Goal: Information Seeking & Learning: Find specific fact

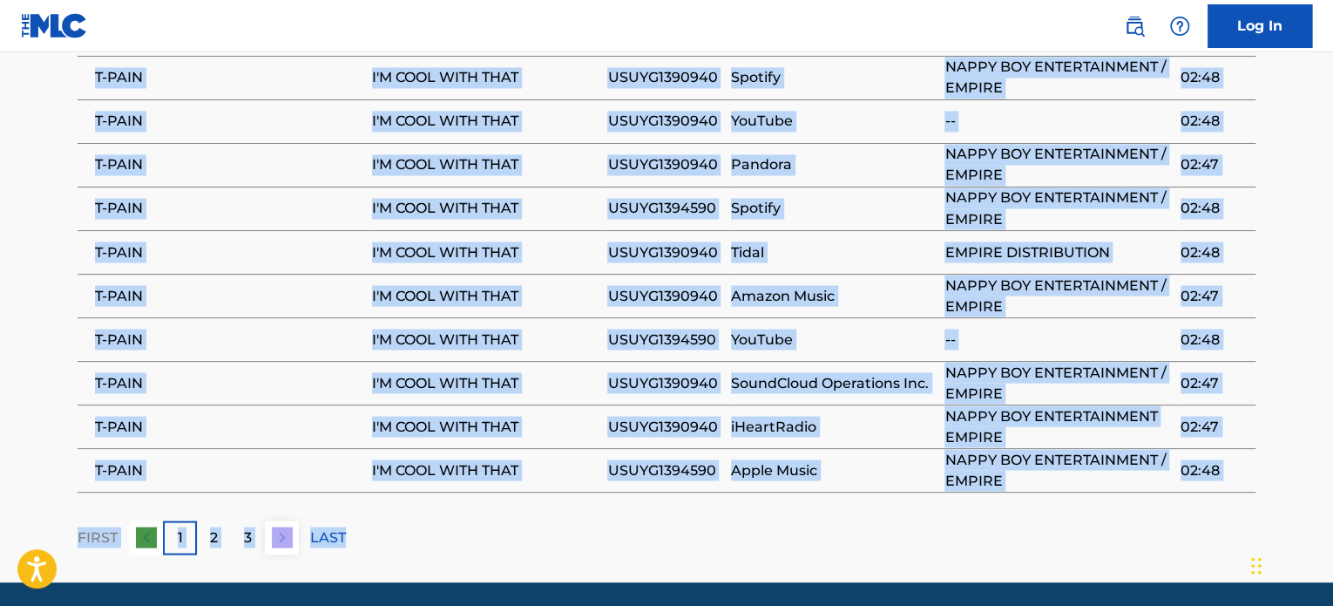
drag, startPoint x: 1328, startPoint y: 478, endPoint x: 1338, endPoint y: -4, distance: 482.1
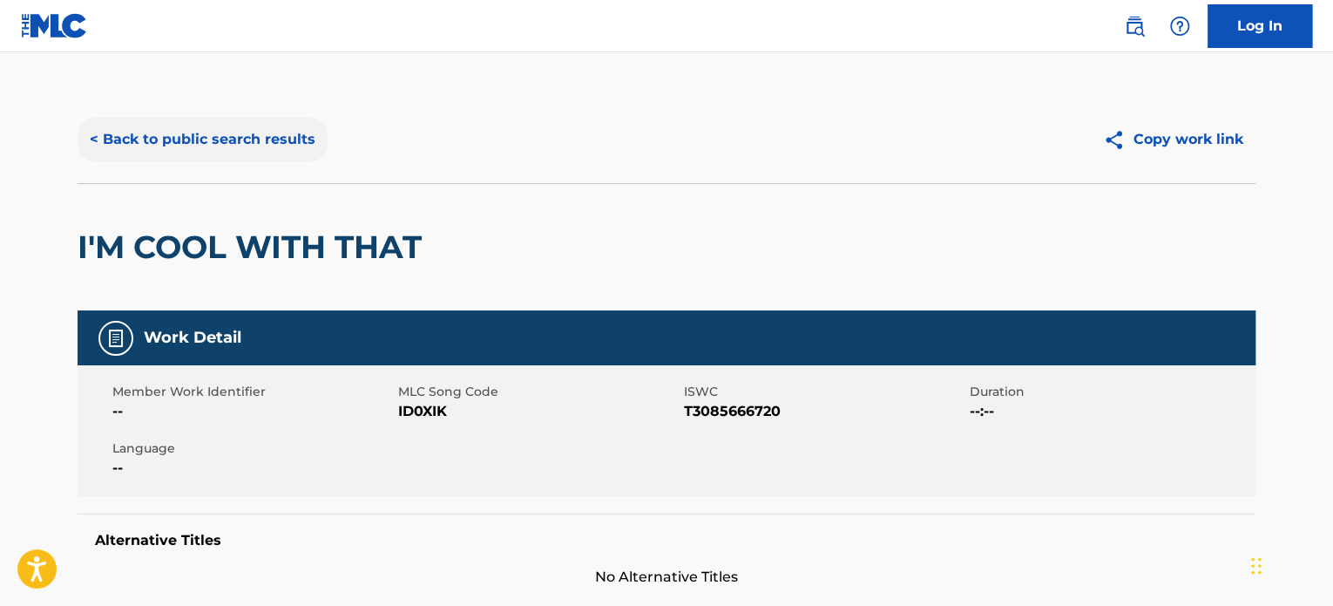
click at [237, 149] on button "< Back to public search results" at bounding box center [203, 140] width 250 height 44
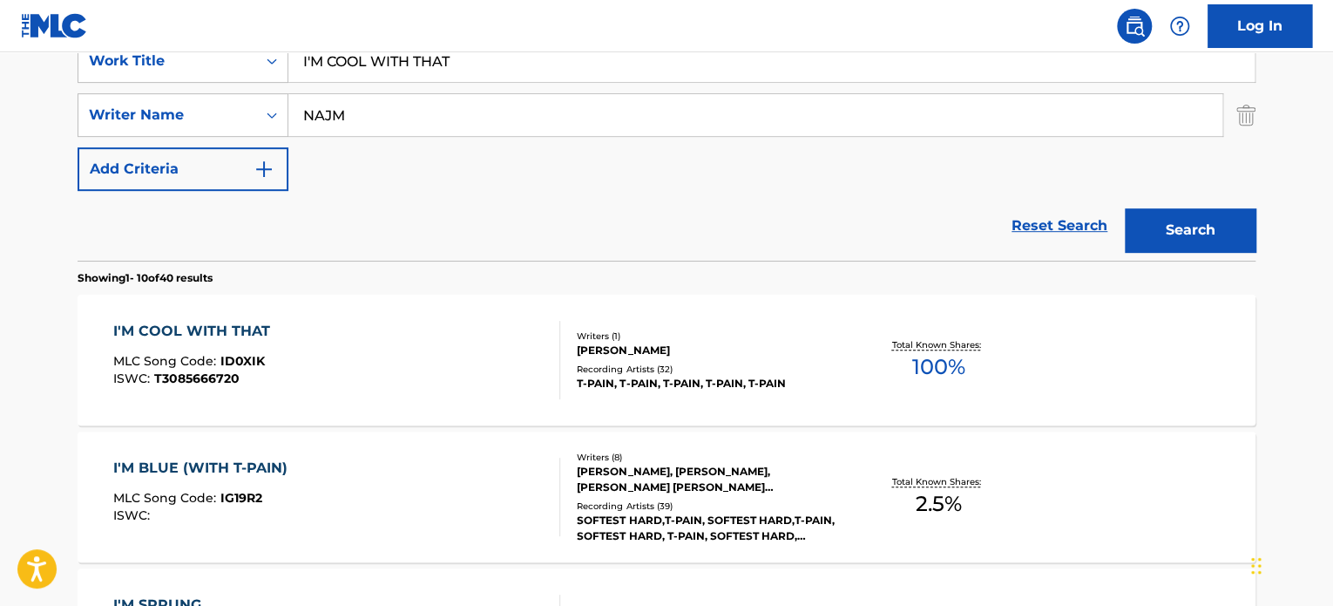
drag, startPoint x: 352, startPoint y: 59, endPoint x: 71, endPoint y: 59, distance: 280.6
click at [122, 59] on div "SearchWithCriteriae9c98300-dd68-476e-9175-4bd9831806aa Work Title I'M COOL WITH…" at bounding box center [667, 61] width 1178 height 44
type input "U"
type input "DUMM GEHEN WILL"
type input "[PERSON_NAME]"
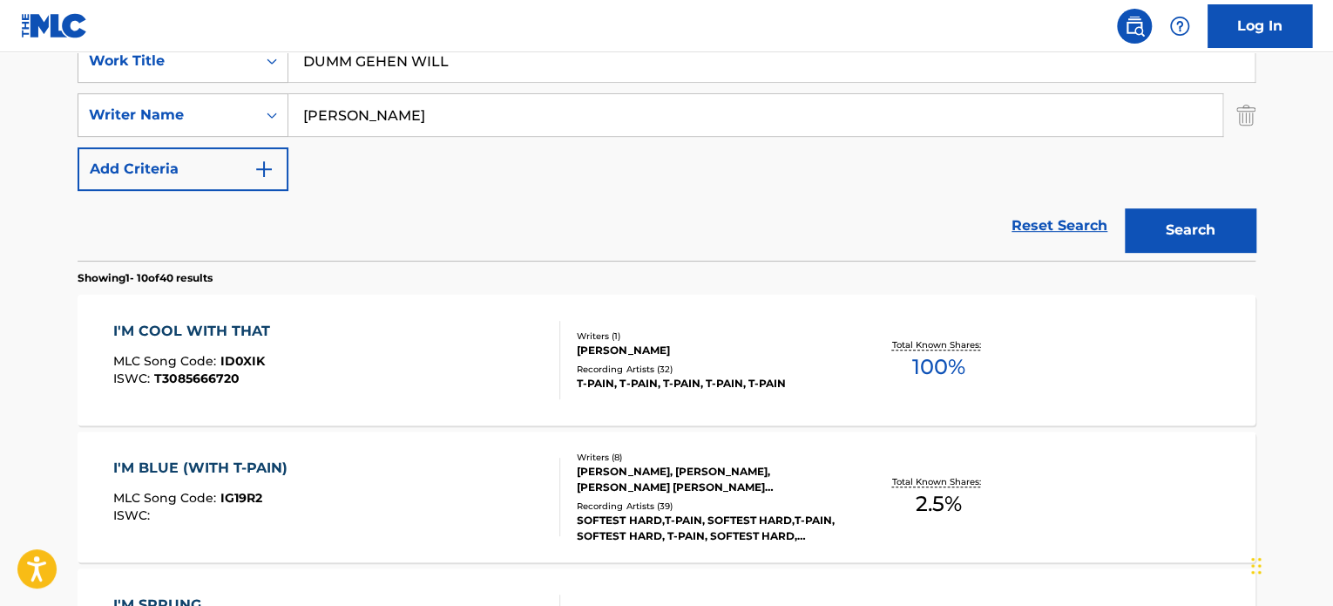
click at [1125, 208] on button "Search" at bounding box center [1190, 230] width 131 height 44
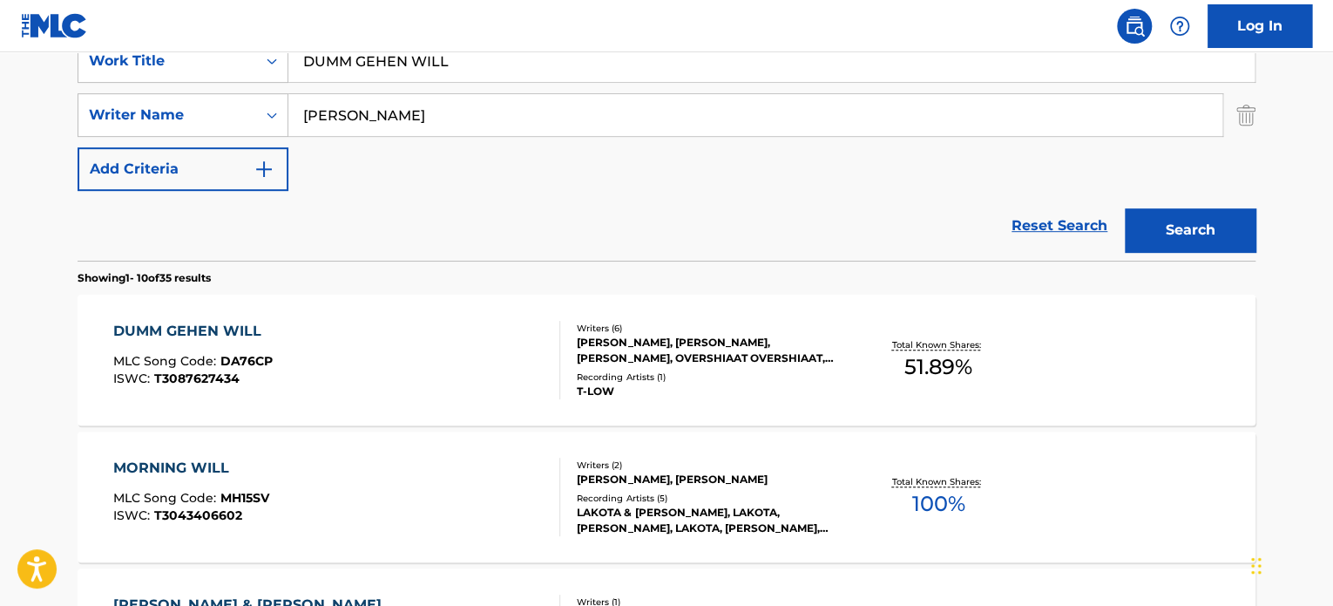
click at [468, 363] on div "DUMM GEHEN WILL MLC Song Code : DA76CP ISWC : T3087627434" at bounding box center [337, 360] width 448 height 78
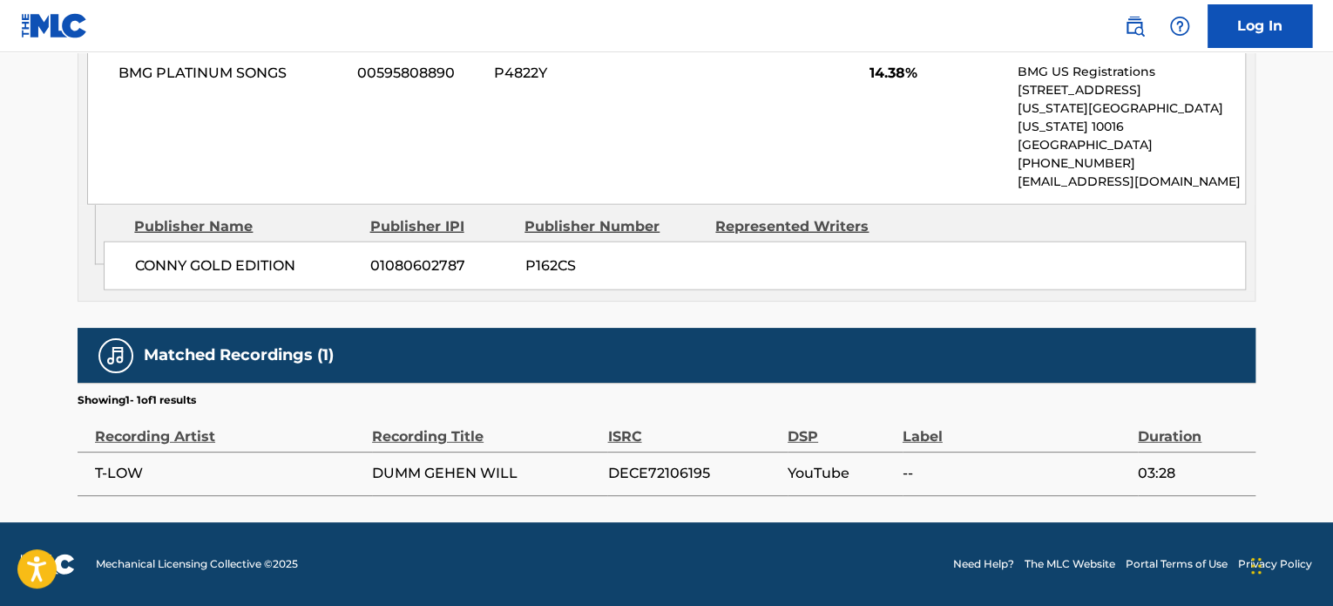
scroll to position [2098, 0]
click at [690, 475] on span "DECE72106195" at bounding box center [693, 473] width 172 height 21
copy span "DECE72106195"
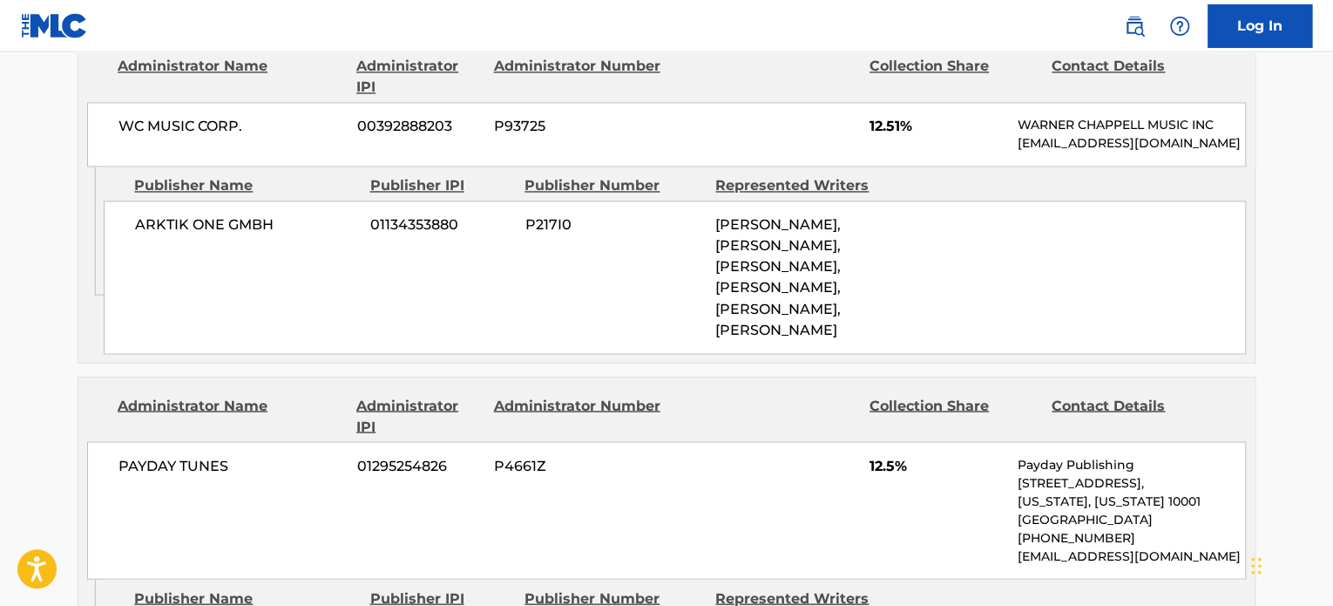
scroll to position [0, 0]
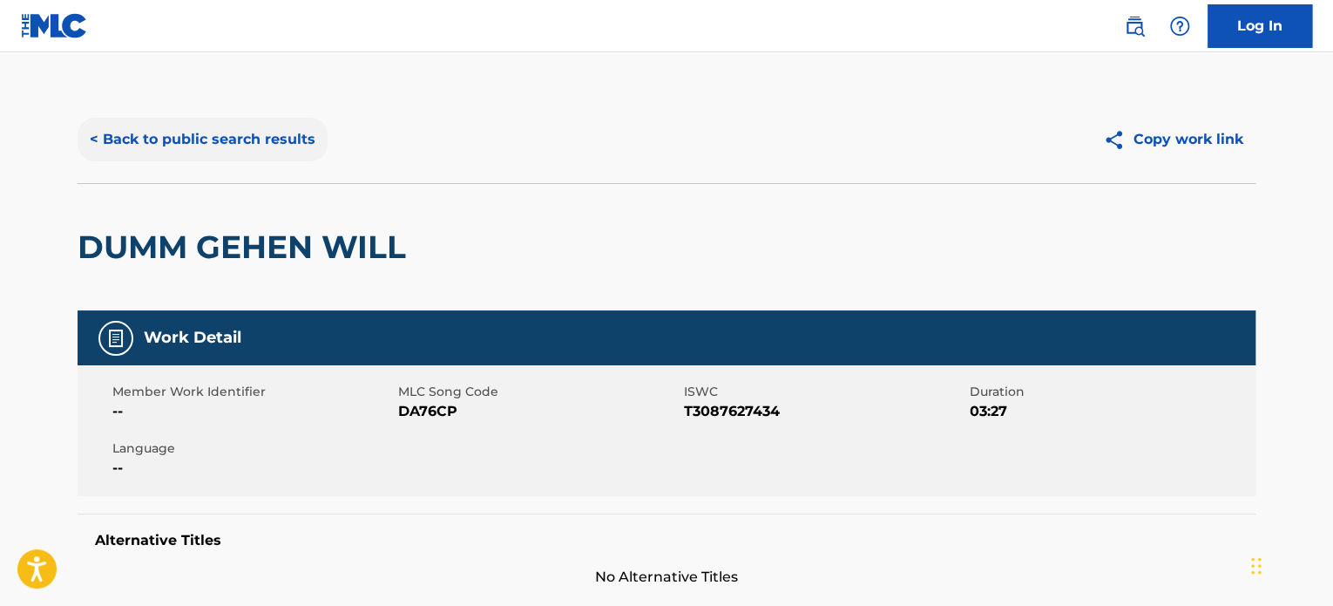
click at [279, 128] on button "< Back to public search results" at bounding box center [203, 140] width 250 height 44
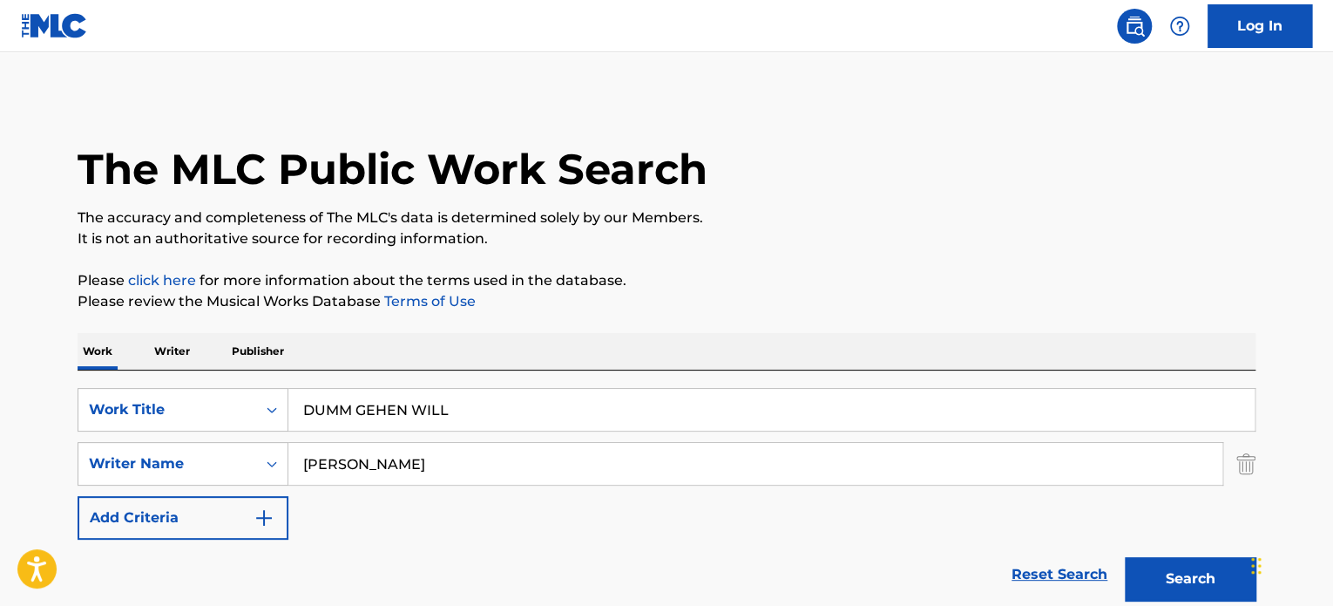
scroll to position [349, 0]
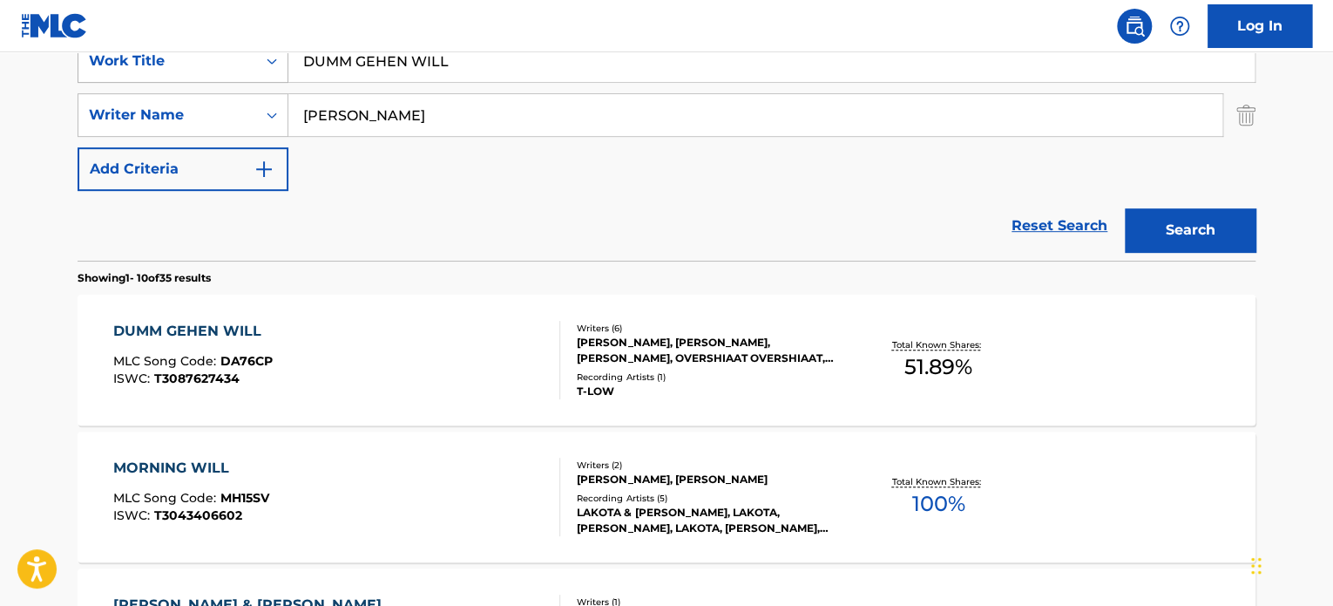
drag, startPoint x: 379, startPoint y: 55, endPoint x: 227, endPoint y: 60, distance: 152.6
click at [227, 59] on div "SearchWithCriteriae9c98300-dd68-476e-9175-4bd9831806aa Work Title DUMM GEHEN WI…" at bounding box center [667, 61] width 1178 height 44
paste input "FLIEGEN LAESST"
type input "FLIEGEN LAESST"
drag, startPoint x: 363, startPoint y: 107, endPoint x: 163, endPoint y: 105, distance: 199.6
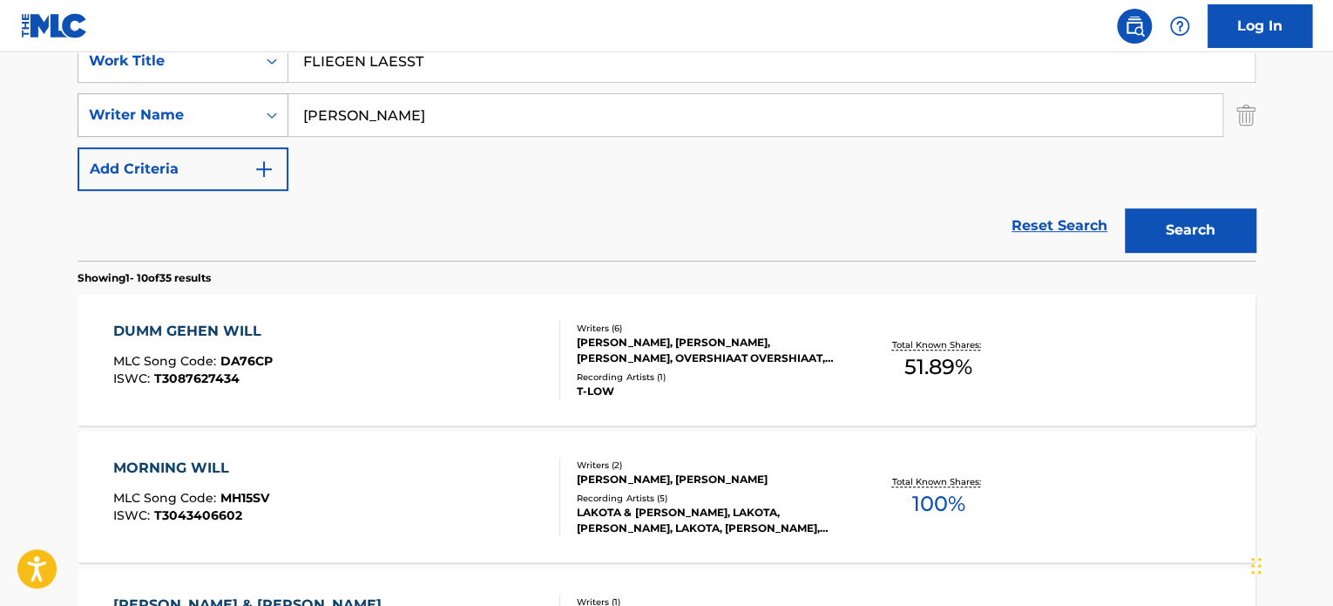
click at [178, 105] on div "SearchWithCriteriaae62a6d0-7658-4c82-a417-9e503839b458 Writer Name [PERSON_NAME]" at bounding box center [667, 115] width 1178 height 44
type input "KALLEDER"
click at [1125, 208] on button "Search" at bounding box center [1190, 230] width 131 height 44
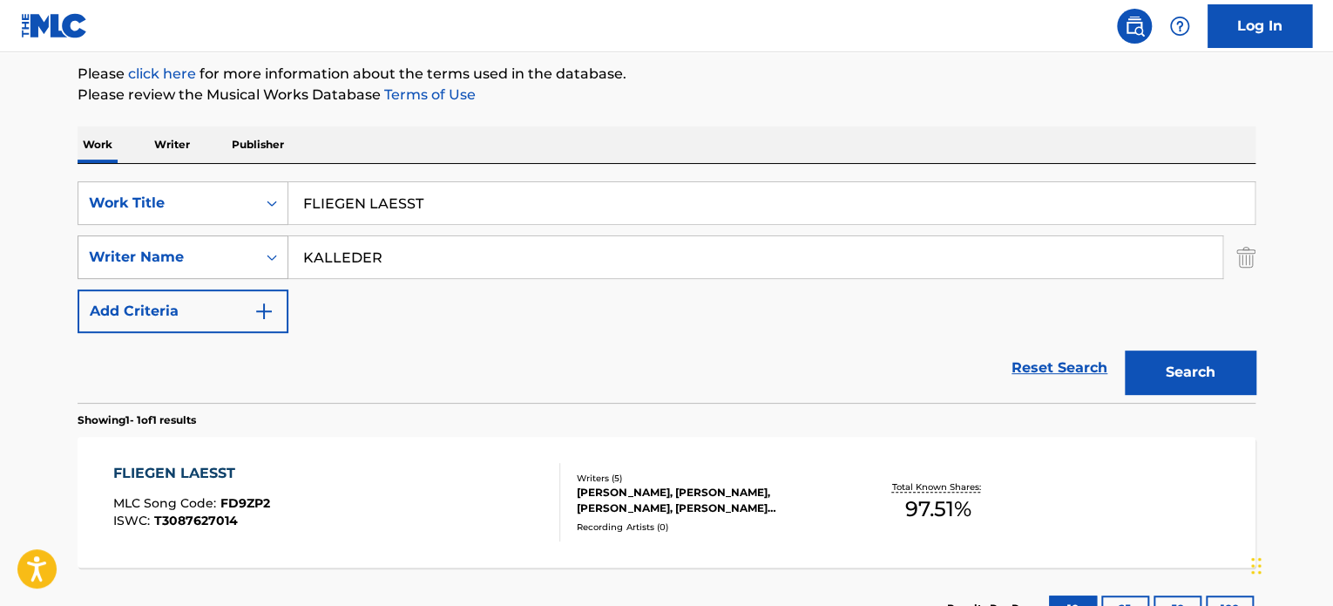
scroll to position [342, 0]
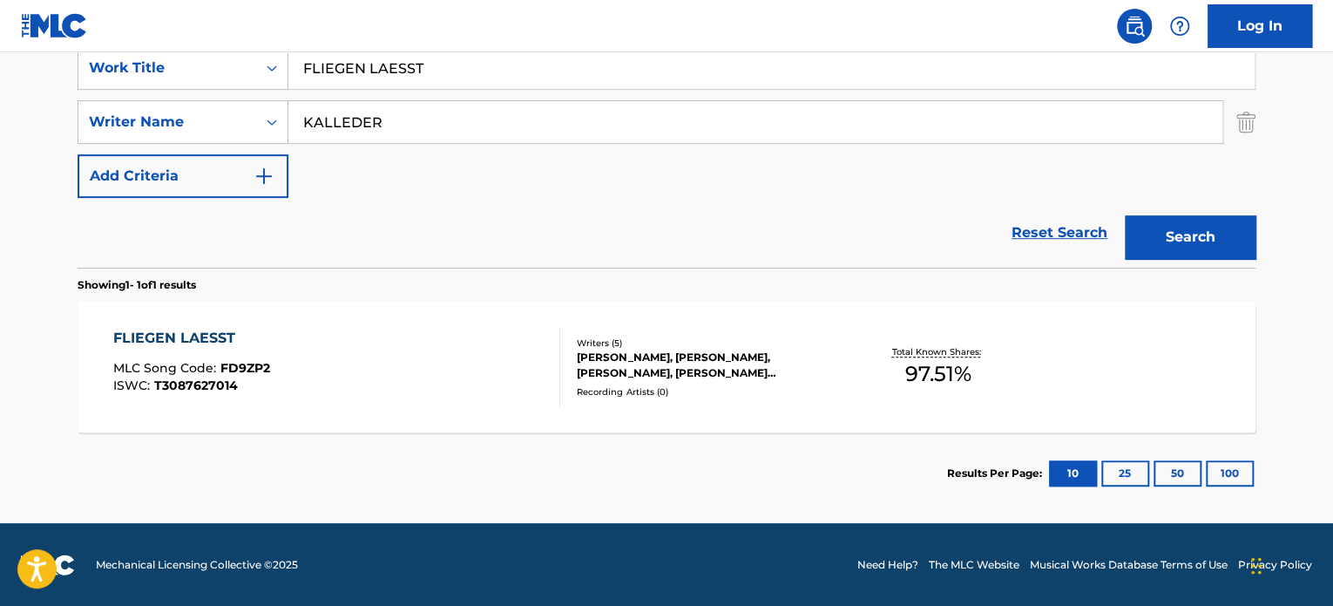
click at [477, 365] on div "FLIEGEN LAESST MLC Song Code : FD9ZP2 ISWC : T3087627014" at bounding box center [337, 367] width 448 height 78
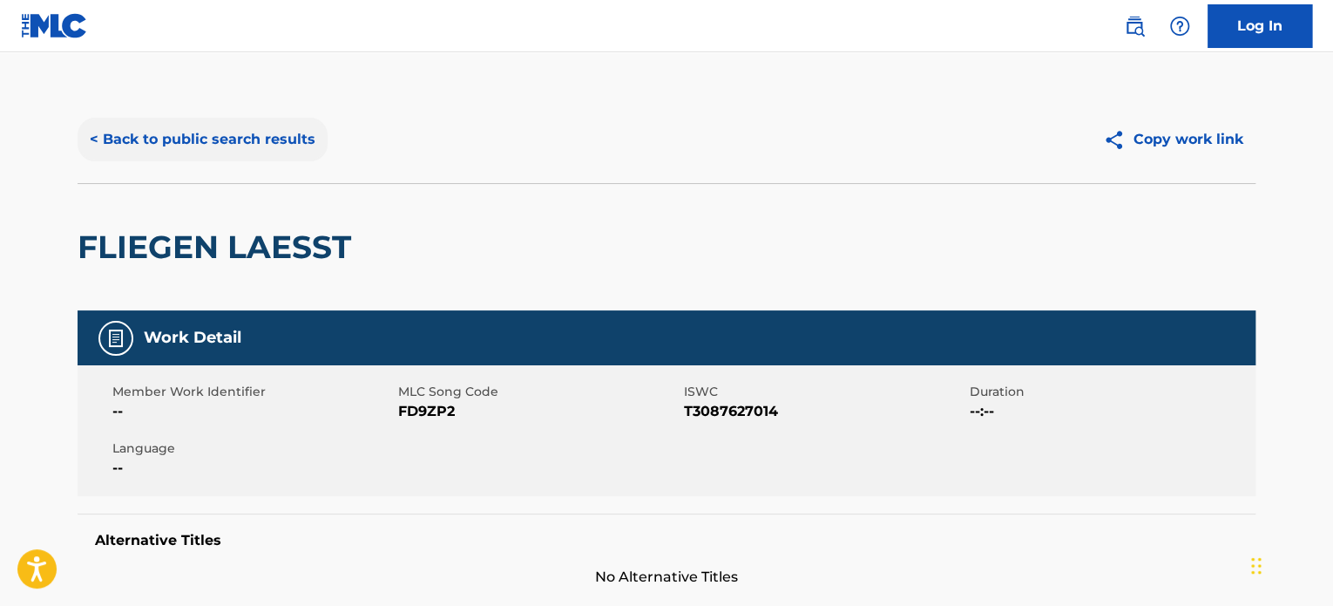
click at [251, 142] on button "< Back to public search results" at bounding box center [203, 140] width 250 height 44
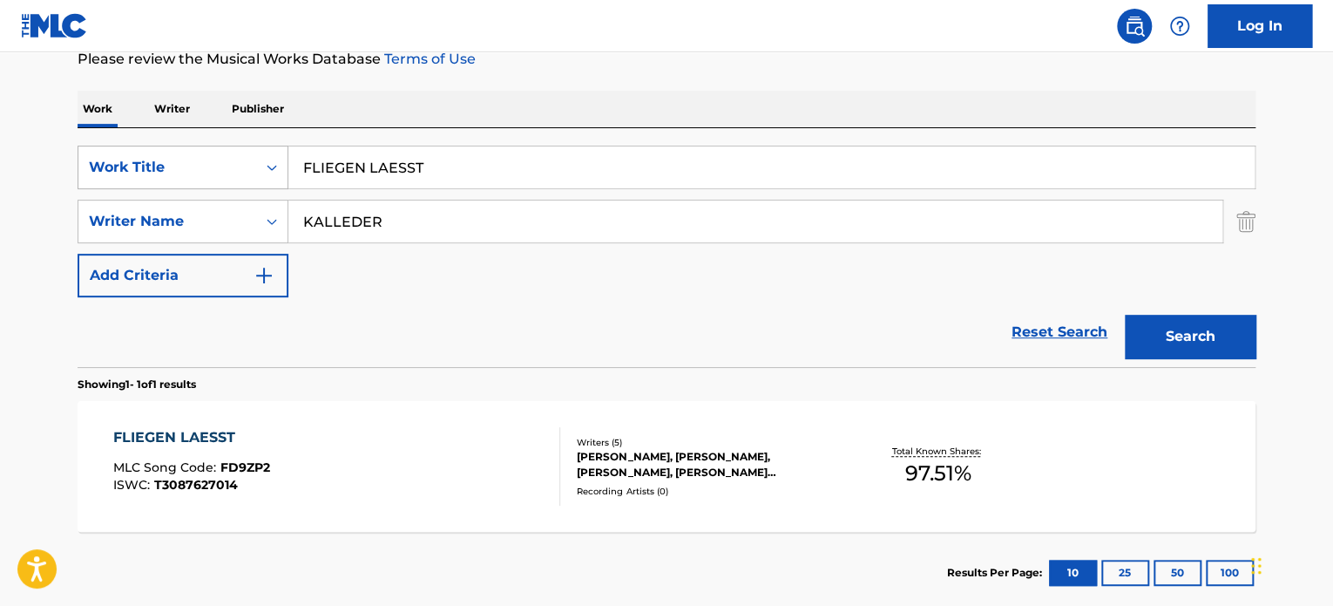
drag, startPoint x: 435, startPoint y: 178, endPoint x: 111, endPoint y: 178, distance: 324.2
click at [111, 178] on div "SearchWithCriteriae9c98300-dd68-476e-9175-4bd9831806aa Work Title FLIEGEN LAESST" at bounding box center [667, 168] width 1178 height 44
paste input "SPRITE FUER MICH"
type input "SPRITE FUER MICH"
click at [1191, 326] on button "Search" at bounding box center [1190, 337] width 131 height 44
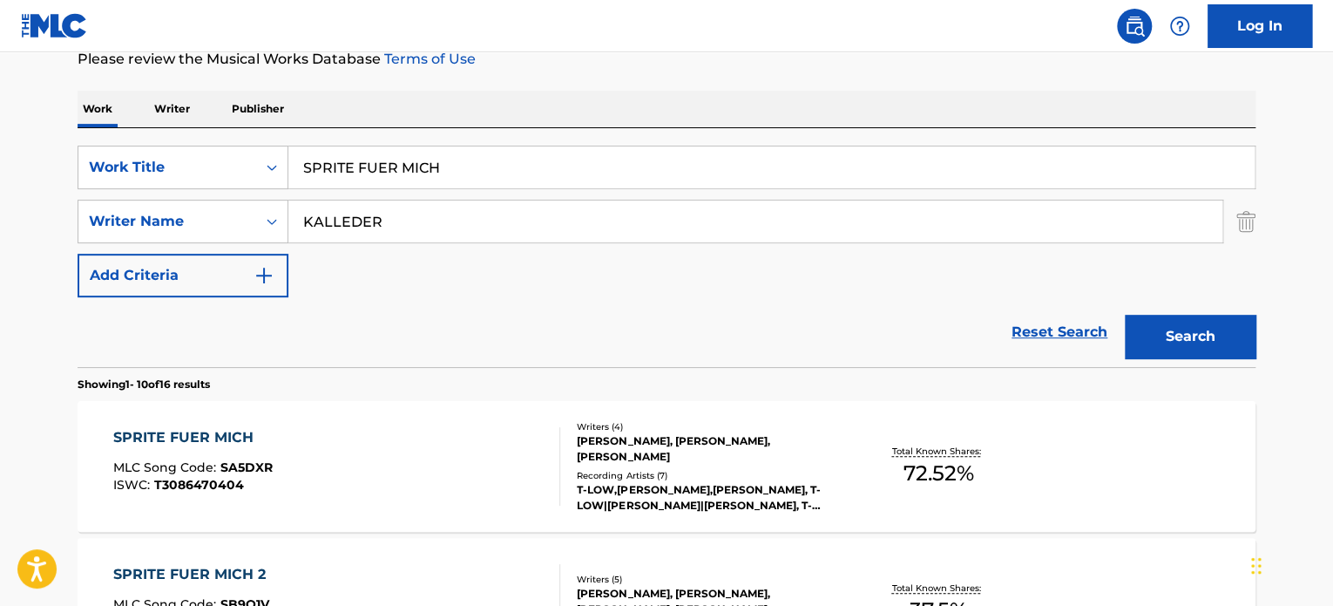
click at [449, 452] on div "SPRITE FUER MICH MLC Song Code : SA5DXR ISWC : T3086470404" at bounding box center [337, 466] width 448 height 78
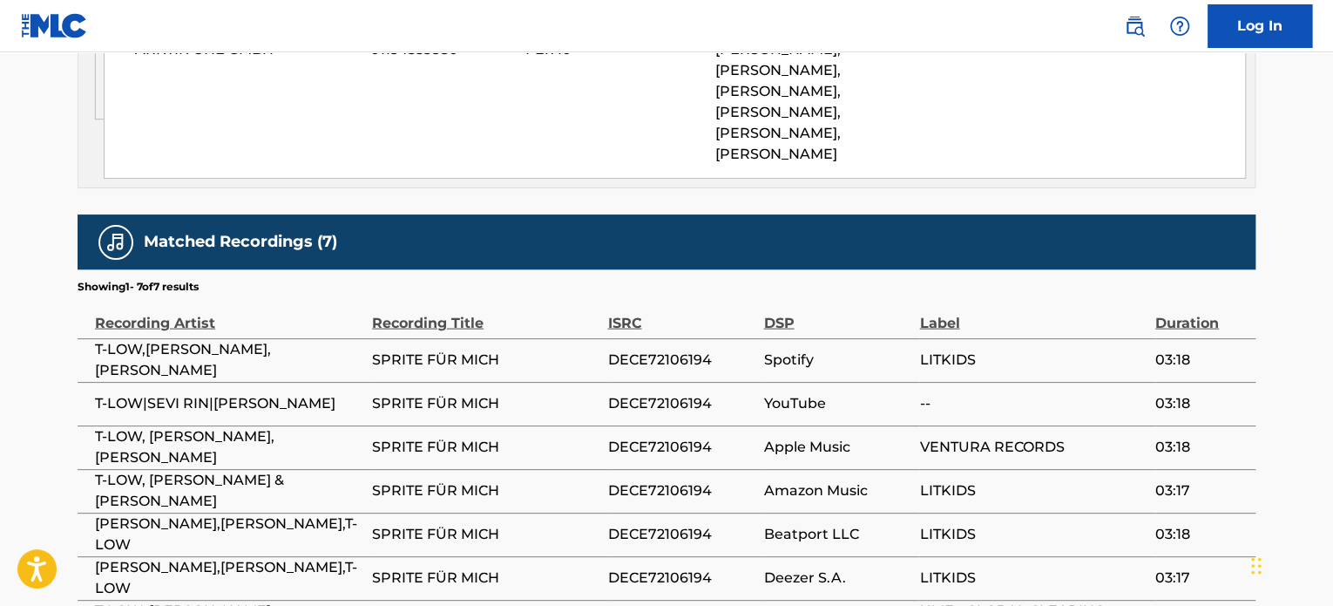
scroll to position [1822, 0]
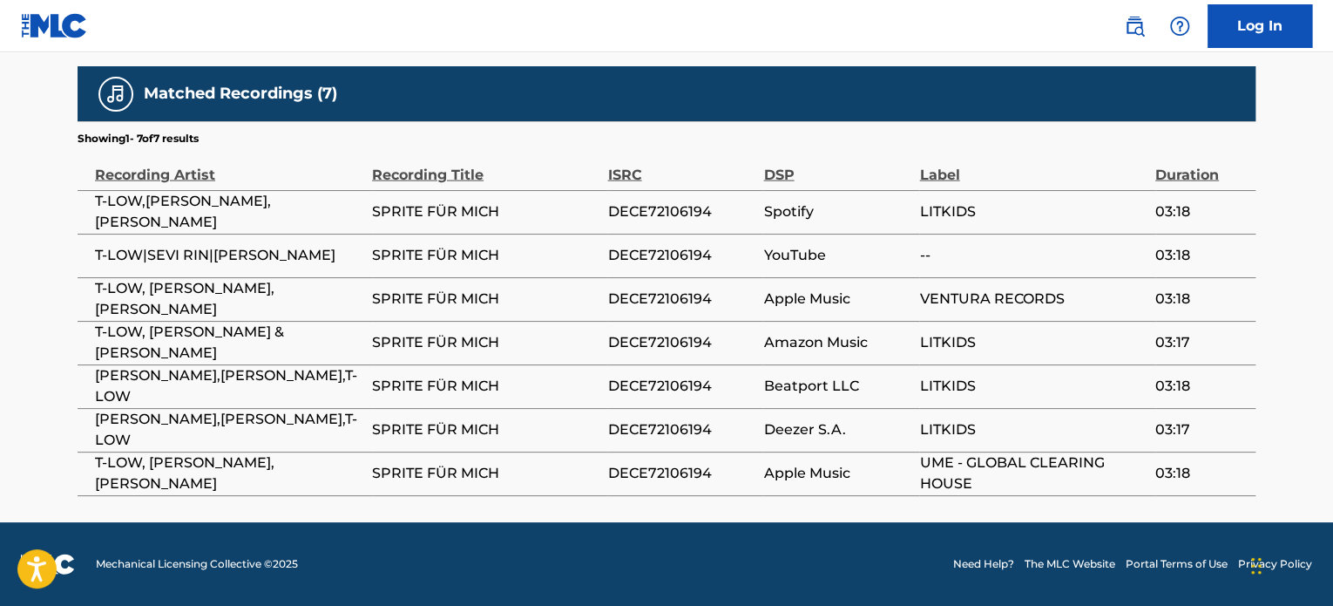
click at [669, 212] on span "DECE72106194" at bounding box center [680, 211] width 147 height 21
copy span "DECE72106194"
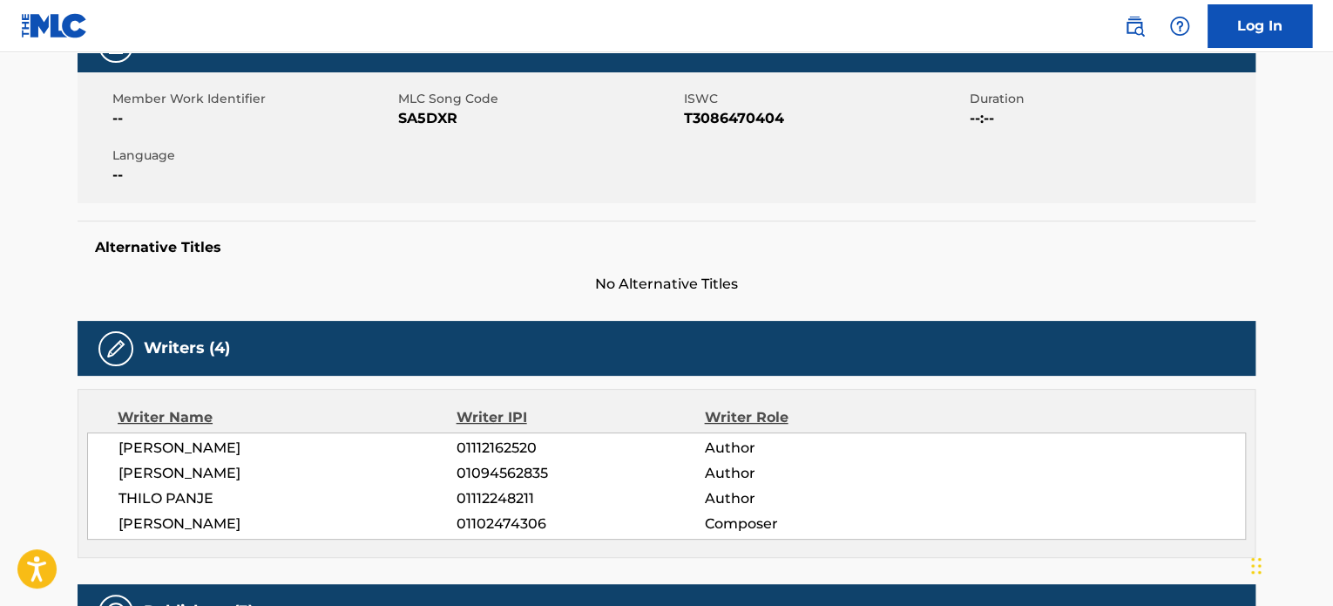
scroll to position [0, 0]
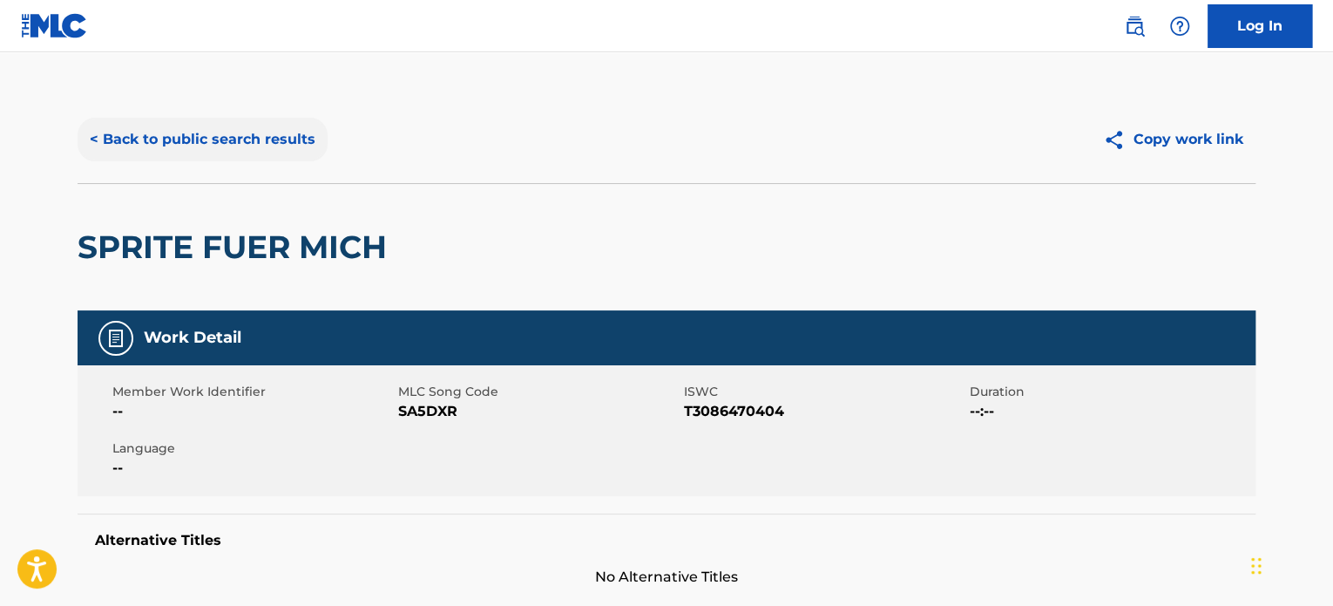
click at [241, 147] on button "< Back to public search results" at bounding box center [203, 140] width 250 height 44
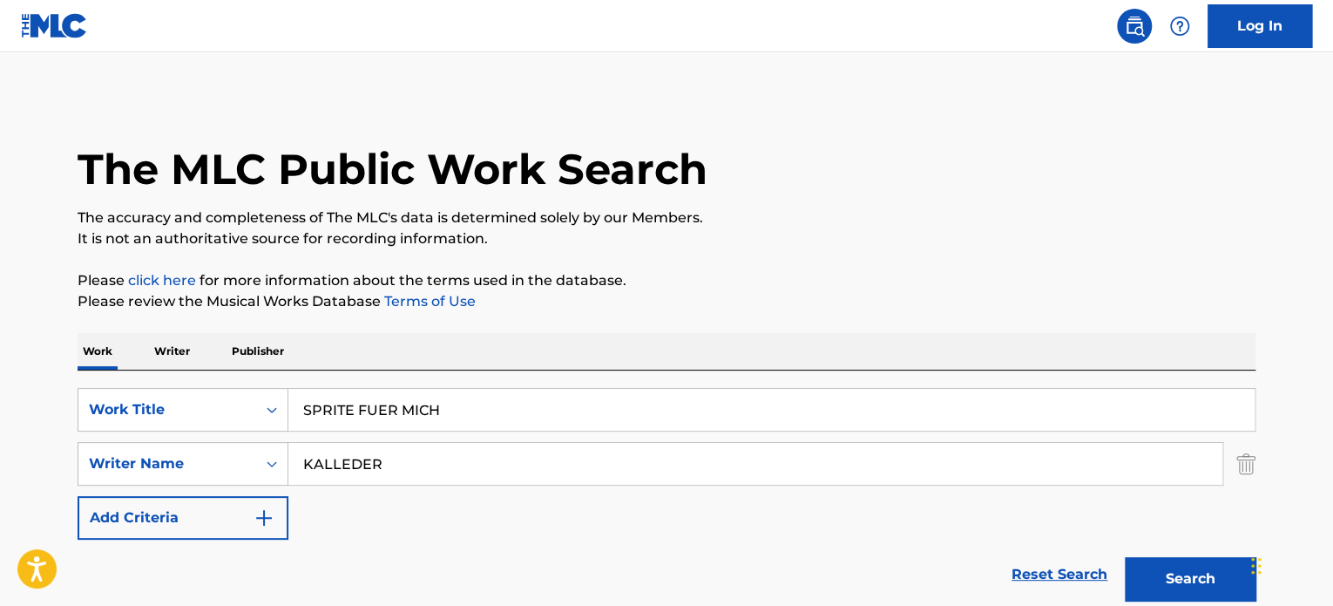
scroll to position [242, 0]
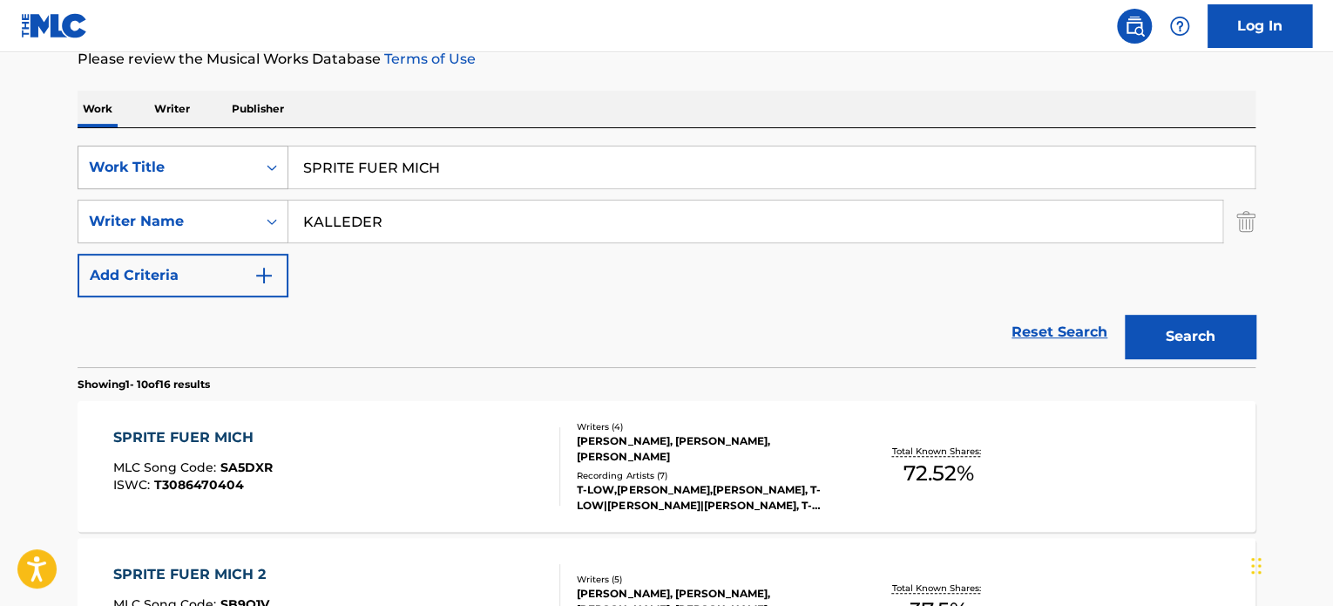
drag, startPoint x: 328, startPoint y: 163, endPoint x: 136, endPoint y: 176, distance: 192.2
click at [157, 173] on div "SearchWithCriteriae9c98300-dd68-476e-9175-4bd9831806aa Work Title SPRITE FUER M…" at bounding box center [667, 168] width 1178 height 44
paste input "VORSICHTIG"
type input "VORSICHTIG"
click at [1216, 327] on button "Search" at bounding box center [1190, 337] width 131 height 44
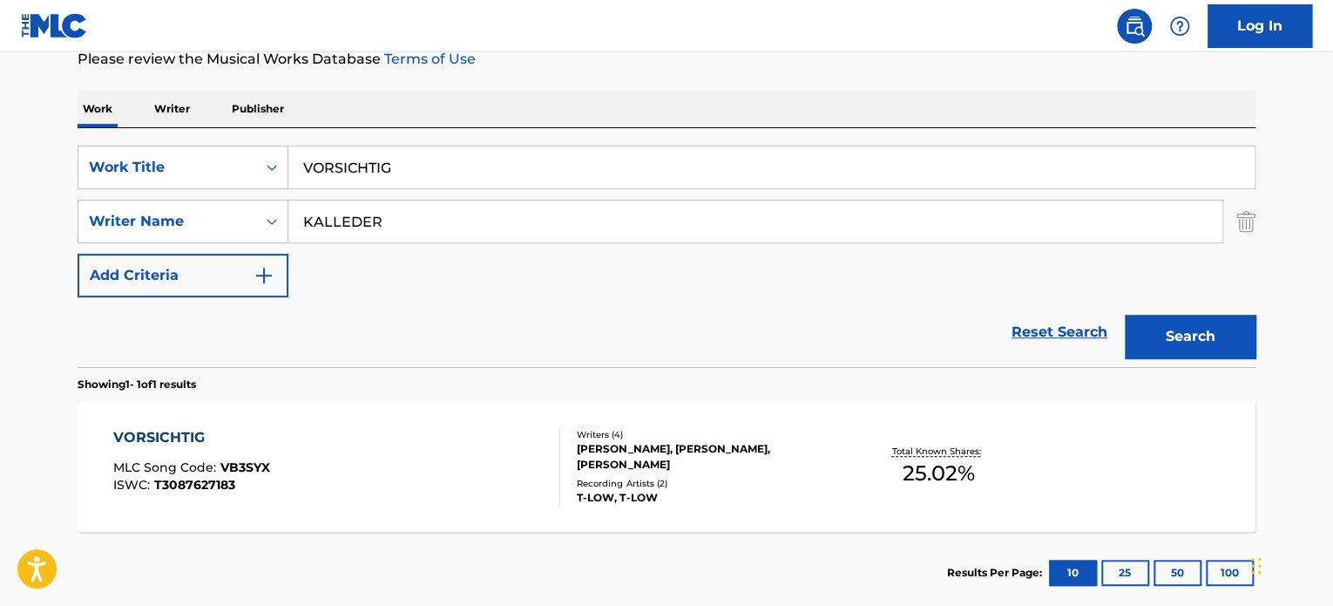
click at [473, 466] on div "VORSICHTIG MLC Song Code : VB3SYX ISWC : T3087627183" at bounding box center [337, 466] width 448 height 78
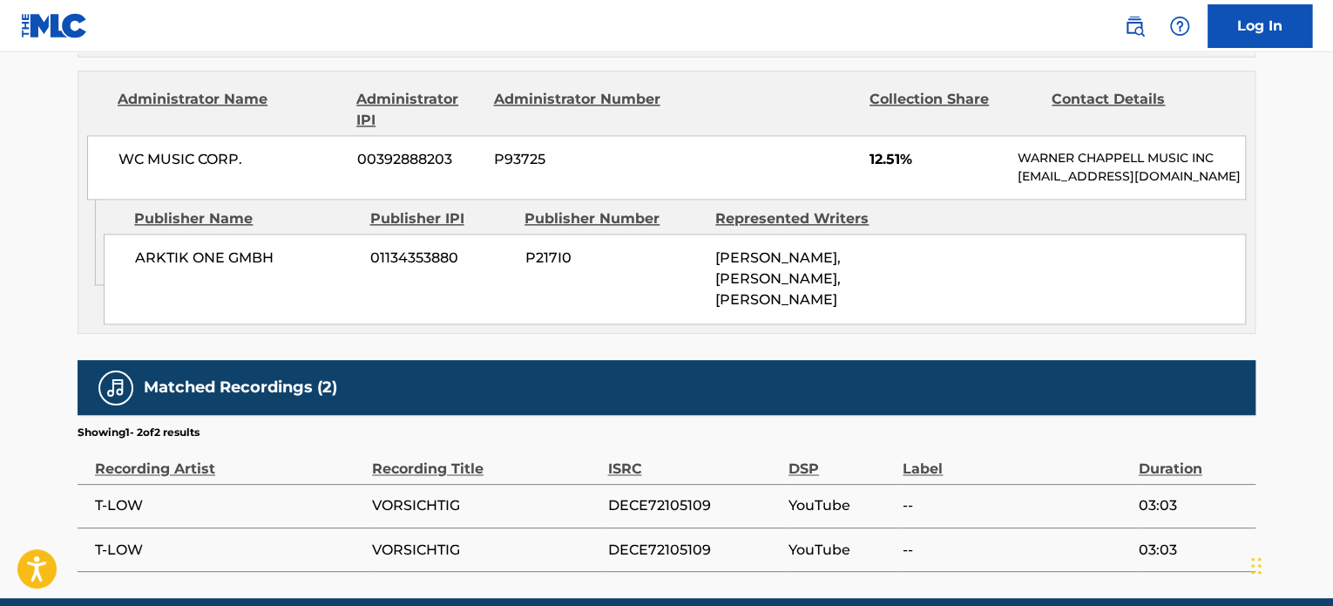
scroll to position [1264, 0]
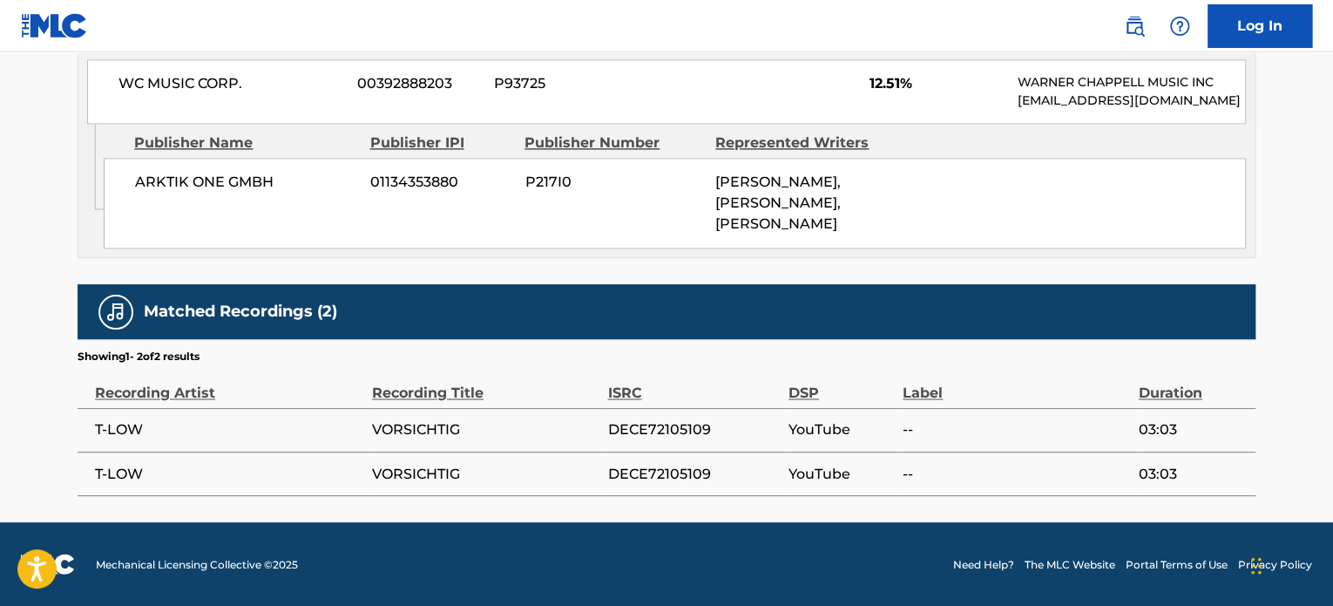
click at [684, 429] on span "DECE72105109" at bounding box center [693, 429] width 172 height 21
copy span "DECE72105109"
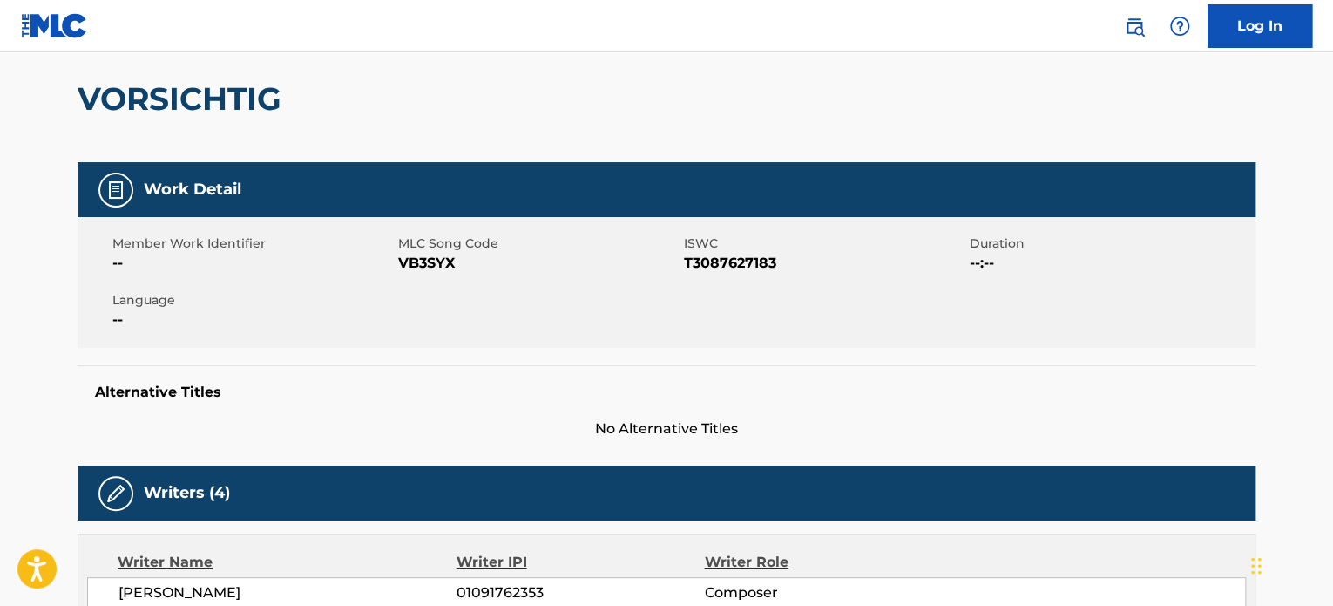
scroll to position [0, 0]
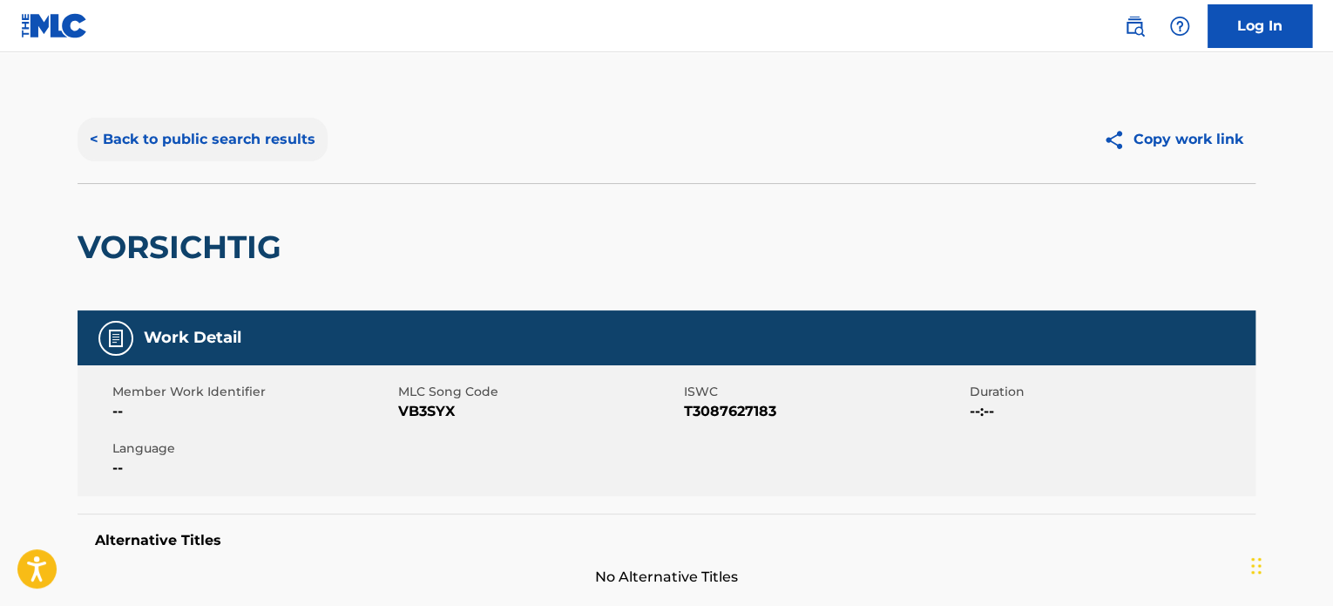
click at [248, 153] on button "< Back to public search results" at bounding box center [203, 140] width 250 height 44
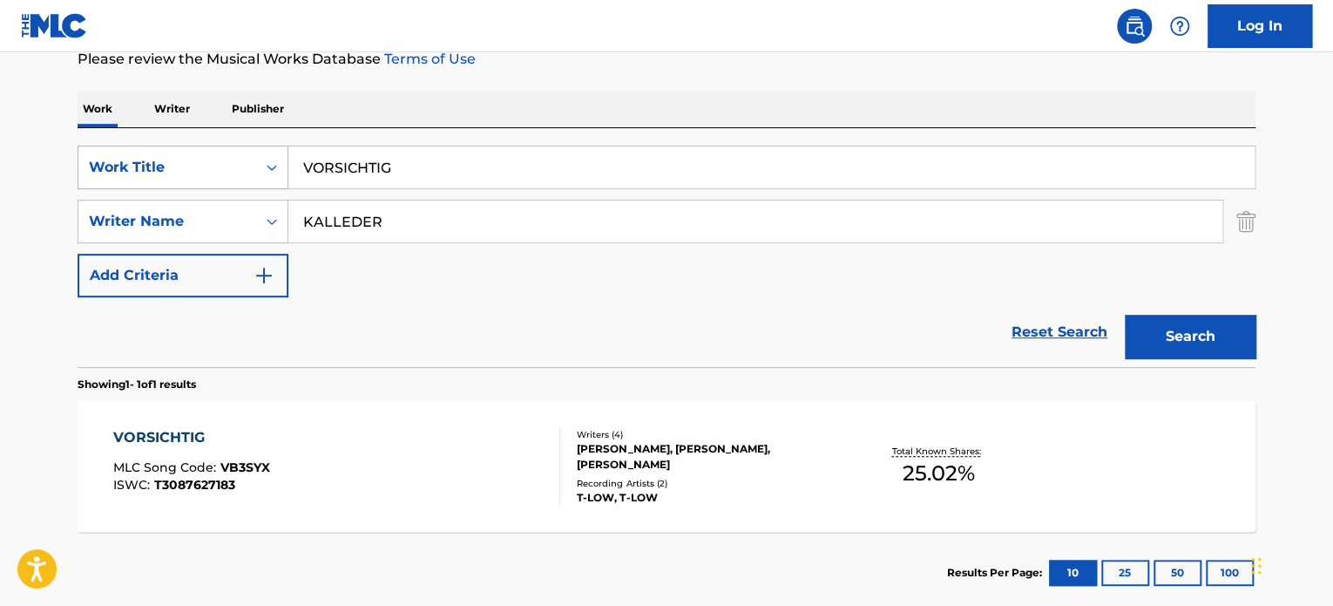
click at [252, 167] on div "SearchWithCriteriae9c98300-dd68-476e-9175-4bd9831806aa Work Title VORSICHTIG" at bounding box center [667, 168] width 1178 height 44
paste input "DON’T TOUCH MY GUITAR"
type input "DON’T TOUCH MY GUITAR"
click at [214, 229] on div "SearchWithCriteriaae62a6d0-7658-4c82-a417-9e503839b458 Writer Name [PERSON_NAME]" at bounding box center [667, 222] width 1178 height 44
click at [1125, 315] on button "Search" at bounding box center [1190, 337] width 131 height 44
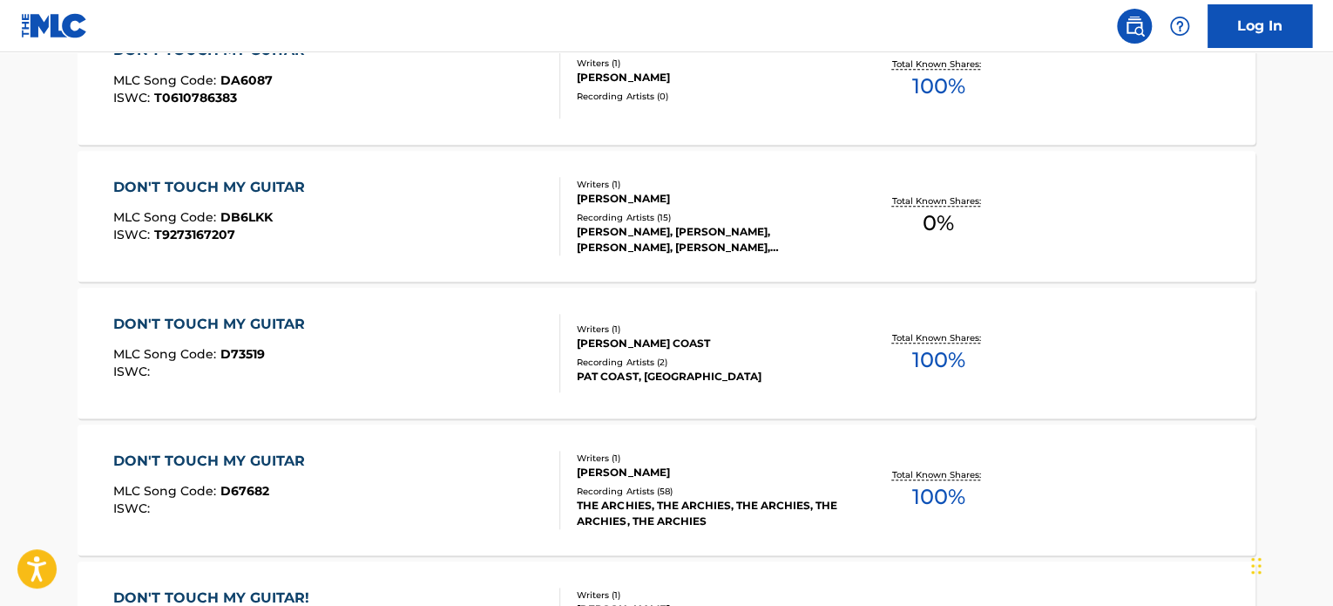
scroll to position [0, 0]
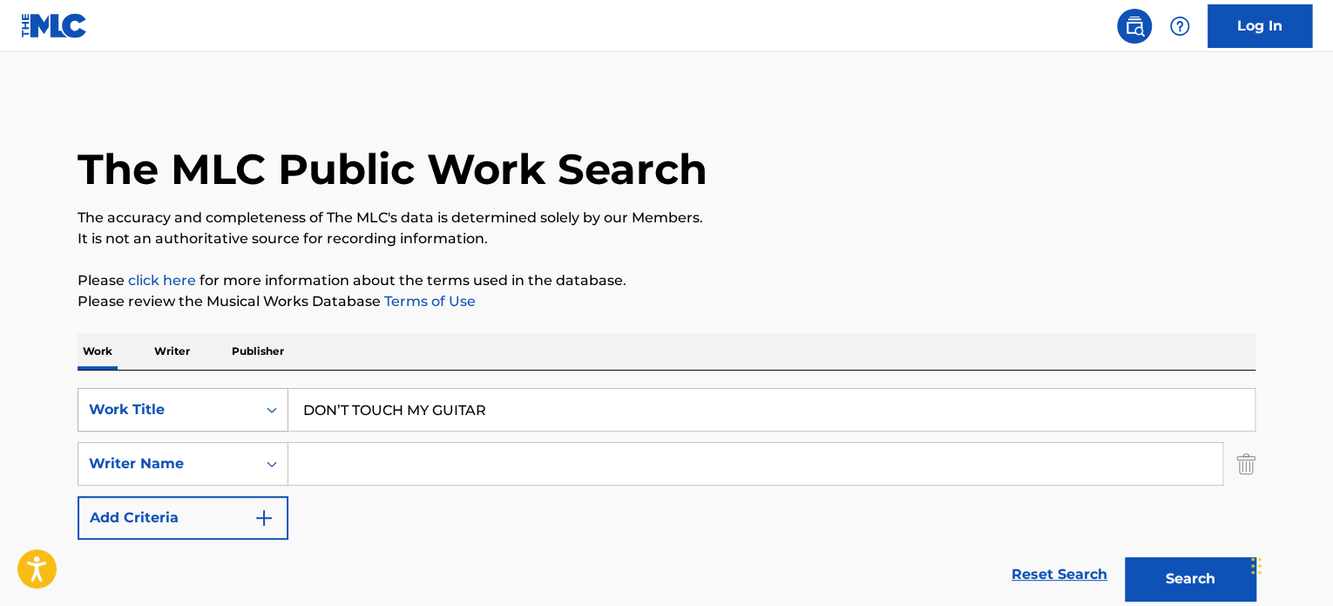
drag, startPoint x: 307, startPoint y: 417, endPoint x: 120, endPoint y: 428, distance: 186.8
click at [139, 428] on div "SearchWithCriteriae9c98300-dd68-476e-9175-4bd9831806aa Work Title DON’T TOUCH M…" at bounding box center [667, 410] width 1178 height 44
paste input "LADO NENHUM"
click at [1203, 573] on button "Search" at bounding box center [1190, 579] width 131 height 44
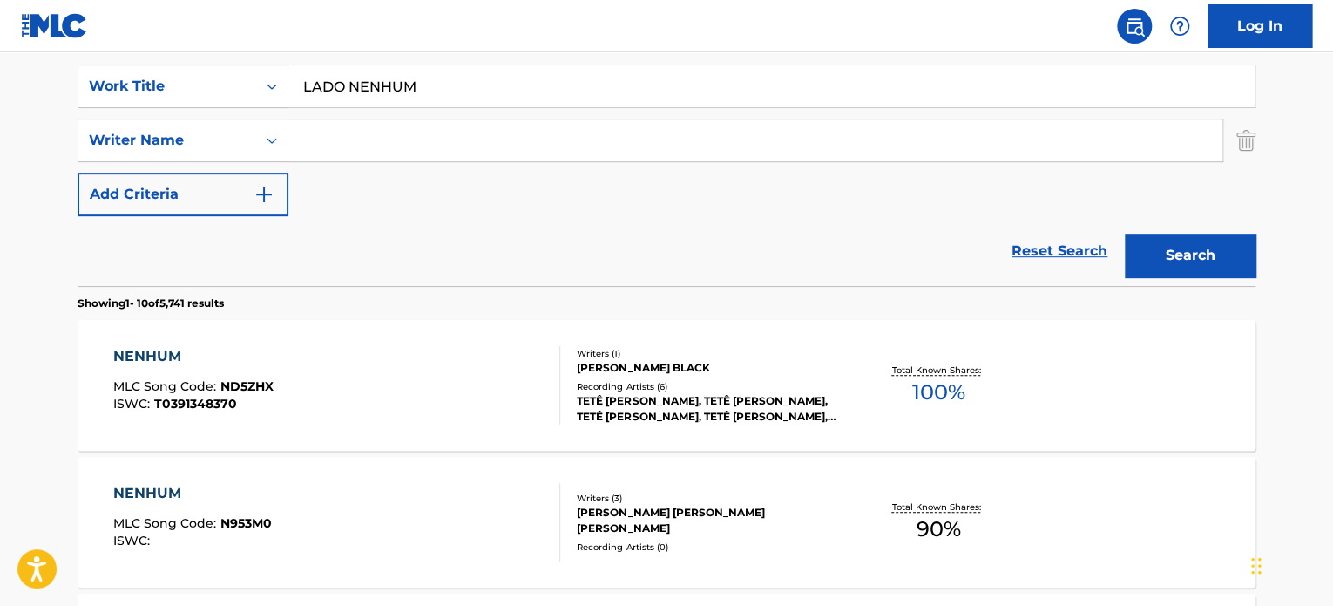
scroll to position [349, 0]
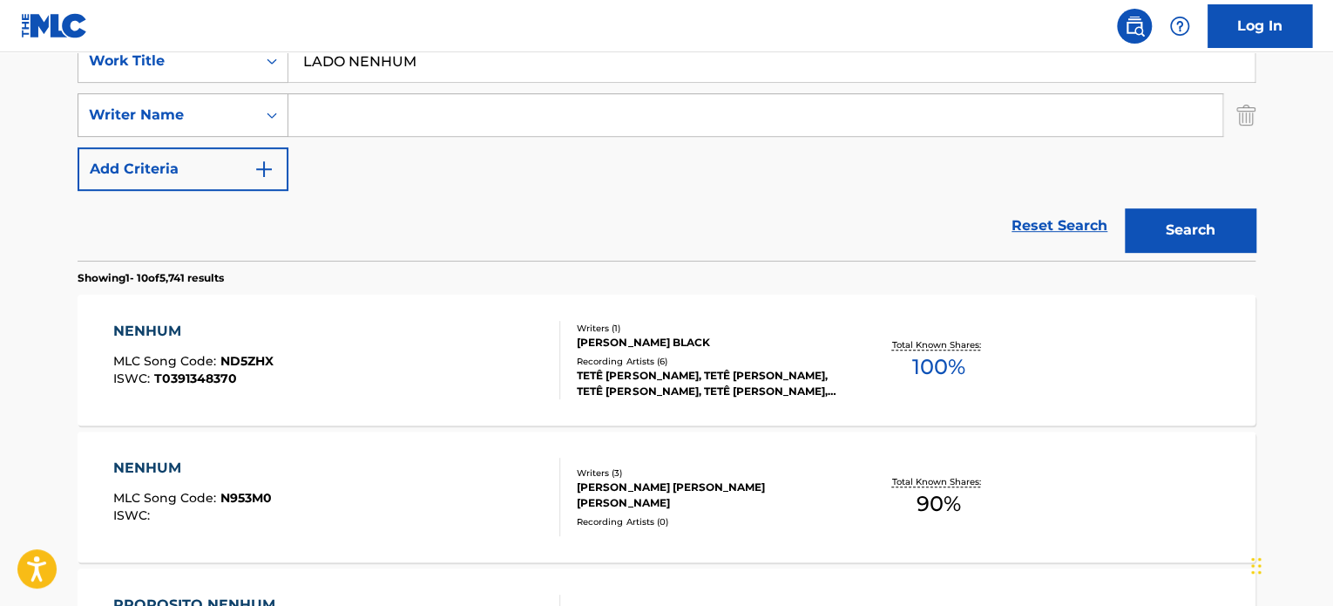
drag, startPoint x: 475, startPoint y: 72, endPoint x: 164, endPoint y: 93, distance: 311.8
click at [164, 93] on div "SearchWithCriteriae9c98300-dd68-476e-9175-4bd9831806aa Work Title LADO NENHUM S…" at bounding box center [667, 115] width 1178 height 152
paste input "POWER OF THE PONTCHARTRAIN"
click at [1233, 233] on button "Search" at bounding box center [1190, 230] width 131 height 44
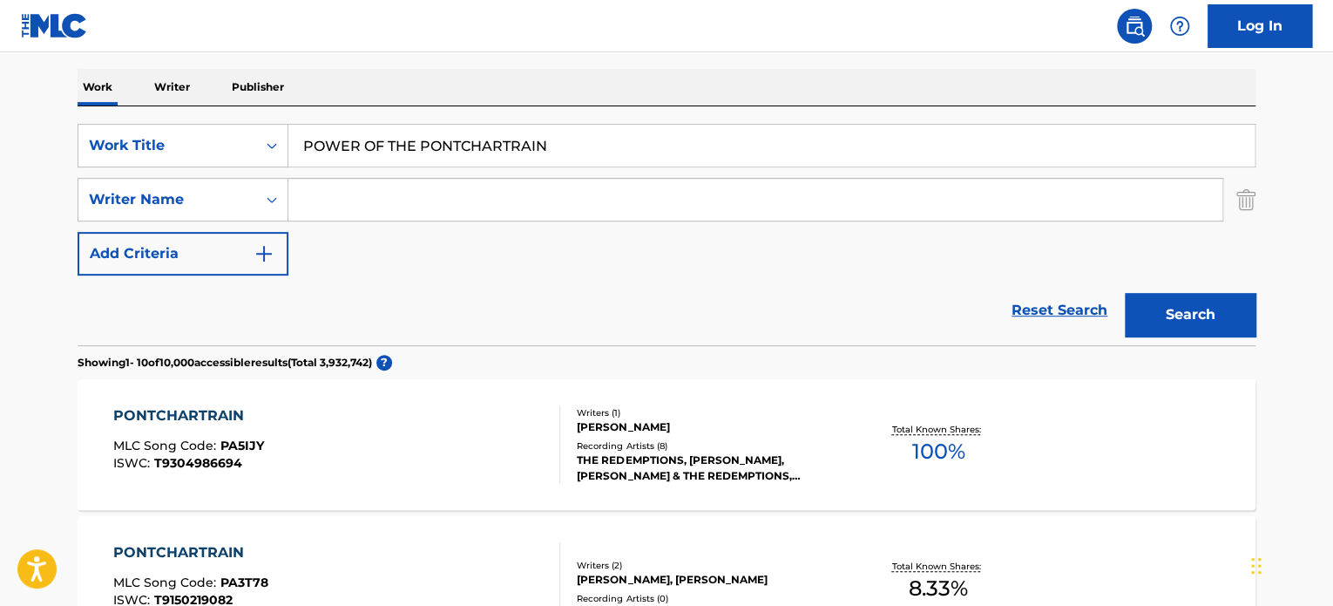
scroll to position [261, 0]
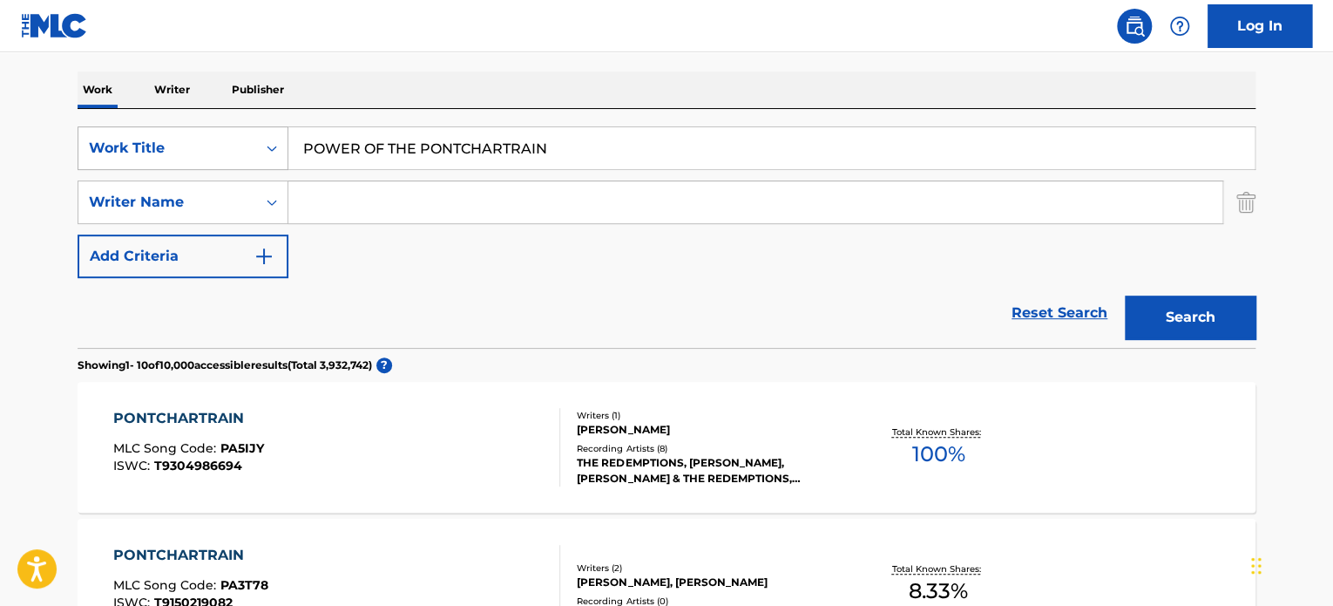
drag, startPoint x: 370, startPoint y: 143, endPoint x: 215, endPoint y: 143, distance: 154.3
click at [217, 143] on div "SearchWithCriteriae9c98300-dd68-476e-9175-4bd9831806aa Work Title POWER OF THE …" at bounding box center [667, 148] width 1178 height 44
paste input "AGUA [PERSON_NAME]"
type input "AGUA [PERSON_NAME]"
click at [431, 206] on input "Search Form" at bounding box center [755, 202] width 934 height 42
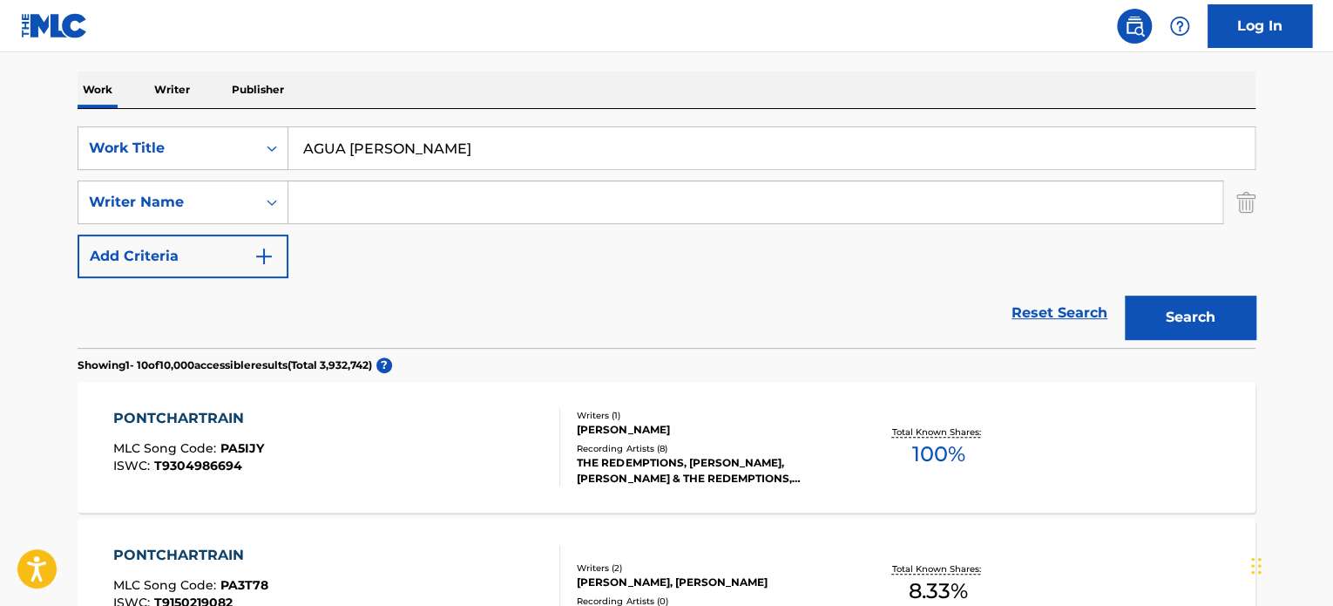
paste input "[PERSON_NAME]"
type input "[PERSON_NAME]"
click at [1175, 313] on button "Search" at bounding box center [1190, 317] width 131 height 44
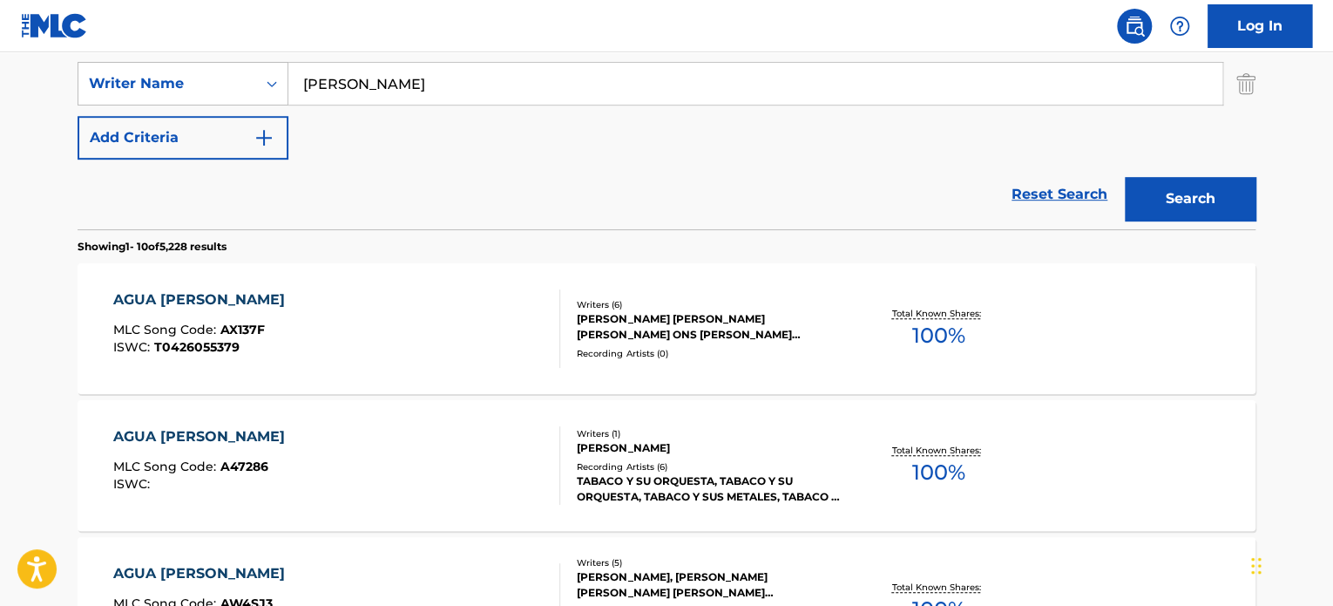
scroll to position [523, 0]
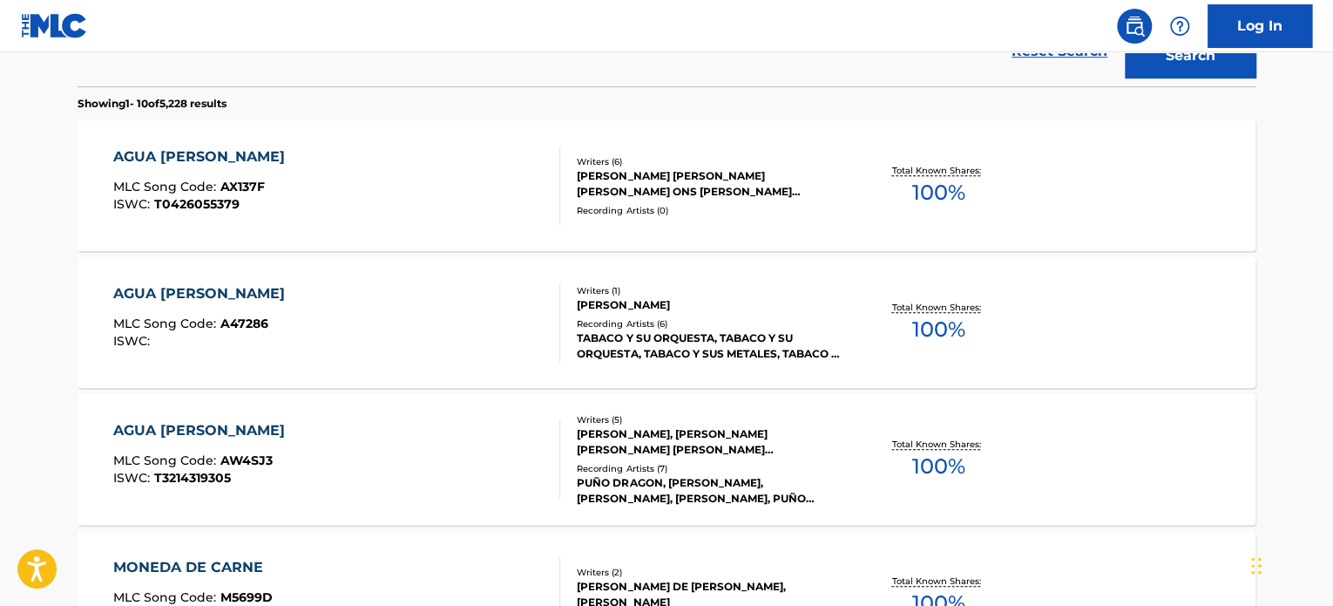
click at [391, 333] on div "AGUA [PERSON_NAME] MLC Song Code : A47286 ISWC :" at bounding box center [337, 322] width 448 height 78
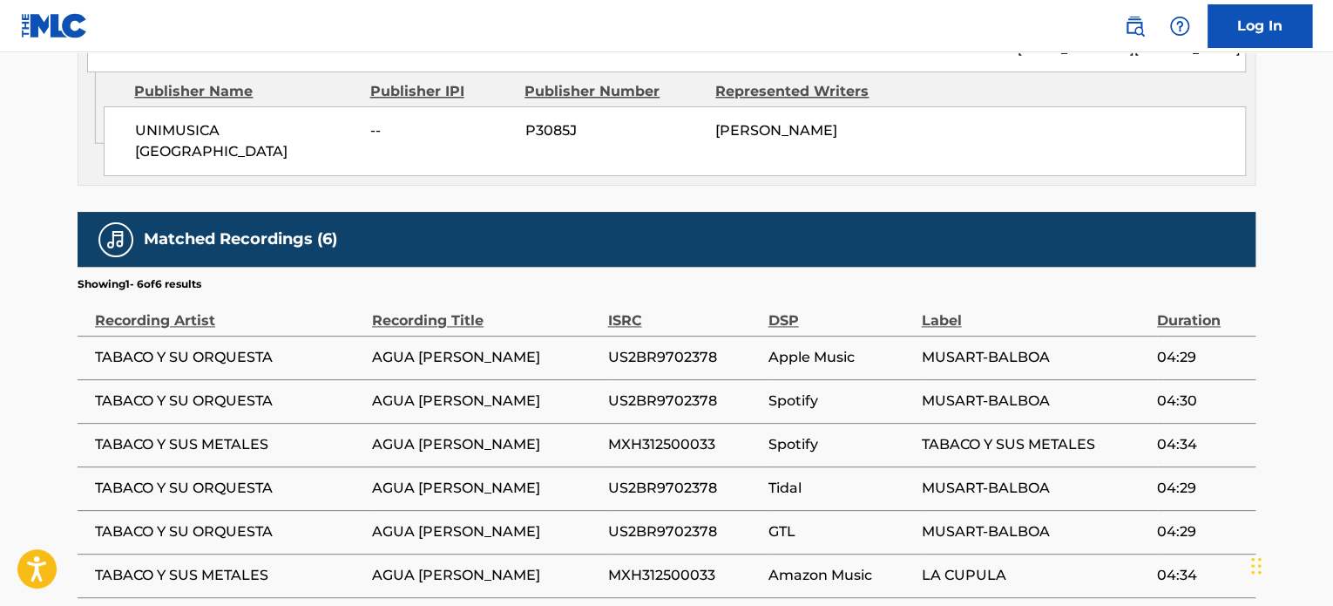
scroll to position [917, 0]
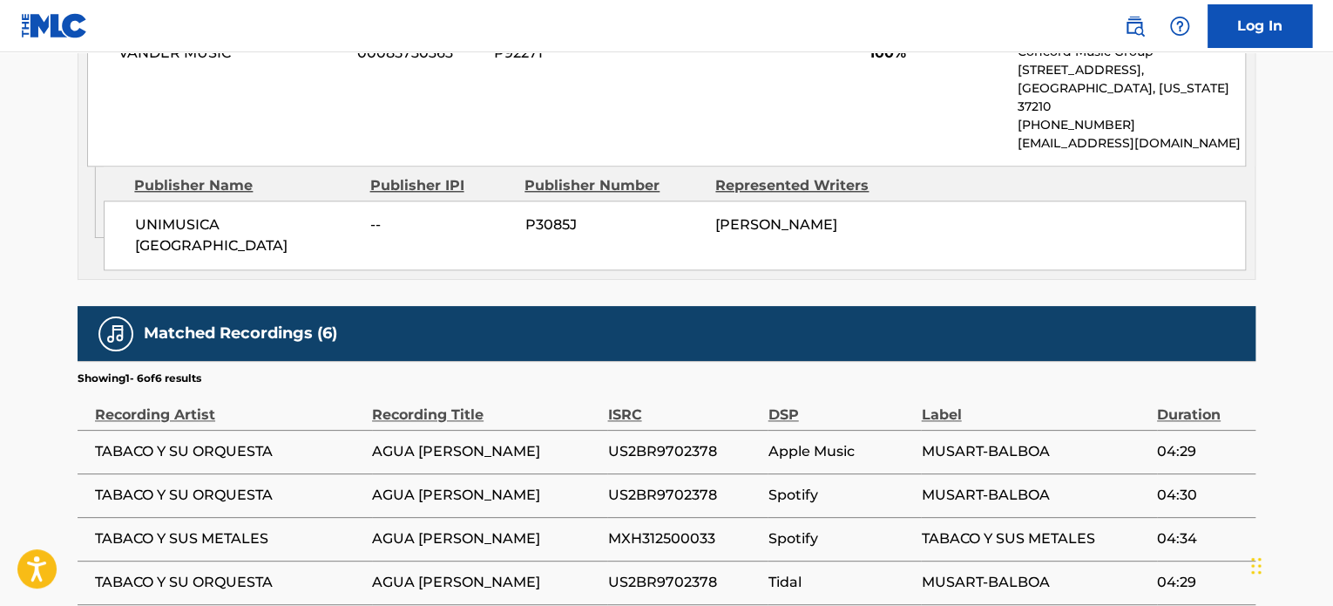
click at [234, 214] on span "UNIMUSICA [GEOGRAPHIC_DATA]" at bounding box center [246, 235] width 222 height 42
copy div "UNIMUSICA [GEOGRAPHIC_DATA]"
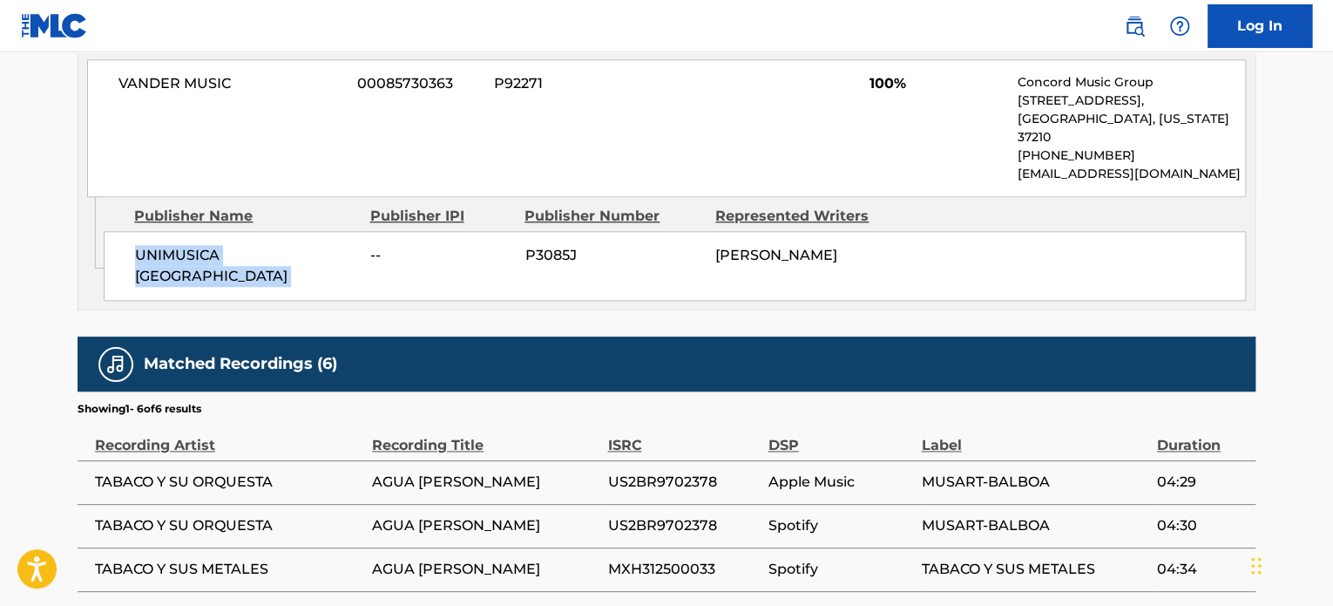
scroll to position [1091, 0]
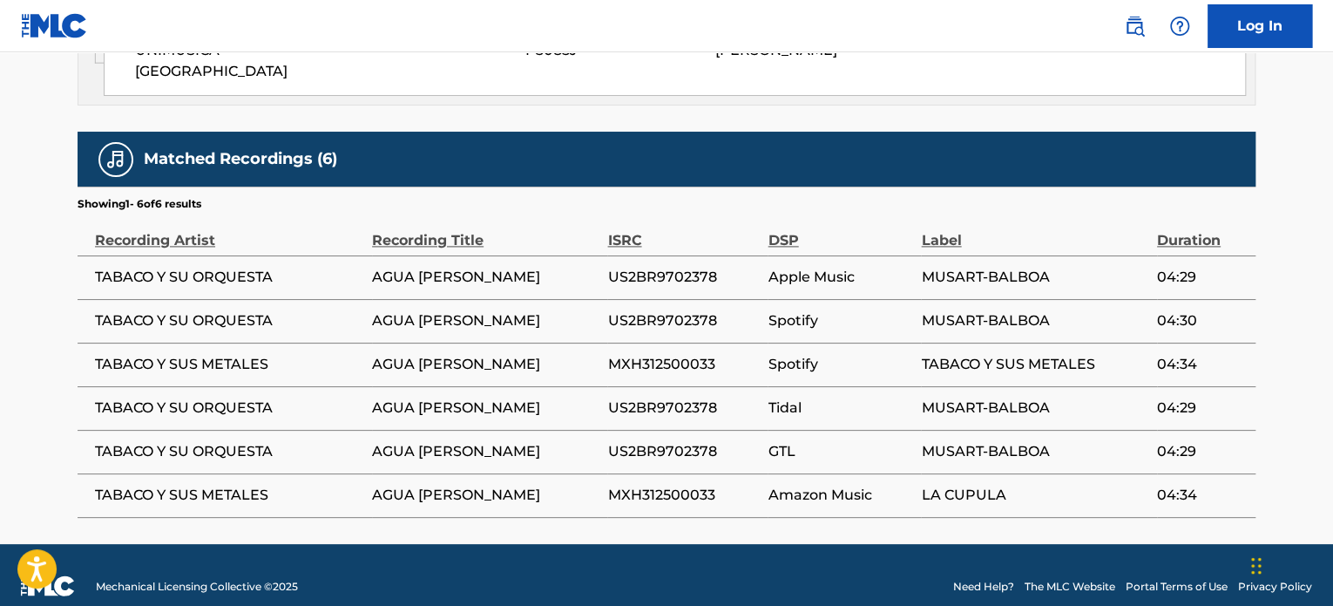
click at [685, 267] on span "US2BR9702378" at bounding box center [683, 277] width 152 height 21
copy span "US2BR9702378"
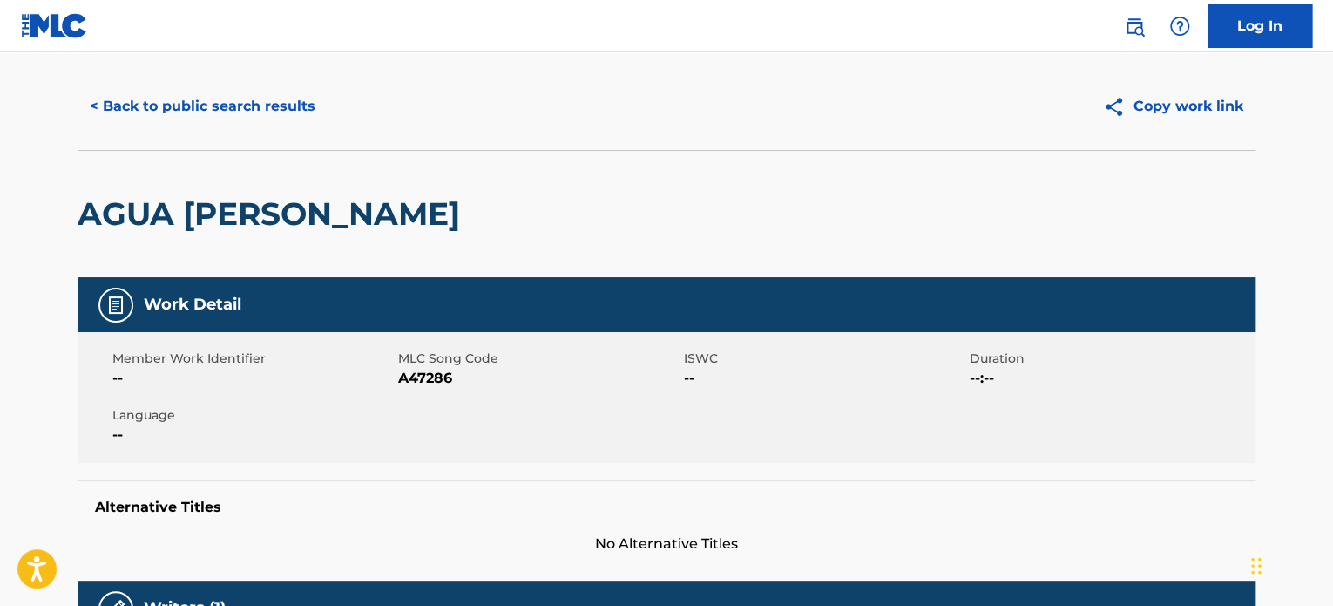
scroll to position [0, 0]
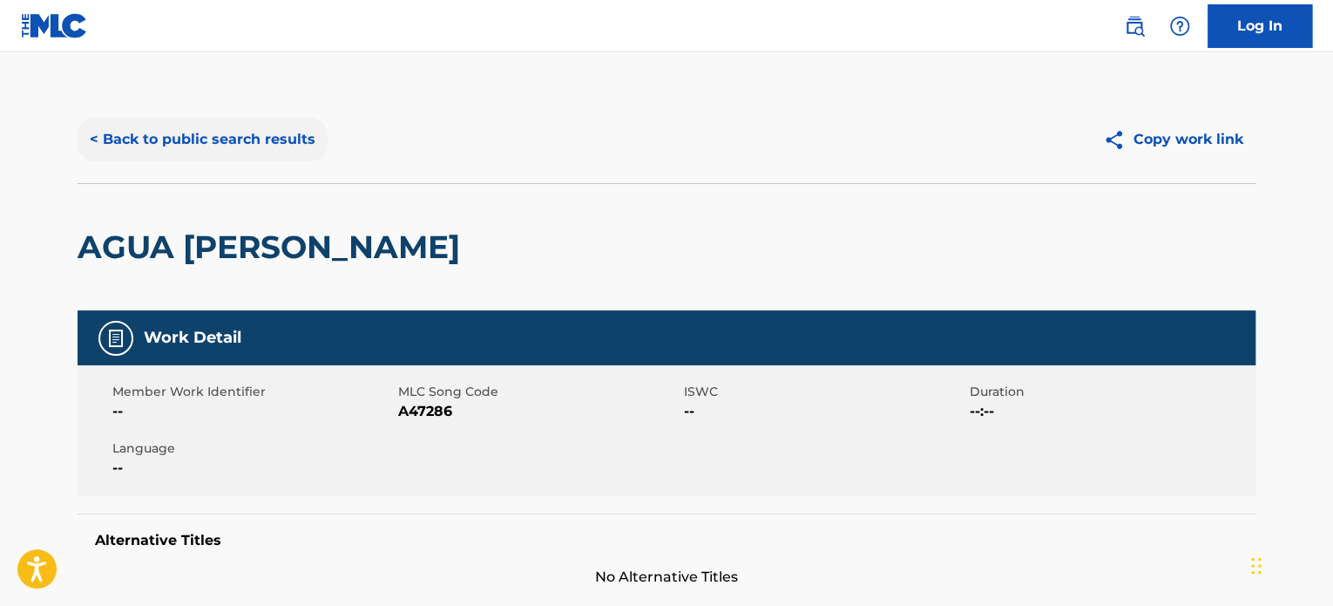
click at [257, 118] on button "< Back to public search results" at bounding box center [203, 140] width 250 height 44
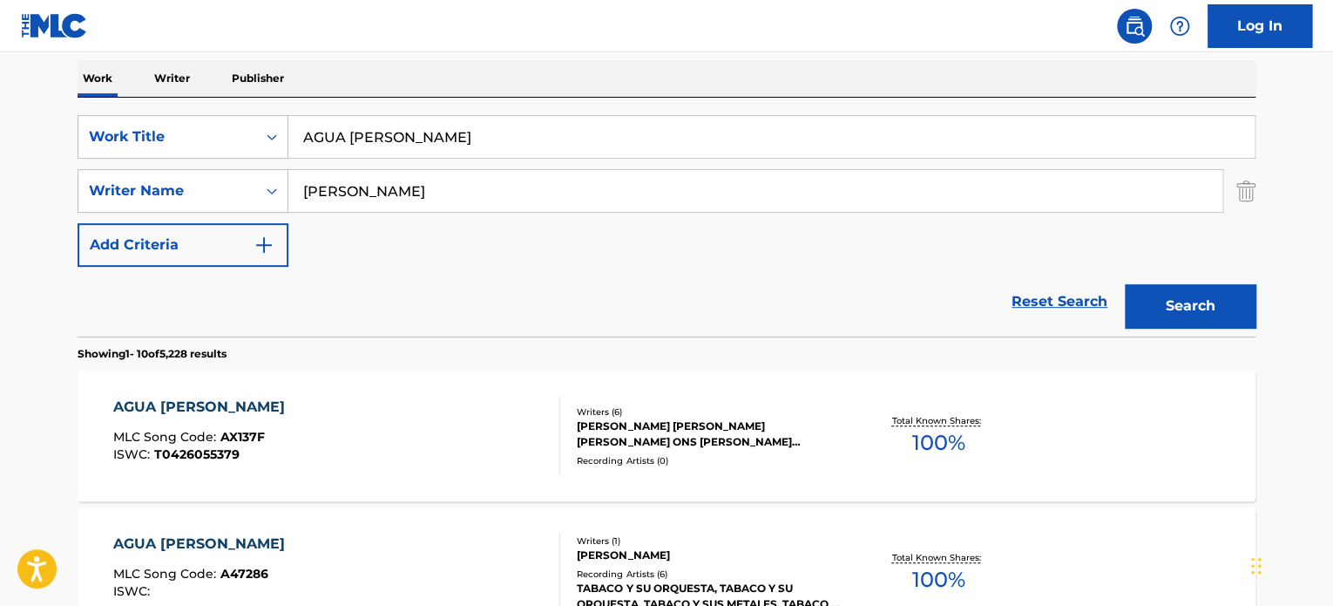
scroll to position [78, 0]
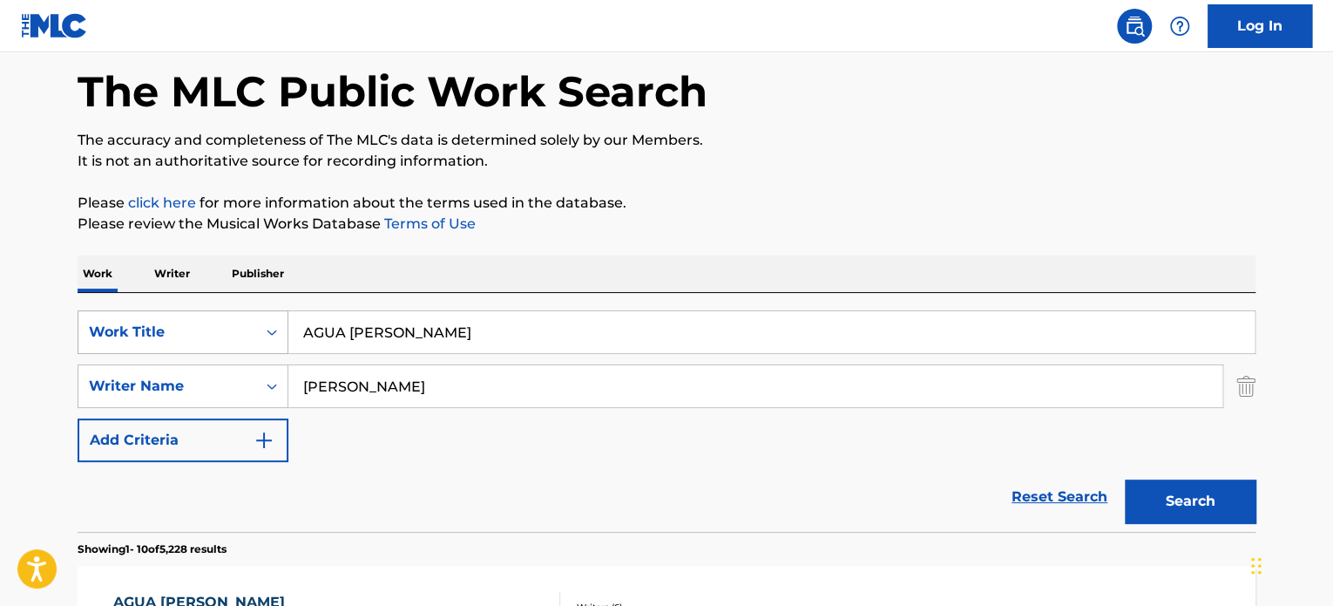
drag, startPoint x: 418, startPoint y: 331, endPoint x: 209, endPoint y: 331, distance: 209.2
click at [213, 331] on div "SearchWithCriteriae9c98300-dd68-476e-9175-4bd9831806aa Work Title AGUA [PERSON_…" at bounding box center [667, 332] width 1178 height 44
paste input "LEGRIA"
type input "ALEGRIA"
drag, startPoint x: 459, startPoint y: 371, endPoint x: 201, endPoint y: 377, distance: 258.0
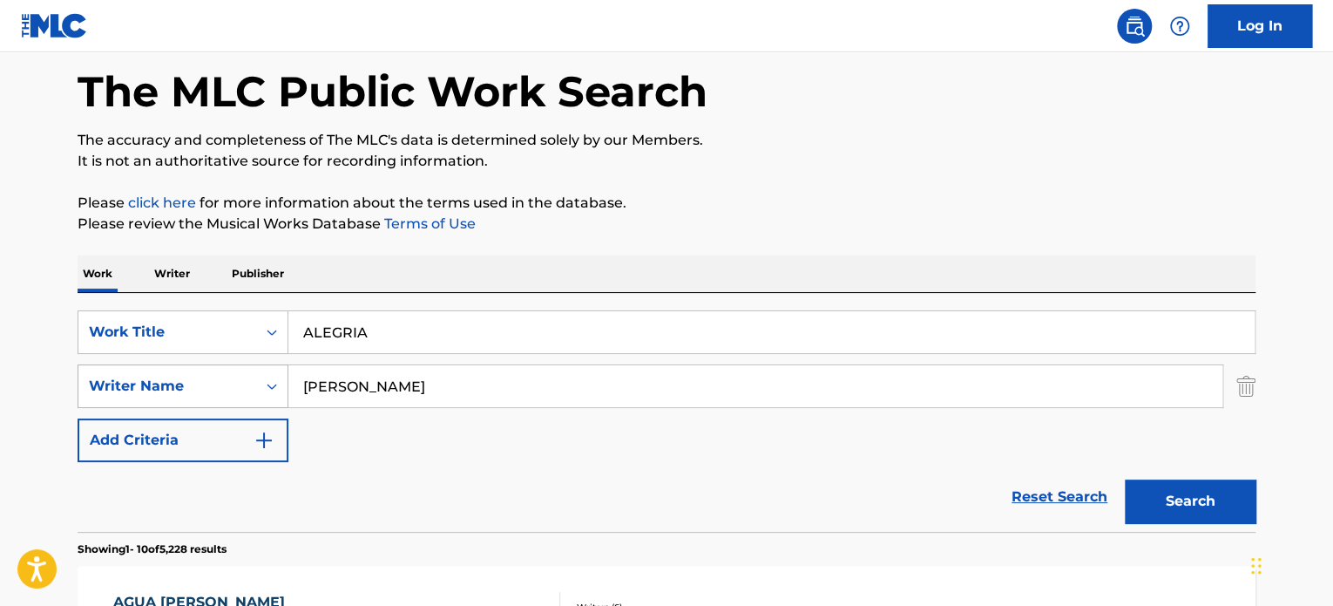
click at [201, 377] on div "SearchWithCriteriaae62a6d0-7658-4c82-a417-9e503839b458 Writer Name [PERSON_NAME]" at bounding box center [667, 386] width 1178 height 44
paste input "[PERSON_NAME]"
type input "[PERSON_NAME]"
click at [1217, 492] on button "Search" at bounding box center [1190, 501] width 131 height 44
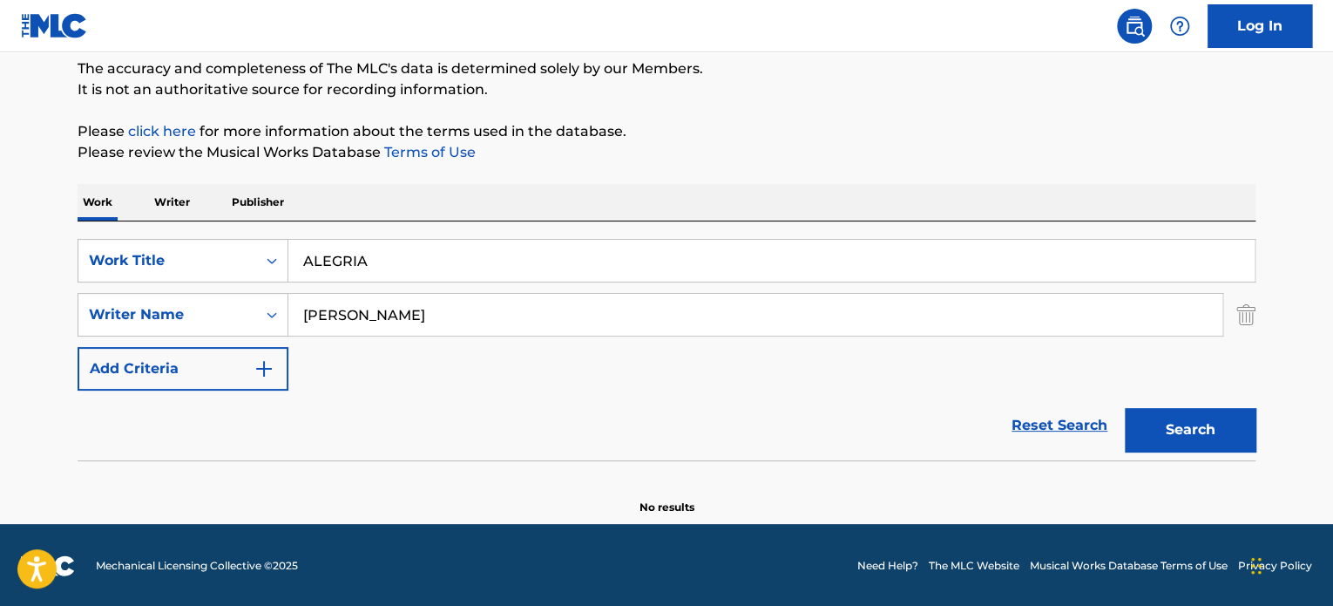
scroll to position [150, 0]
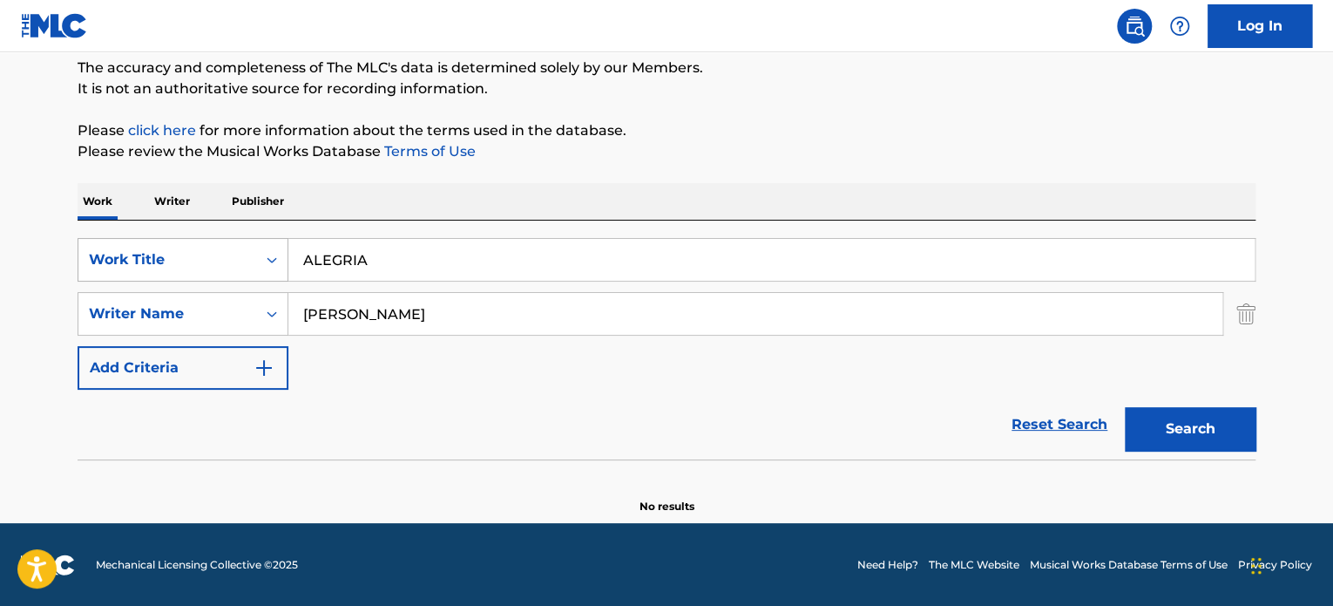
drag, startPoint x: 397, startPoint y: 249, endPoint x: 227, endPoint y: 250, distance: 170.0
click at [227, 250] on div "SearchWithCriteriae9c98300-dd68-476e-9175-4bd9831806aa Work Title ALEGRIA" at bounding box center [667, 260] width 1178 height 44
paste input "CASAMIENTO"
type input "CASAMIENTO"
drag, startPoint x: 219, startPoint y: 313, endPoint x: 166, endPoint y: 306, distance: 52.8
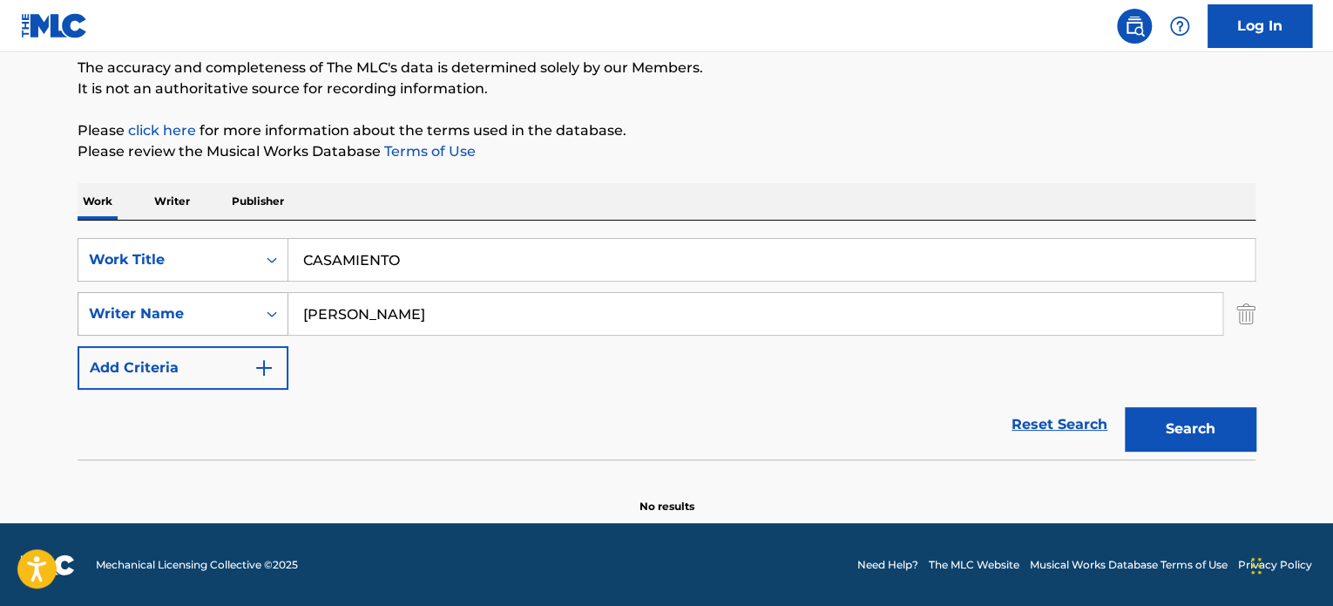
click at [171, 309] on div "SearchWithCriteriaae62a6d0-7658-4c82-a417-9e503839b458 Writer Name [PERSON_NAME]" at bounding box center [667, 314] width 1178 height 44
type input "[PERSON_NAME]"
click at [1125, 407] on button "Search" at bounding box center [1190, 429] width 131 height 44
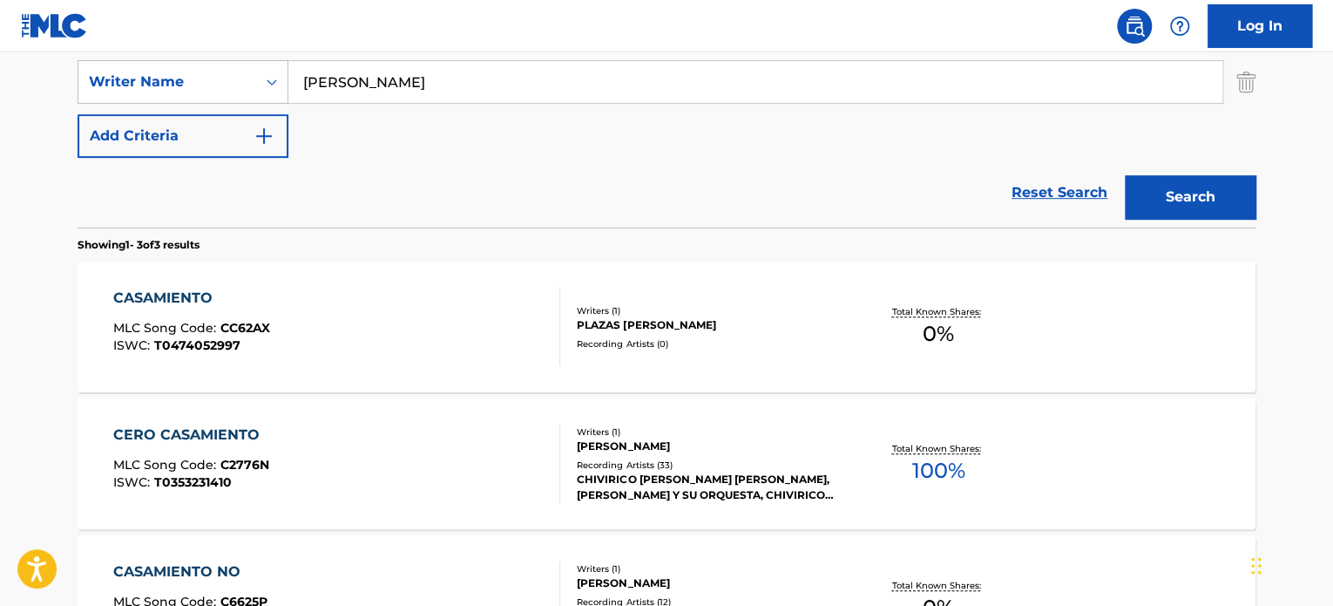
scroll to position [411, 0]
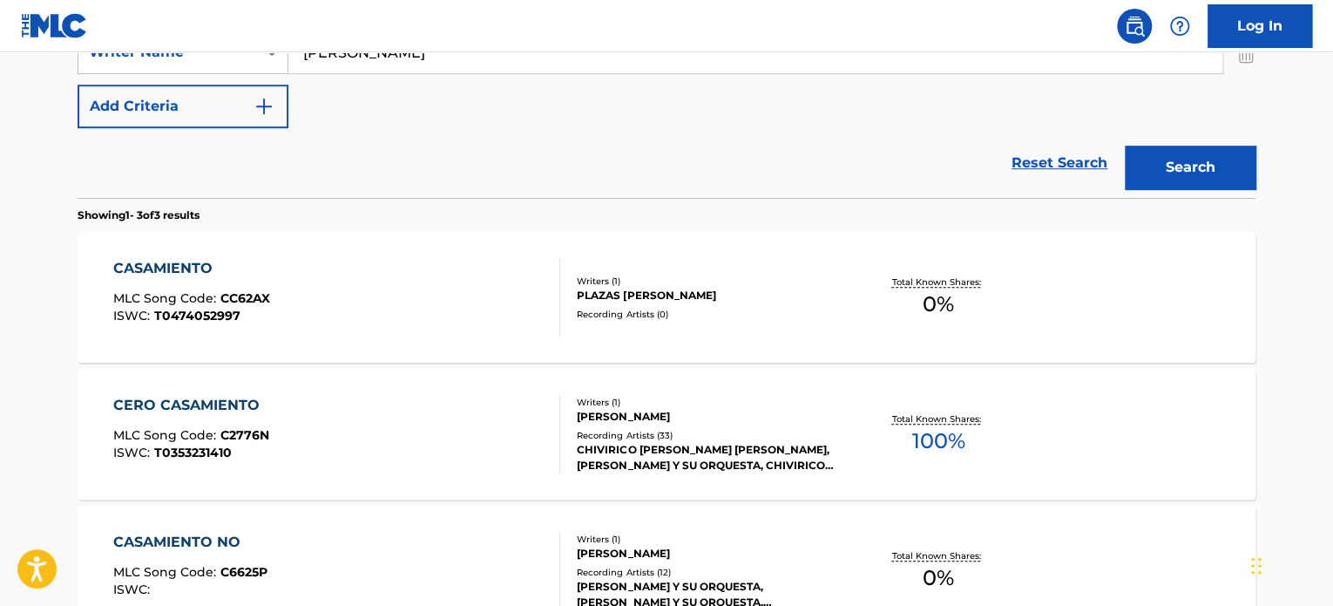
click at [508, 298] on div "CASAMIENTO MLC Song Code : CC62AX ISWC : T0474052997" at bounding box center [337, 297] width 448 height 78
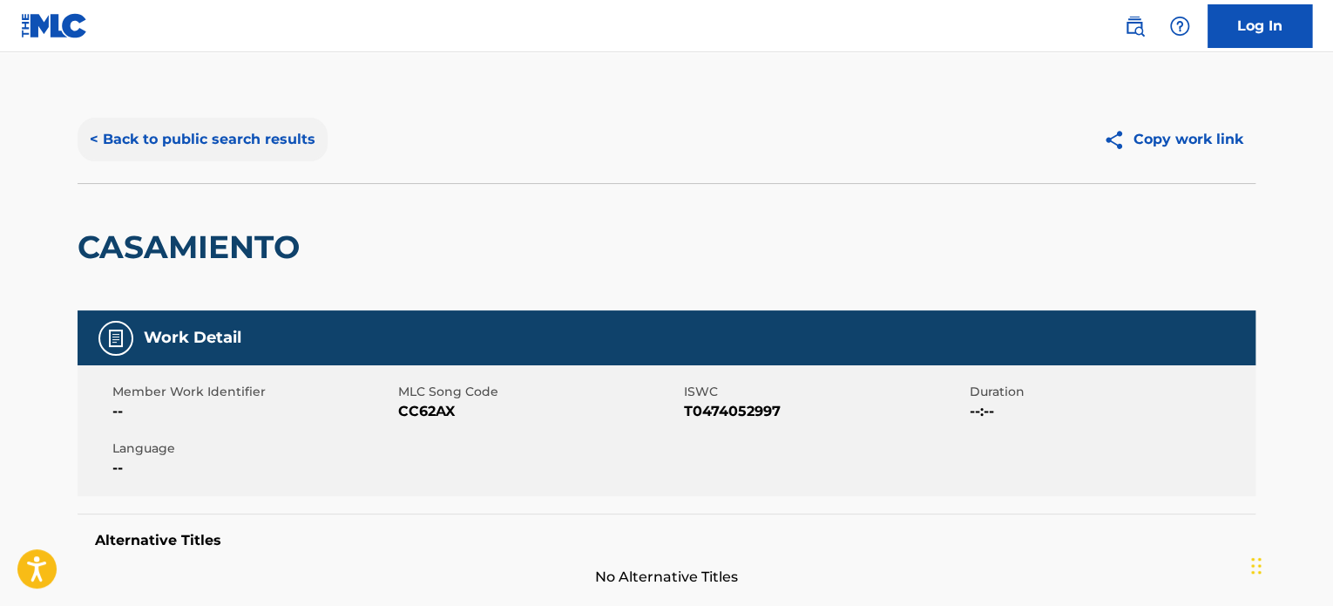
click at [318, 150] on button "< Back to public search results" at bounding box center [203, 140] width 250 height 44
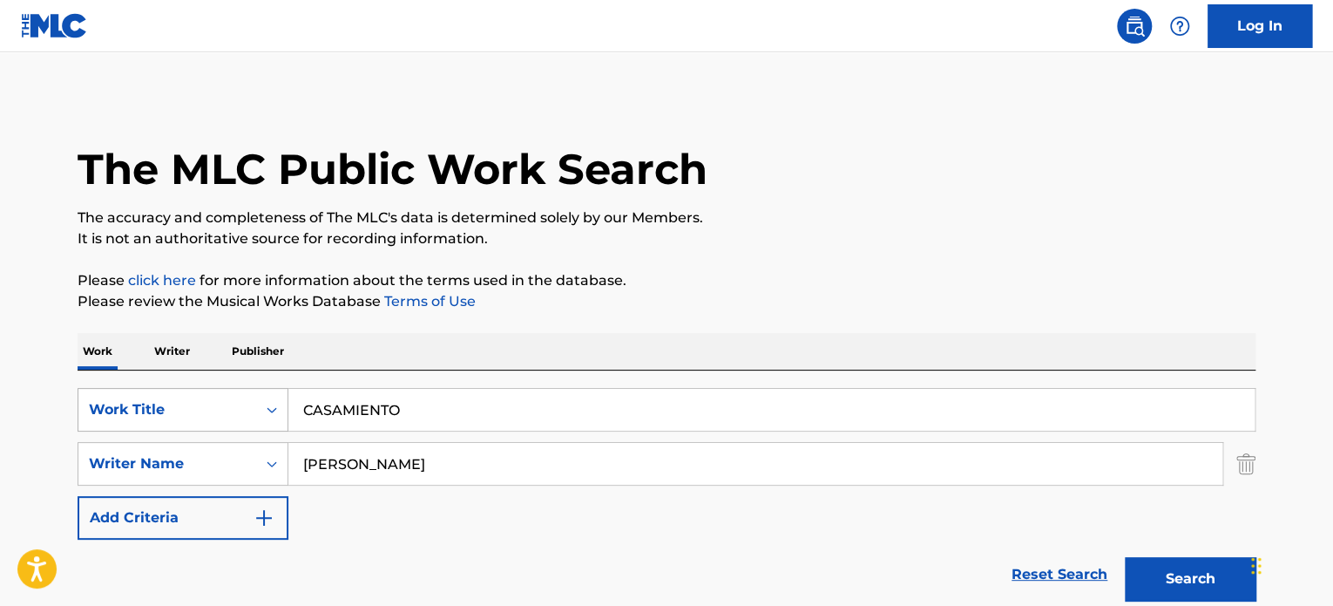
drag, startPoint x: 417, startPoint y: 397, endPoint x: 198, endPoint y: 401, distance: 219.7
click at [199, 397] on div "SearchWithCriteriae9c98300-dd68-476e-9175-4bd9831806aa Work Title CASAMIENTO" at bounding box center [667, 410] width 1178 height 44
paste input "ELA QUE TE CELA"
type input "CELA QUE TE CELA"
click at [221, 454] on div "SearchWithCriteriaae62a6d0-7658-4c82-a417-9e503839b458 Writer Name [PERSON_NAME]" at bounding box center [667, 464] width 1178 height 44
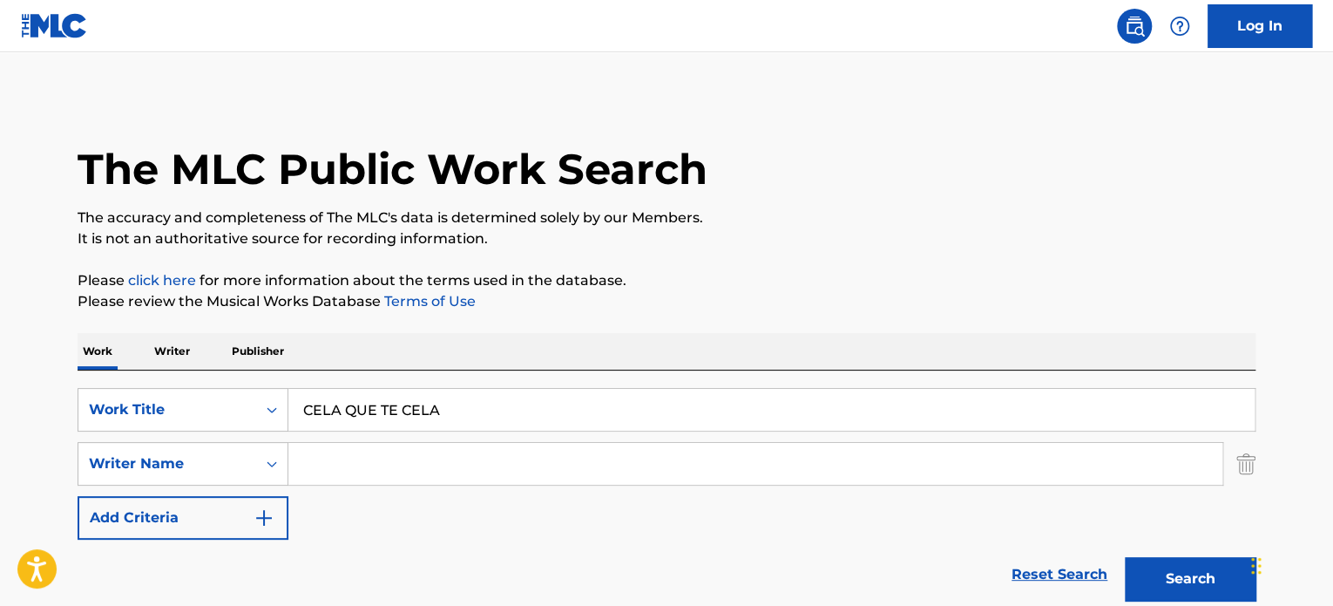
click at [1125, 557] on button "Search" at bounding box center [1190, 579] width 131 height 44
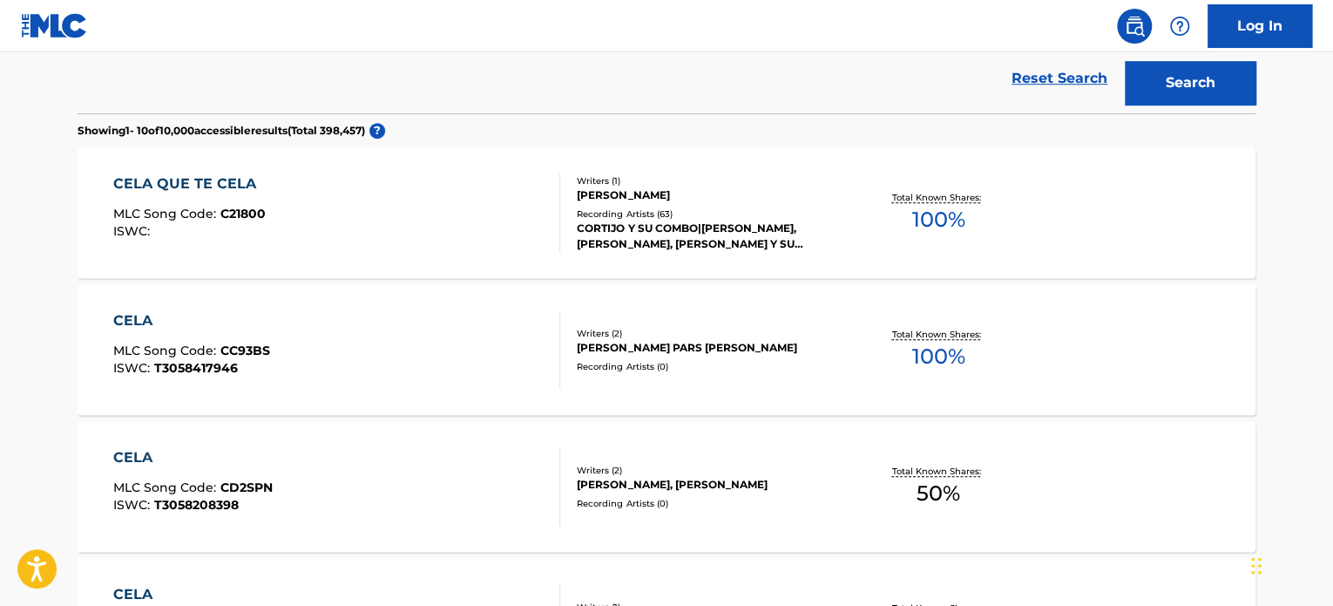
scroll to position [576, 0]
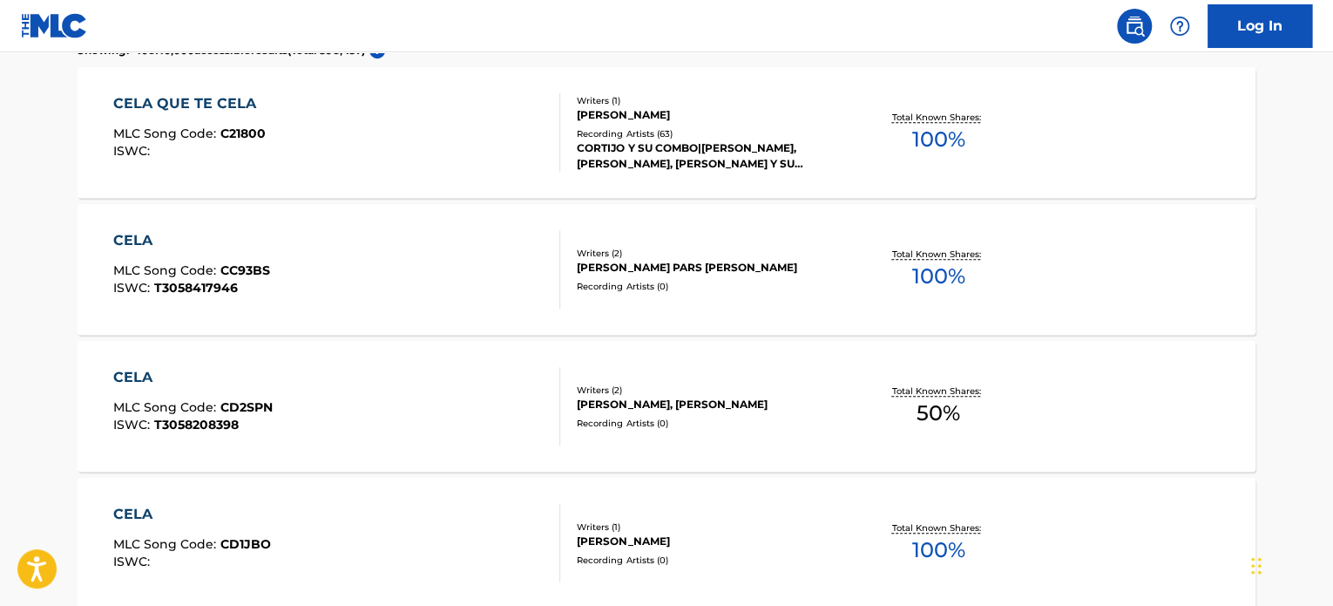
click at [431, 151] on div "CELA QUE TE CELA MLC Song Code : C21800 ISWC :" at bounding box center [337, 132] width 448 height 78
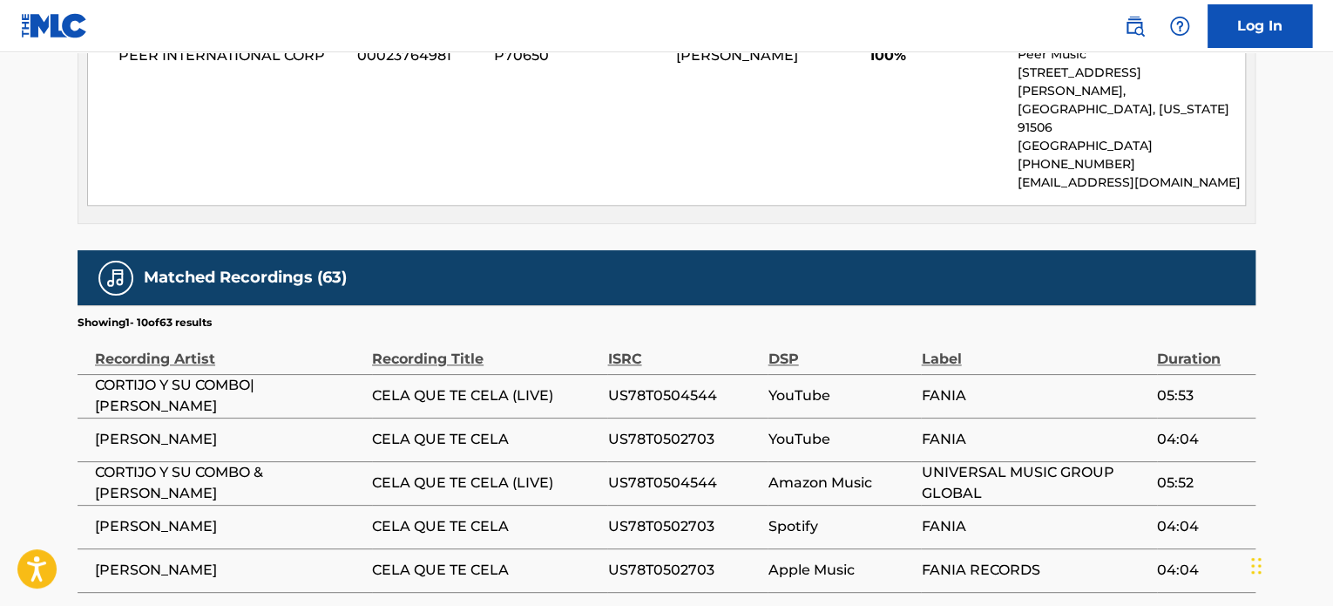
scroll to position [771, 0]
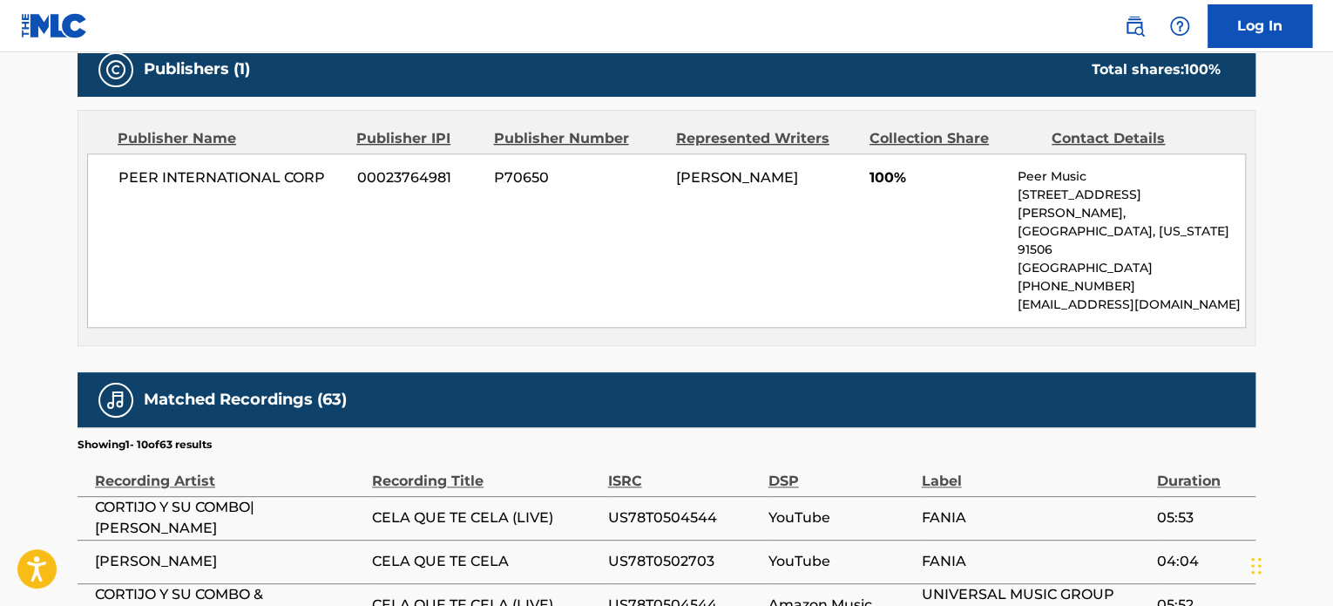
click at [241, 177] on span "PEER INTERNATIONAL CORP" at bounding box center [232, 177] width 226 height 21
copy div "PEER INTERNATIONAL CORP"
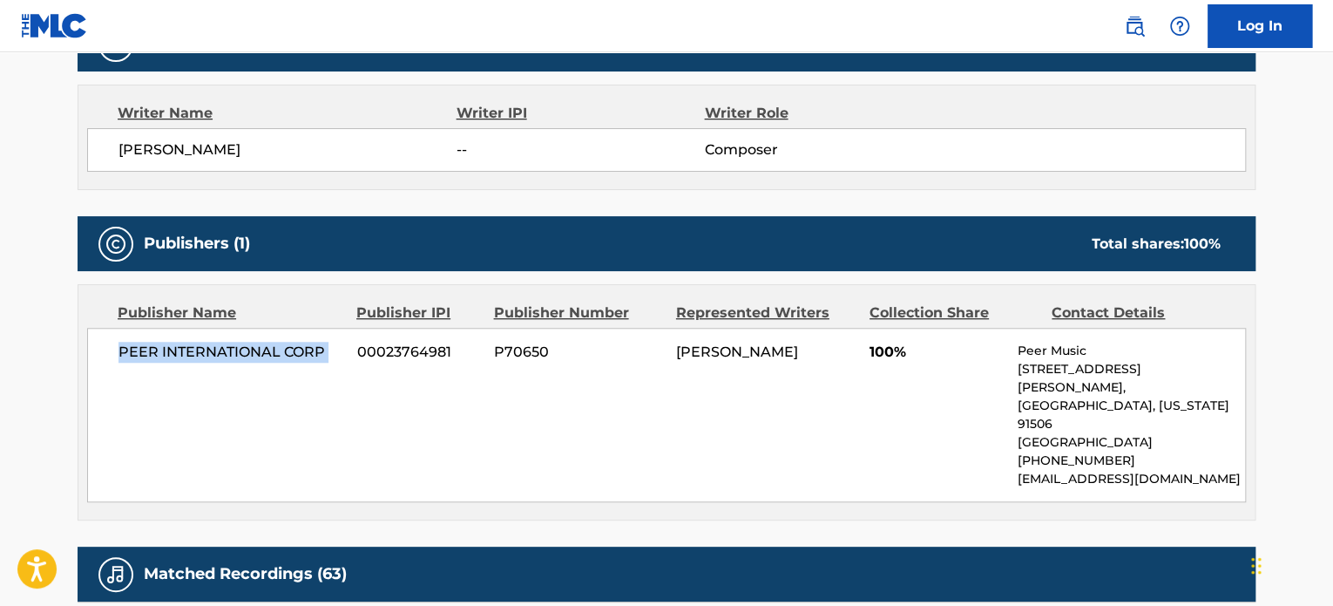
click at [234, 343] on span "PEER INTERNATIONAL CORP" at bounding box center [232, 352] width 226 height 21
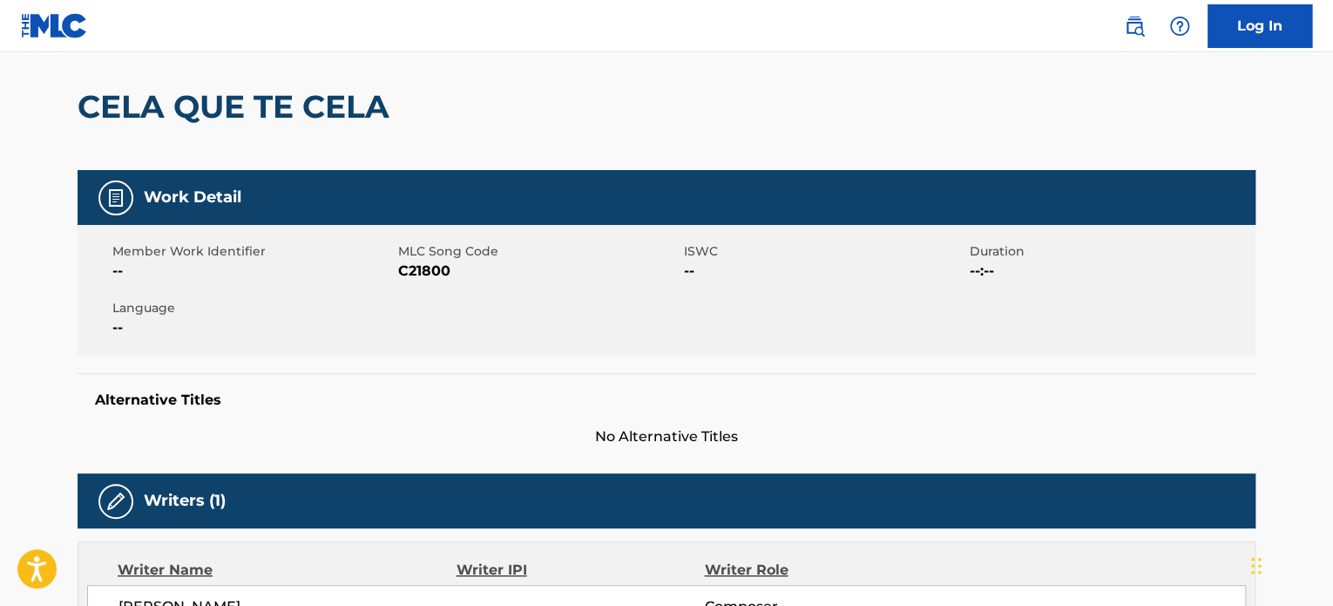
scroll to position [0, 0]
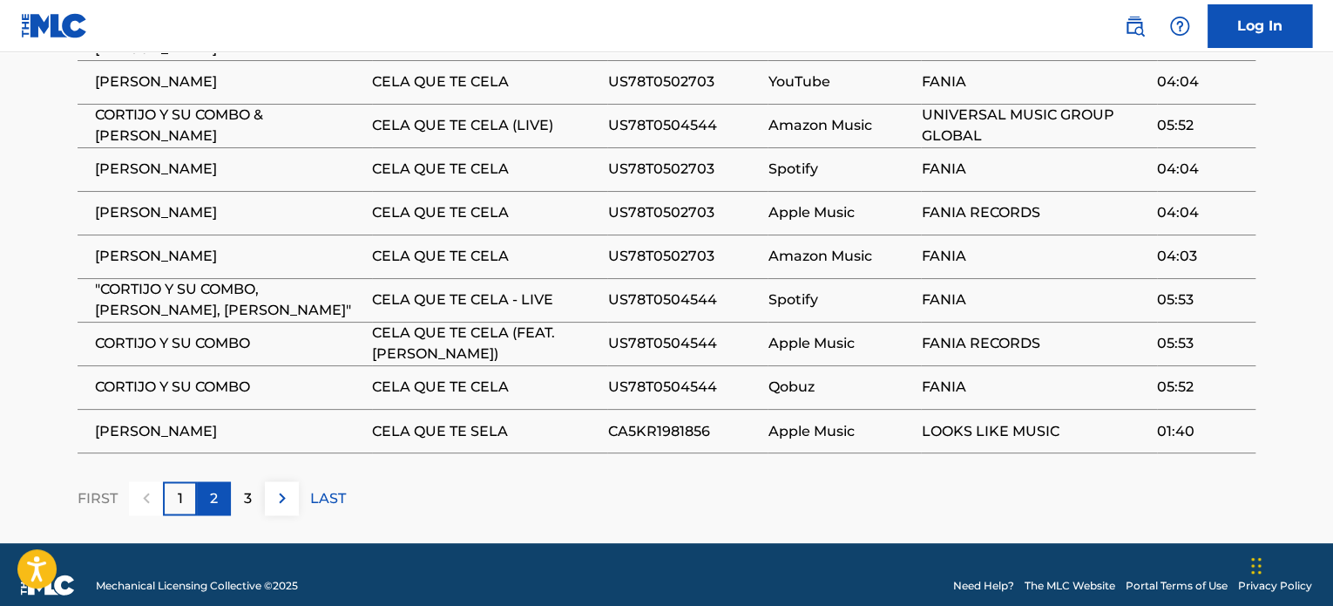
click at [227, 481] on div "2" at bounding box center [214, 498] width 34 height 34
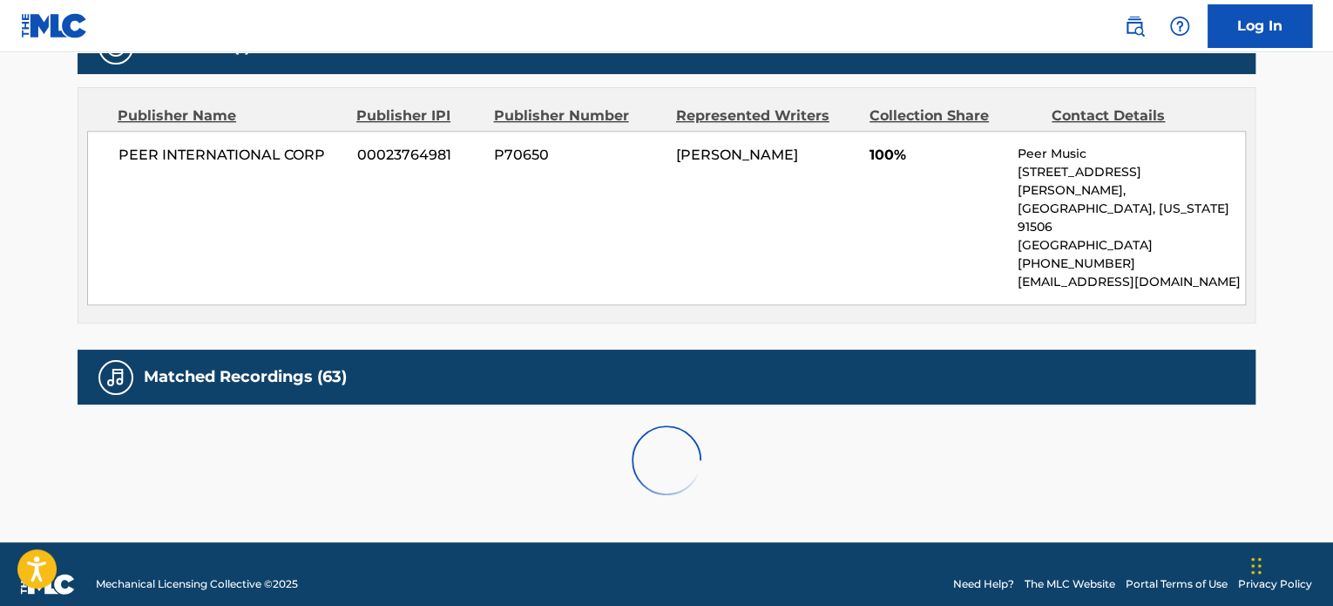
scroll to position [1251, 0]
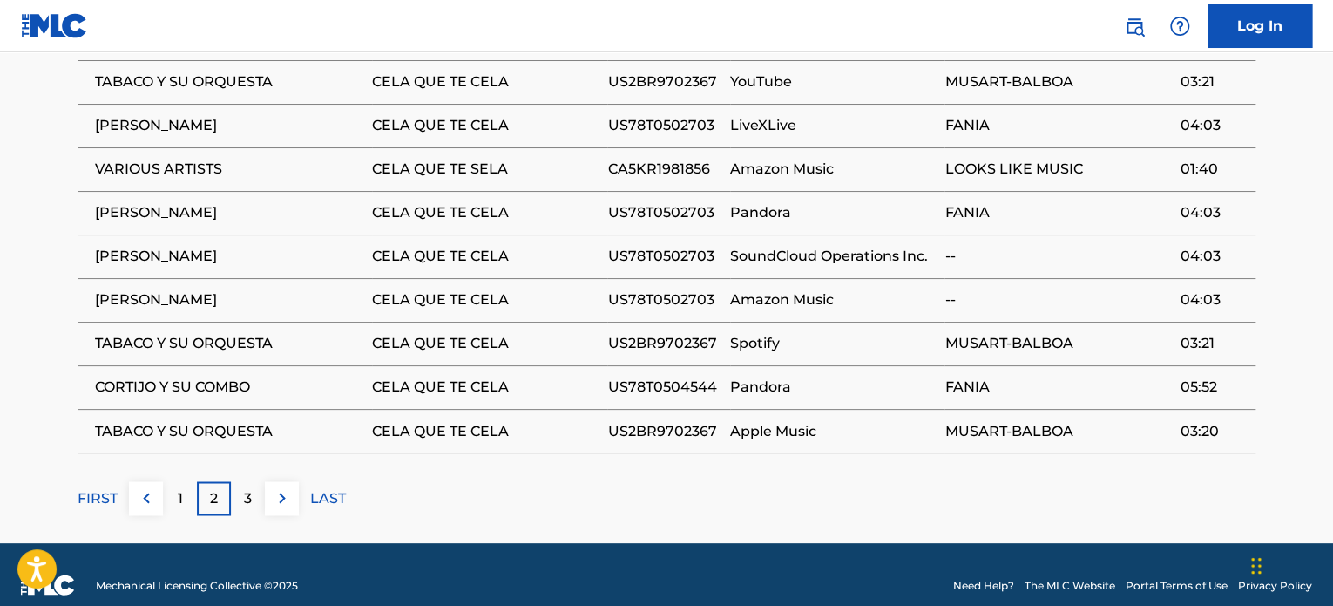
click at [676, 333] on span "US2BR9702367" at bounding box center [663, 343] width 113 height 21
copy span "US2BR9702367"
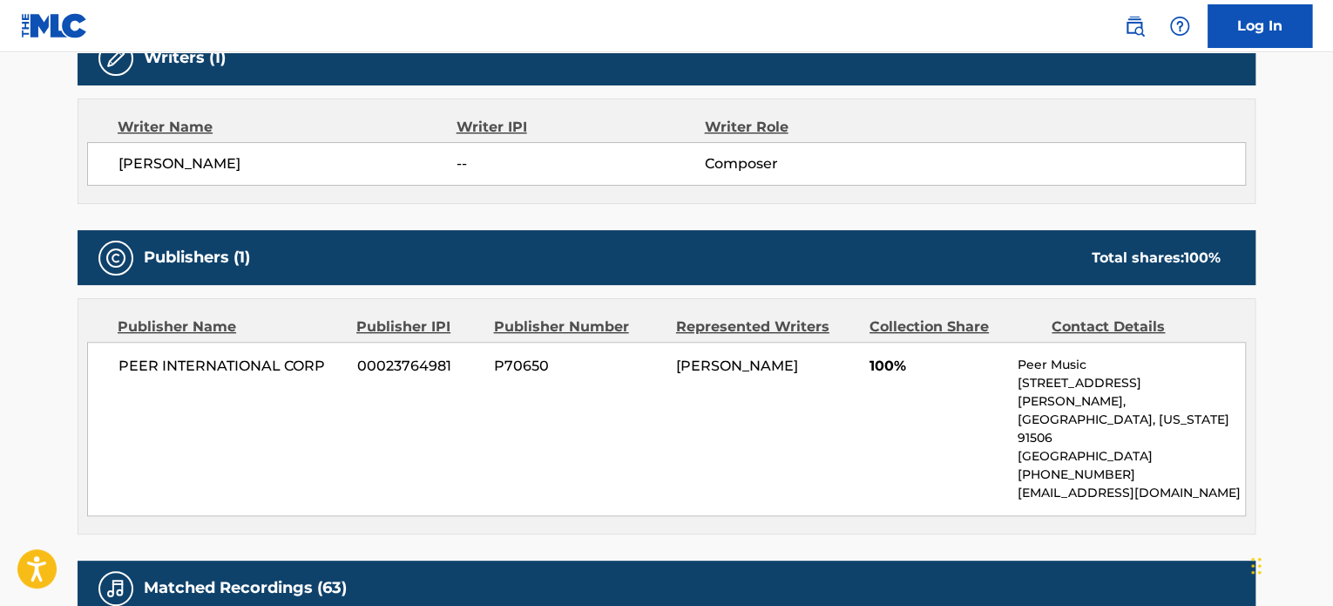
scroll to position [0, 0]
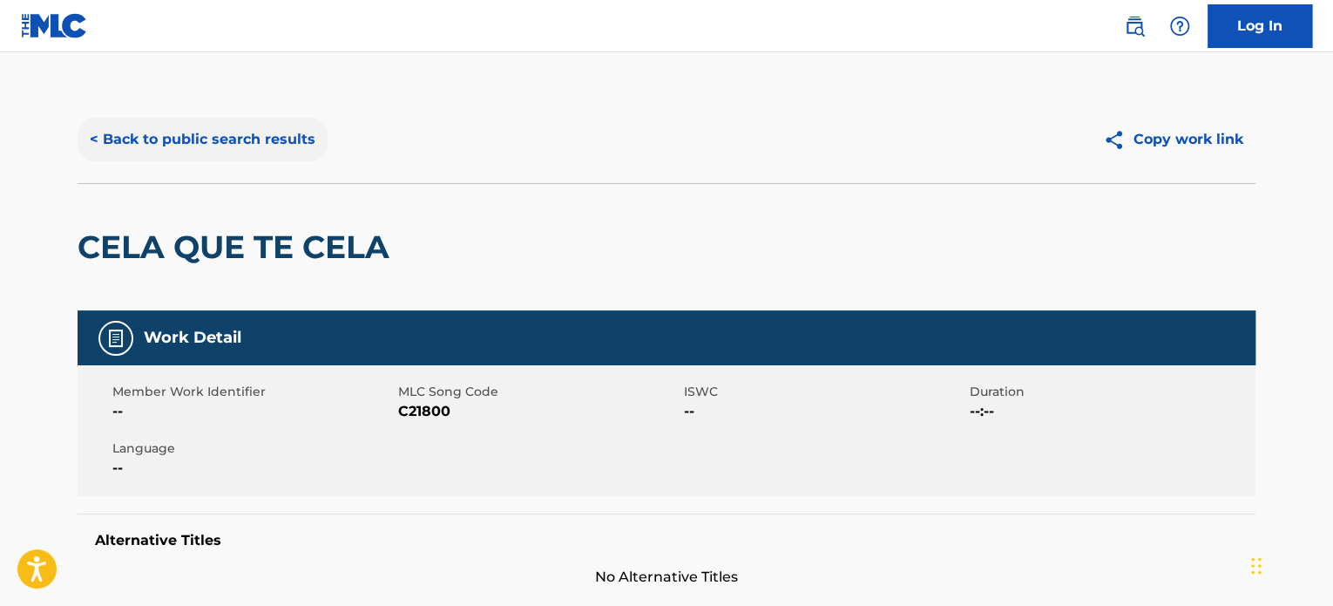
click at [248, 139] on button "< Back to public search results" at bounding box center [203, 140] width 250 height 44
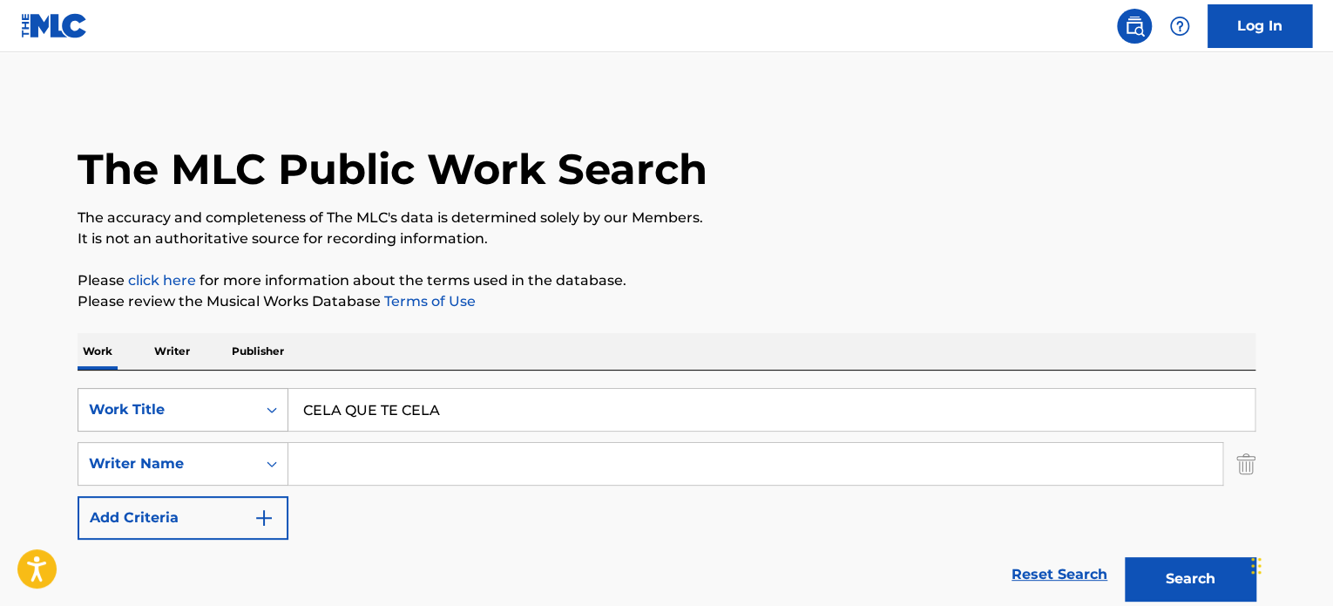
drag, startPoint x: 478, startPoint y: 403, endPoint x: 145, endPoint y: 404, distance: 332.9
click at [151, 404] on div "SearchWithCriteriae9c98300-dd68-476e-9175-4bd9831806aa Work Title CELA QUE TE C…" at bounding box center [667, 410] width 1178 height 44
paste input "ONSEJO A LAS MUJERES"
type input "CONSEJO A LAS MUJERES"
click at [435, 465] on input "Search Form" at bounding box center [755, 464] width 934 height 42
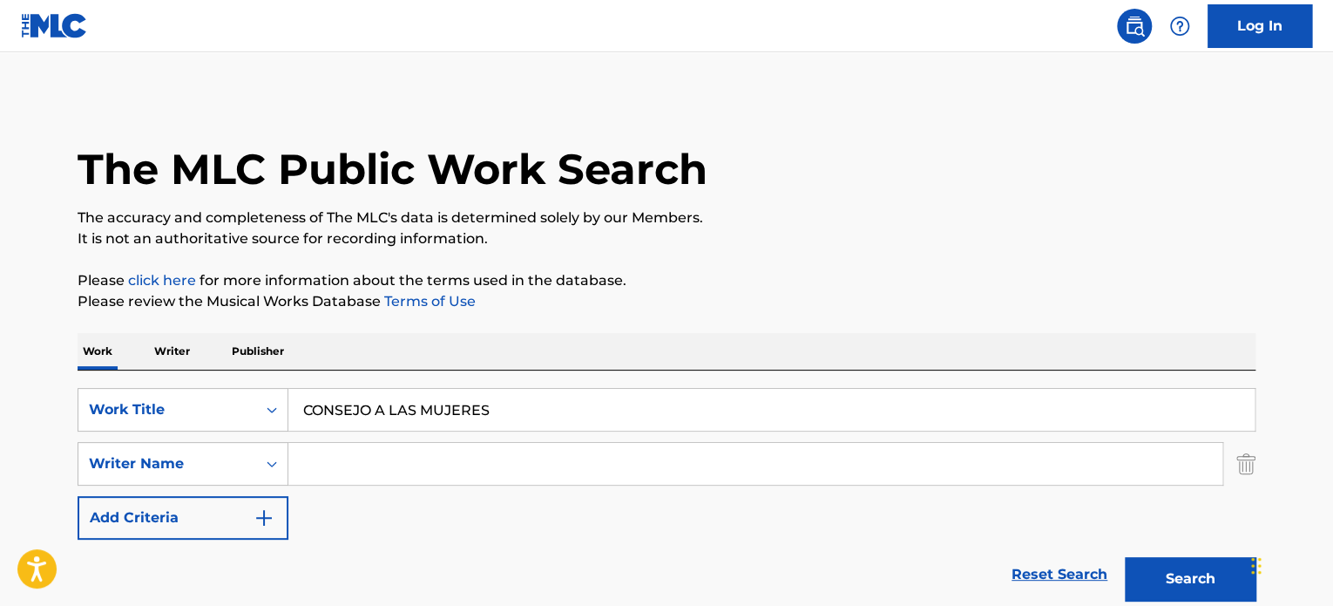
paste input "Matamoros"
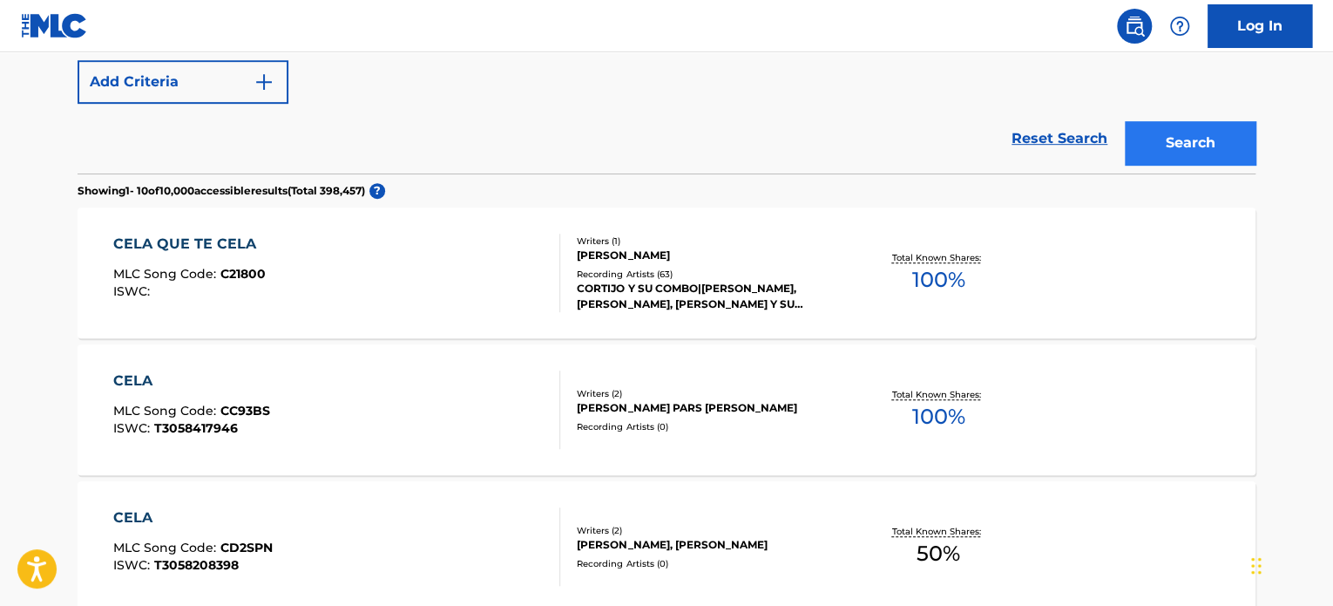
type input "Matamoros"
click at [1187, 139] on button "Search" at bounding box center [1190, 143] width 131 height 44
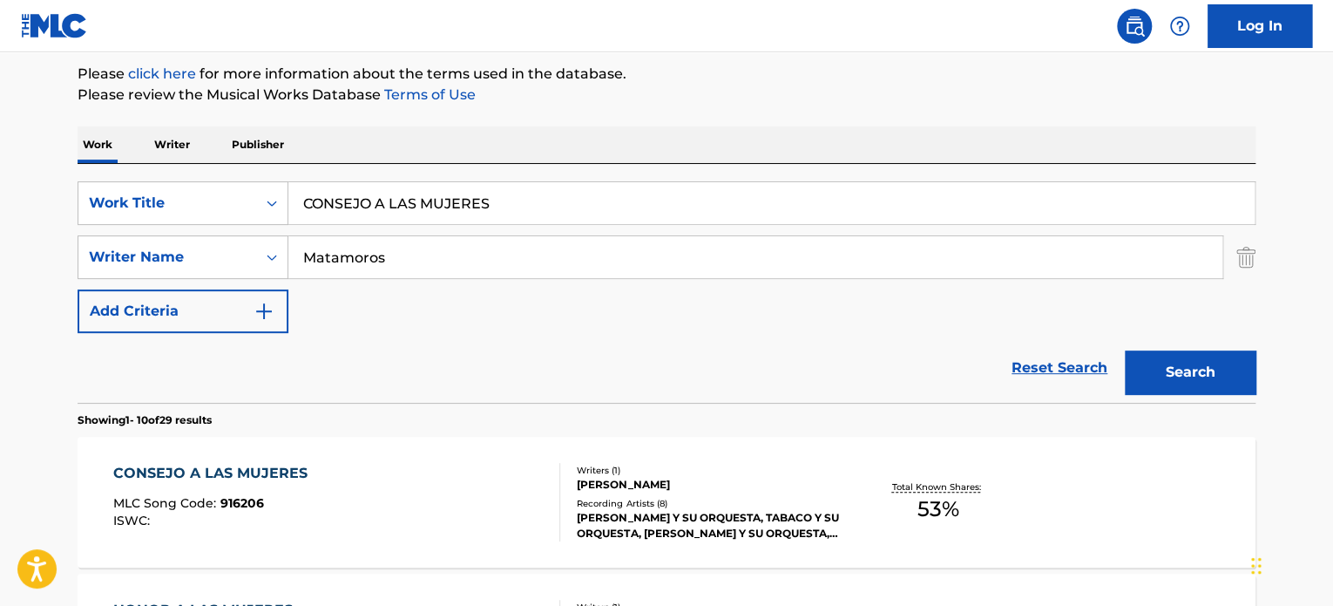
scroll to position [436, 0]
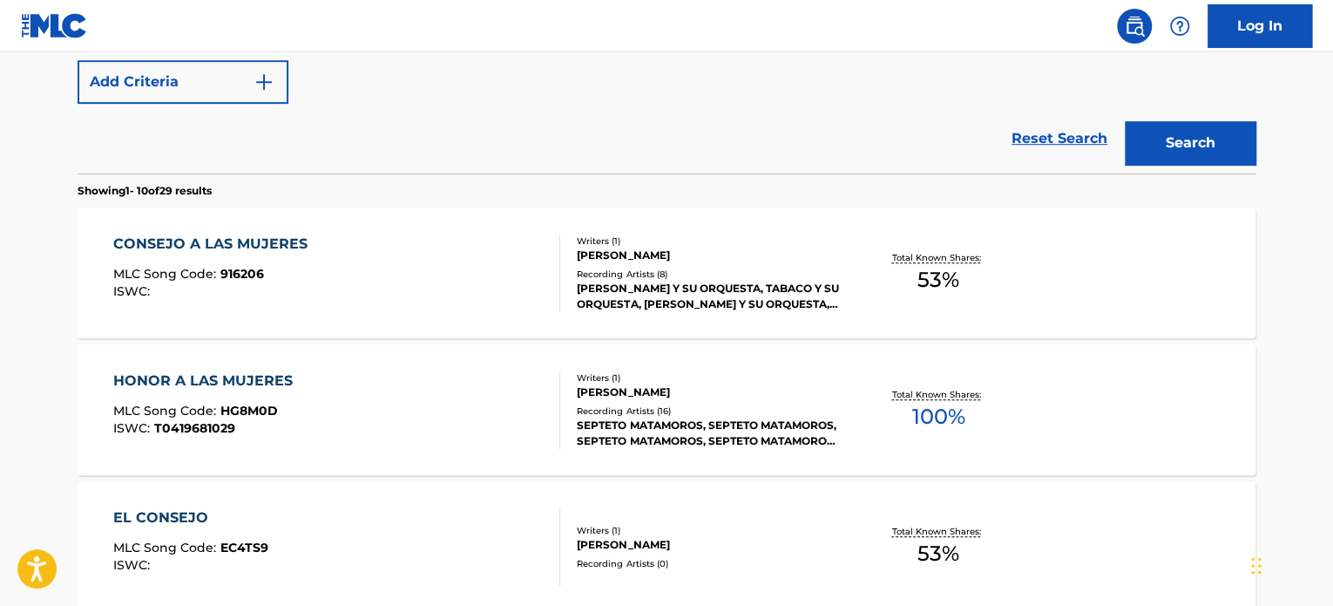
click at [519, 281] on div "CONSEJO A LAS MUJERES MLC Song Code : 916206 ISWC :" at bounding box center [337, 273] width 448 height 78
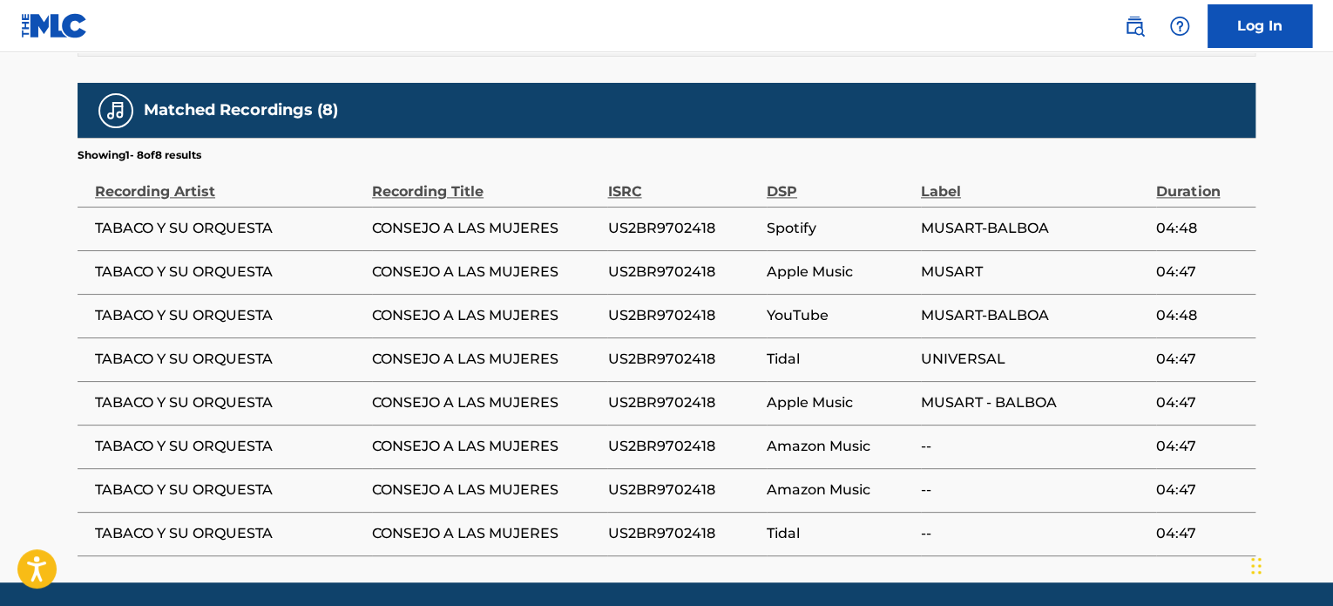
scroll to position [1091, 0]
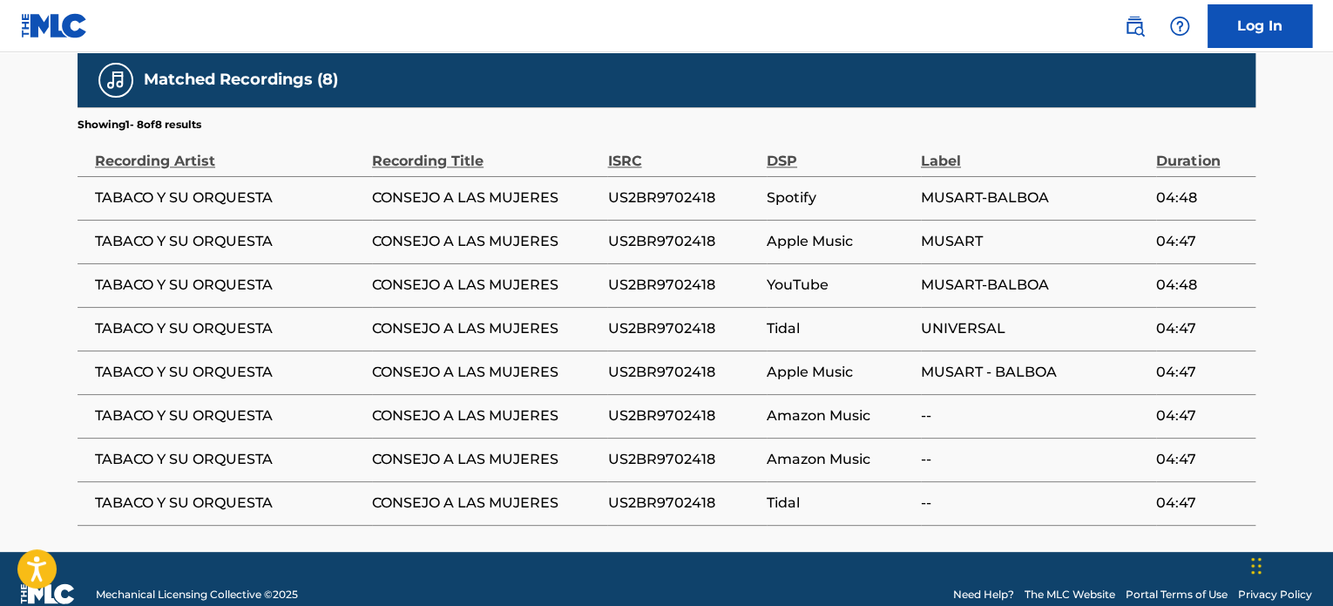
click at [669, 187] on span "US2BR9702418" at bounding box center [682, 197] width 150 height 21
copy span "US2BR9702418"
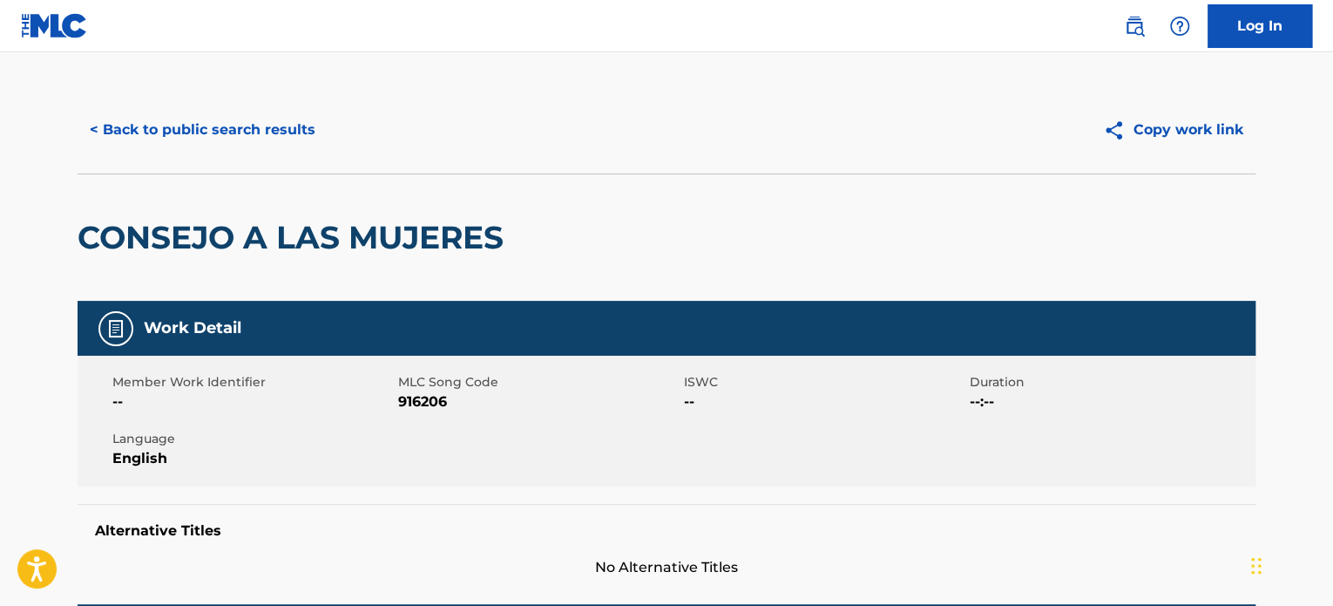
scroll to position [0, 0]
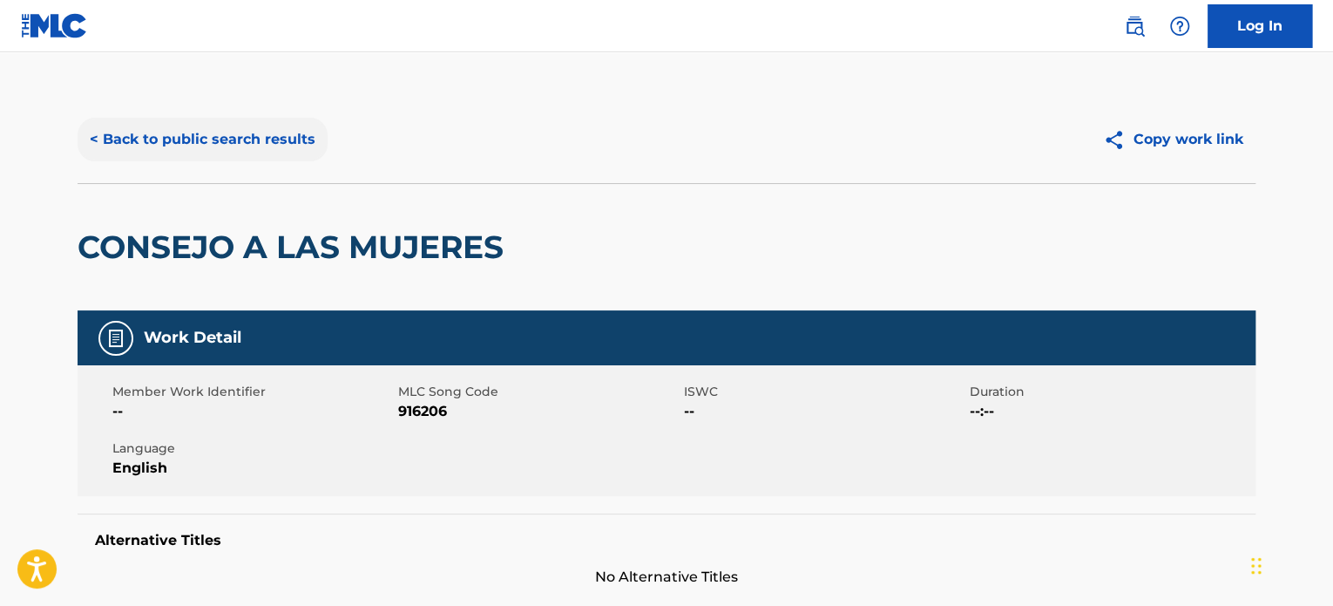
click at [254, 155] on button "< Back to public search results" at bounding box center [203, 140] width 250 height 44
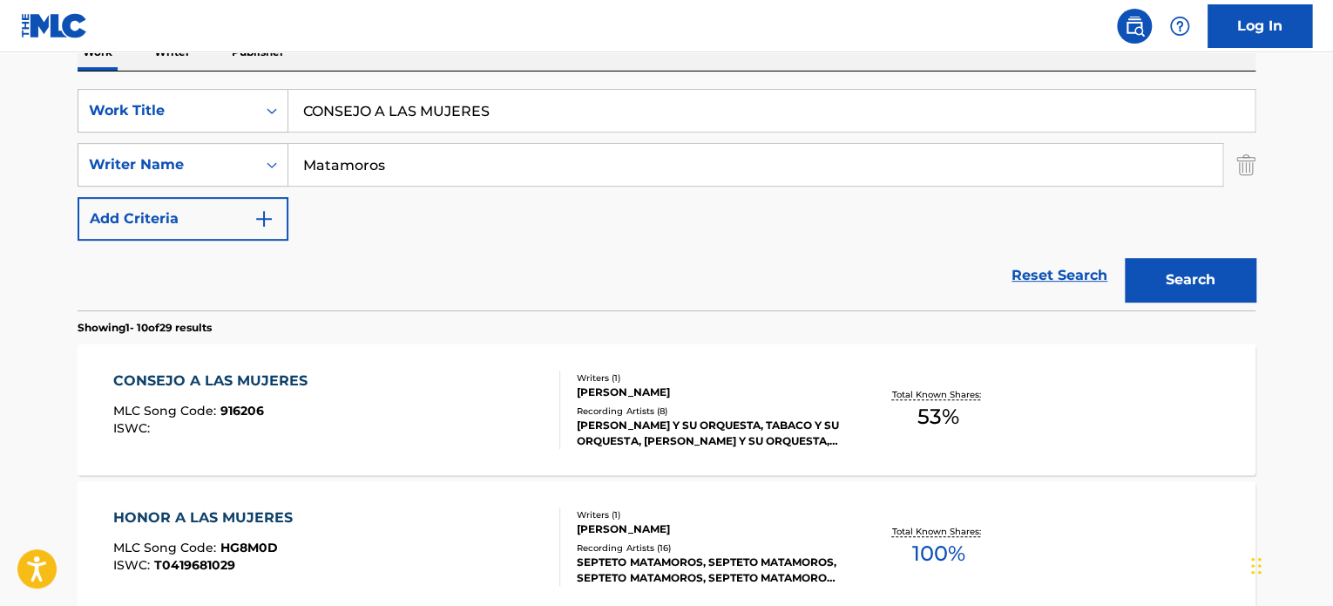
scroll to position [273, 0]
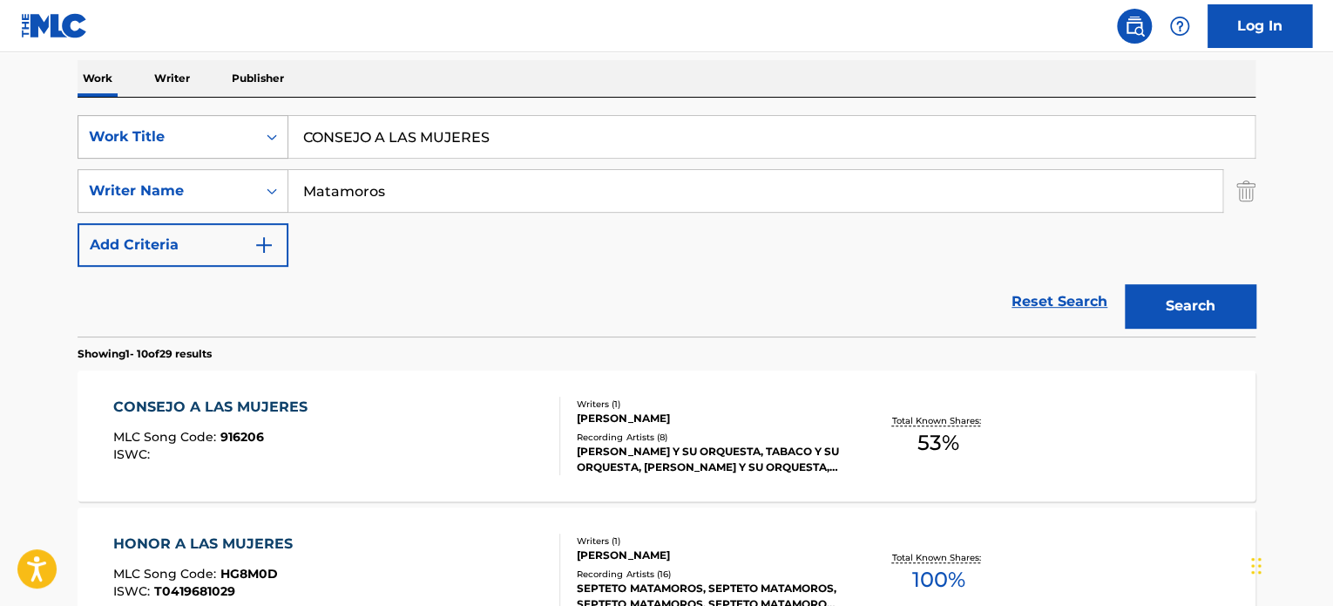
drag, startPoint x: 526, startPoint y: 145, endPoint x: 193, endPoint y: 135, distance: 333.9
click at [193, 135] on div "SearchWithCriteriae9c98300-dd68-476e-9175-4bd9831806aa Work Title CONSEJO A LAS…" at bounding box center [667, 137] width 1178 height 44
paste input "TESTACION A MI CALVARIO"
type input "CONTESTACION A MI CALVARIO"
drag, startPoint x: 158, startPoint y: 198, endPoint x: 91, endPoint y: 202, distance: 67.3
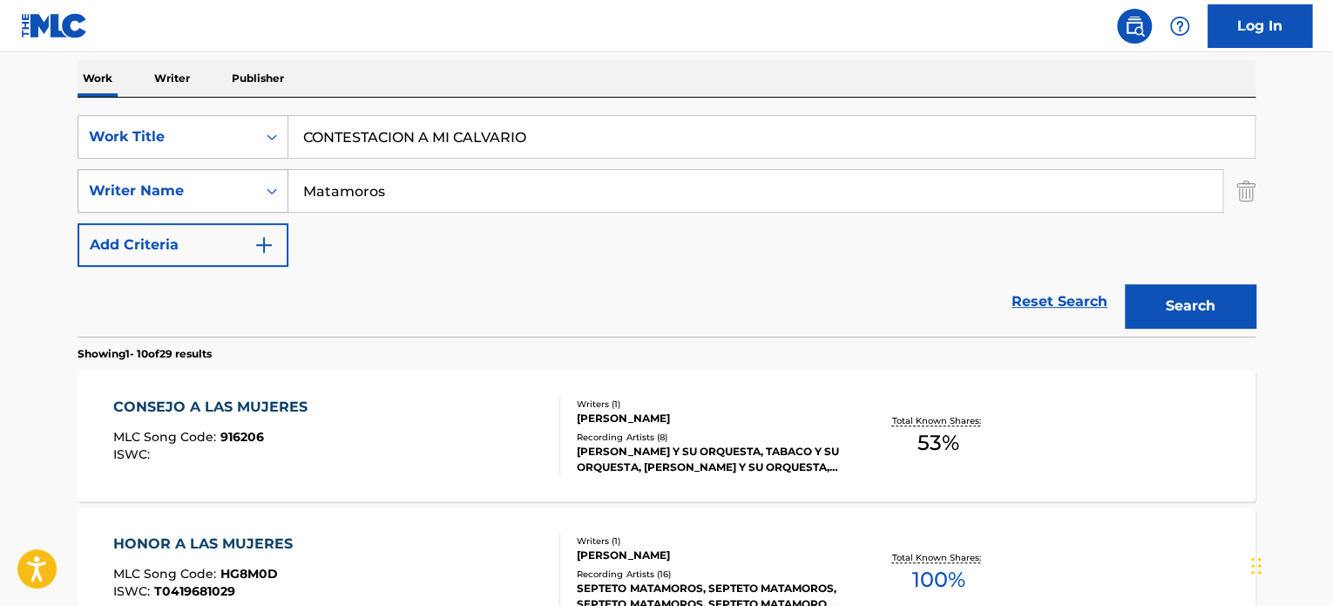
click at [91, 202] on div "SearchWithCriteriaae62a6d0-7658-4c82-a417-9e503839b458 Writer Name Matamoros" at bounding box center [667, 191] width 1178 height 44
click at [1125, 284] on button "Search" at bounding box center [1190, 306] width 131 height 44
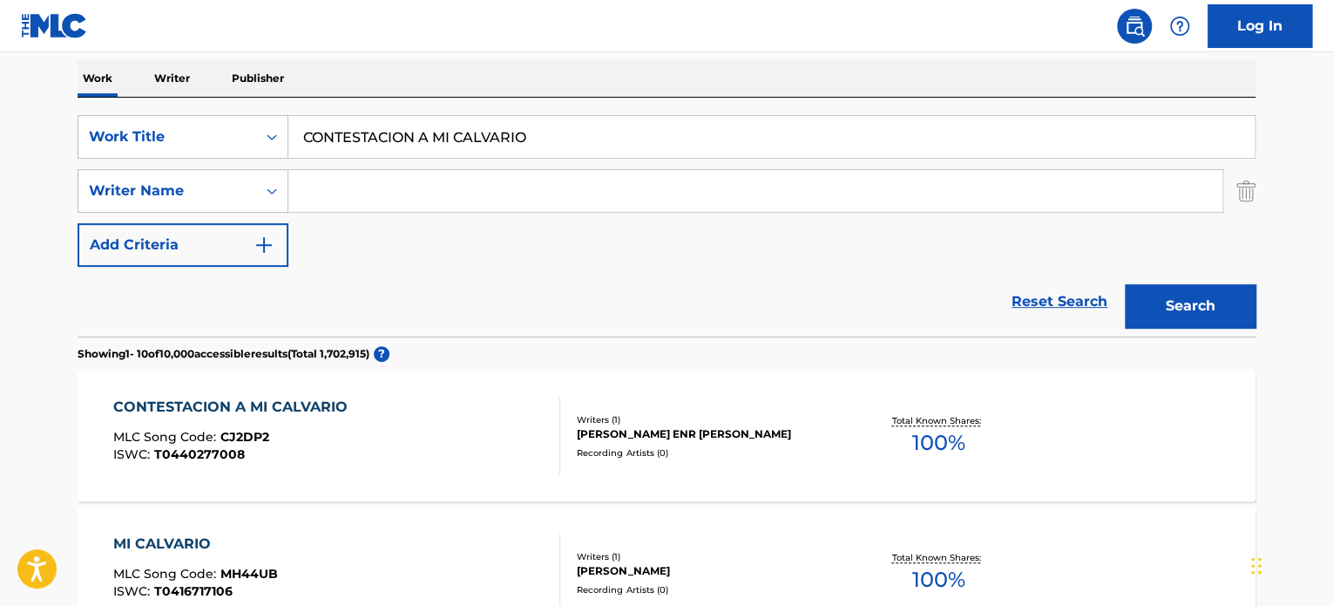
click at [459, 438] on div "CONTESTACION A MI CALVARIO MLC Song Code : CJ2DP2 ISWC : T0440277008" at bounding box center [337, 436] width 448 height 78
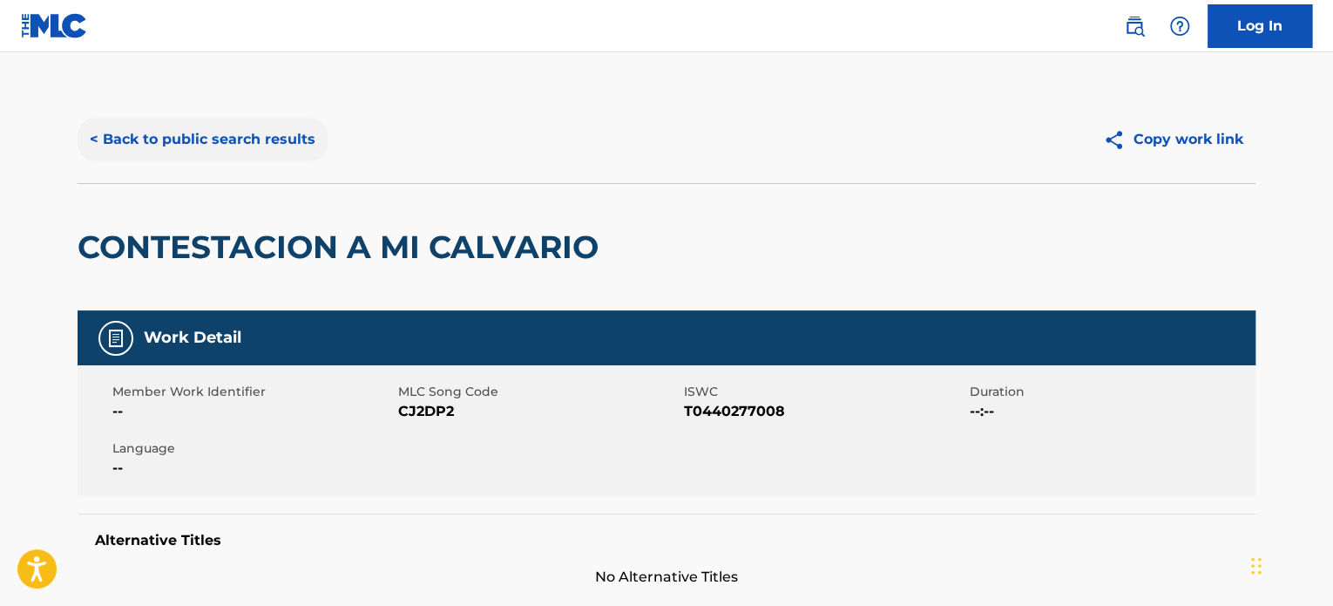
click at [240, 139] on button "< Back to public search results" at bounding box center [203, 140] width 250 height 44
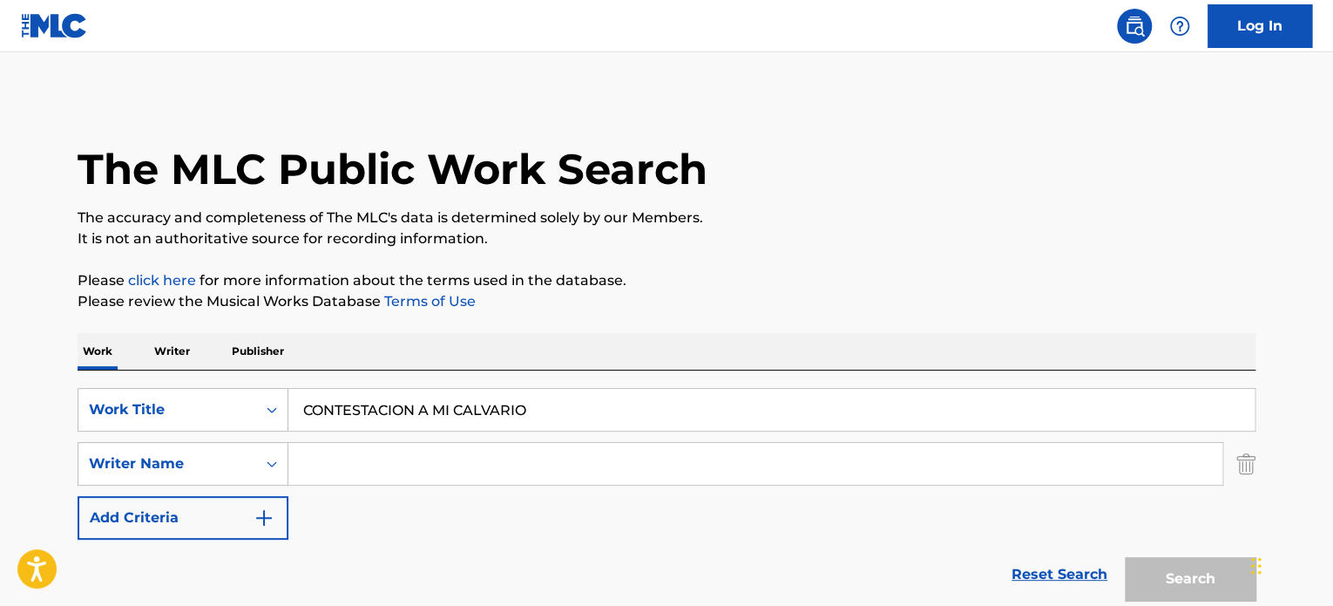
scroll to position [273, 0]
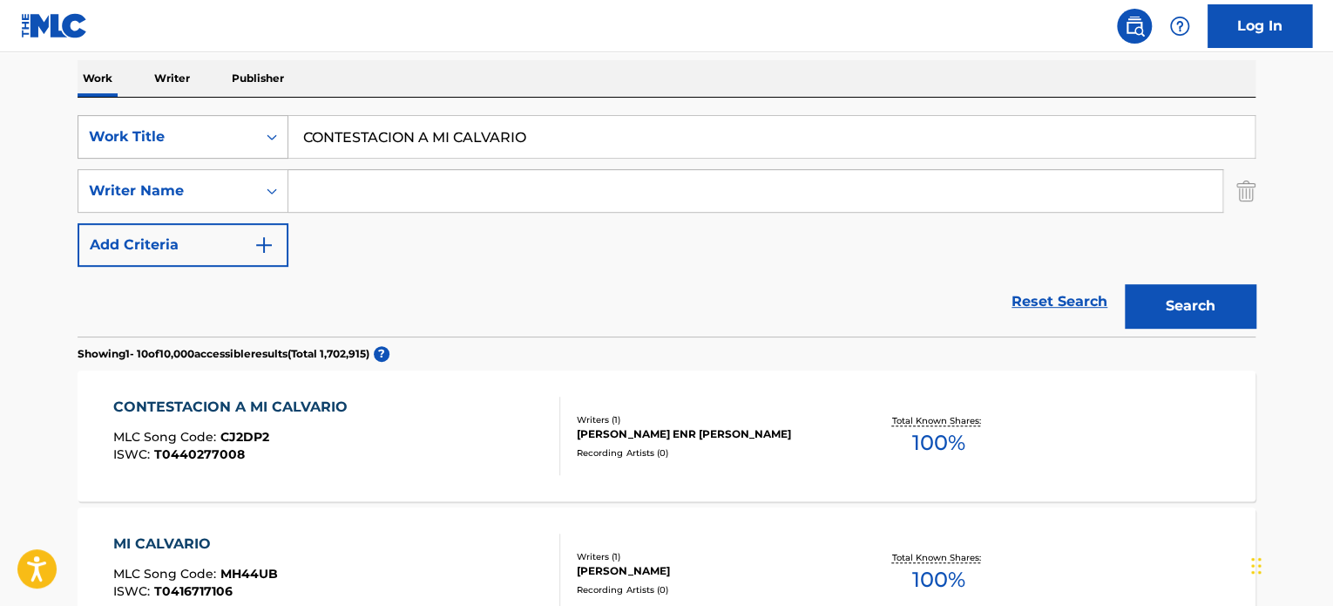
drag, startPoint x: 516, startPoint y: 137, endPoint x: 174, endPoint y: 138, distance: 341.7
click at [174, 138] on div "SearchWithCriteriae9c98300-dd68-476e-9175-4bd9831806aa Work Title CONTESTACION …" at bounding box center [667, 137] width 1178 height 44
paste input "DE MI RANCHO A TU CASA"
type input "DE MI RANCHO A TU CASA"
click at [1240, 284] on button "Search" at bounding box center [1190, 306] width 131 height 44
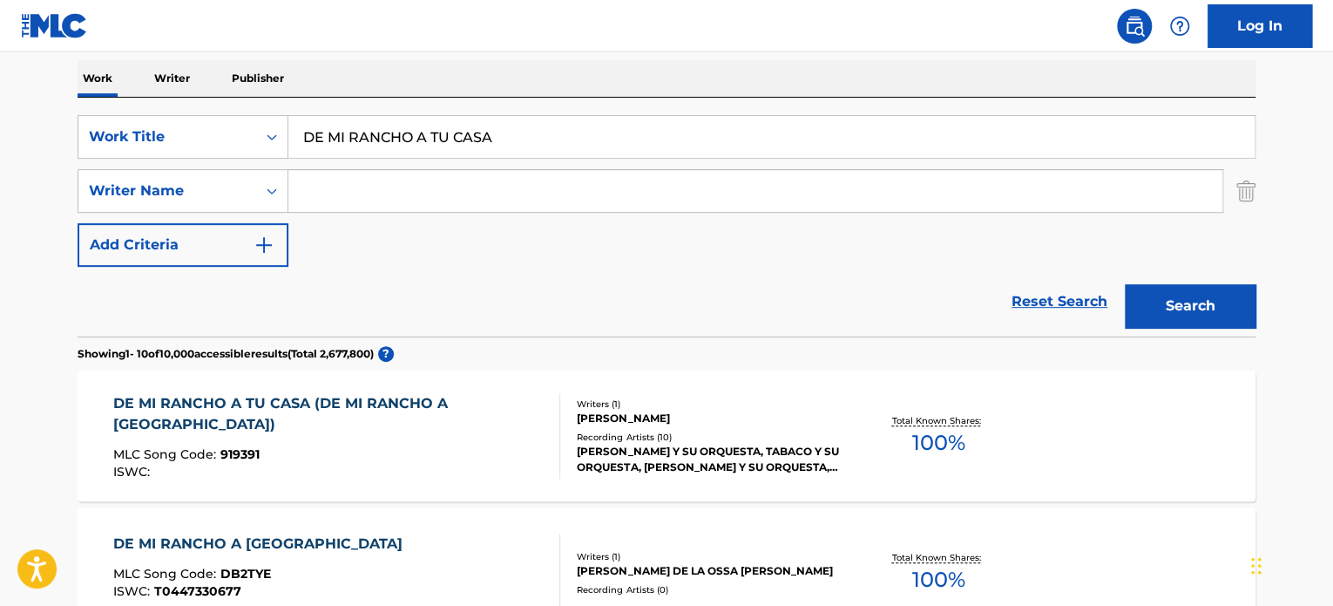
click at [428, 470] on div "ISWC :" at bounding box center [329, 471] width 433 height 13
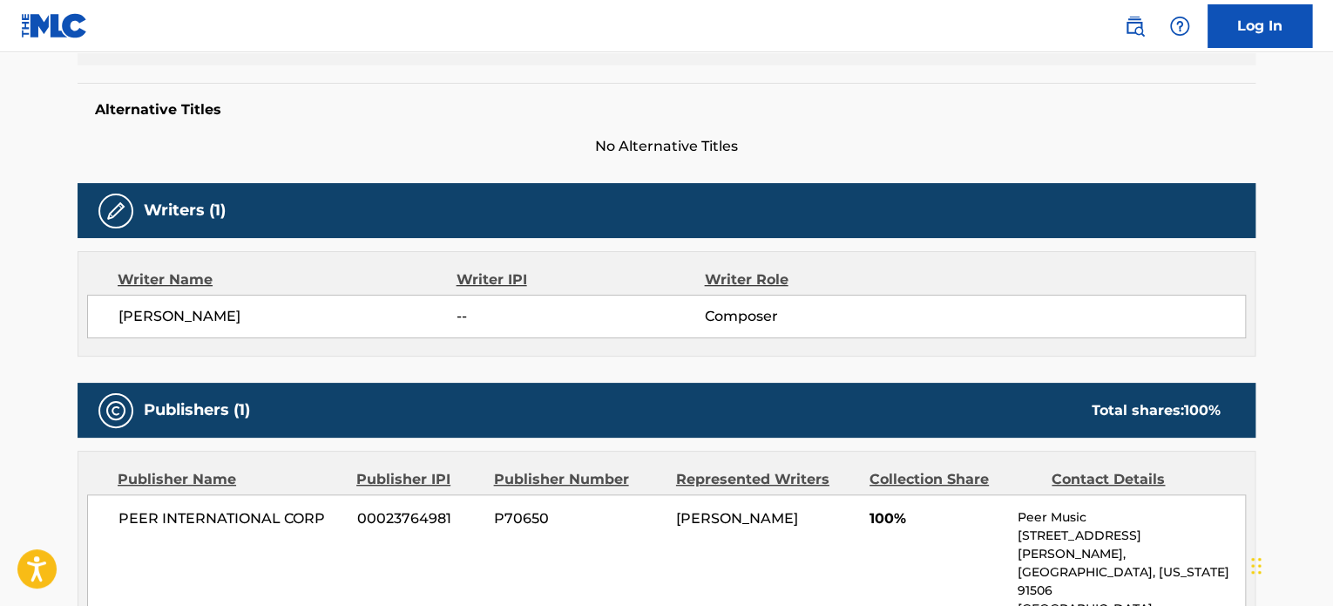
scroll to position [516, 0]
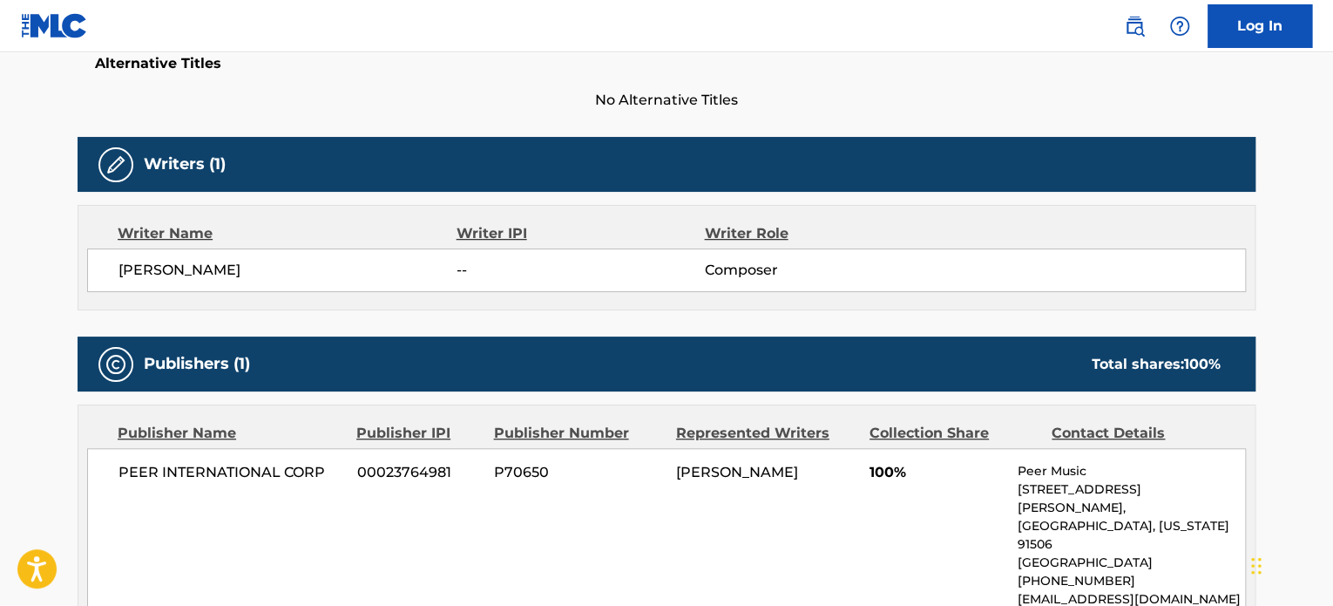
click at [234, 472] on span "PEER INTERNATIONAL CORP" at bounding box center [232, 472] width 226 height 21
click at [234, 474] on span "PEER INTERNATIONAL CORP" at bounding box center [232, 472] width 226 height 21
click at [233, 474] on span "PEER INTERNATIONAL CORP" at bounding box center [232, 472] width 226 height 21
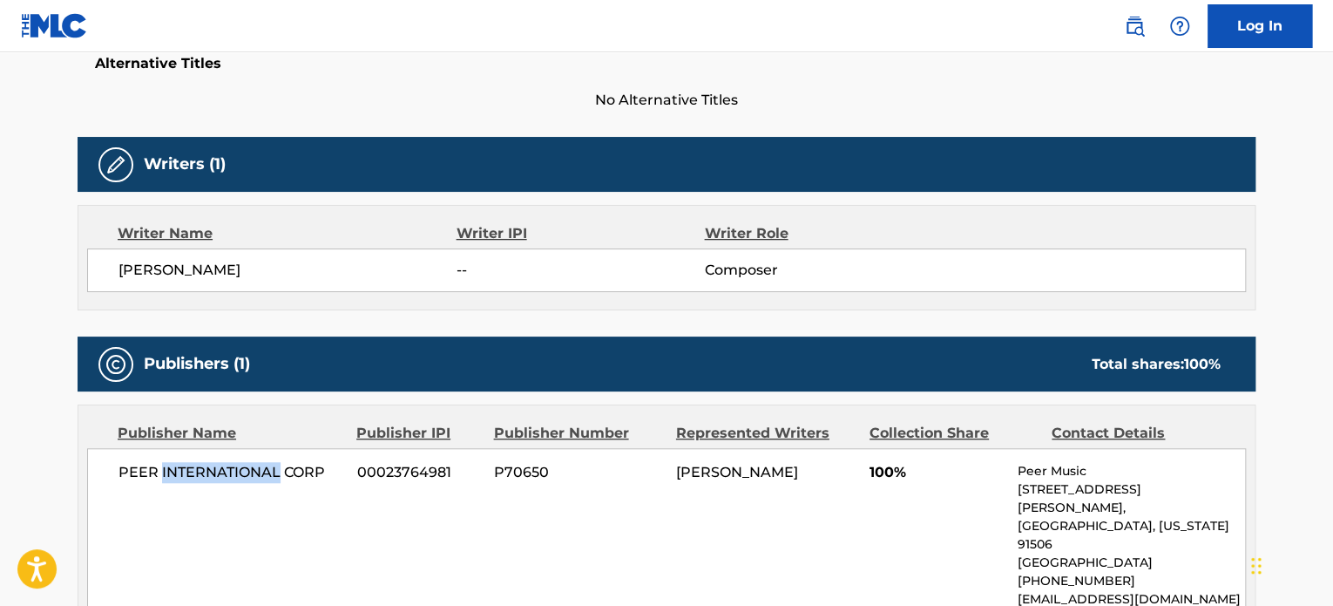
click at [231, 475] on span "PEER INTERNATIONAL CORP" at bounding box center [232, 472] width 226 height 21
drag, startPoint x: 231, startPoint y: 475, endPoint x: 260, endPoint y: 476, distance: 28.8
click at [232, 476] on span "PEER INTERNATIONAL CORP" at bounding box center [232, 472] width 226 height 21
drag, startPoint x: 326, startPoint y: 473, endPoint x: 116, endPoint y: 468, distance: 210.1
click at [116, 468] on div "PEER INTERNATIONAL CORP 00023764981 P70650 [PERSON_NAME] 100% Peer Music [STREE…" at bounding box center [666, 535] width 1159 height 174
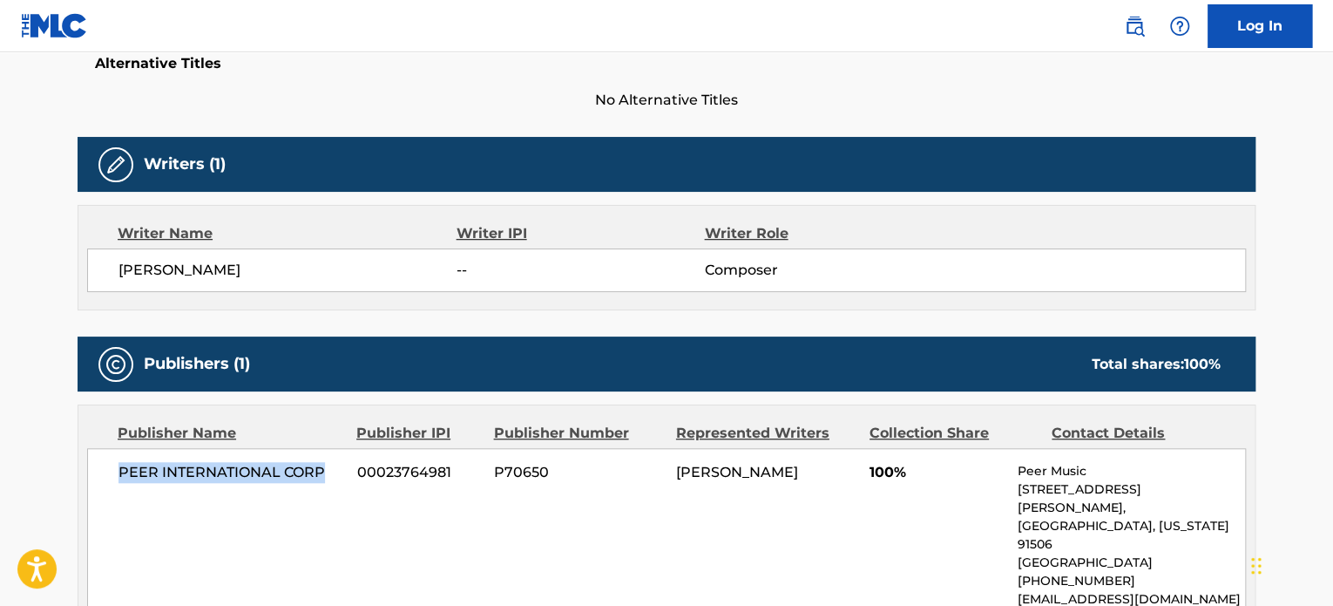
copy span "PEER INTERNATIONAL CORP"
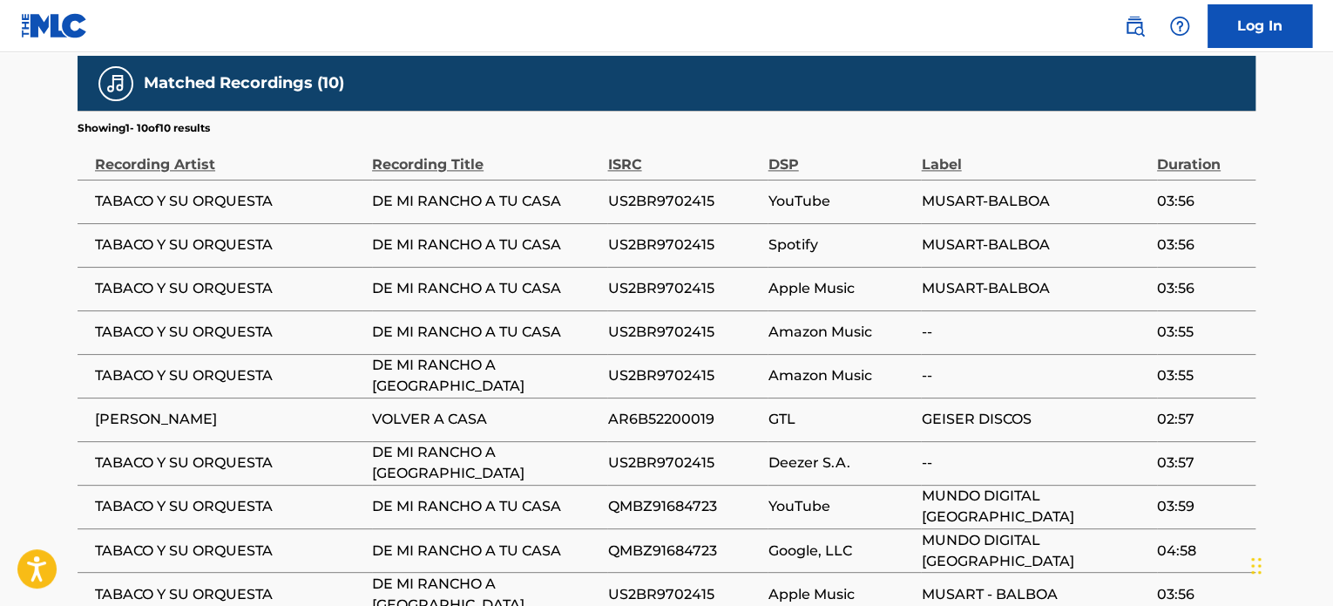
scroll to position [1213, 0]
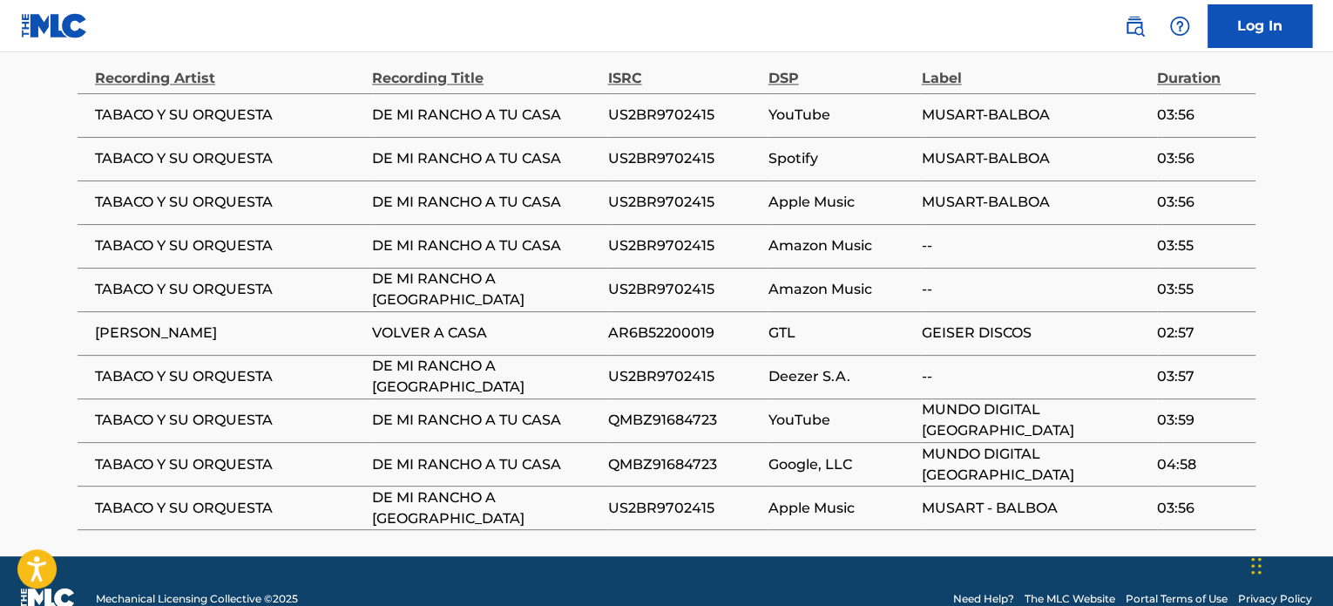
click at [657, 105] on span "US2BR9702415" at bounding box center [683, 115] width 152 height 21
click at [694, 107] on td "US2BR9702415" at bounding box center [687, 115] width 160 height 44
copy span "US2BR9702415"
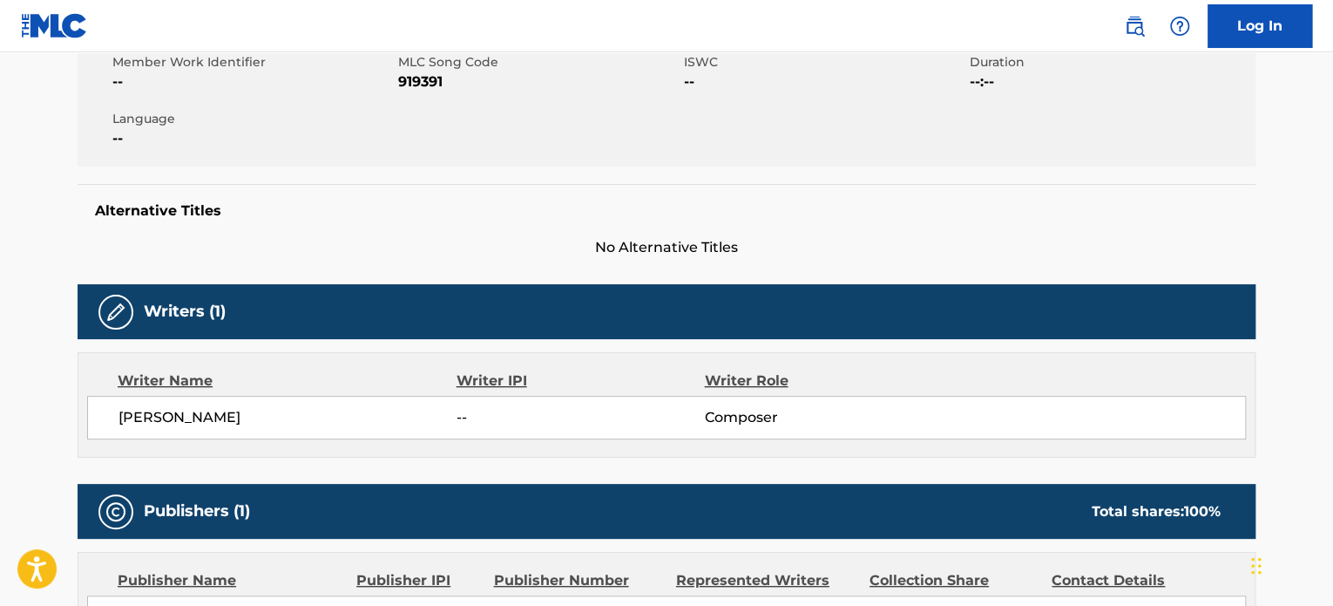
scroll to position [0, 0]
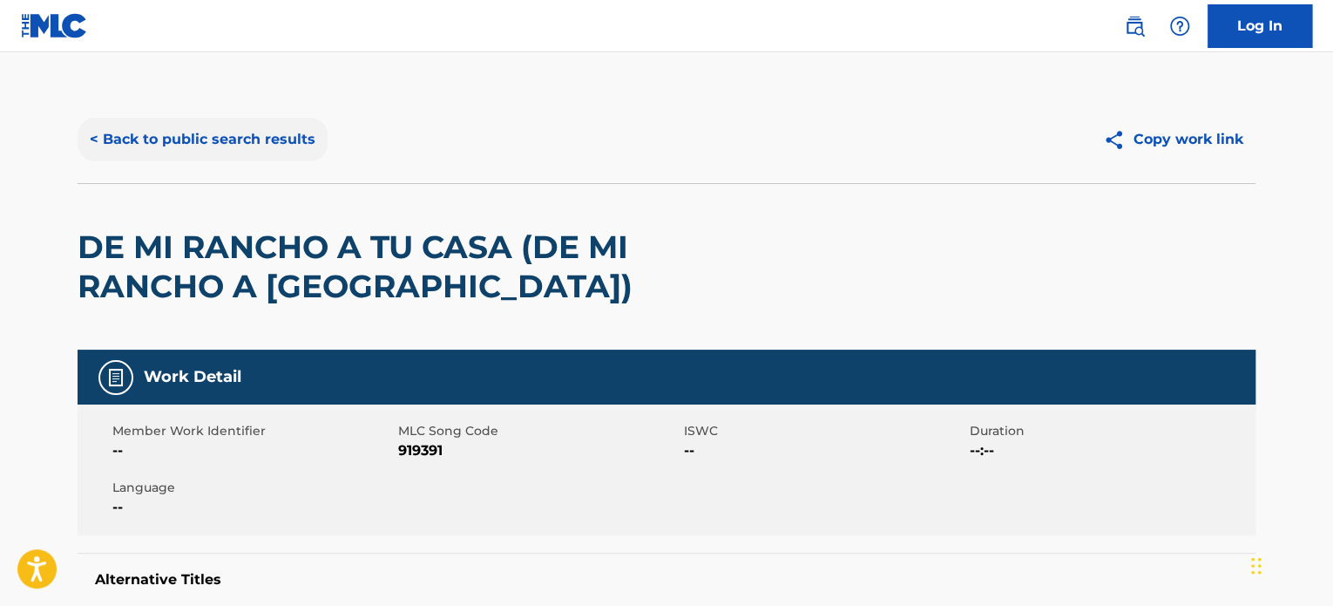
click at [246, 141] on button "< Back to public search results" at bounding box center [203, 140] width 250 height 44
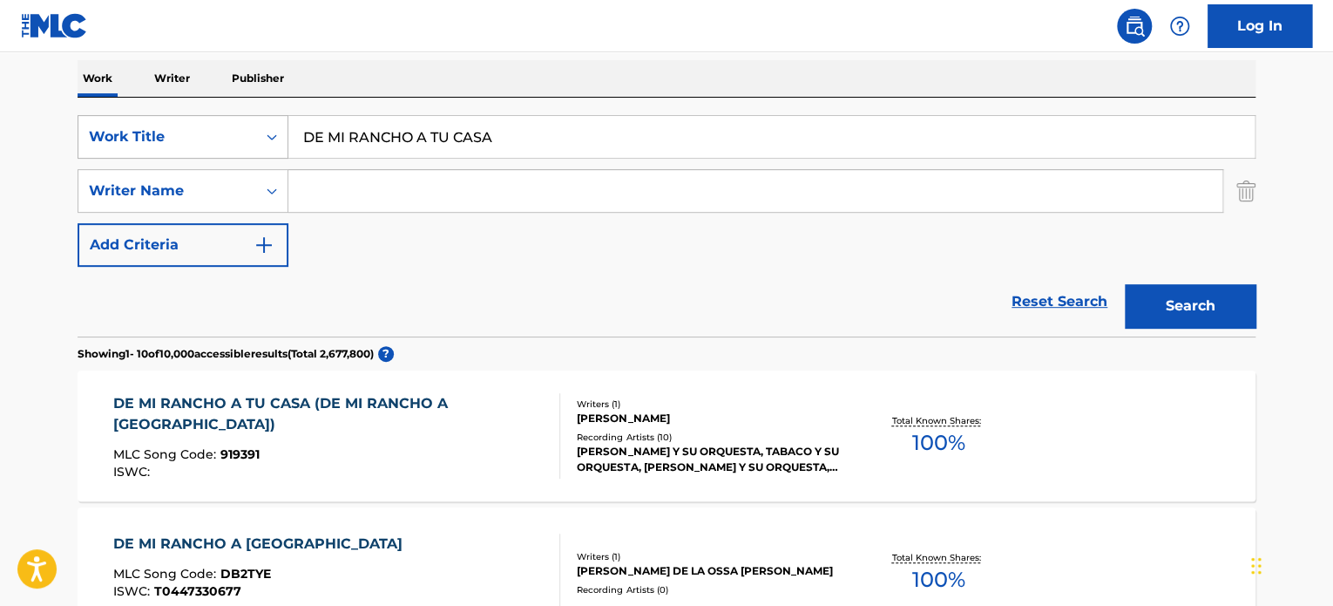
drag, startPoint x: 377, startPoint y: 132, endPoint x: 152, endPoint y: 132, distance: 224.9
click at [153, 132] on div "SearchWithCriteriae9c98300-dd68-476e-9175-4bd9831806aa Work Title DE MI [GEOGRA…" at bounding box center [667, 137] width 1178 height 44
paste input "EL LIMPIA BOTAS"
type input "EL LIMPIA BOTAS"
click at [407, 190] on input "Search Form" at bounding box center [755, 191] width 934 height 42
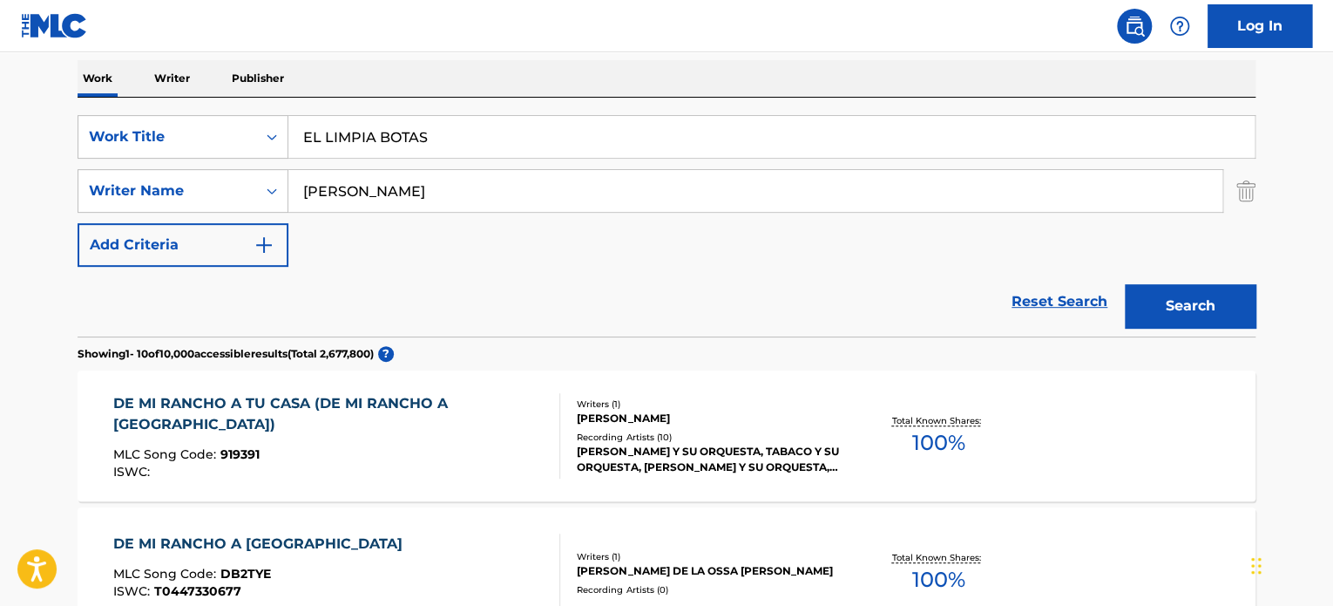
type input "[PERSON_NAME]"
click at [1125, 284] on button "Search" at bounding box center [1190, 306] width 131 height 44
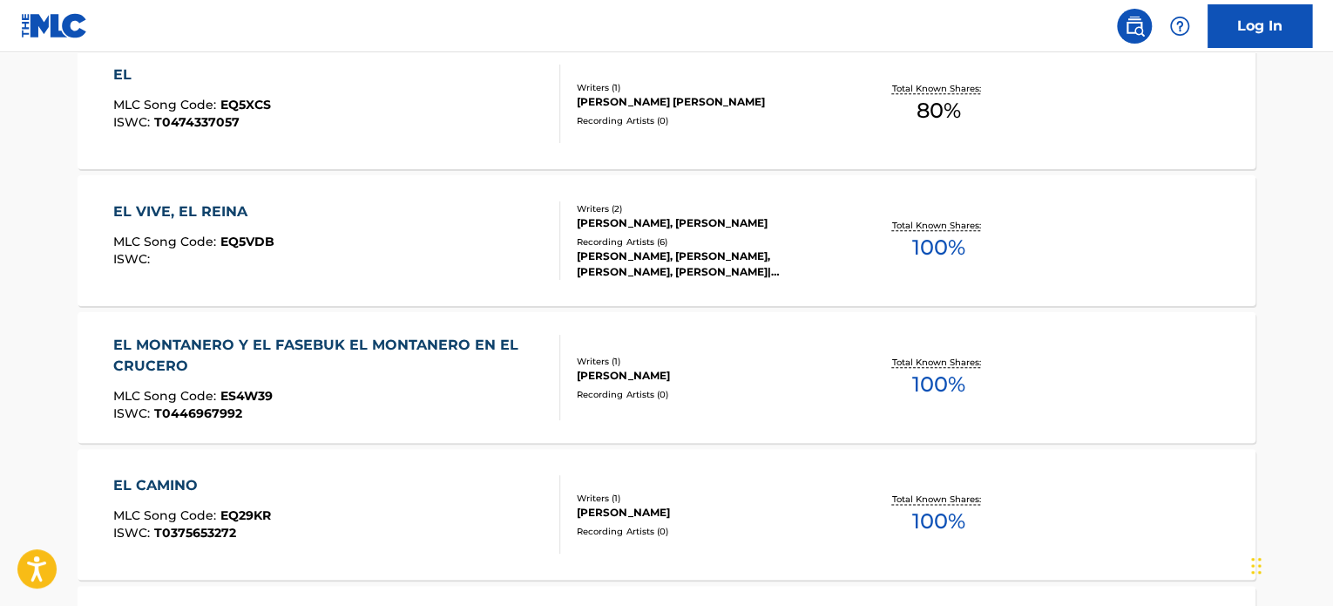
scroll to position [0, 0]
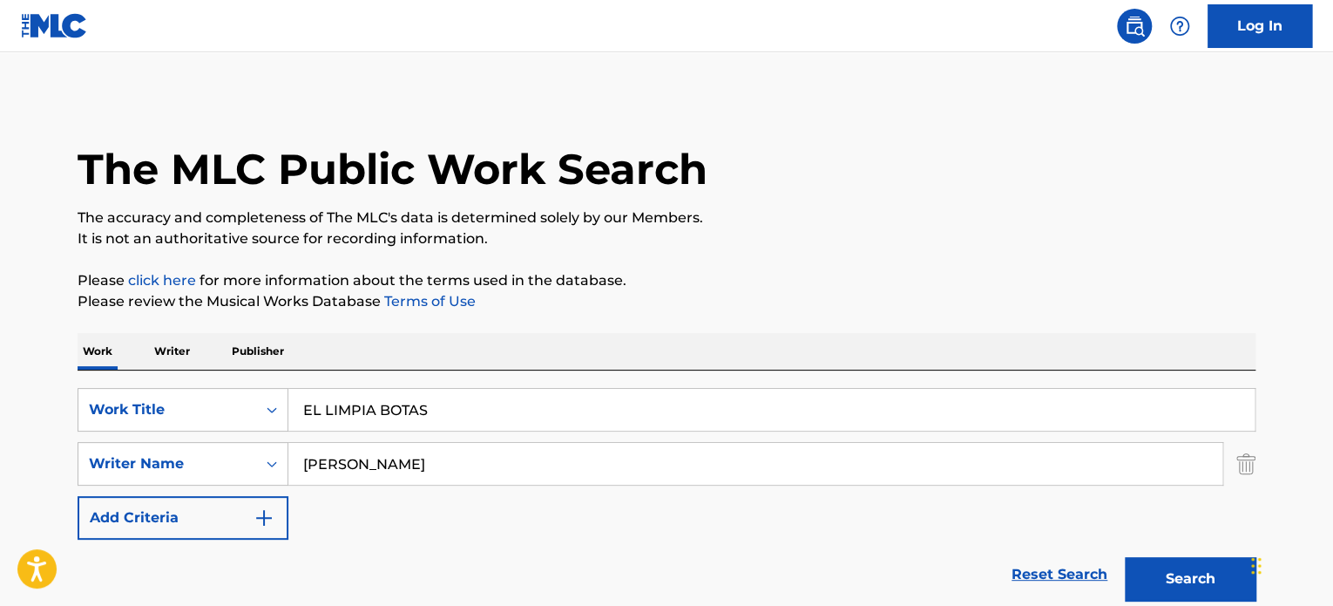
drag, startPoint x: 174, startPoint y: 422, endPoint x: 64, endPoint y: 422, distance: 110.7
paste input "TIMBALITO"
type input "EL TIMBALITO"
click at [215, 456] on div "SearchWithCriteriaae62a6d0-7658-4c82-a417-9e503839b458 Writer Name [PERSON_NAME]" at bounding box center [667, 464] width 1178 height 44
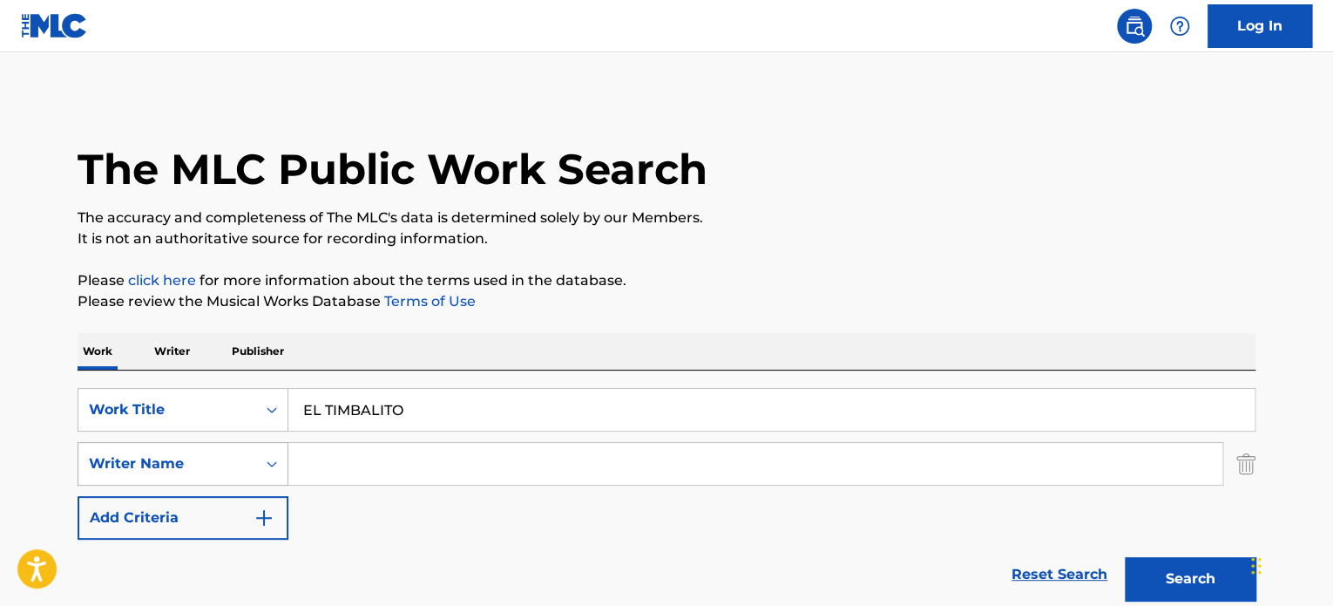
click at [1125, 557] on button "Search" at bounding box center [1190, 579] width 131 height 44
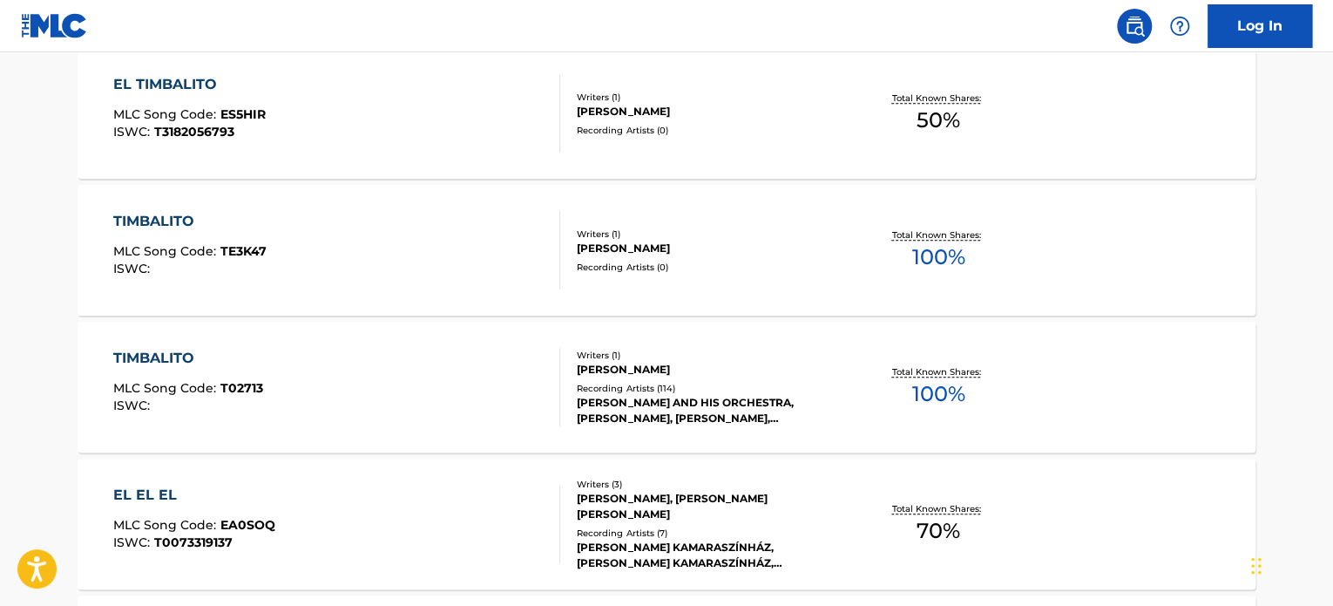
scroll to position [784, 0]
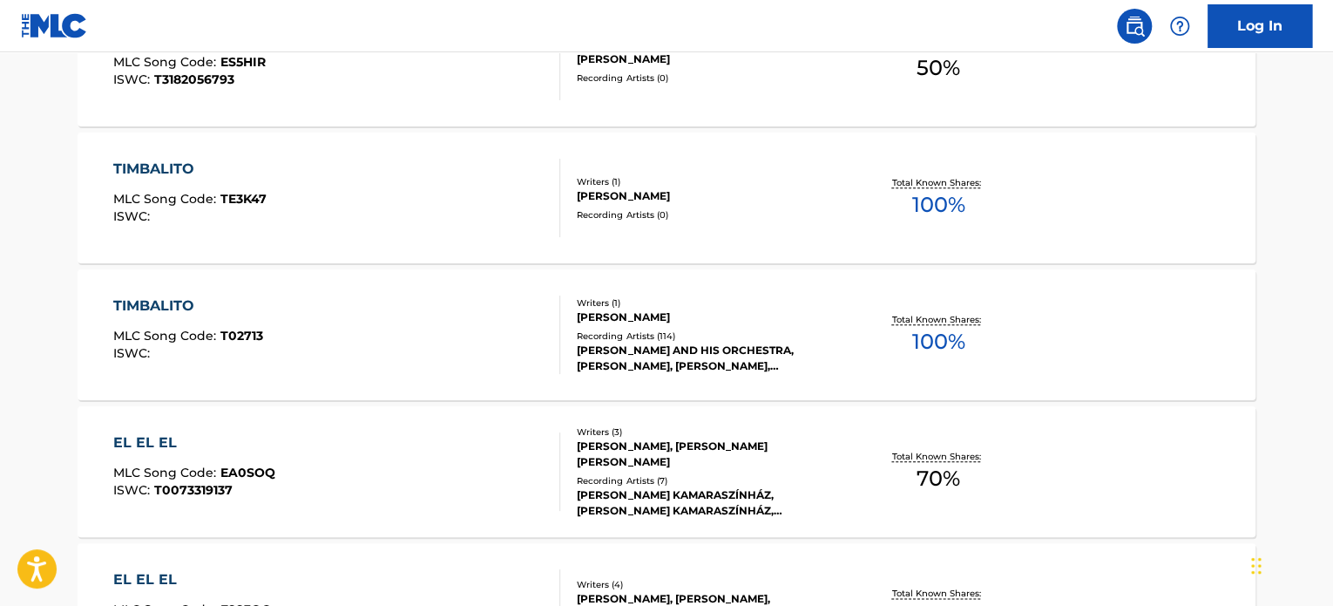
click at [453, 356] on div "TIMBALITO MLC Song Code : T02713 ISWC :" at bounding box center [337, 334] width 448 height 78
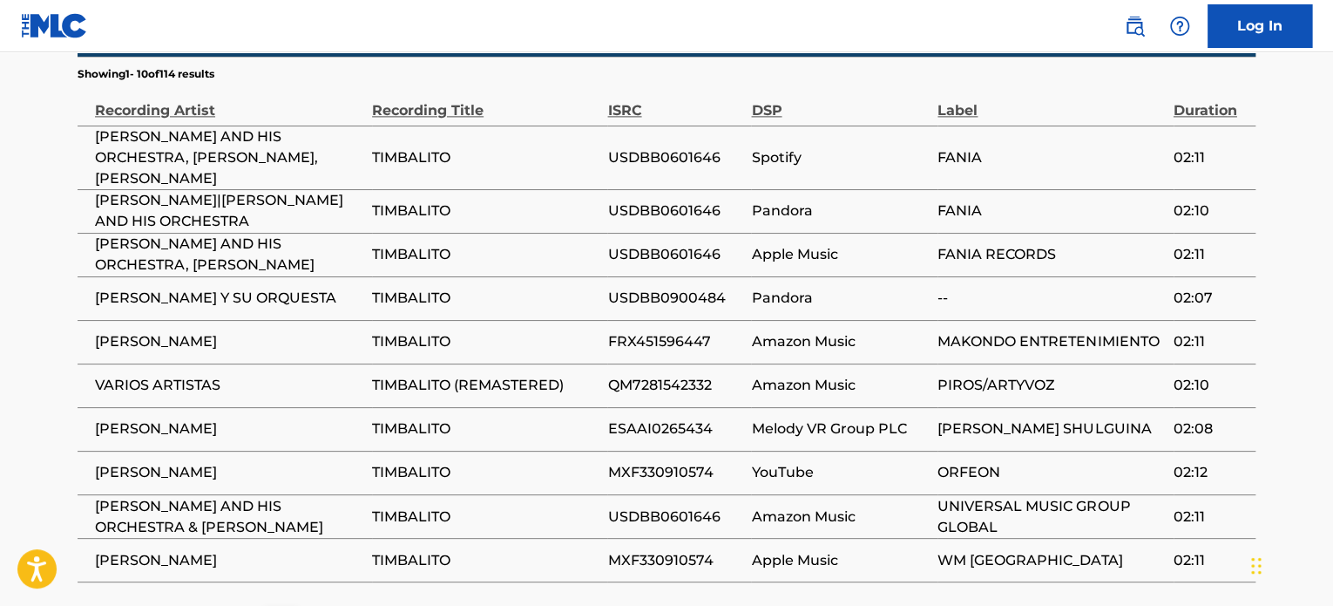
scroll to position [1220, 0]
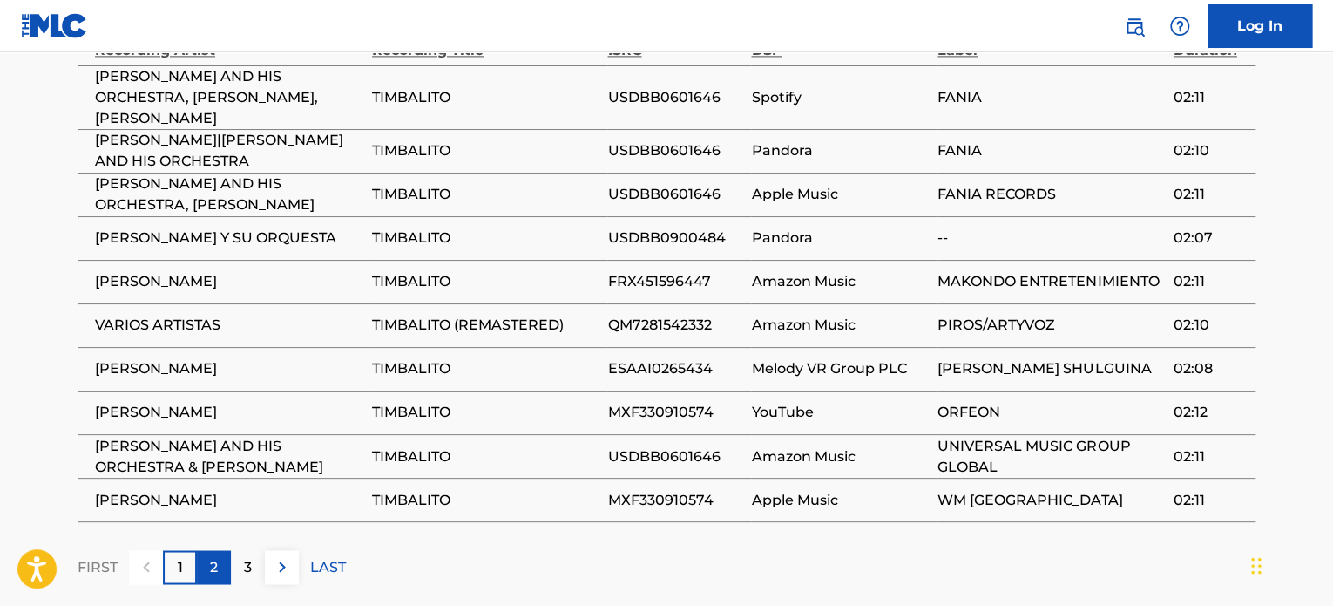
click at [210, 556] on p "2" at bounding box center [214, 566] width 8 height 21
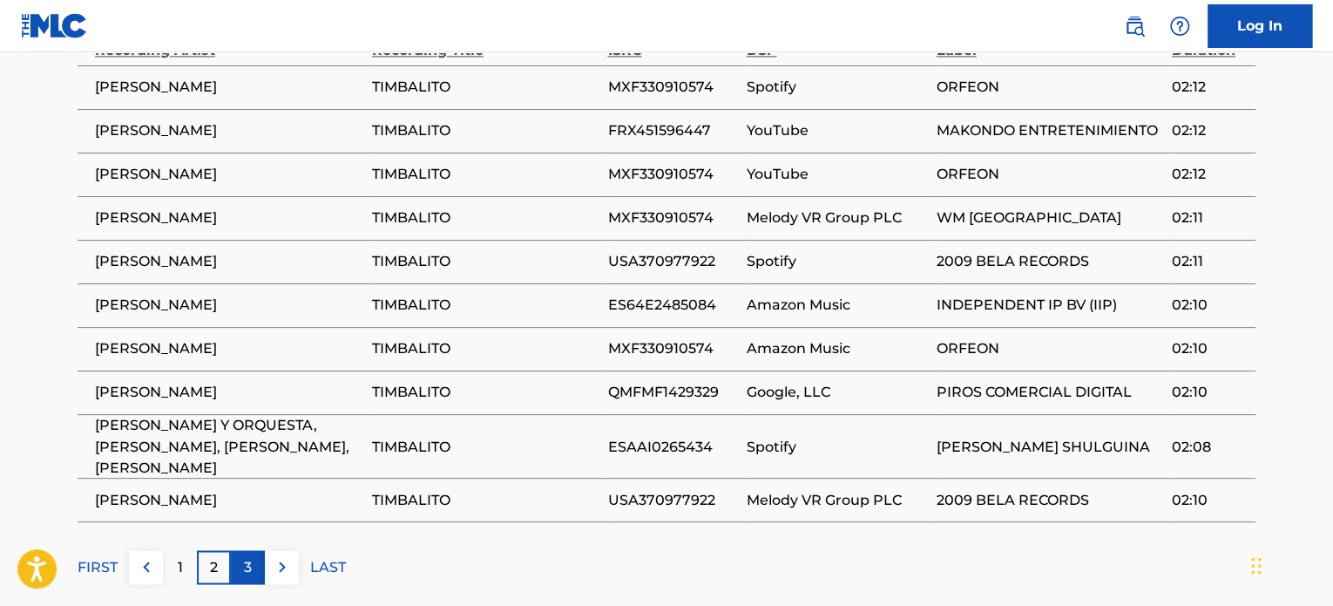
click at [258, 550] on div "3" at bounding box center [248, 567] width 34 height 34
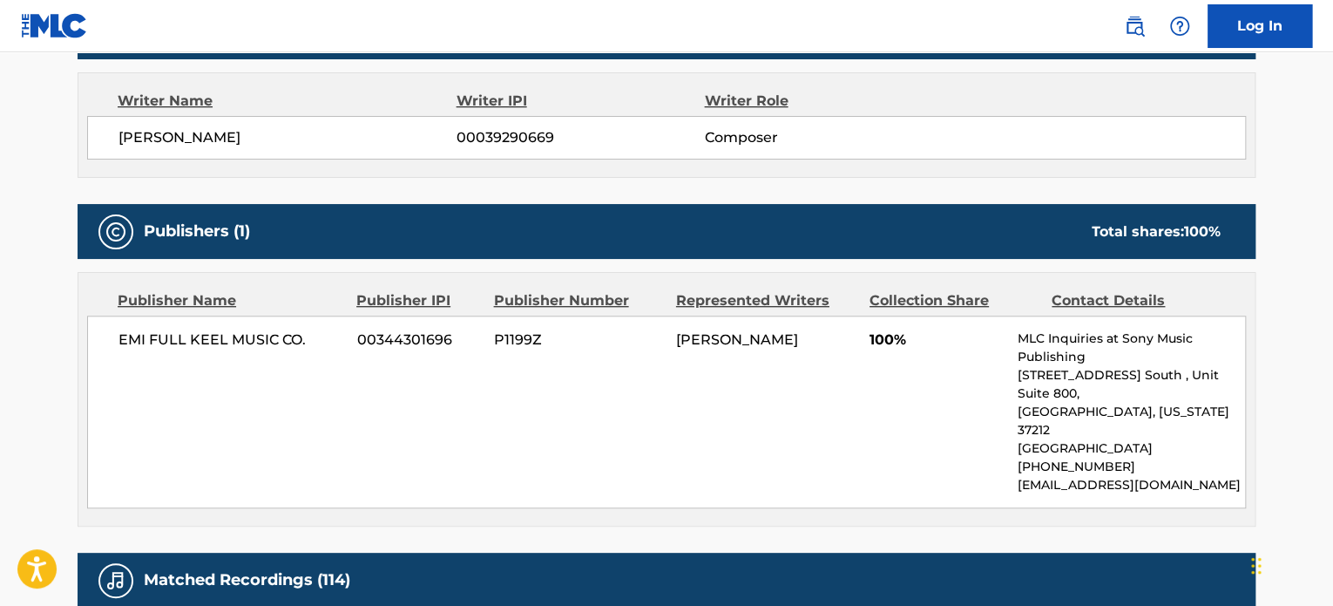
scroll to position [648, 0]
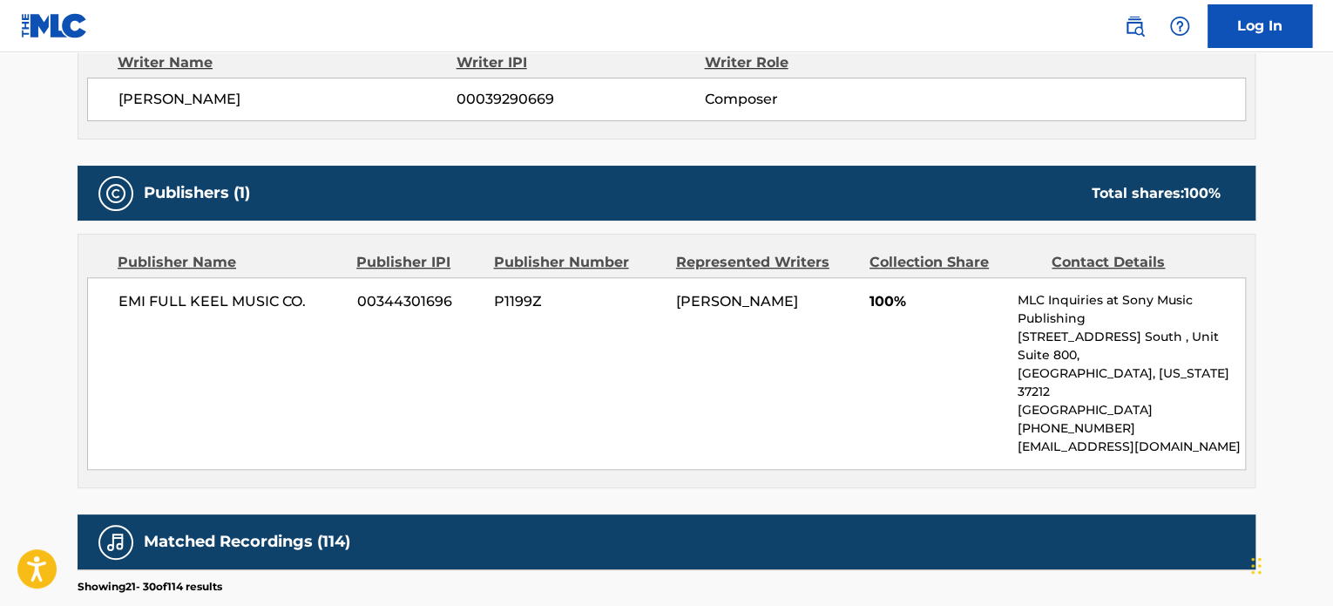
click at [258, 296] on span "EMI FULL KEEL MUSIC CO." at bounding box center [232, 301] width 226 height 21
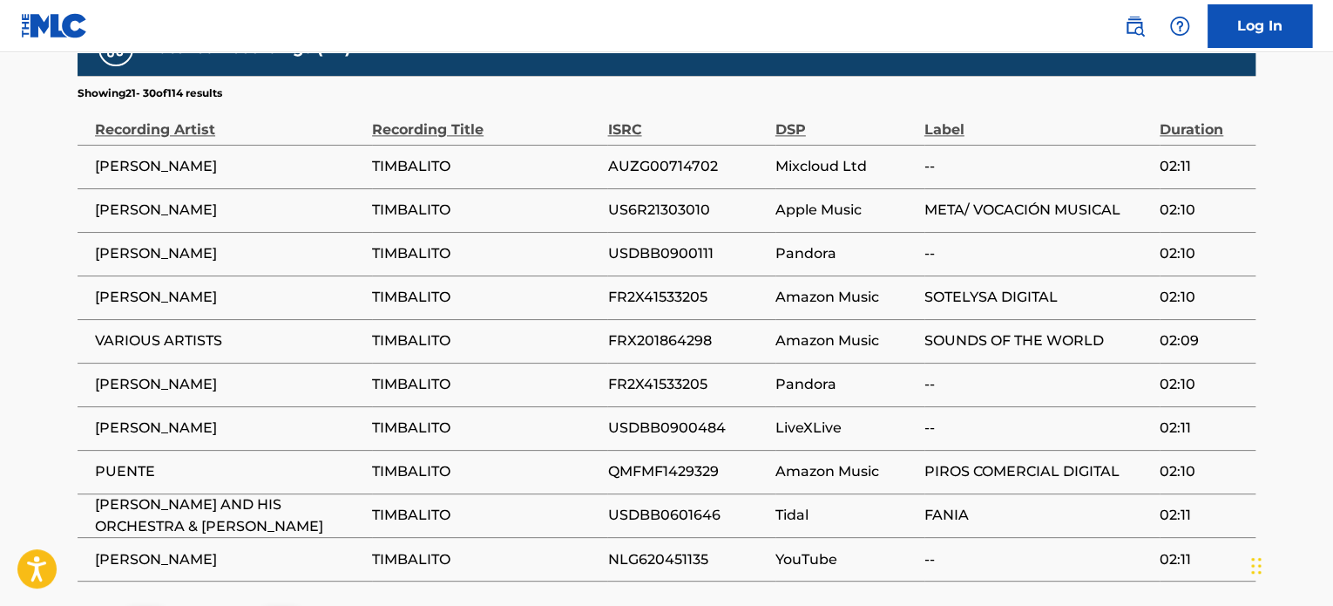
scroll to position [1171, 0]
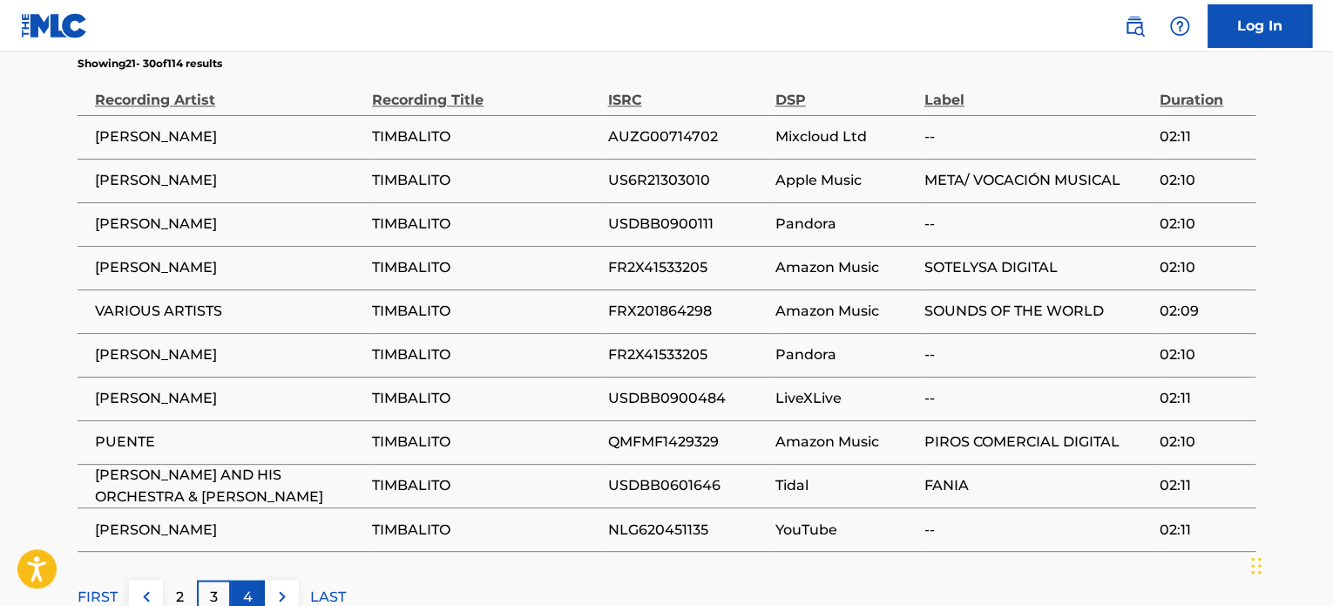
click at [256, 580] on div "4" at bounding box center [248, 597] width 34 height 34
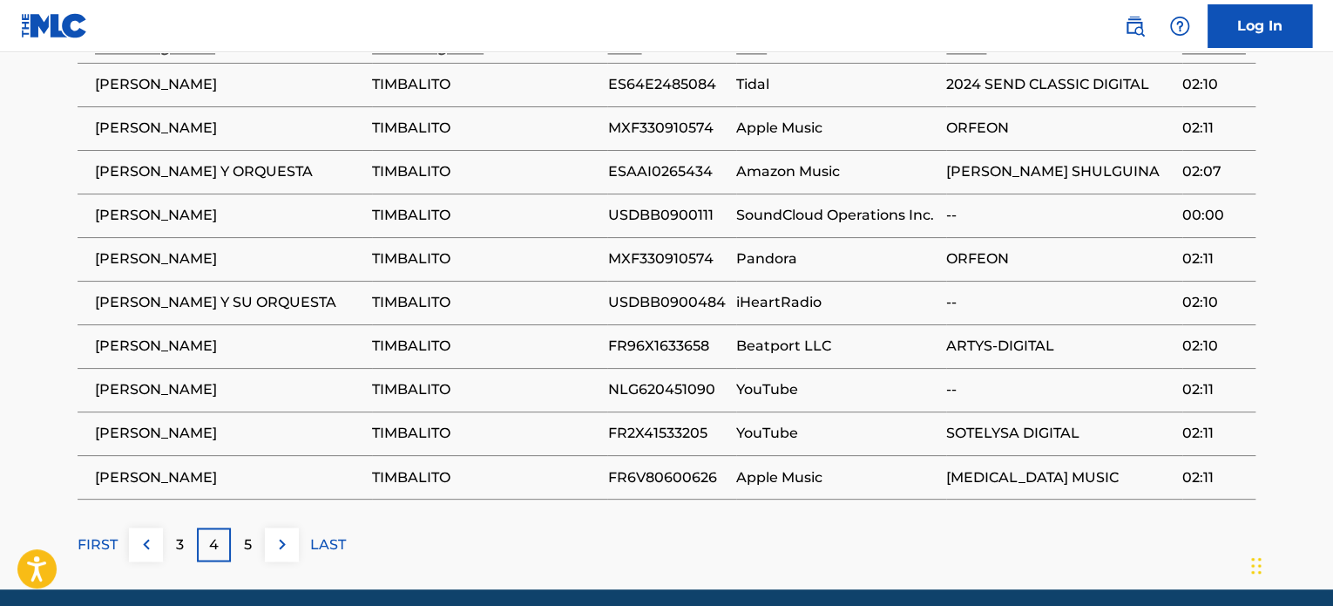
scroll to position [1251, 0]
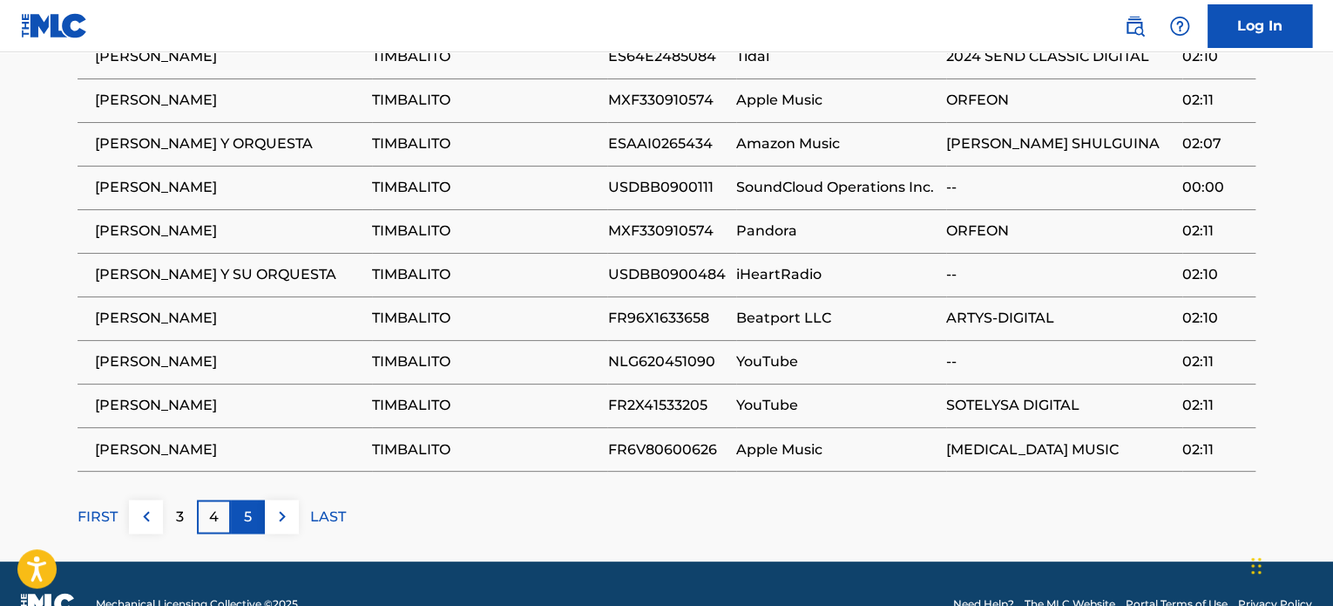
click at [248, 506] on p "5" at bounding box center [248, 516] width 8 height 21
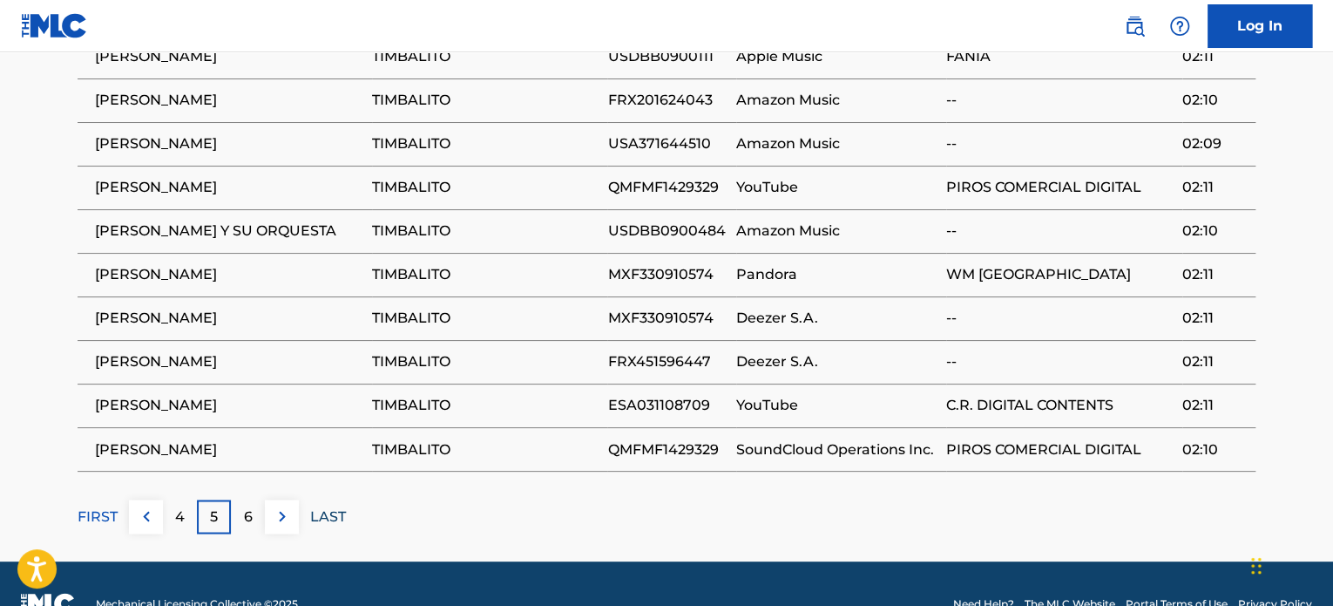
click at [331, 506] on p "LAST" at bounding box center [328, 516] width 36 height 21
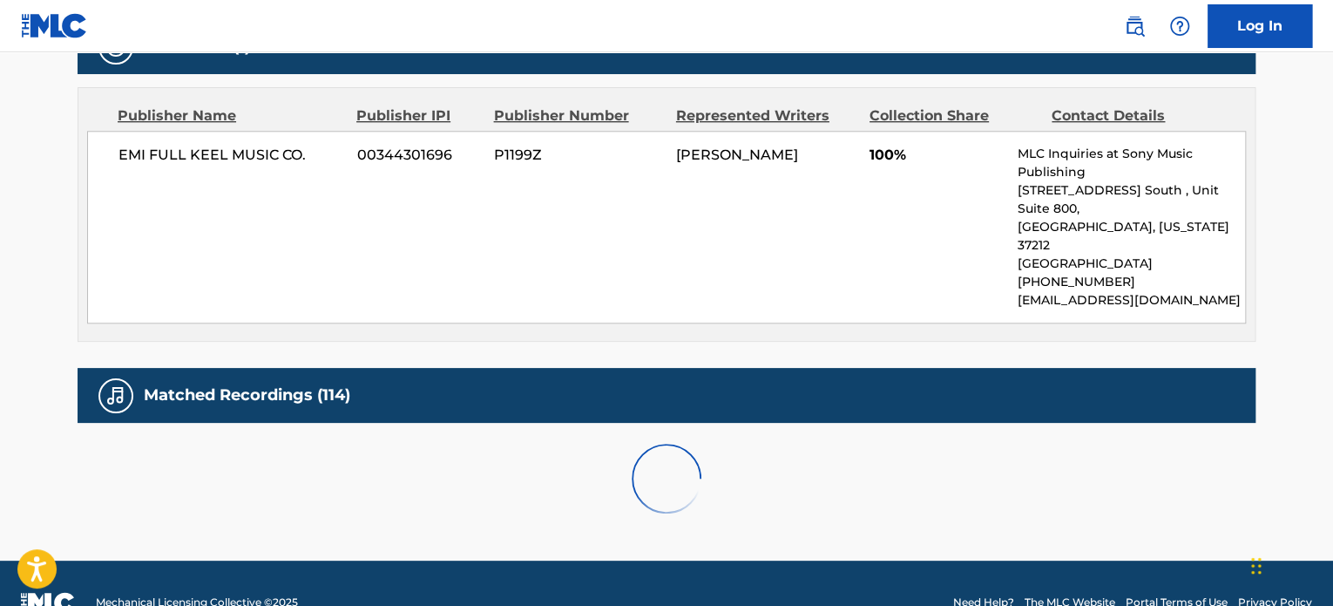
scroll to position [989, 0]
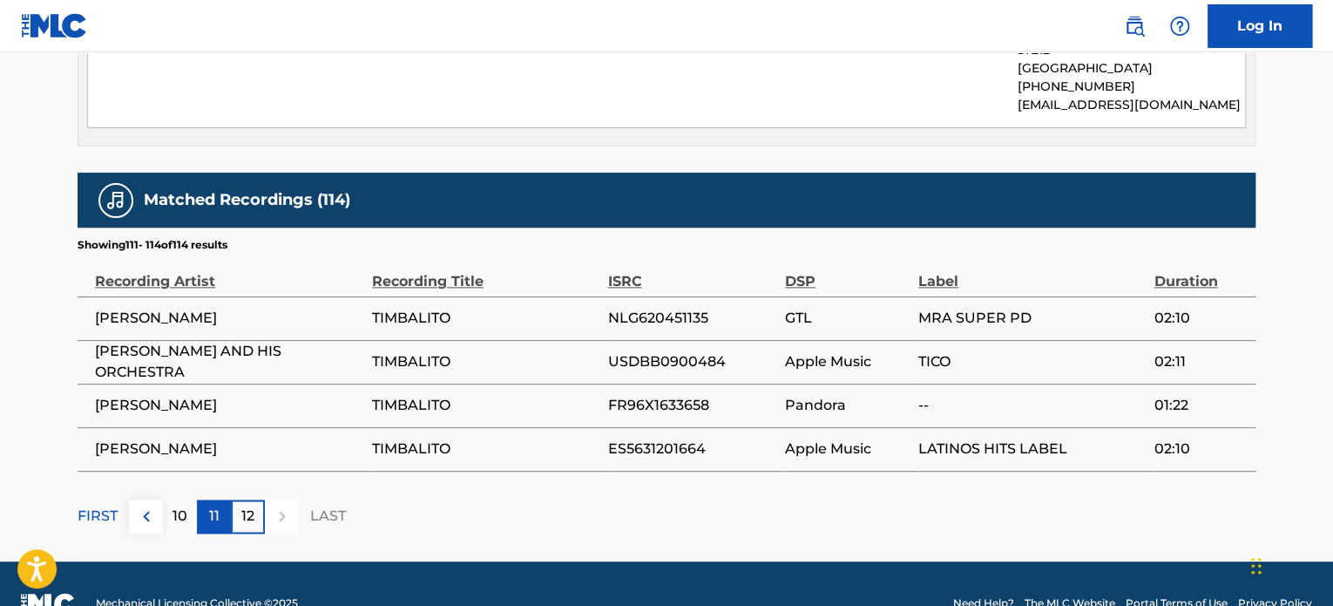
click at [216, 506] on p "11" at bounding box center [214, 516] width 10 height 21
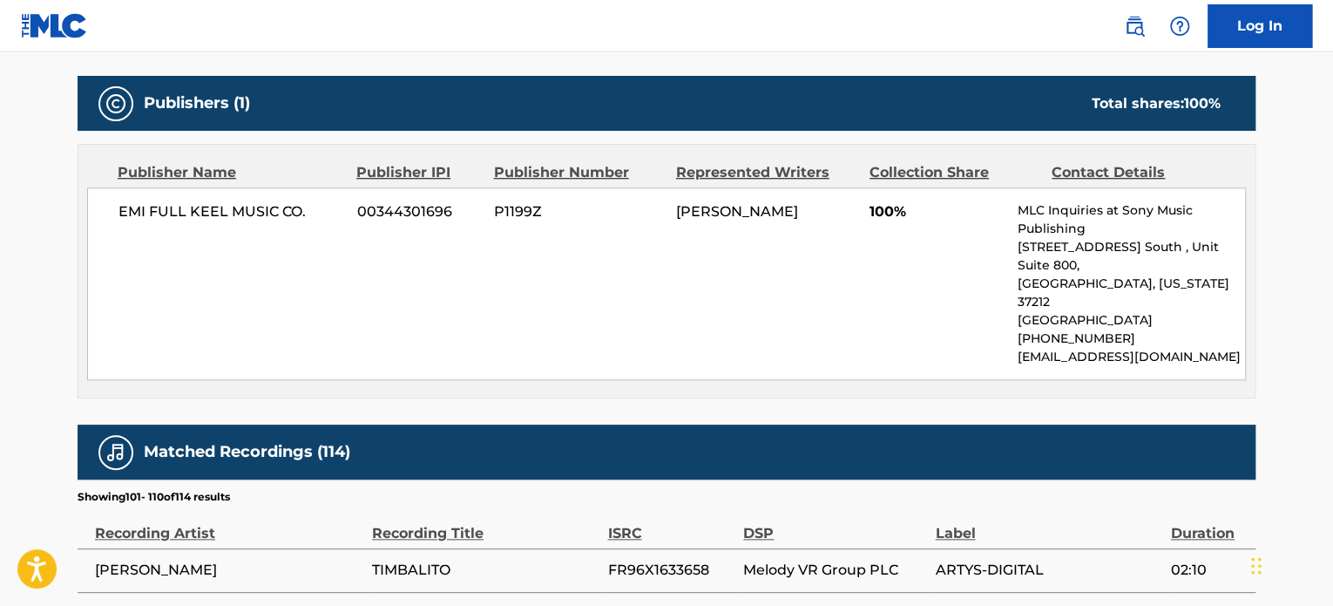
scroll to position [0, 0]
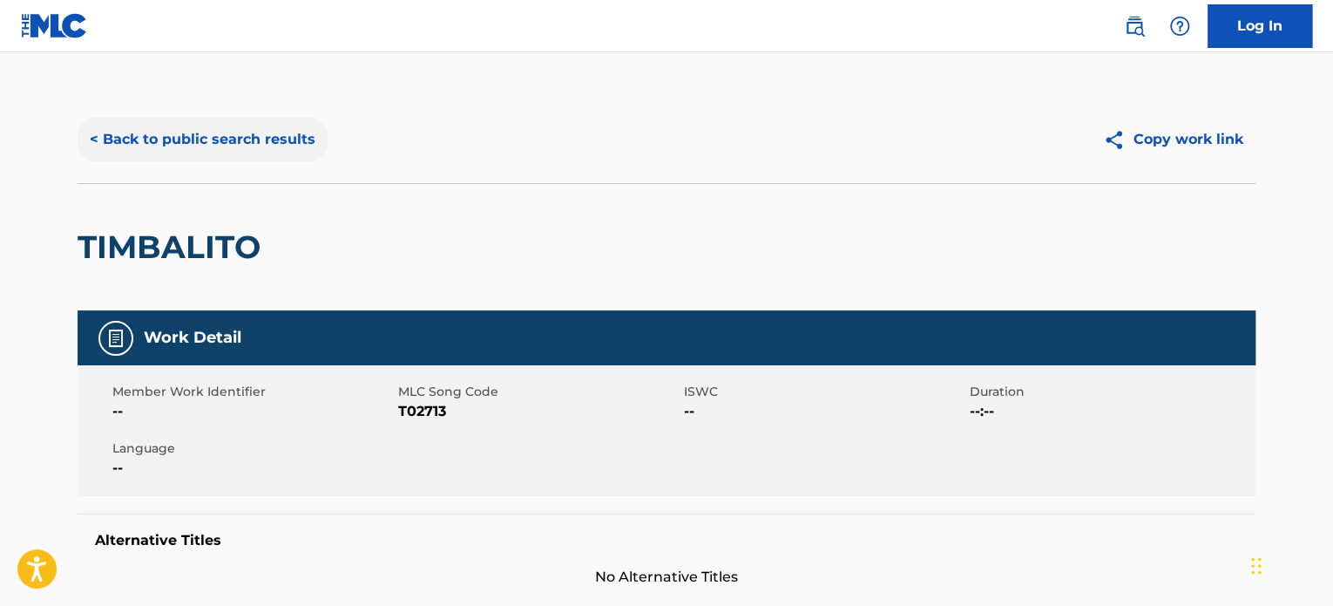
click at [248, 151] on button "< Back to public search results" at bounding box center [203, 140] width 250 height 44
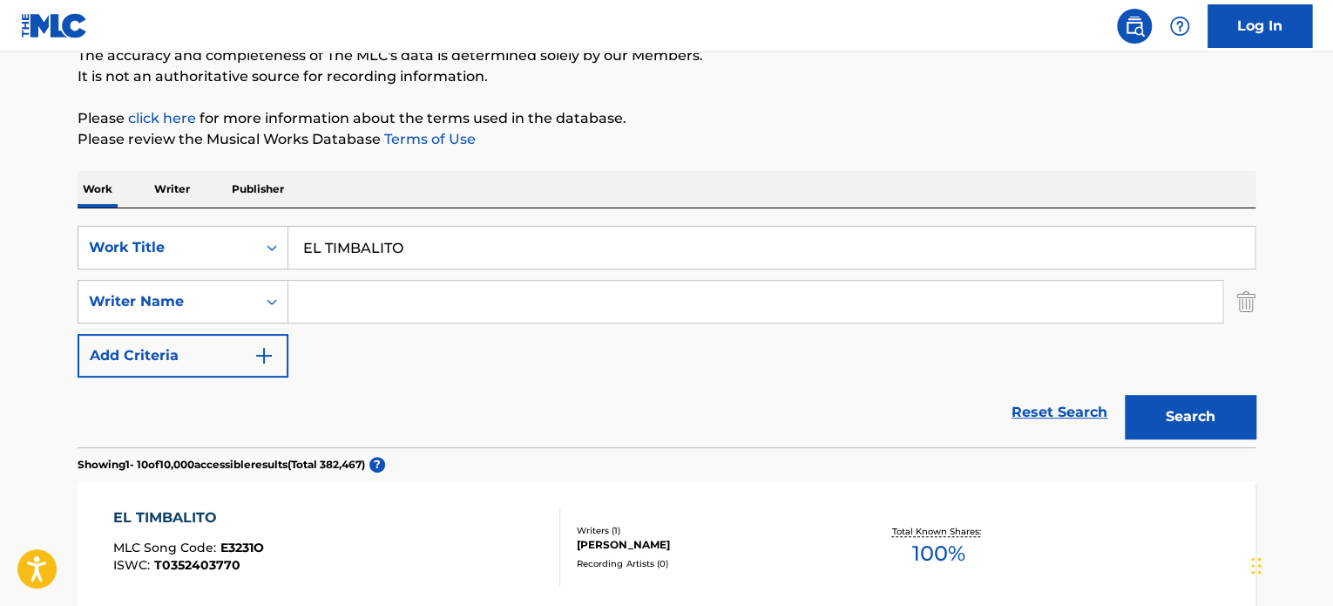
scroll to position [99, 0]
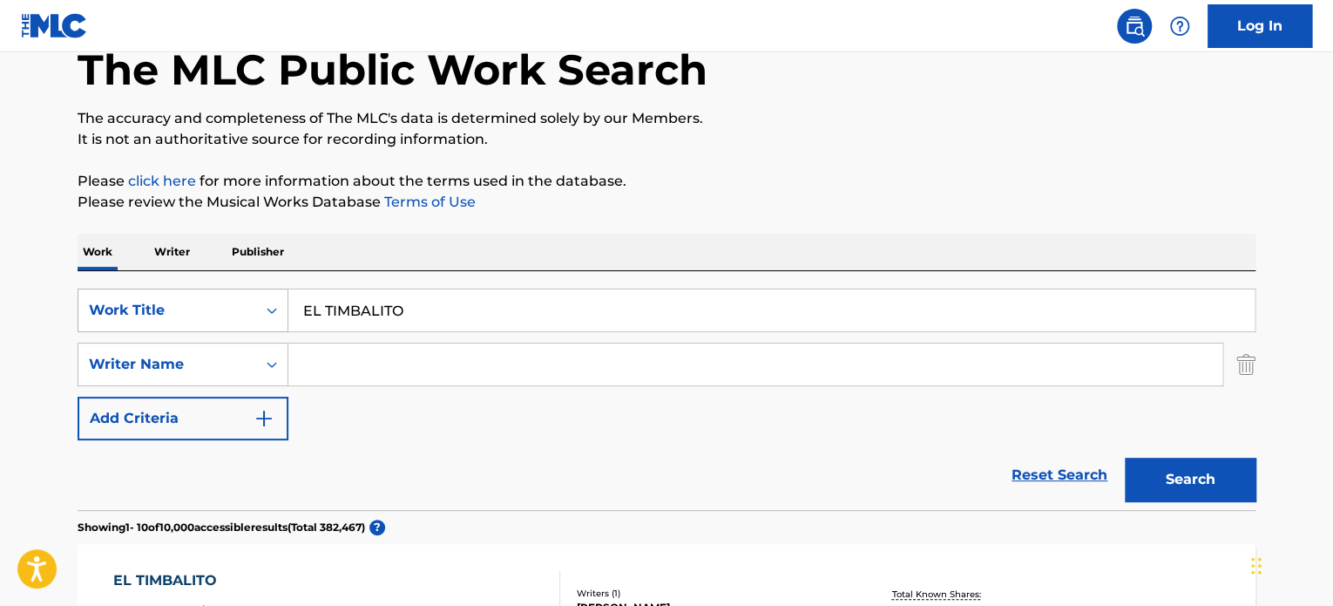
drag, startPoint x: 436, startPoint y: 298, endPoint x: 188, endPoint y: 299, distance: 247.5
click at [175, 299] on div "SearchWithCriteriae9c98300-dd68-476e-9175-4bd9831806aa Work Title EL TIMBALITO" at bounding box center [667, 310] width 1178 height 44
paste input "MARCORINA"
type input "MARCORINA"
click at [1182, 477] on button "Search" at bounding box center [1190, 480] width 131 height 44
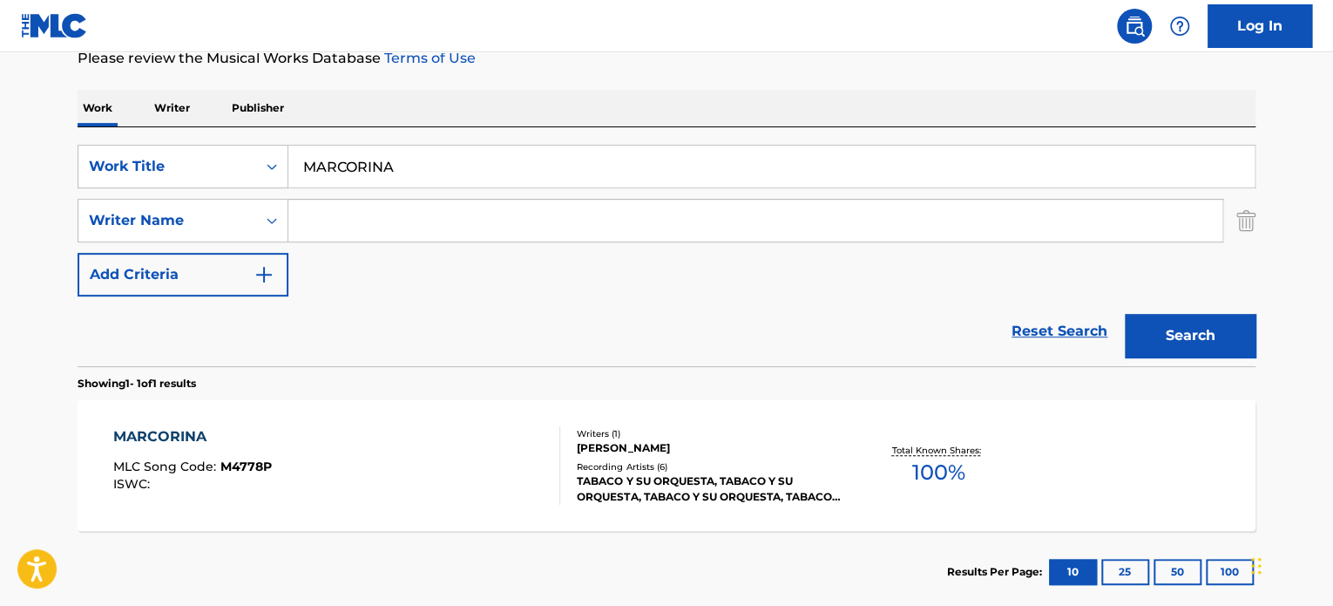
scroll to position [342, 0]
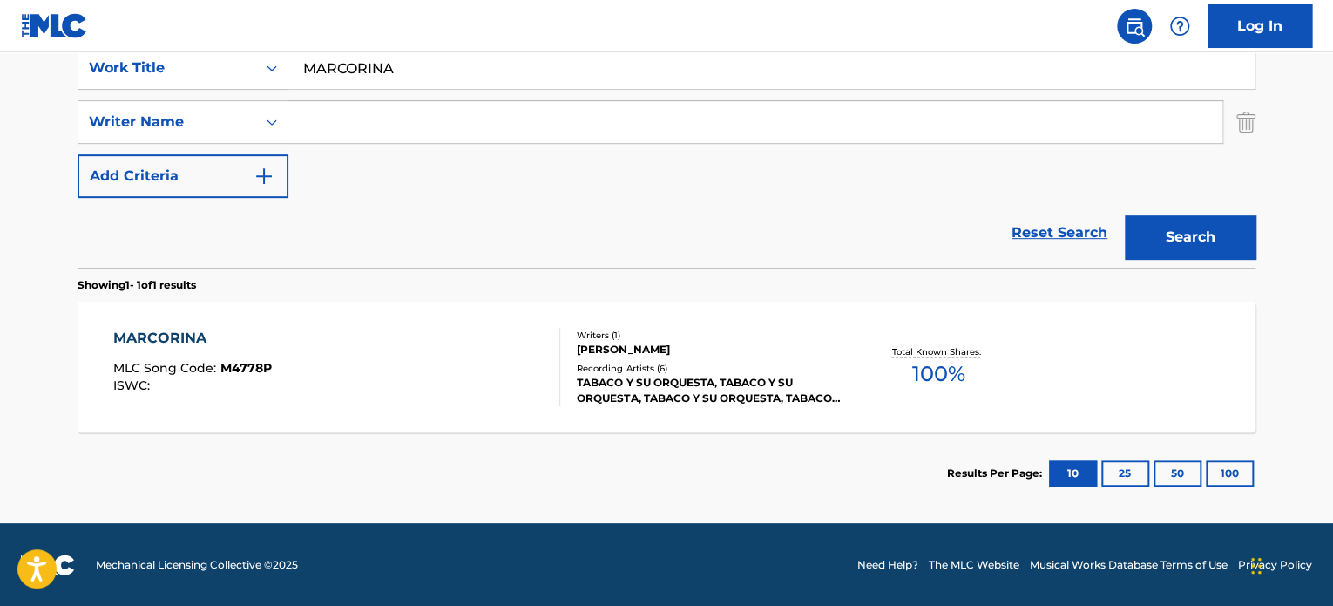
click at [471, 400] on div "MARCORINA MLC Song Code : M4778P ISWC :" at bounding box center [337, 367] width 448 height 78
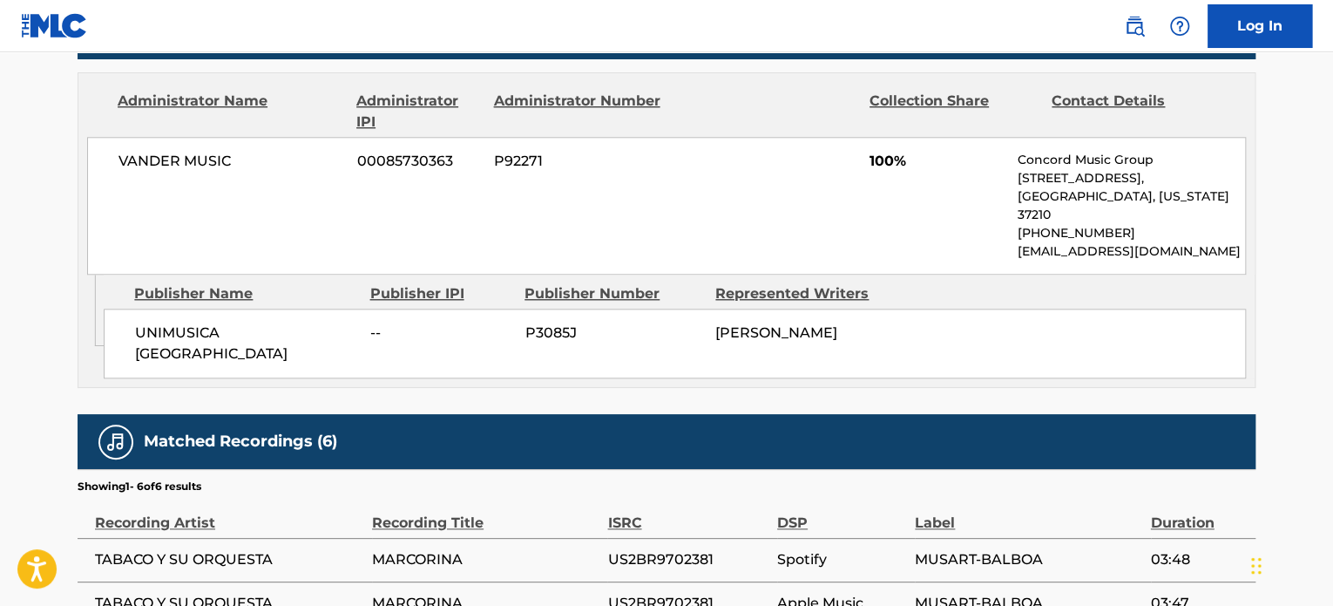
scroll to position [743, 0]
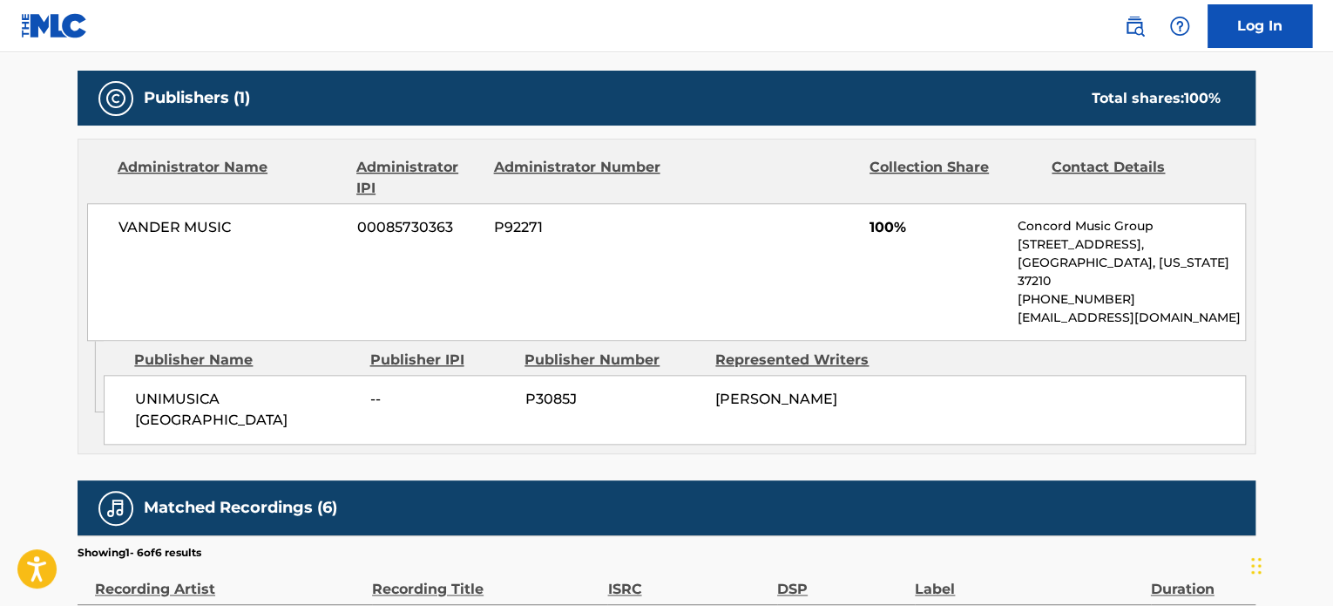
drag, startPoint x: 338, startPoint y: 424, endPoint x: 344, endPoint y: 402, distance: 22.6
click at [347, 410] on div "UNIMUSICA [GEOGRAPHIC_DATA] -- P3085J [PERSON_NAME]" at bounding box center [675, 410] width 1143 height 70
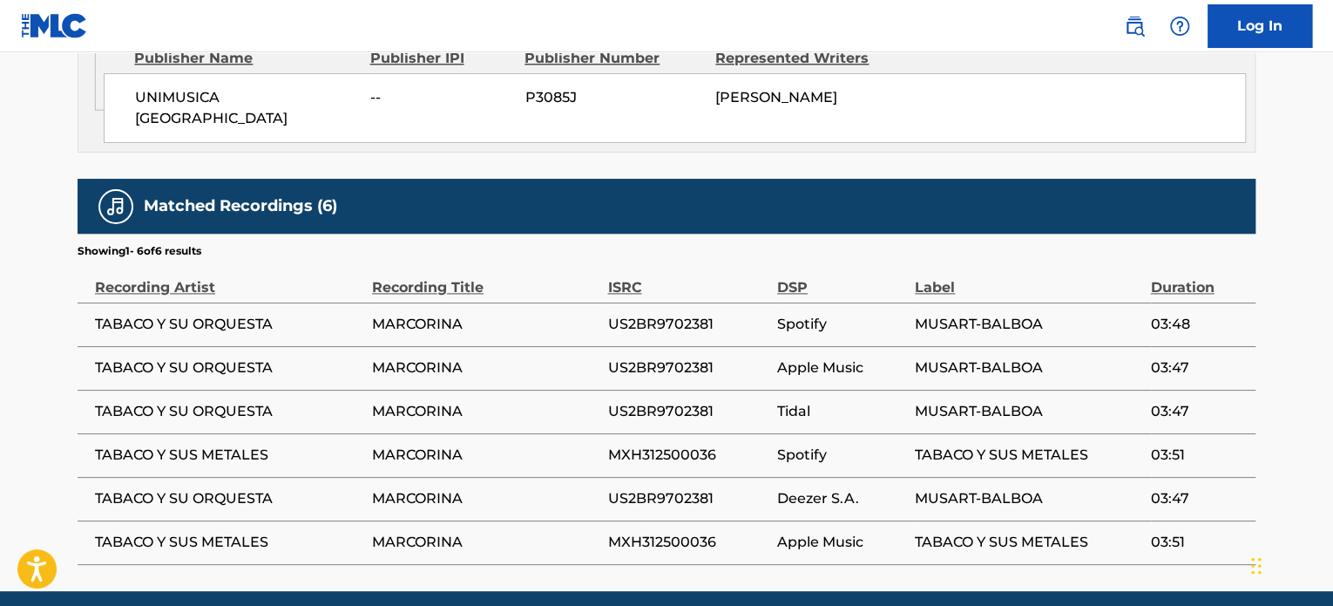
scroll to position [1062, 0]
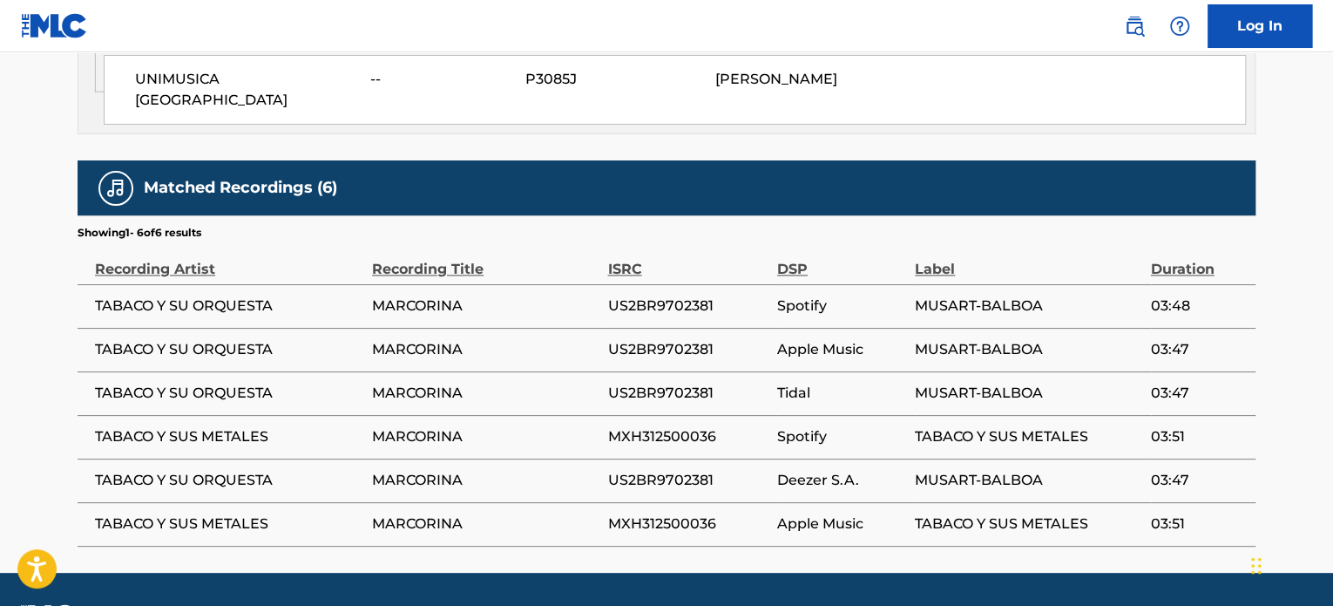
click at [671, 295] on span "US2BR9702381" at bounding box center [687, 305] width 161 height 21
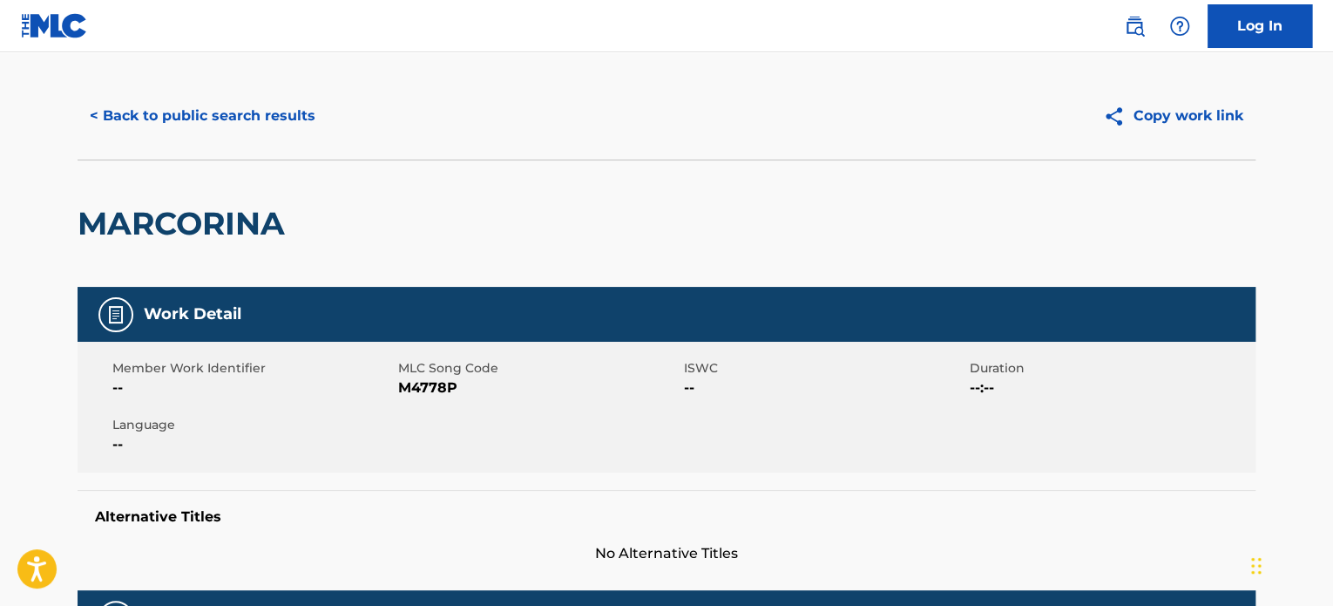
scroll to position [0, 0]
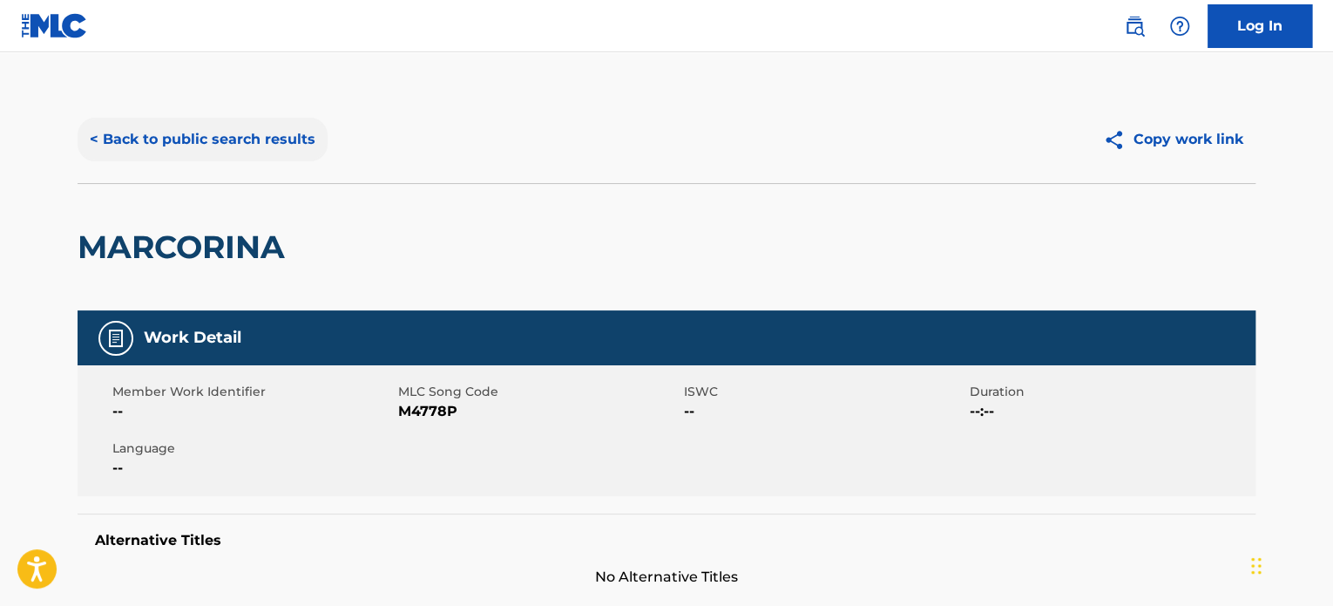
click at [278, 137] on button "< Back to public search results" at bounding box center [203, 140] width 250 height 44
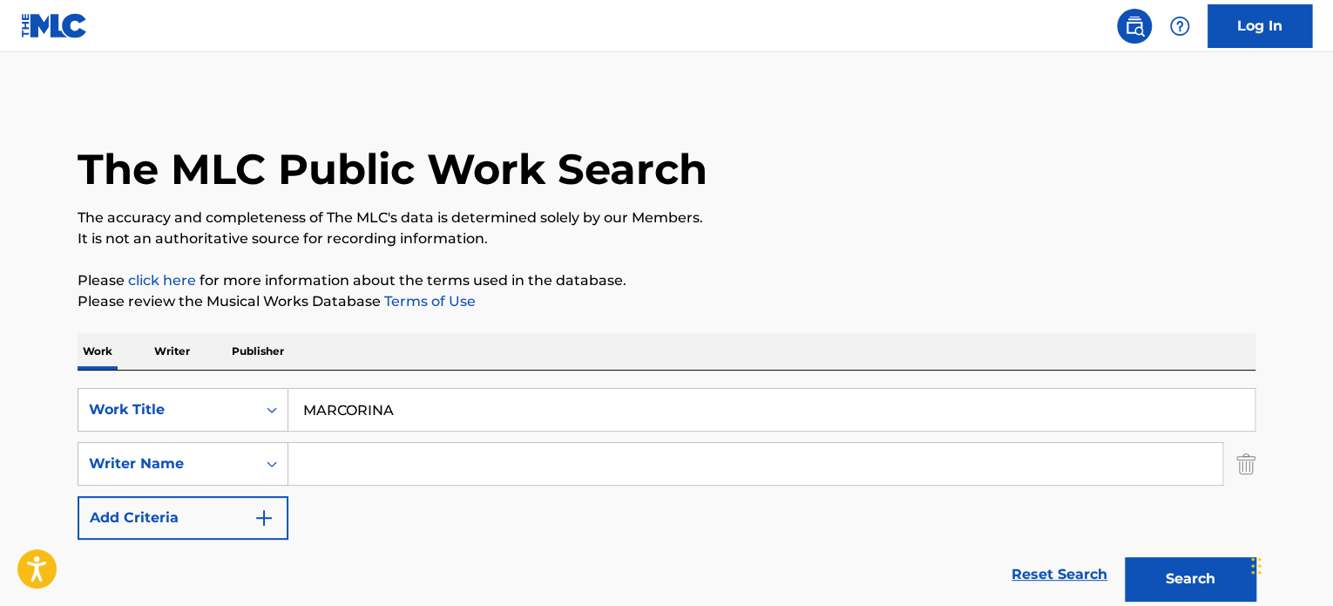
scroll to position [242, 0]
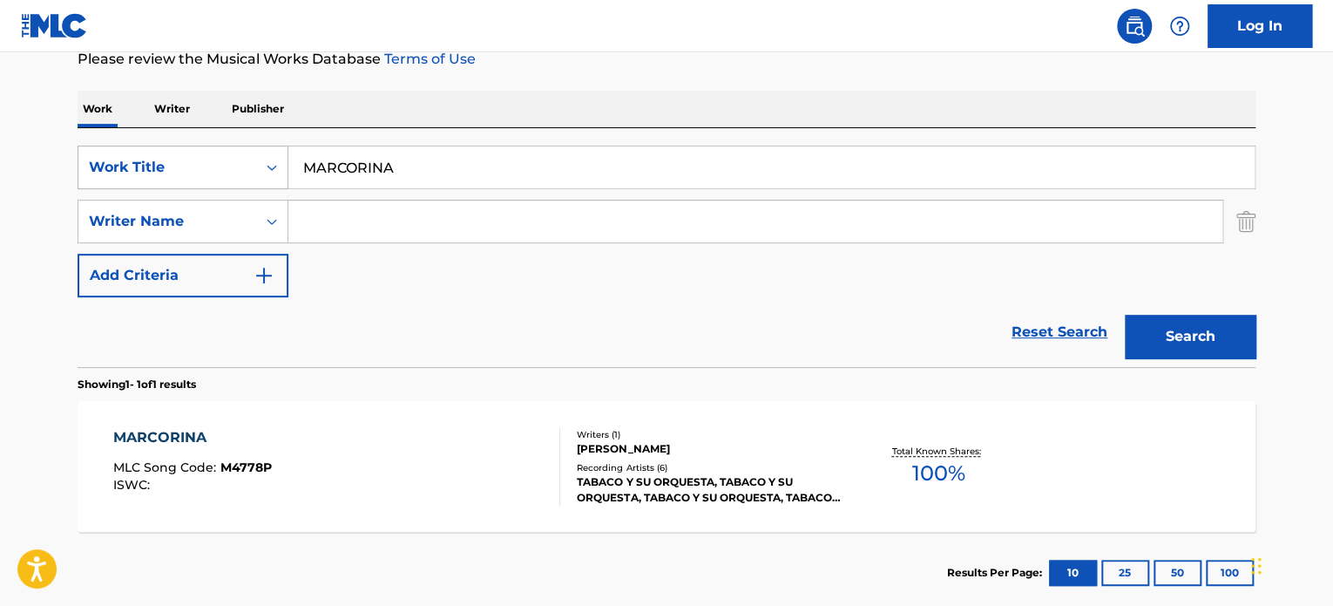
drag, startPoint x: 495, startPoint y: 166, endPoint x: 164, endPoint y: 166, distance: 331.2
click at [164, 166] on div "SearchWithCriteriae9c98300-dd68-476e-9175-4bd9831806aa Work Title MARCORINA" at bounding box center [667, 168] width 1178 height 44
paste input "[GEOGRAPHIC_DATA] PROVINCIA"
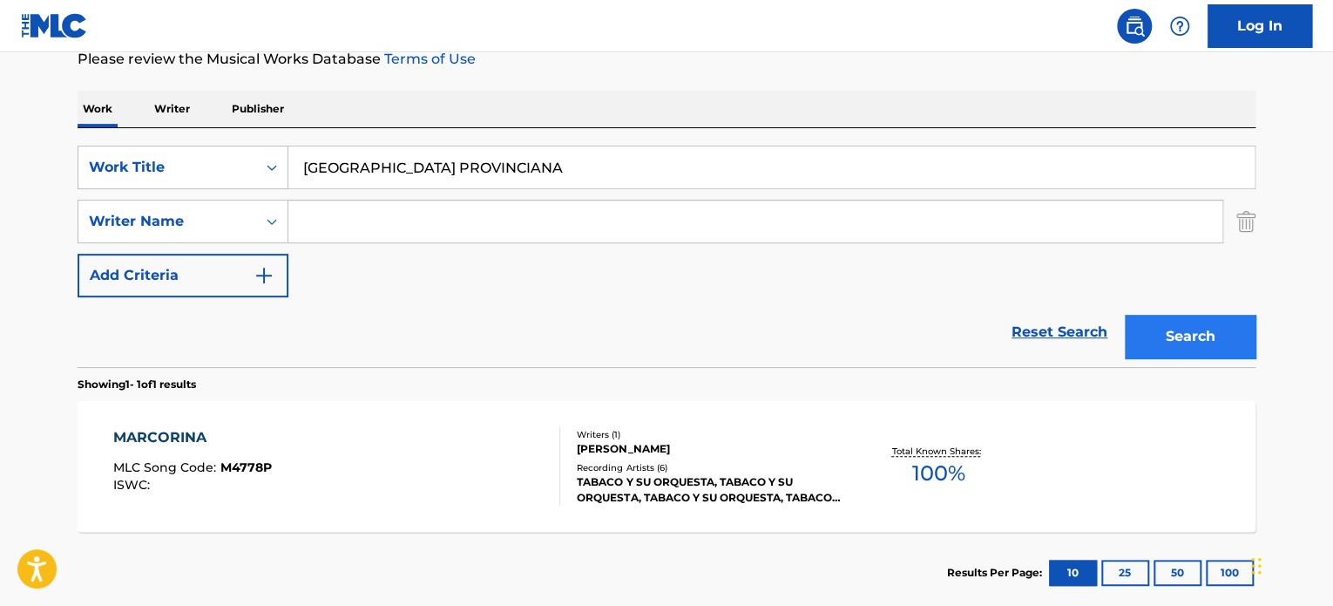
type input "[GEOGRAPHIC_DATA] PROVINCIANA"
click at [1197, 344] on button "Search" at bounding box center [1190, 337] width 131 height 44
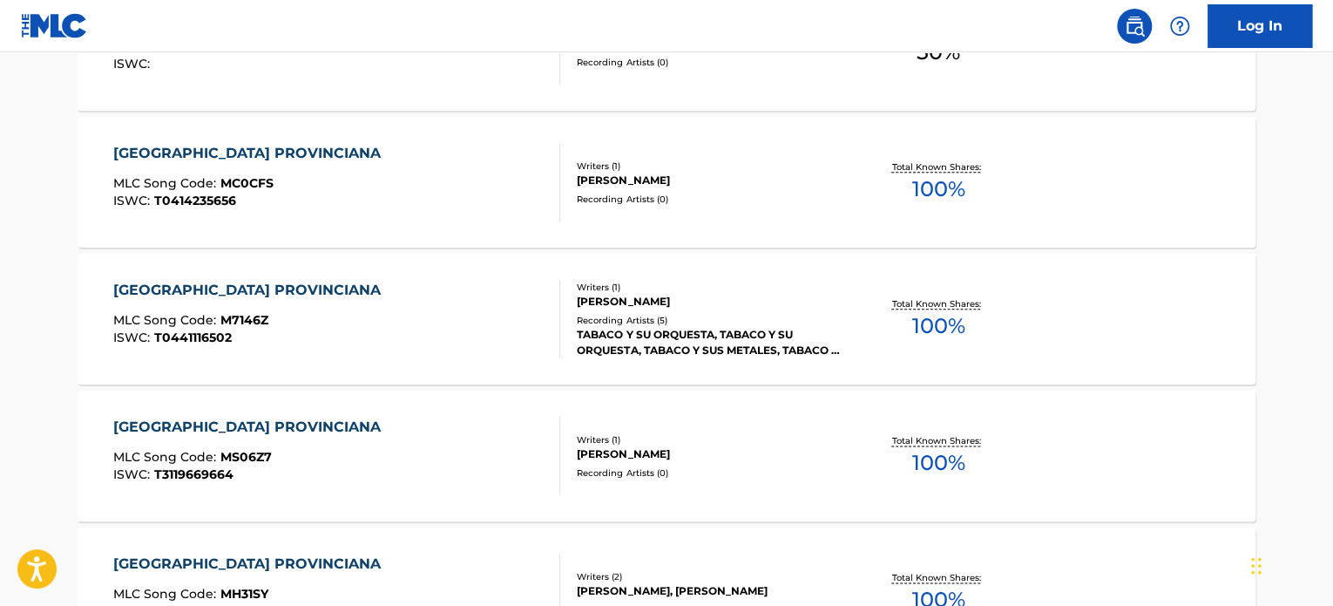
scroll to position [949, 0]
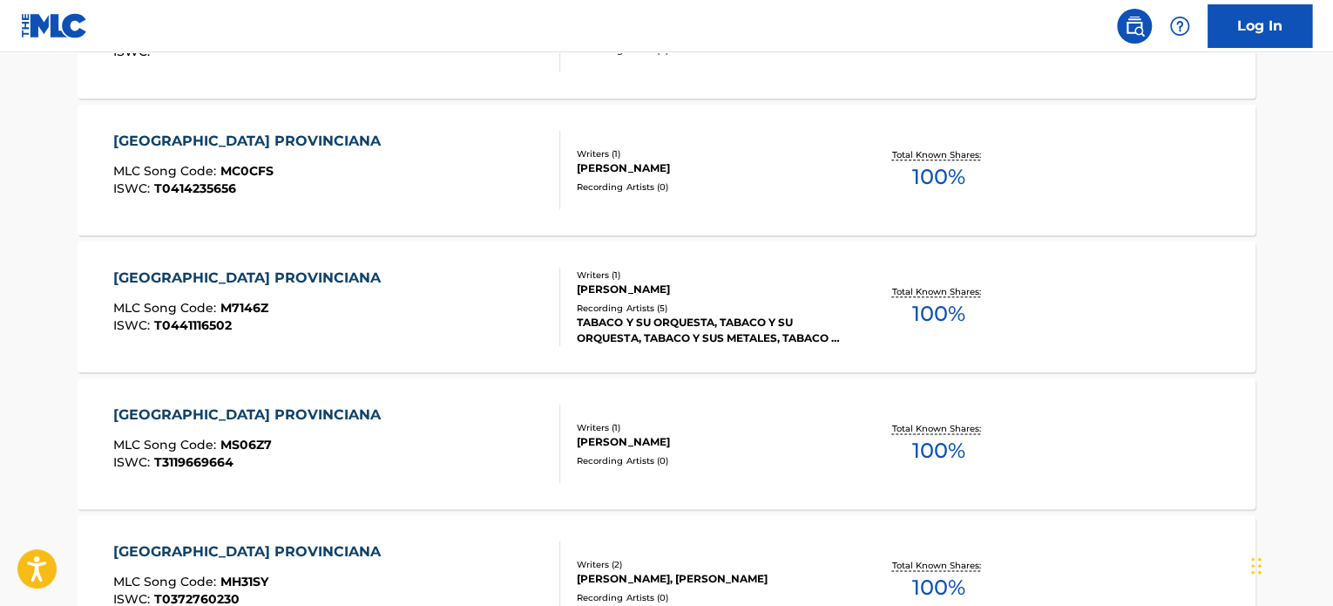
click at [383, 320] on div "MUCHACHITA PROVINCIANA MLC Song Code : M7146Z ISWC : T0441116502" at bounding box center [337, 307] width 448 height 78
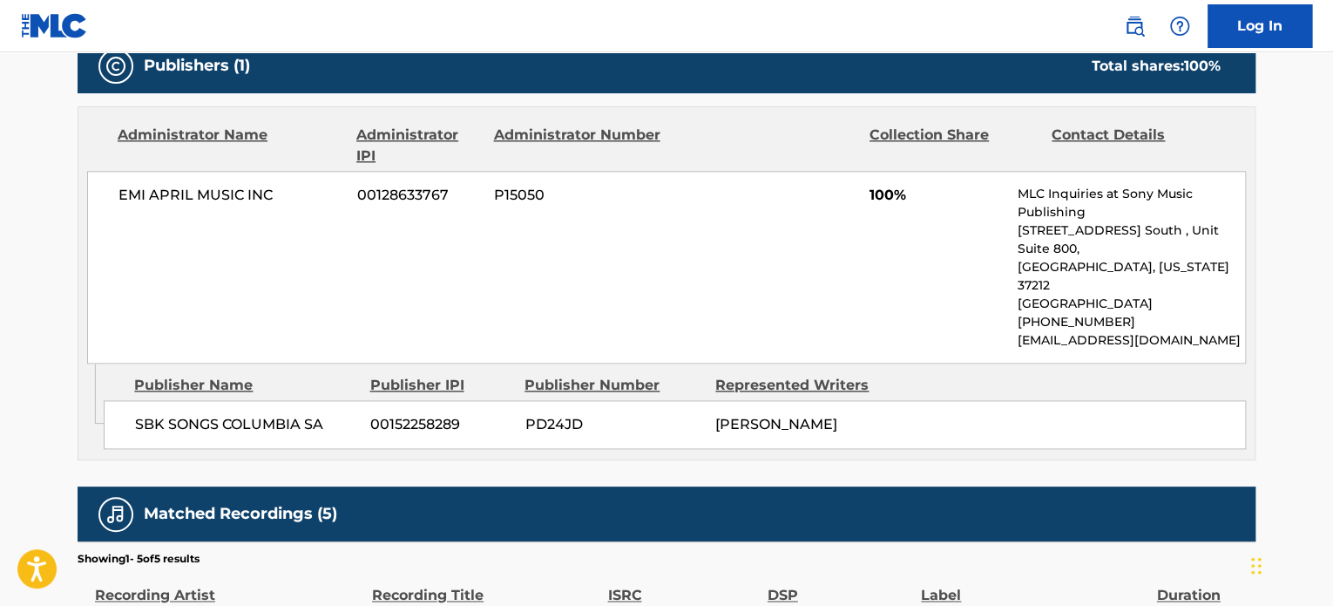
scroll to position [1196, 0]
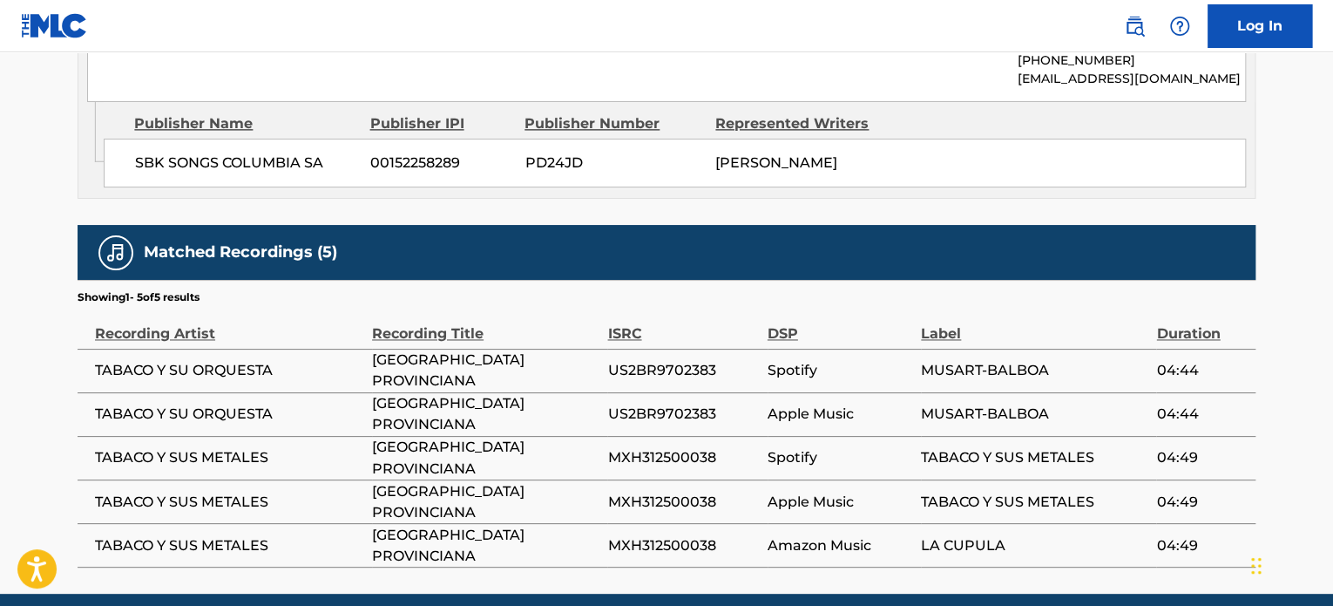
click at [652, 360] on span "US2BR9702383" at bounding box center [682, 370] width 151 height 21
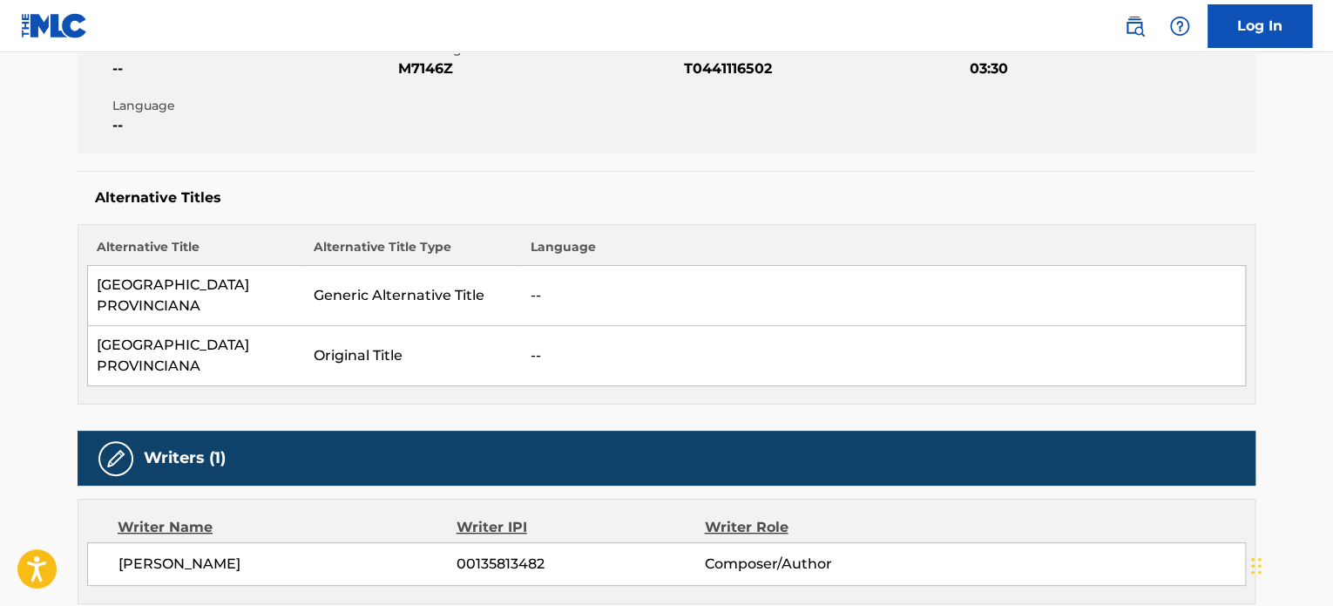
scroll to position [0, 0]
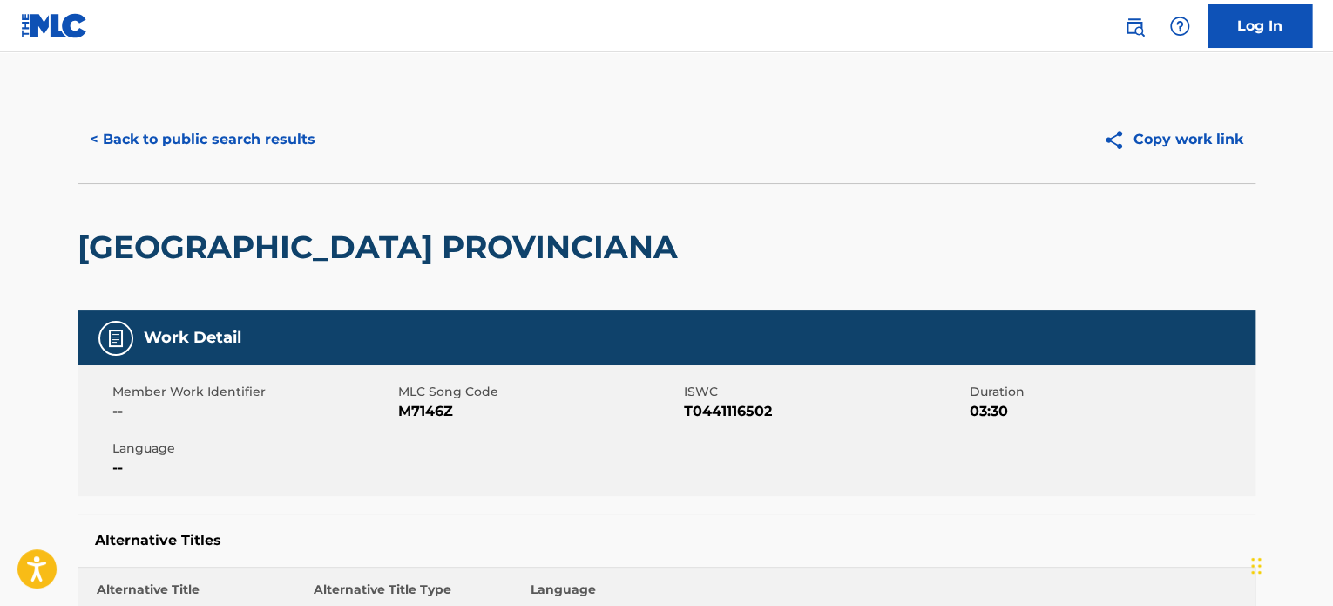
click at [214, 115] on div "< Back to public search results Copy work link" at bounding box center [667, 139] width 1178 height 87
click at [215, 143] on button "< Back to public search results" at bounding box center [203, 140] width 250 height 44
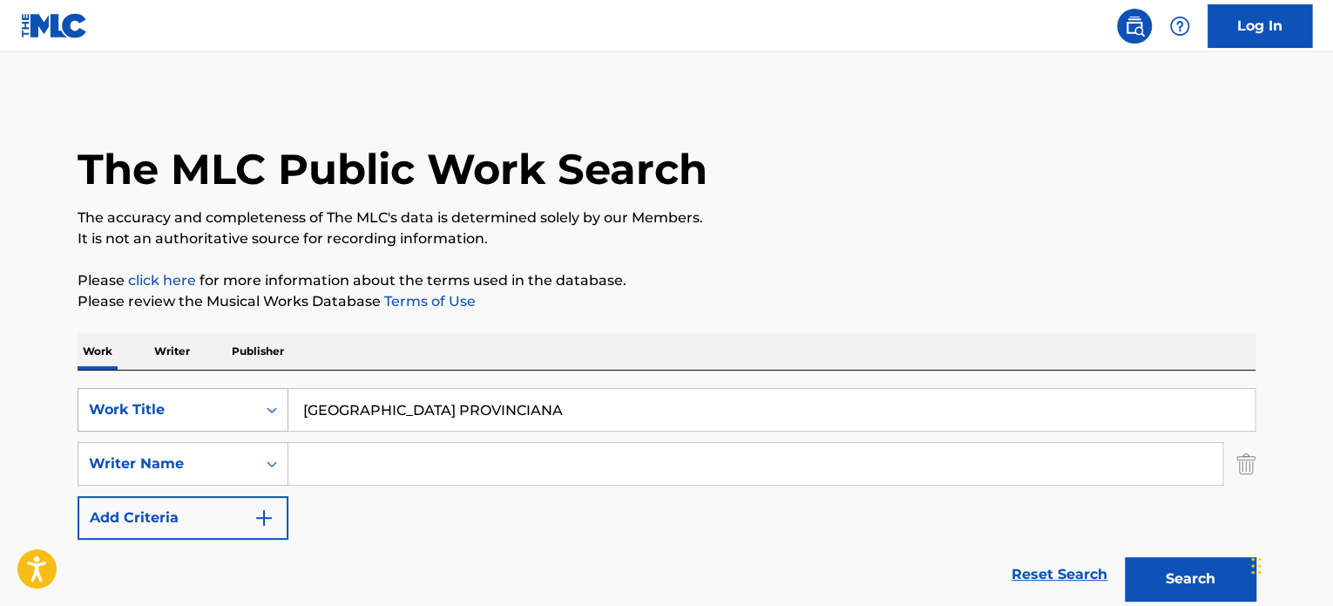
drag, startPoint x: 539, startPoint y: 416, endPoint x: 140, endPoint y: 412, distance: 398.3
click at [141, 412] on div "SearchWithCriteriae9c98300-dd68-476e-9175-4bd9831806aa Work Title MUCHACHITA PR…" at bounding box center [667, 410] width 1178 height 44
paste input "QUE IRONI"
type input "QUE IRONIA"
click at [338, 469] on input "Search Form" at bounding box center [755, 464] width 934 height 42
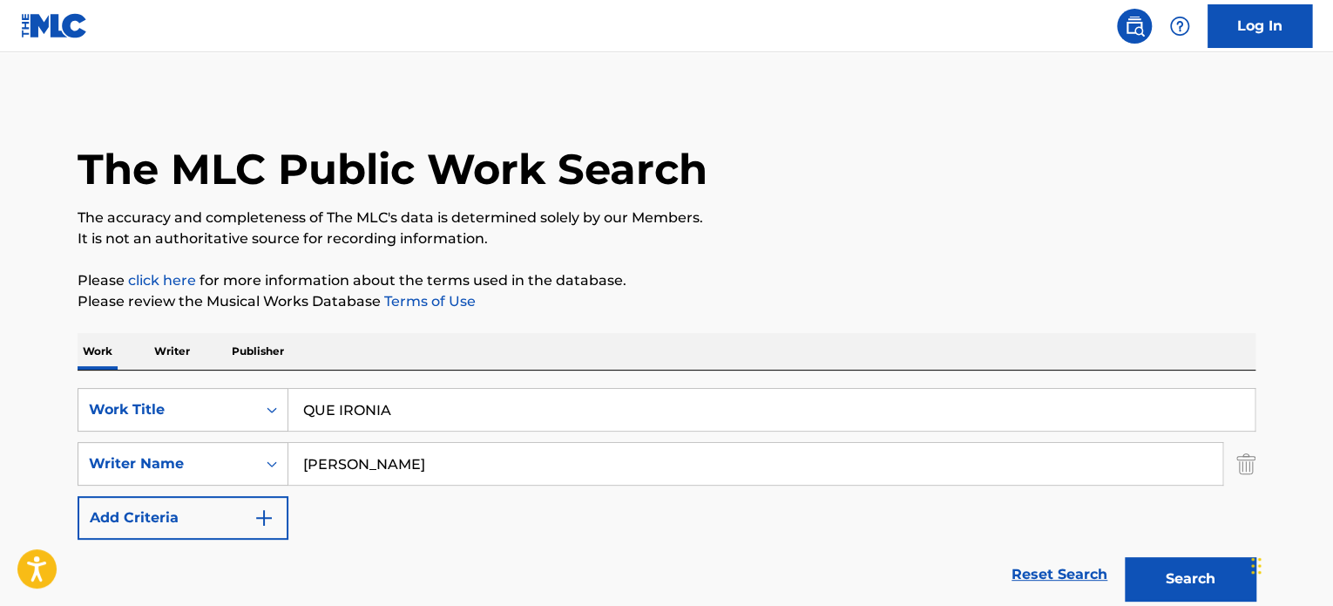
type input "[PERSON_NAME]"
click at [1125, 557] on button "Search" at bounding box center [1190, 579] width 131 height 44
click at [845, 282] on p "Please click here for more information about the terms used in the database." at bounding box center [667, 280] width 1178 height 21
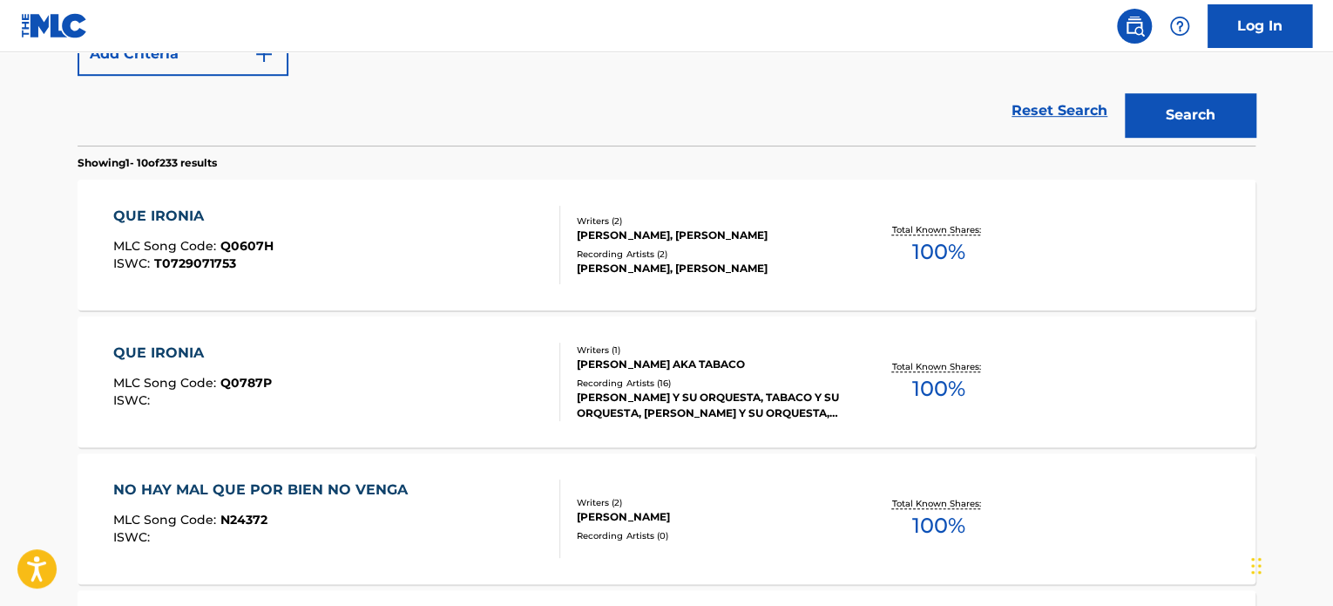
scroll to position [471, 0]
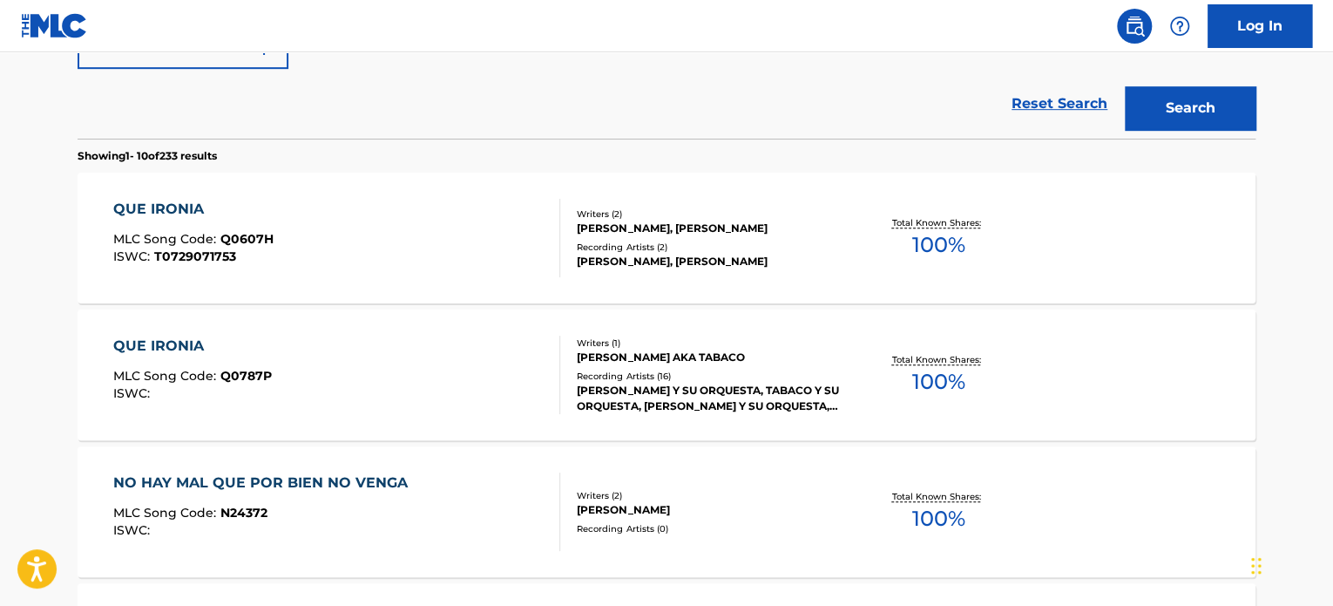
click at [413, 383] on div "QUE IRONIA MLC Song Code : Q0787P ISWC :" at bounding box center [337, 375] width 448 height 78
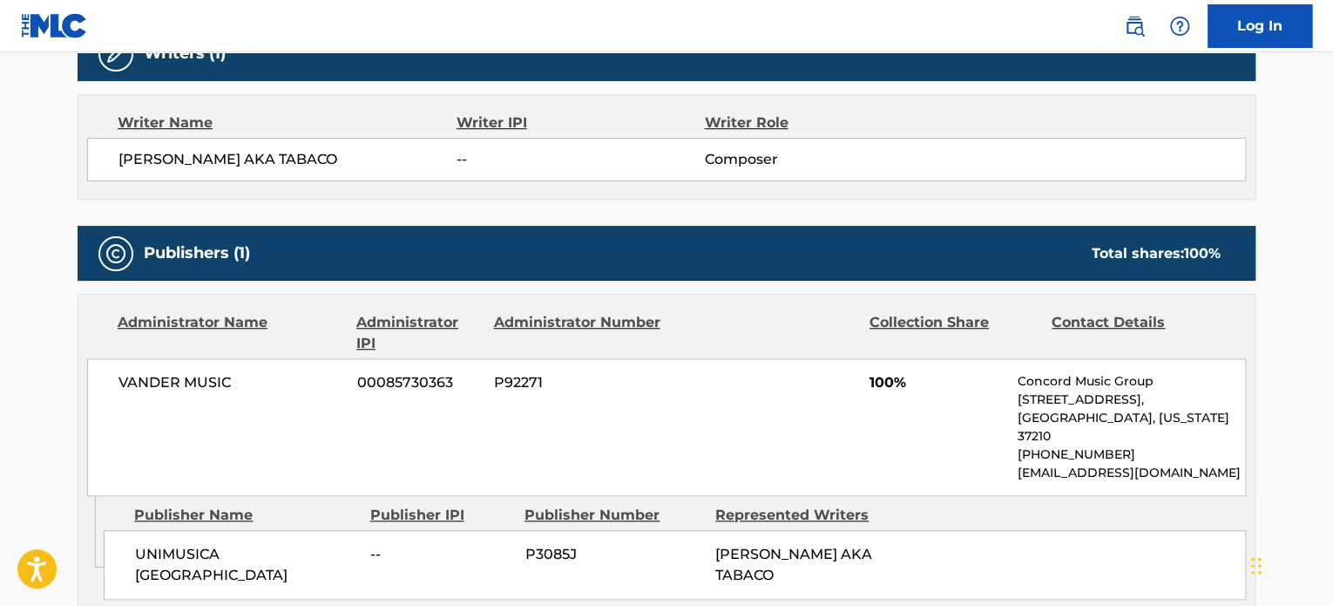
scroll to position [628, 0]
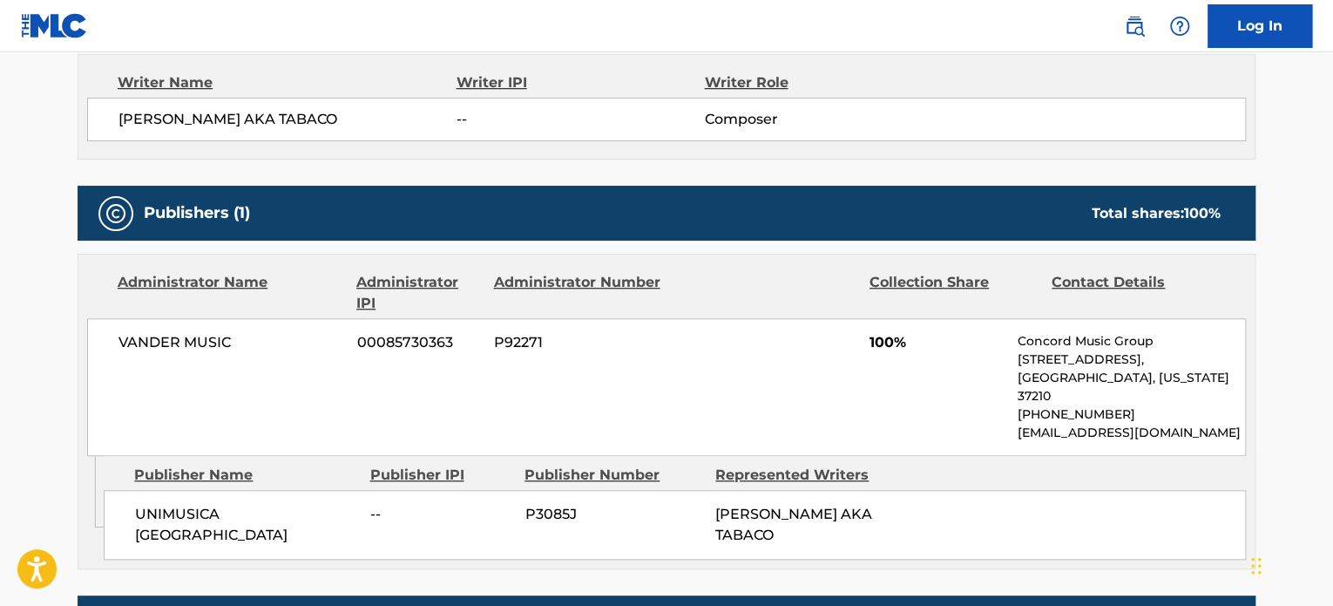
click at [246, 504] on span "UNIMUSICA [GEOGRAPHIC_DATA]" at bounding box center [246, 525] width 222 height 42
click at [244, 504] on span "UNIMUSICA [GEOGRAPHIC_DATA]" at bounding box center [246, 525] width 222 height 42
click at [241, 504] on span "UNIMUSICA [GEOGRAPHIC_DATA]" at bounding box center [246, 525] width 222 height 42
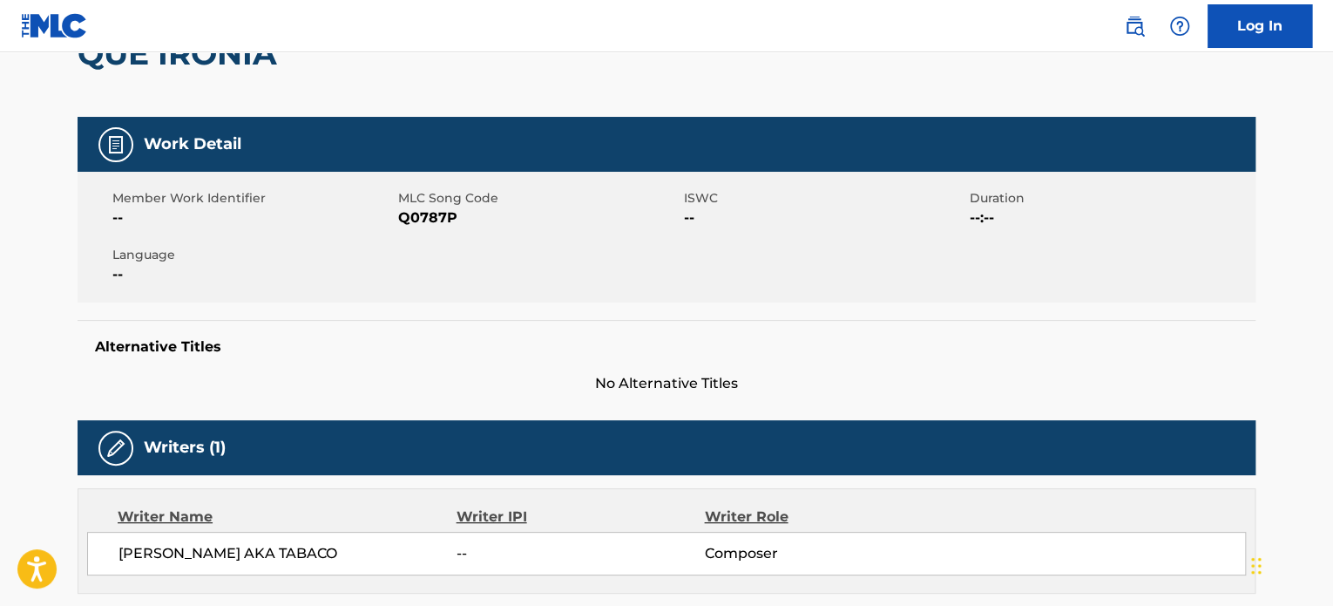
scroll to position [1330, 0]
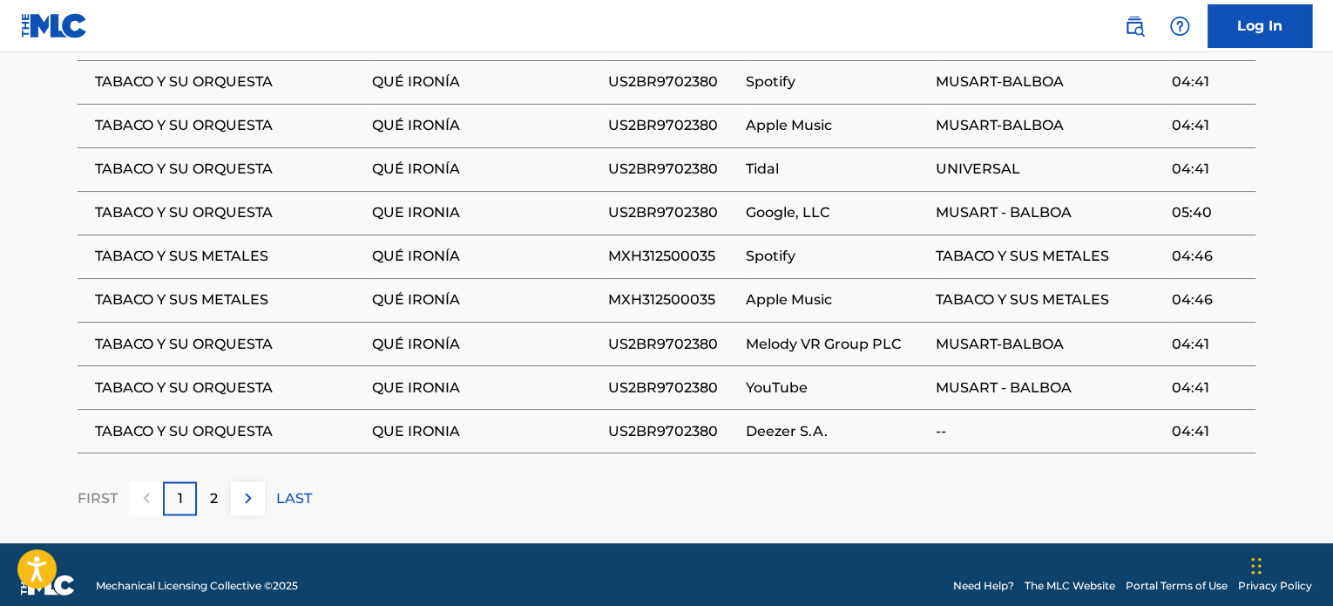
click at [662, 333] on span "US2BR9702380" at bounding box center [671, 343] width 129 height 21
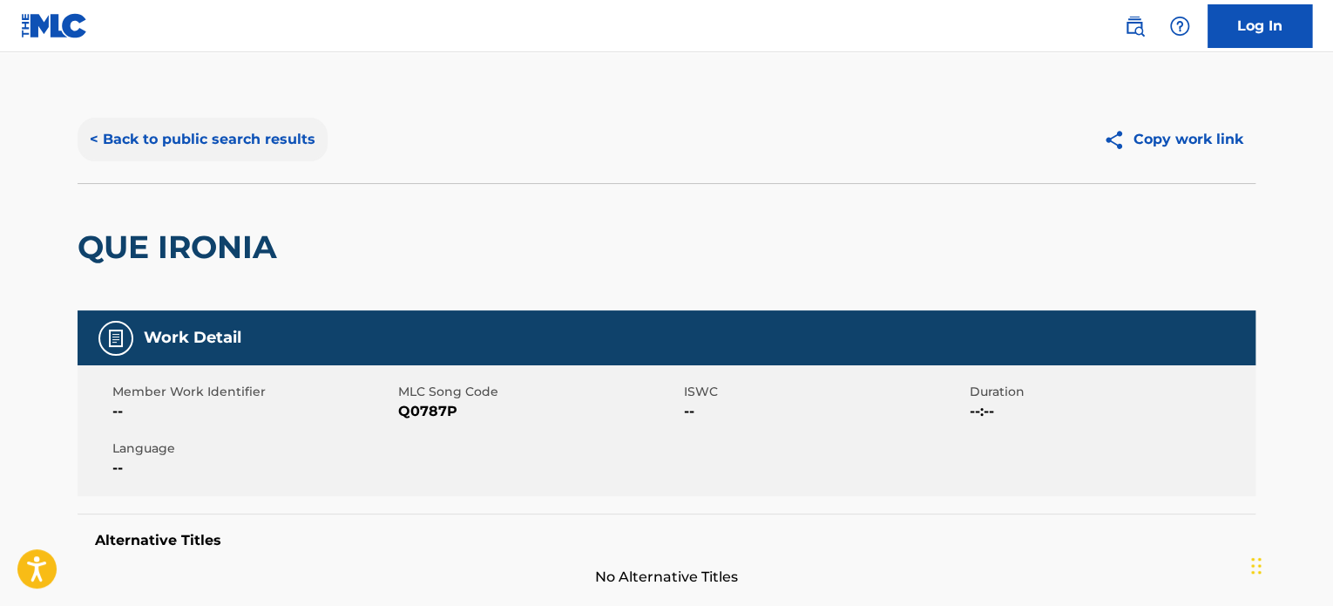
click at [220, 150] on button "< Back to public search results" at bounding box center [203, 140] width 250 height 44
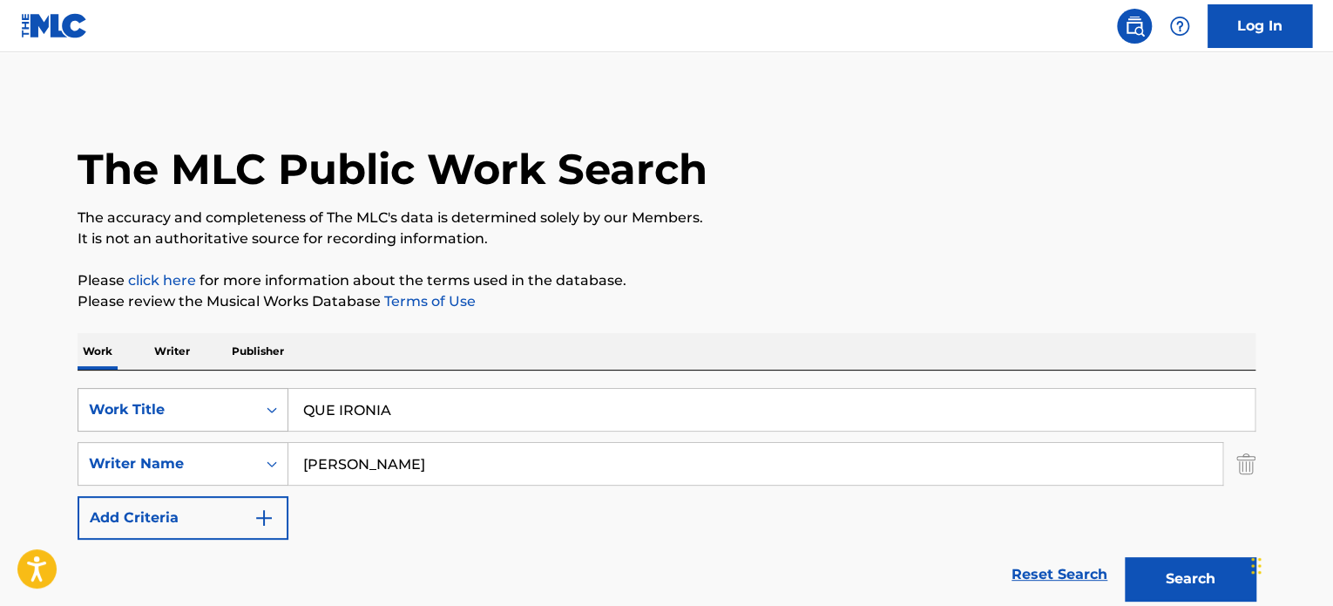
drag, startPoint x: 399, startPoint y: 424, endPoint x: 180, endPoint y: 417, distance: 219.8
click at [180, 417] on div "SearchWithCriteriae9c98300-dd68-476e-9175-4bd9831806aa Work Title QUE IRONIA" at bounding box center [667, 410] width 1178 height 44
paste input "TABACO Y ROSARIO"
type input "TABACO Y ROSARIO"
click at [78, 468] on div "SearchWithCriteriaae62a6d0-7658-4c82-a417-9e503839b458 Writer Name [PERSON_NAME]" at bounding box center [667, 464] width 1178 height 44
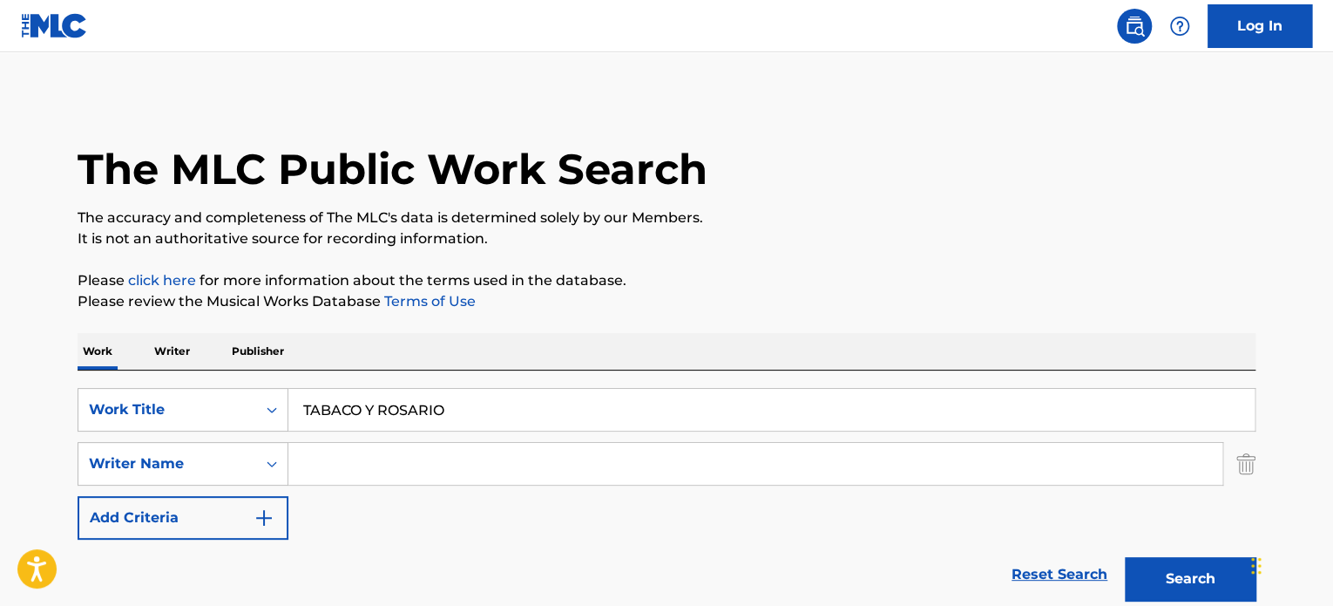
click at [1125, 557] on button "Search" at bounding box center [1190, 579] width 131 height 44
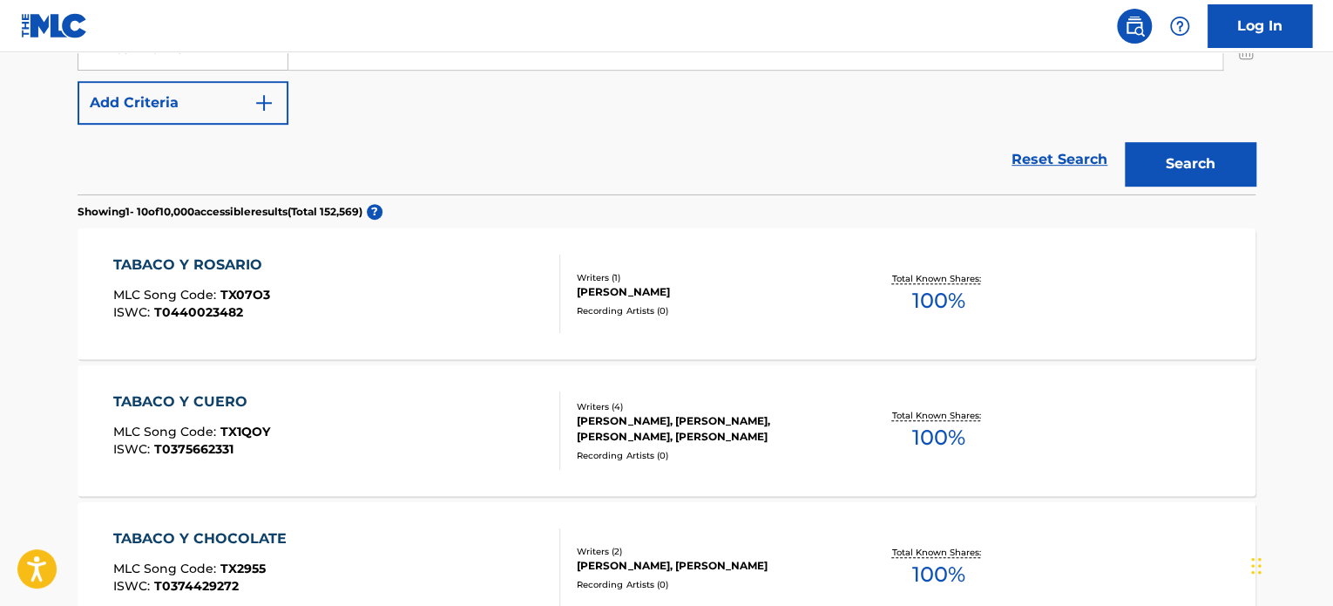
click at [423, 295] on div "TABACO Y ROSARIO MLC Song Code : TX07O3 ISWC : T0440023482" at bounding box center [337, 293] width 448 height 78
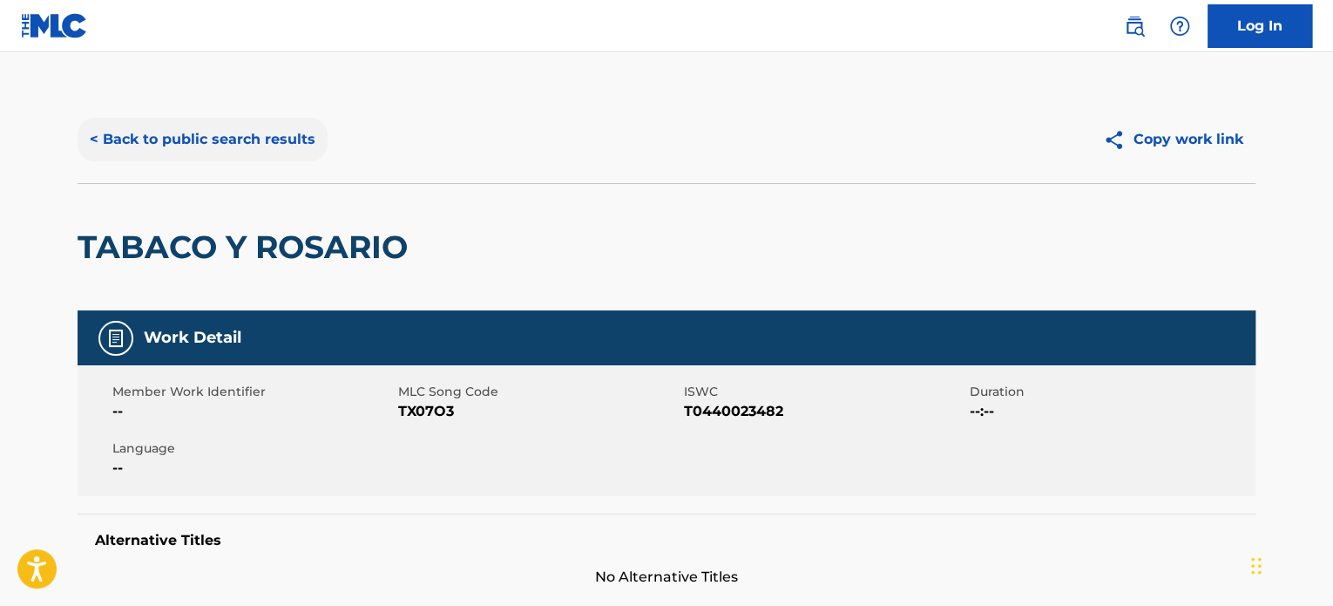
click at [230, 156] on button "< Back to public search results" at bounding box center [203, 140] width 250 height 44
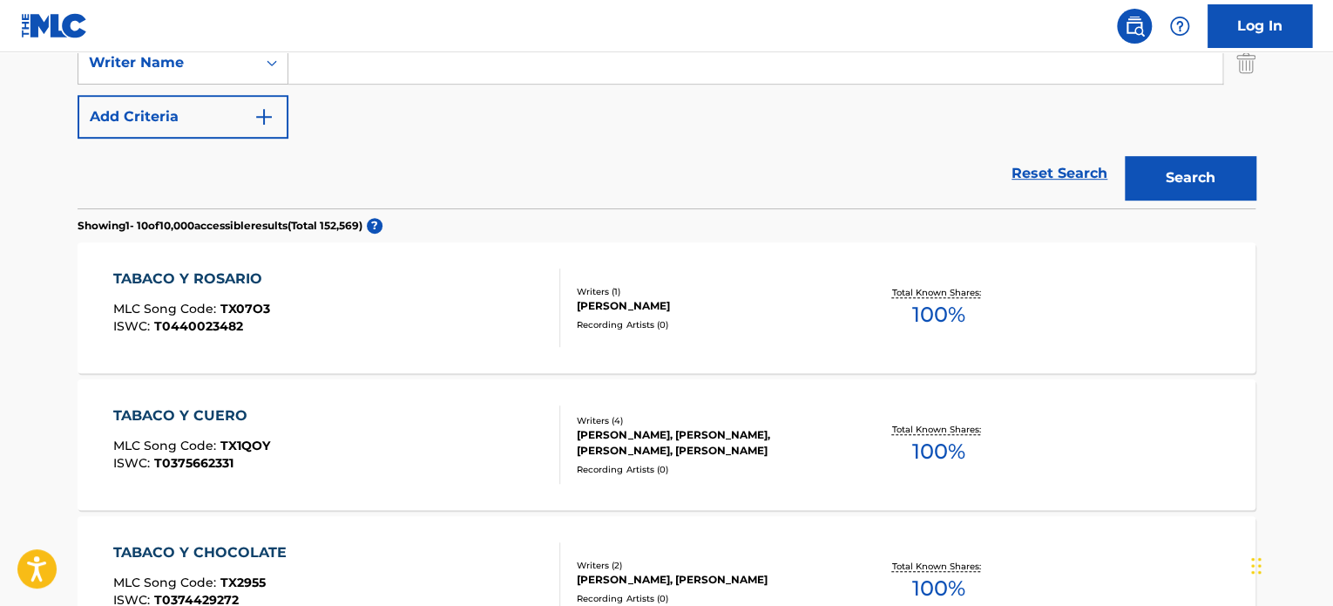
scroll to position [340, 0]
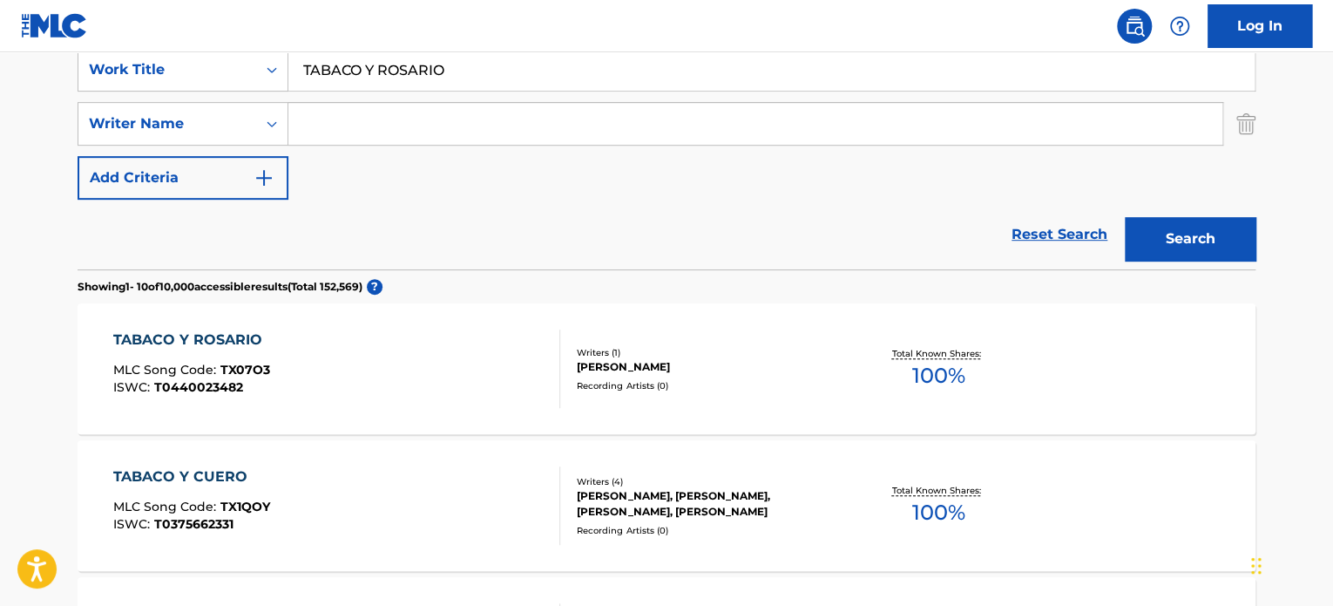
click at [467, 88] on div "SearchWithCriteriae9c98300-dd68-476e-9175-4bd9831806aa Work Title TABACO Y ROSA…" at bounding box center [667, 124] width 1178 height 152
drag, startPoint x: 471, startPoint y: 84, endPoint x: 270, endPoint y: 86, distance: 200.5
click at [270, 86] on div "SearchWithCriteriae9c98300-dd68-476e-9175-4bd9831806aa Work Title TABACO Y ROSA…" at bounding box center [667, 70] width 1178 height 44
paste input "REMENDO GUAGUANCó"
click at [1143, 251] on button "Search" at bounding box center [1190, 239] width 131 height 44
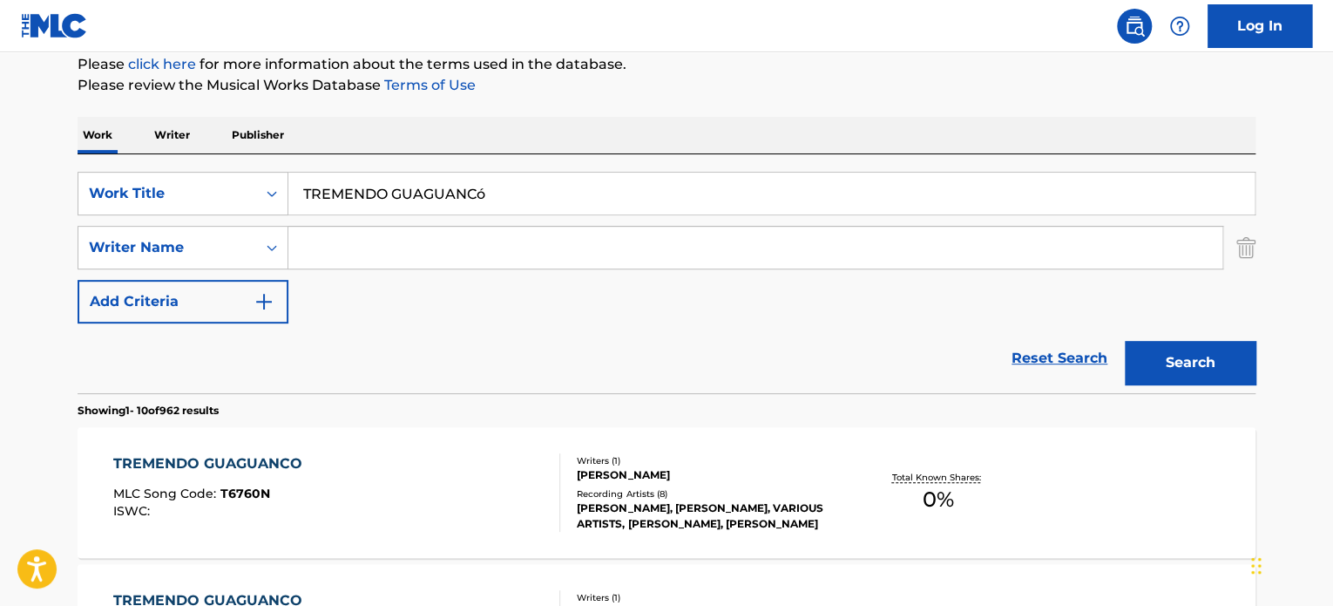
scroll to position [0, 0]
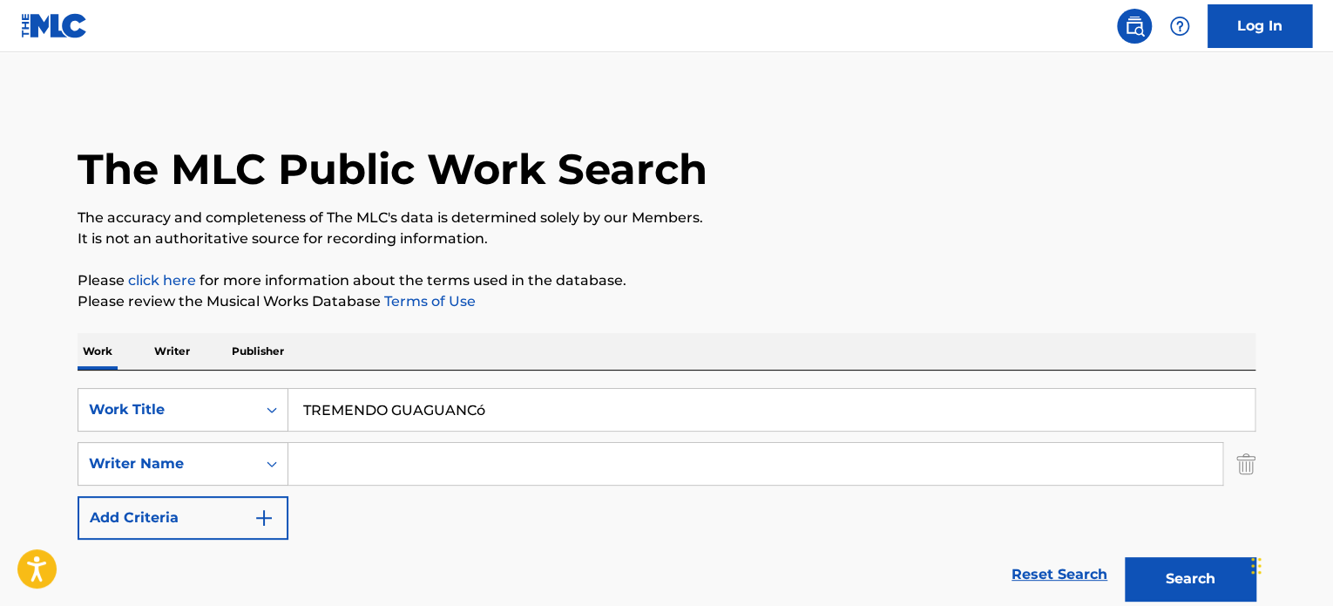
drag, startPoint x: 502, startPoint y: 416, endPoint x: 123, endPoint y: 369, distance: 382.0
paste input "MI SINCERIDAD"
type input "MI SINCERIDAD"
click at [1190, 557] on button "Search" at bounding box center [1190, 579] width 131 height 44
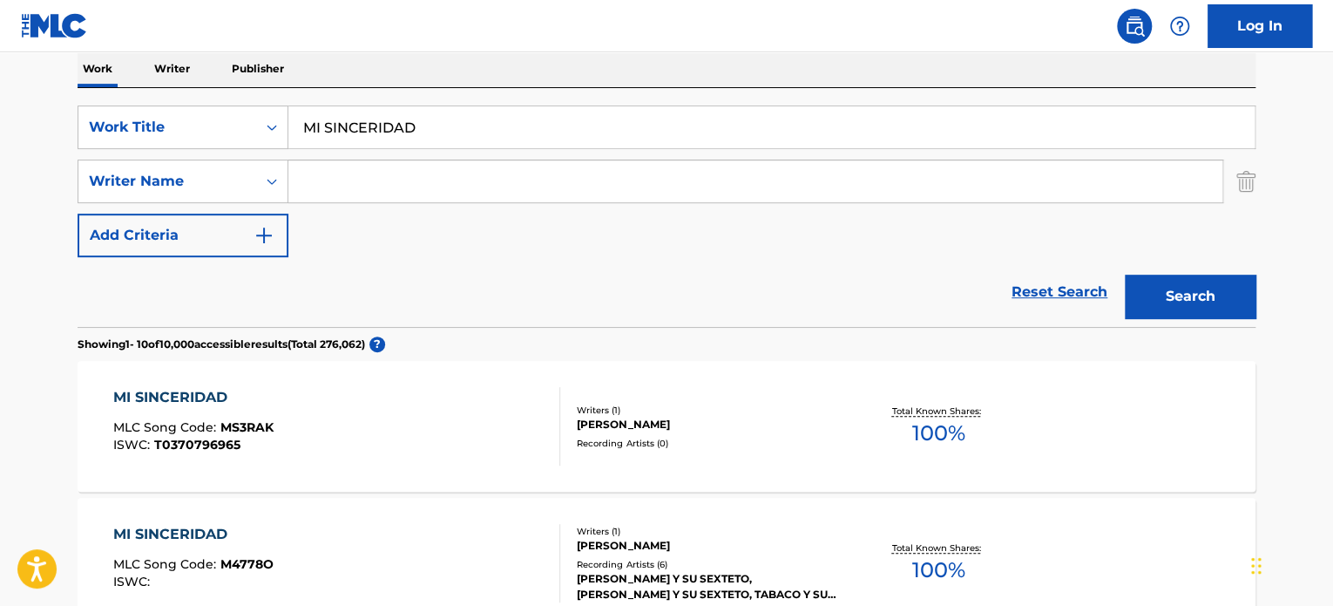
scroll to position [509, 0]
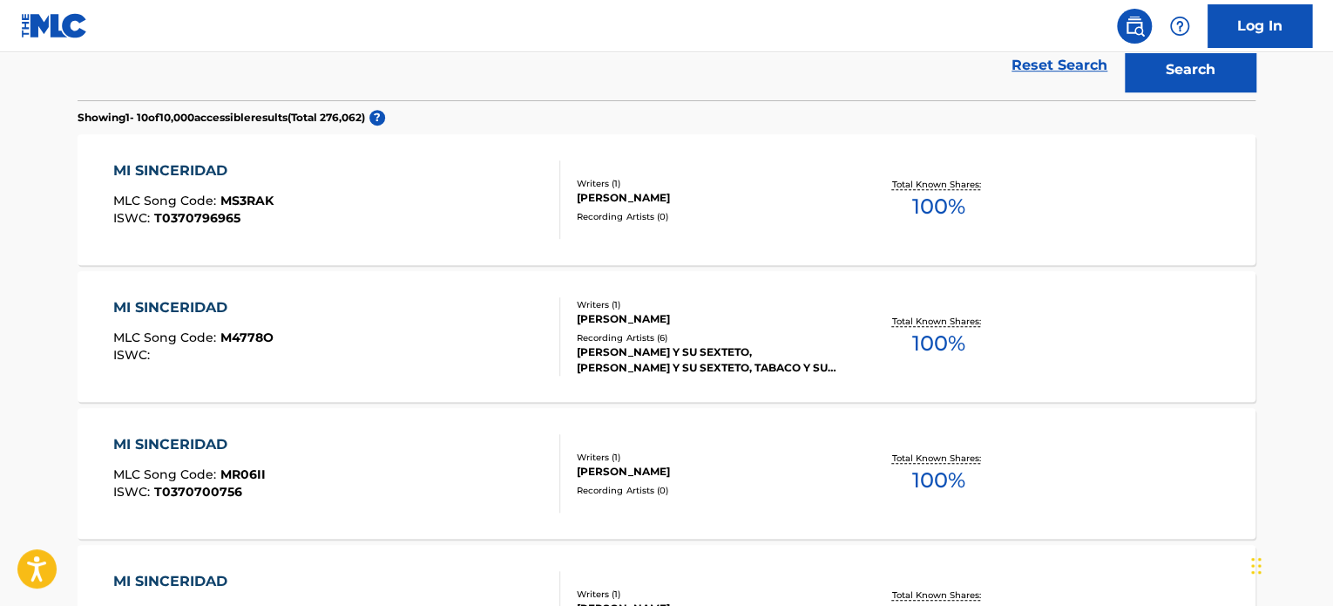
click at [474, 328] on div "MI SINCERIDAD MLC Song Code : M4778O ISWC :" at bounding box center [337, 336] width 448 height 78
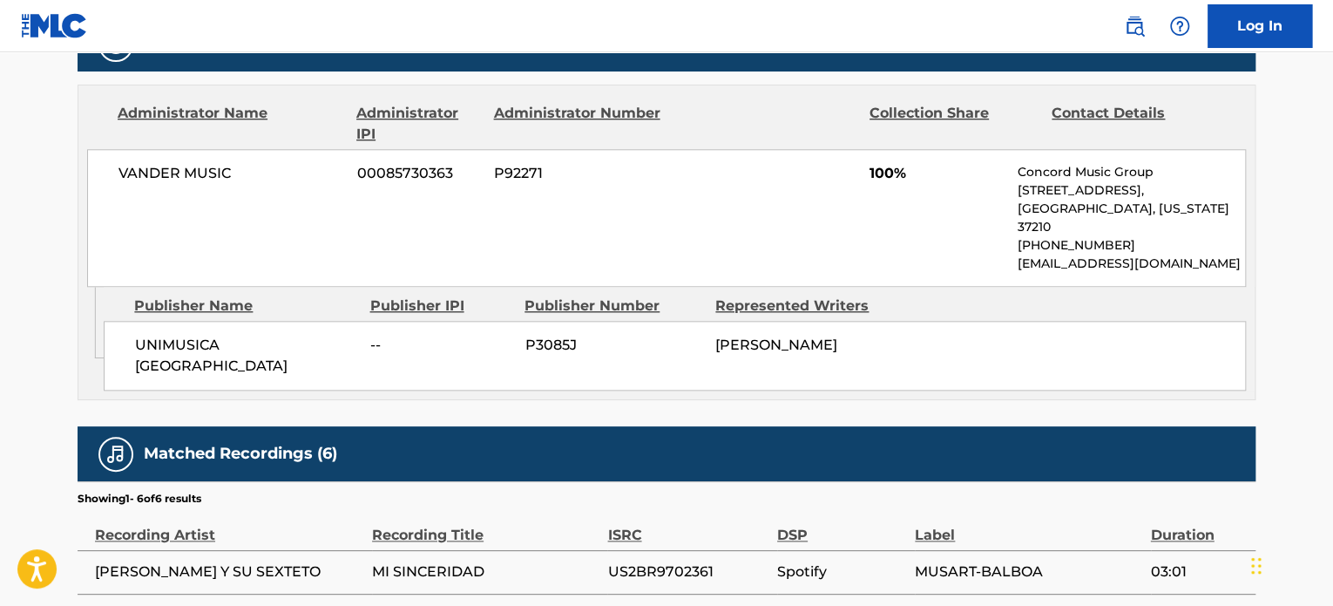
scroll to position [882, 0]
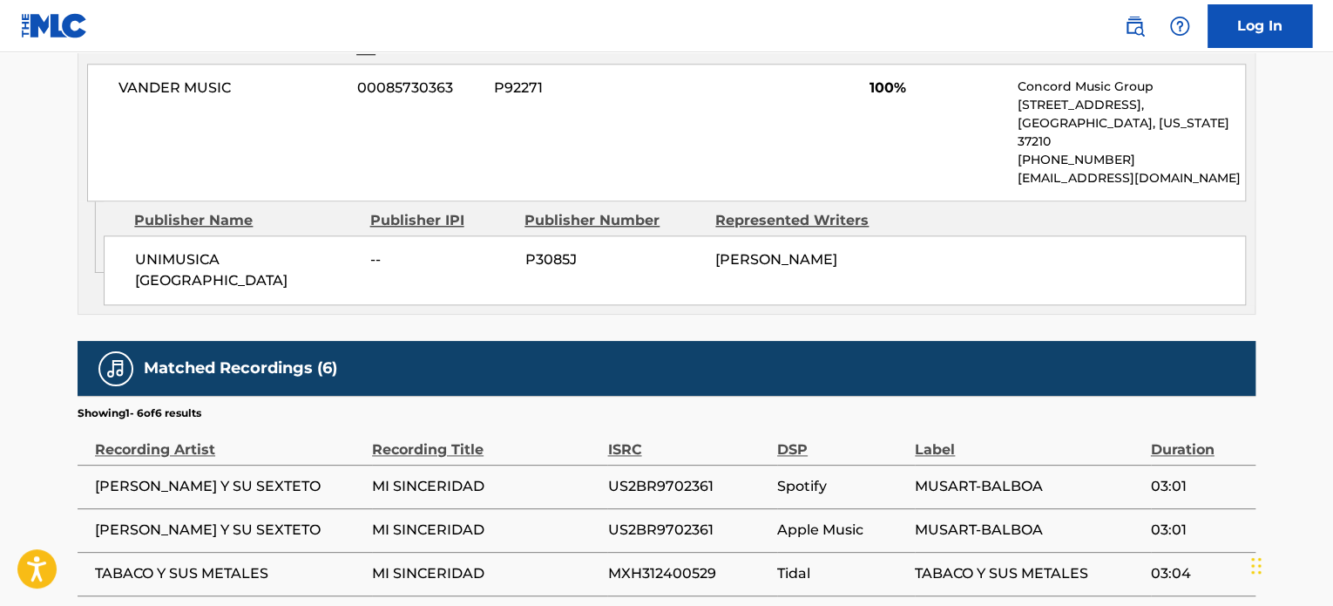
click at [233, 249] on span "UNIMUSICA [GEOGRAPHIC_DATA]" at bounding box center [246, 270] width 222 height 42
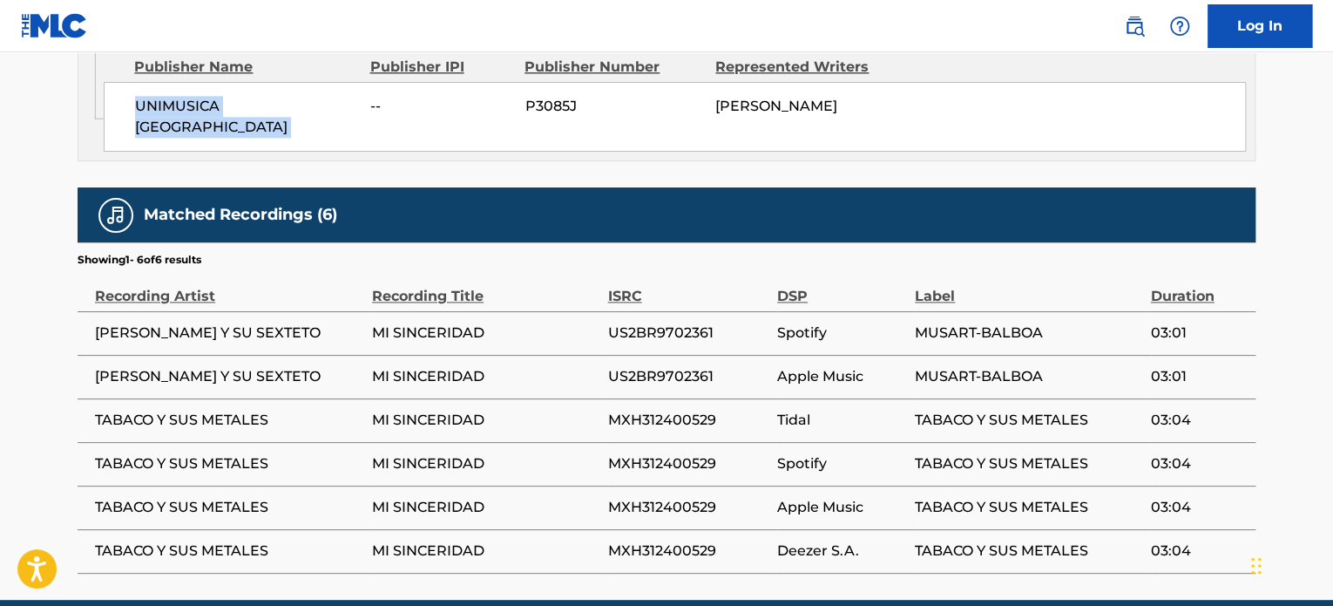
scroll to position [1091, 0]
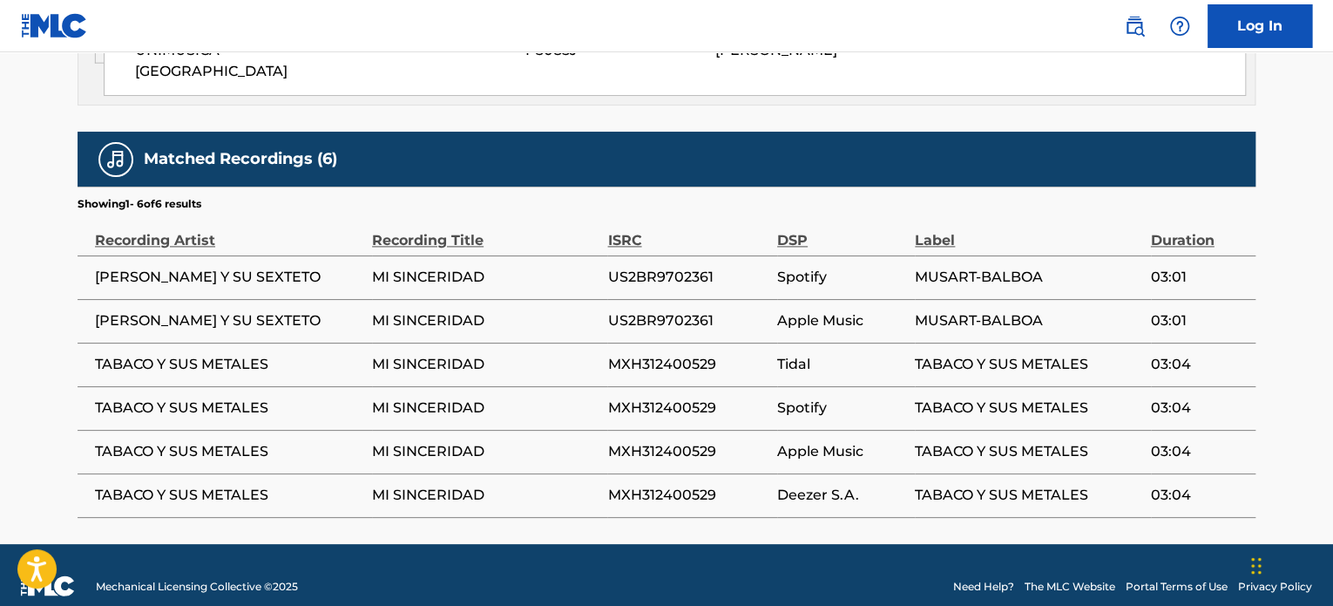
click at [658, 267] on span "US2BR9702361" at bounding box center [687, 277] width 161 height 21
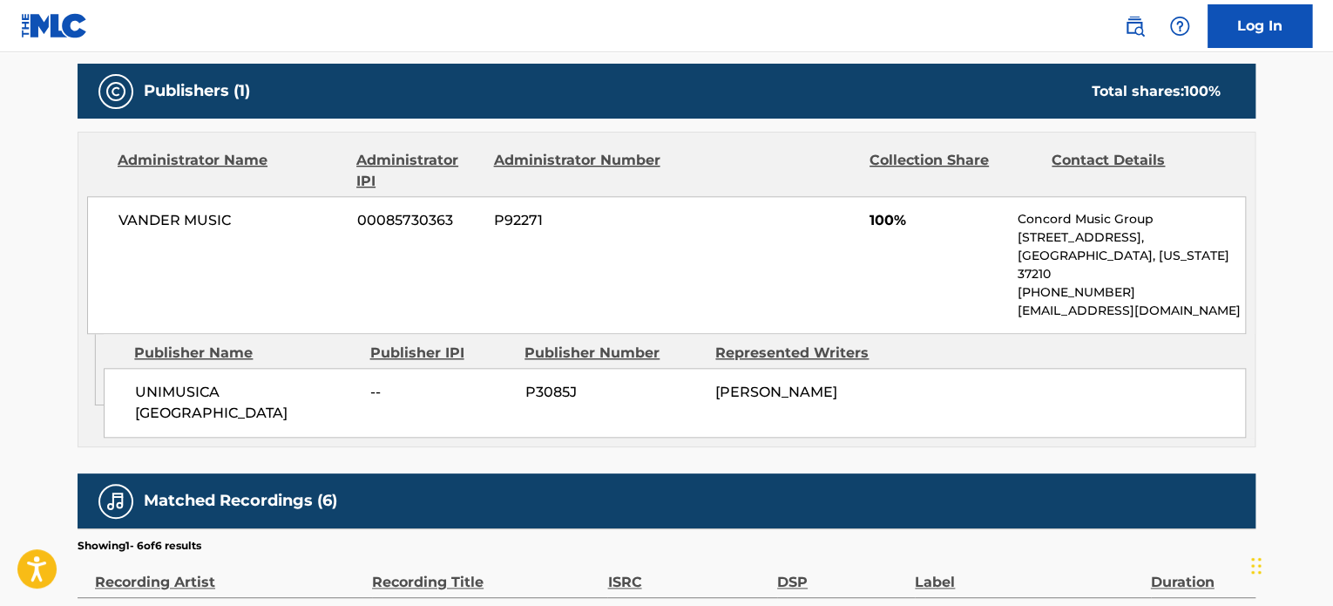
scroll to position [655, 0]
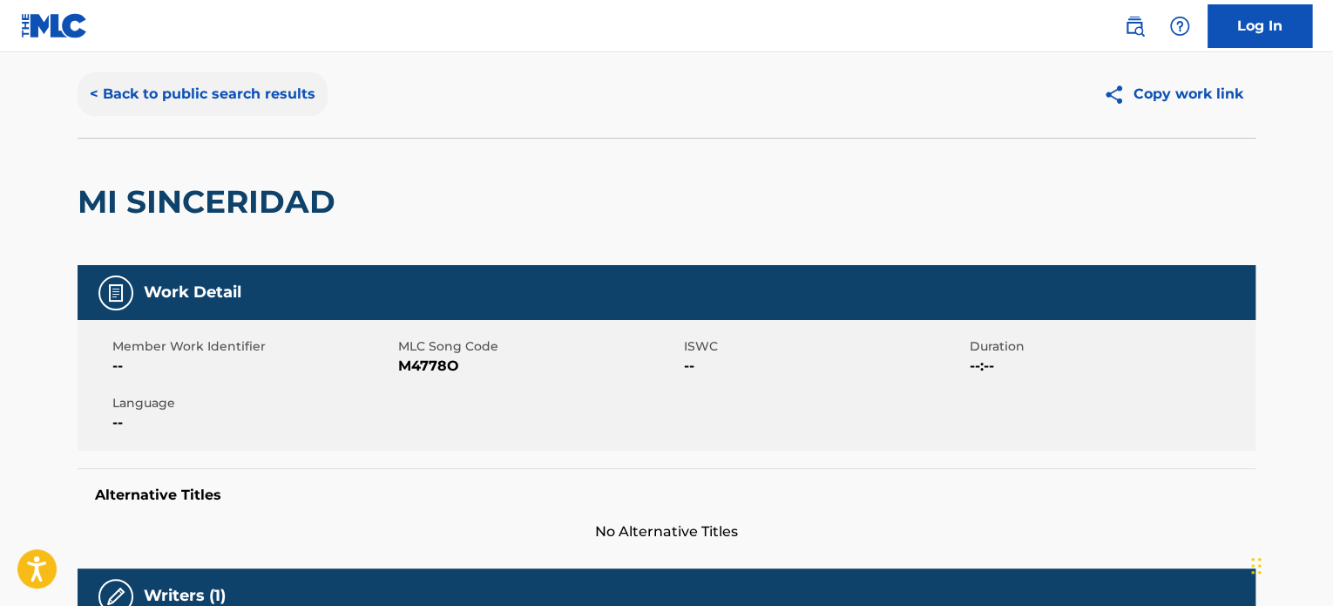
click at [323, 105] on div "< Back to public search results" at bounding box center [372, 94] width 589 height 44
click at [297, 97] on button "< Back to public search results" at bounding box center [203, 94] width 250 height 44
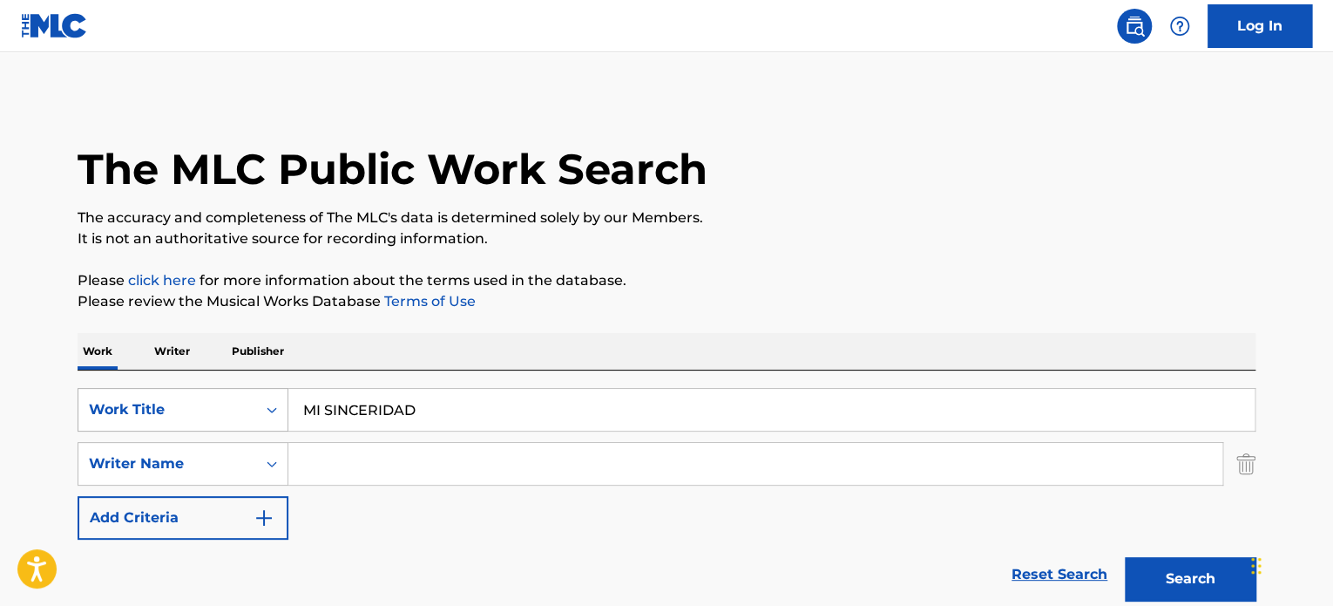
drag, startPoint x: 190, startPoint y: 409, endPoint x: 146, endPoint y: 411, distance: 44.5
click at [157, 411] on div "SearchWithCriteriae9c98300-dd68-476e-9175-4bd9831806aa Work Title MI SINCERIDAD" at bounding box center [667, 410] width 1178 height 44
paste input "TUMBAITO"
type input "MI TUMBAITO"
click at [383, 470] on input "Search Form" at bounding box center [755, 464] width 934 height 42
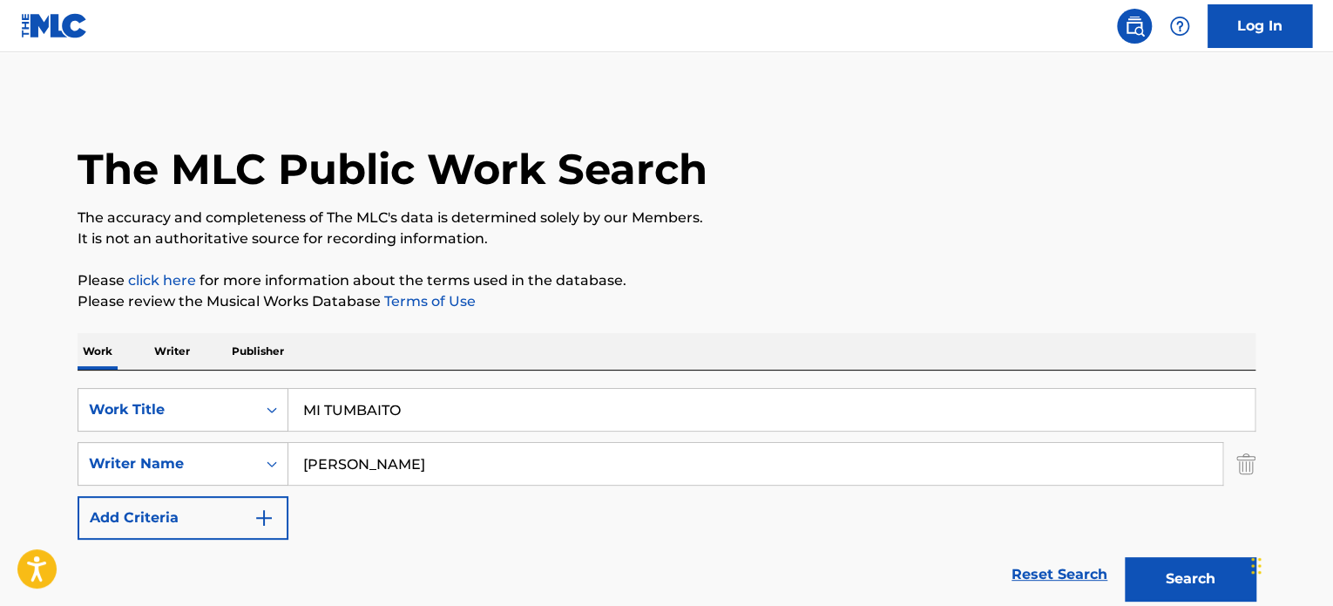
type input "[PERSON_NAME]"
click at [1125, 557] on button "Search" at bounding box center [1190, 579] width 131 height 44
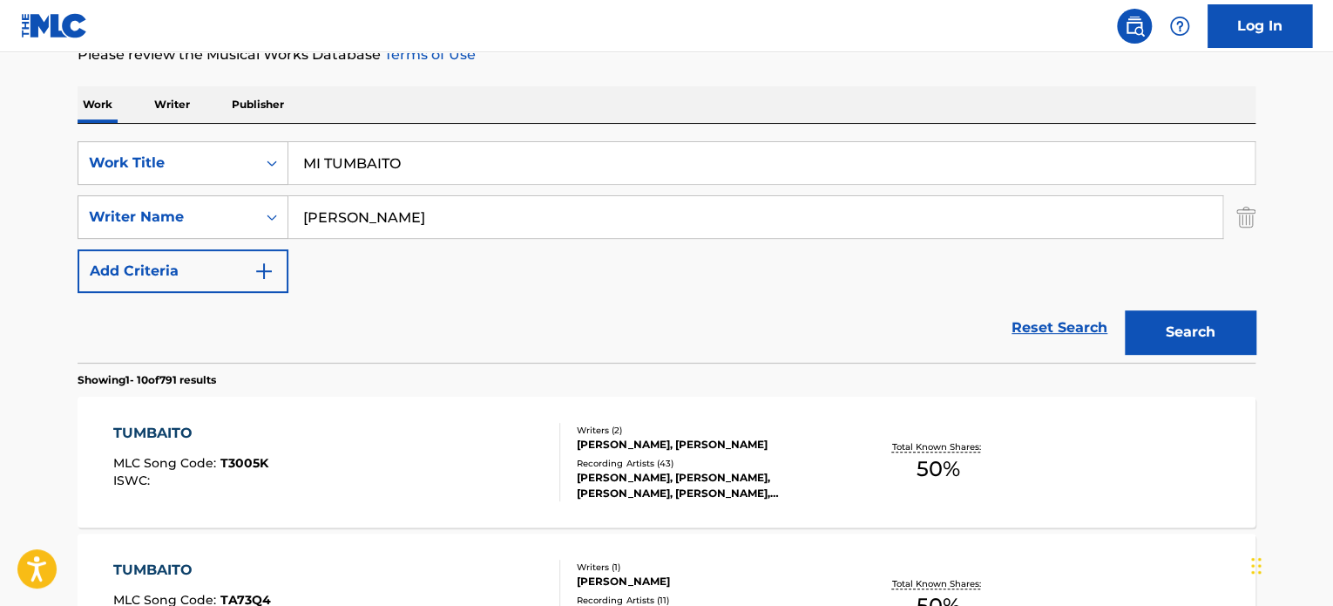
scroll to position [508, 0]
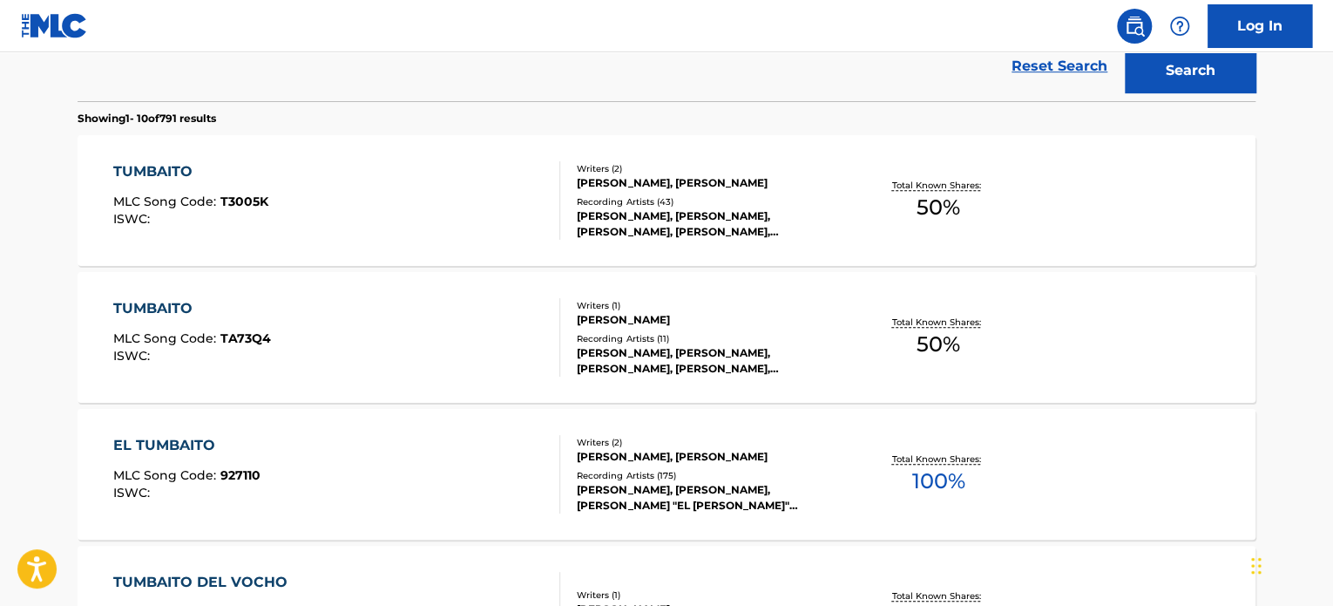
click at [337, 452] on div "EL TUMBAITO MLC Song Code : 927110 ISWC :" at bounding box center [337, 474] width 448 height 78
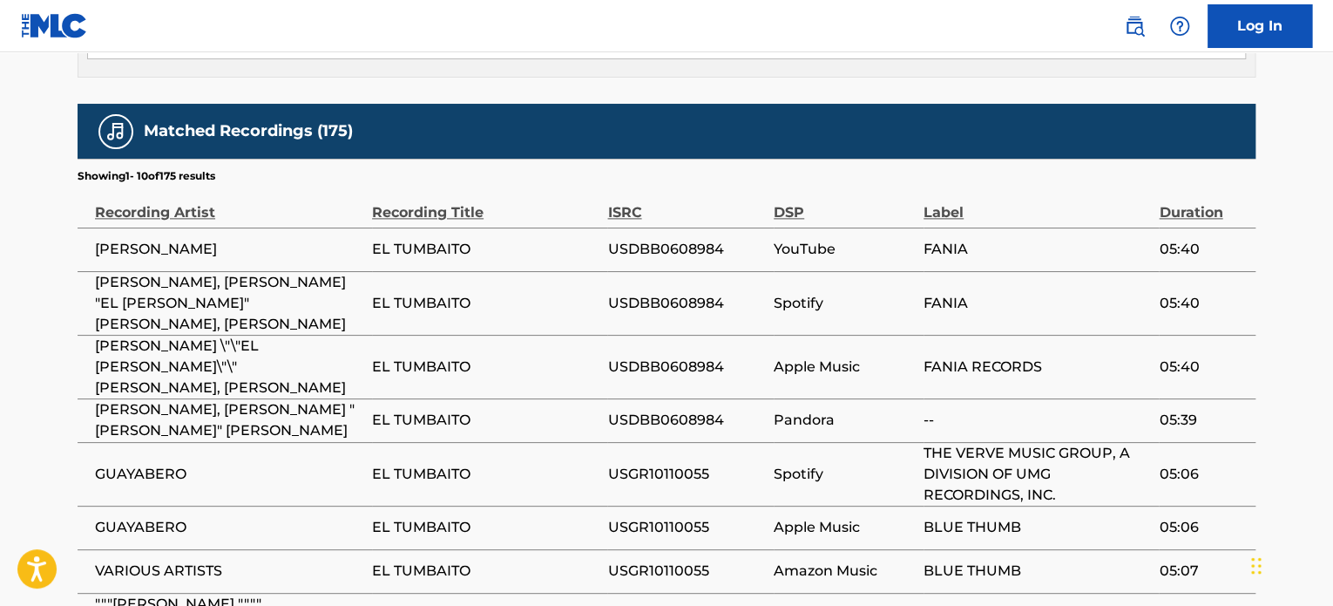
scroll to position [1304, 0]
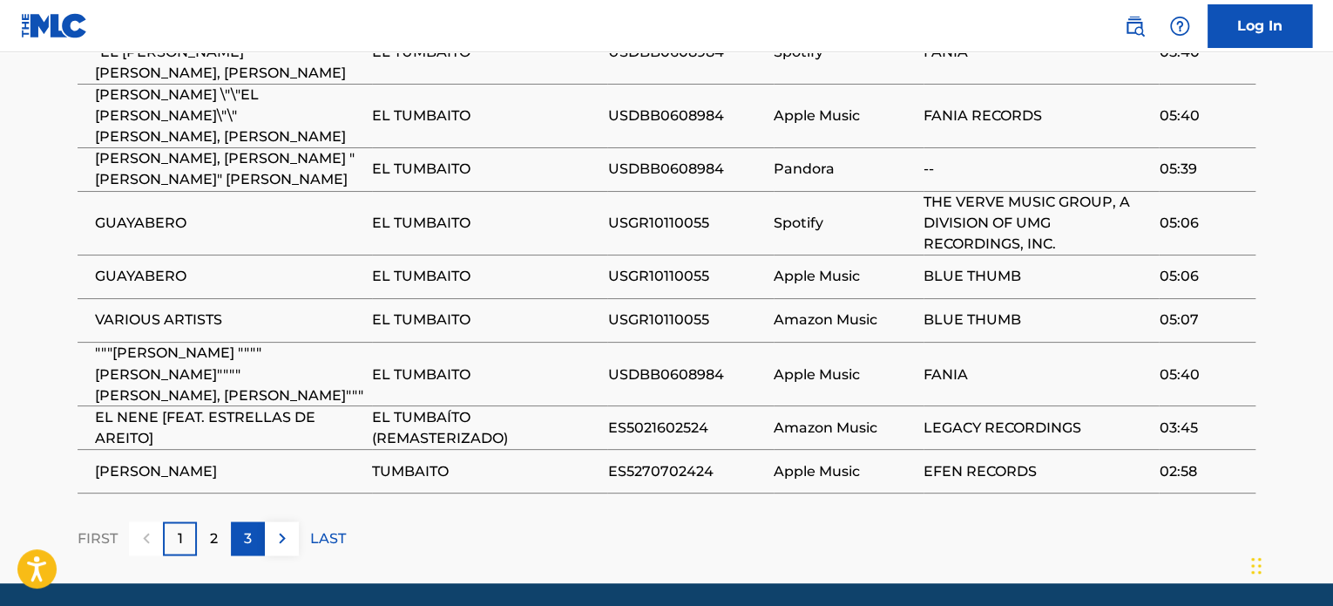
click at [241, 521] on div "3" at bounding box center [248, 538] width 34 height 34
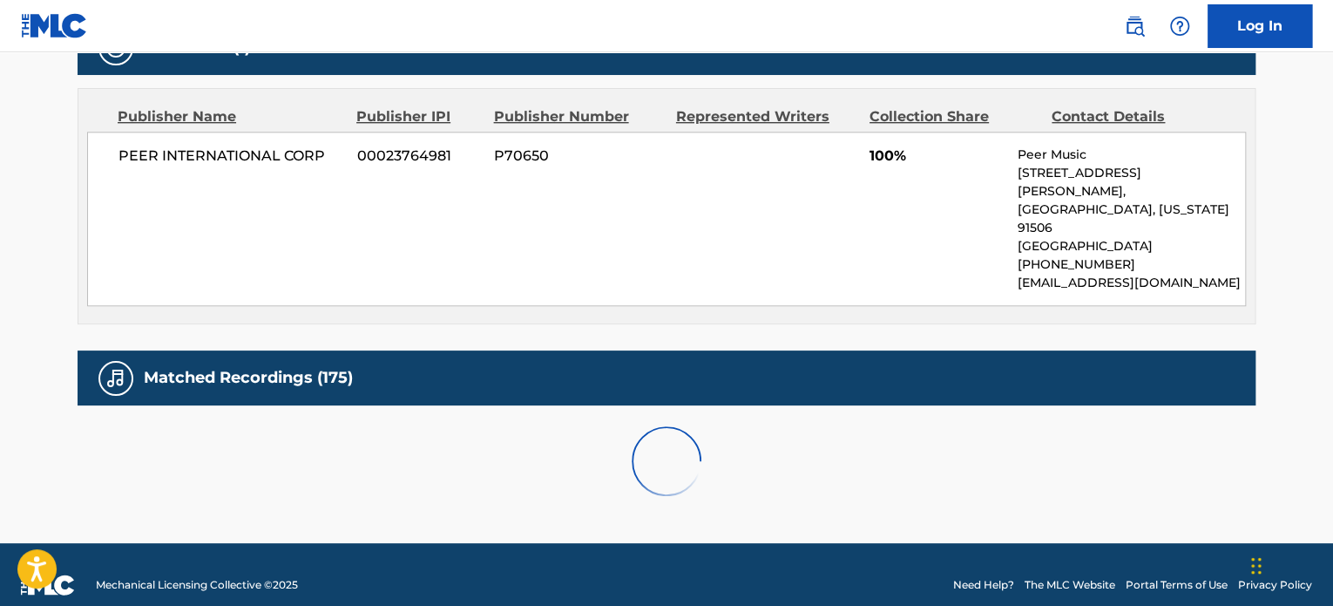
scroll to position [1264, 0]
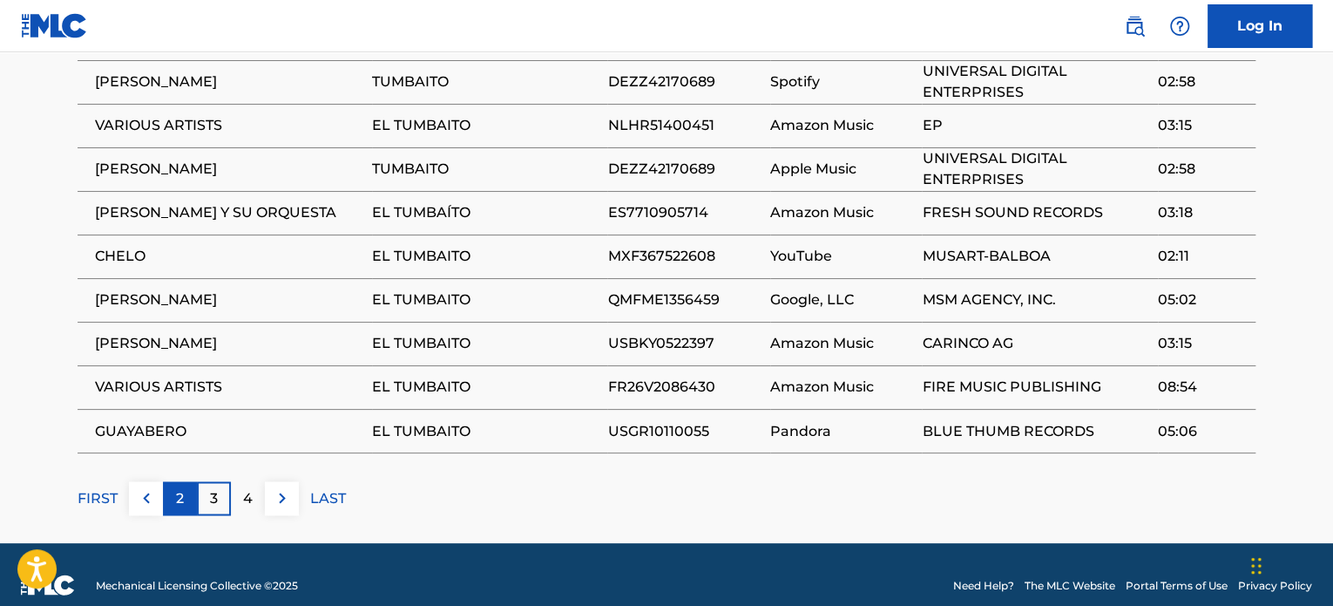
click at [164, 489] on div "2" at bounding box center [180, 498] width 34 height 34
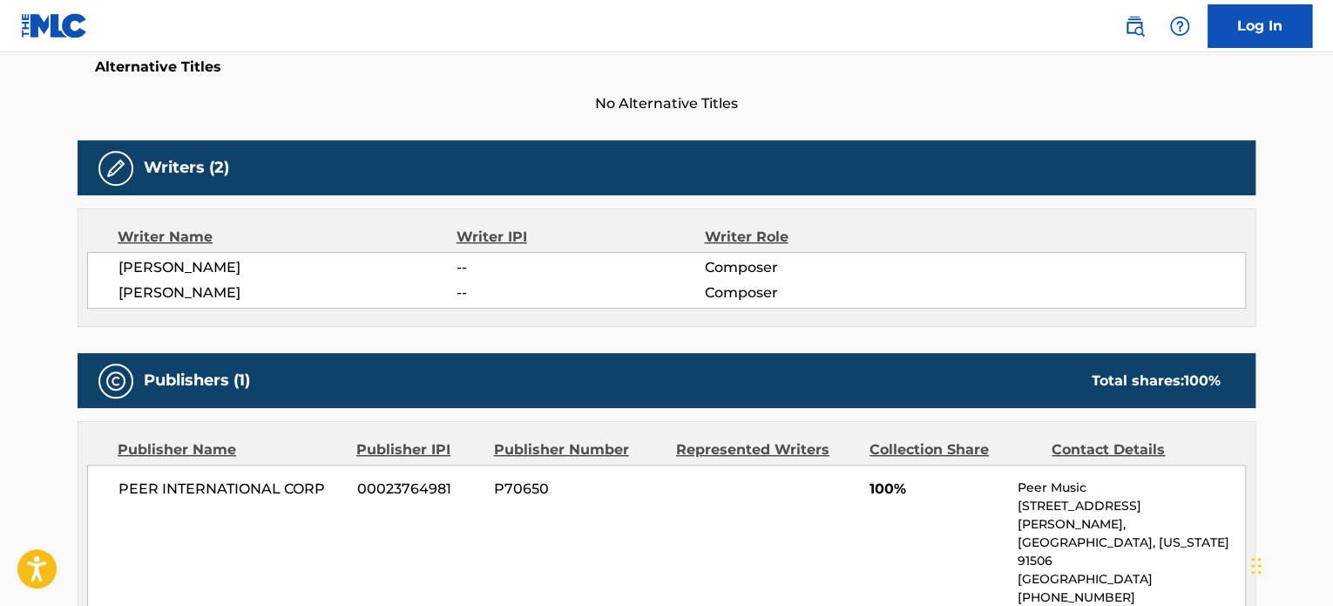
scroll to position [0, 0]
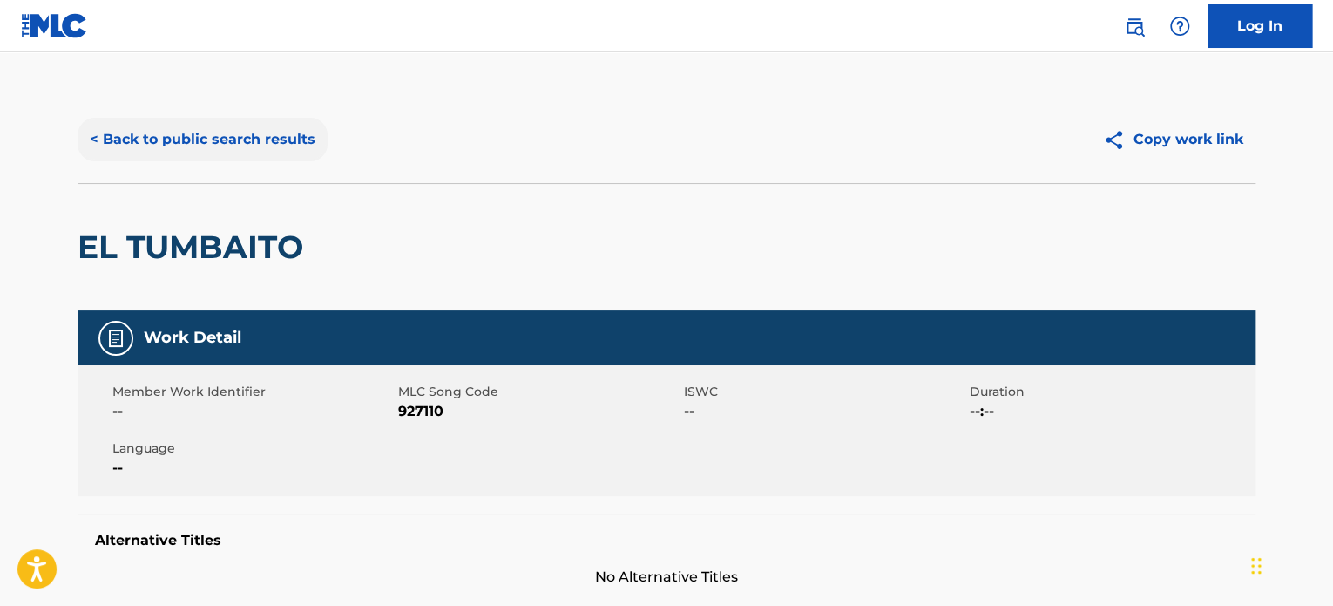
click at [159, 154] on button "< Back to public search results" at bounding box center [203, 140] width 250 height 44
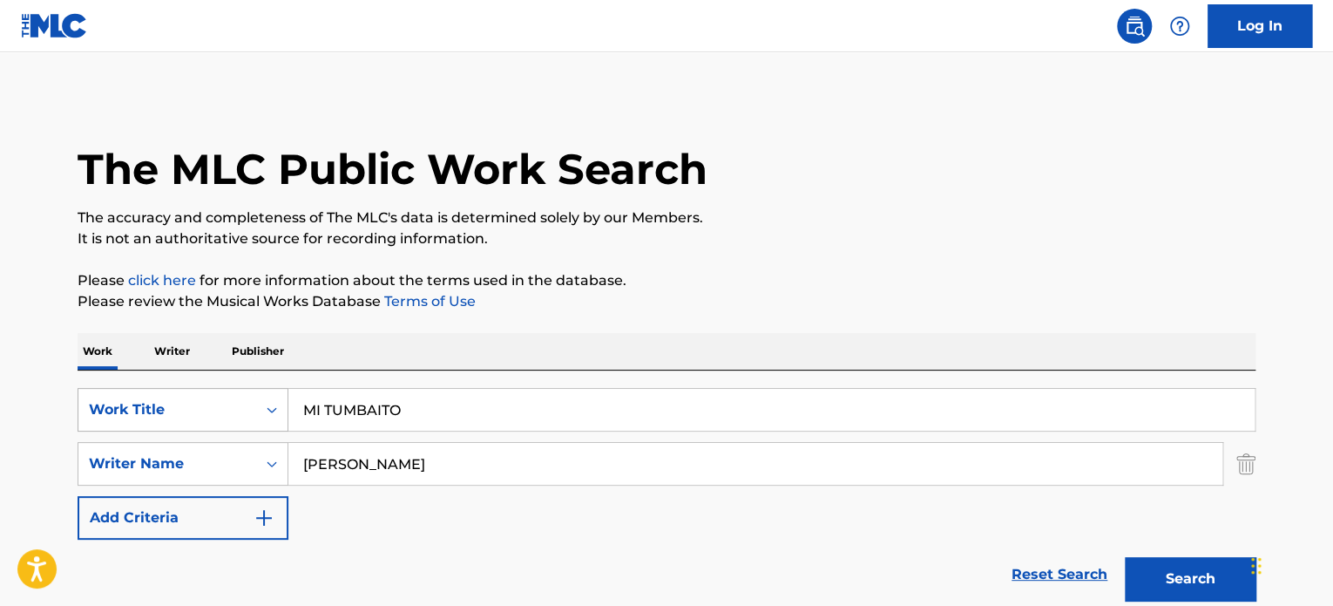
drag, startPoint x: 420, startPoint y: 400, endPoint x: 168, endPoint y: 400, distance: 251.9
click at [168, 400] on div "SearchWithCriteriae9c98300-dd68-476e-9175-4bd9831806aa Work Title MI TUMBAITO" at bounding box center [667, 410] width 1178 height 44
paste input "PALITO TINGUE"
type input "PALITO TINGUE"
drag, startPoint x: 391, startPoint y: 464, endPoint x: 108, endPoint y: 465, distance: 283.3
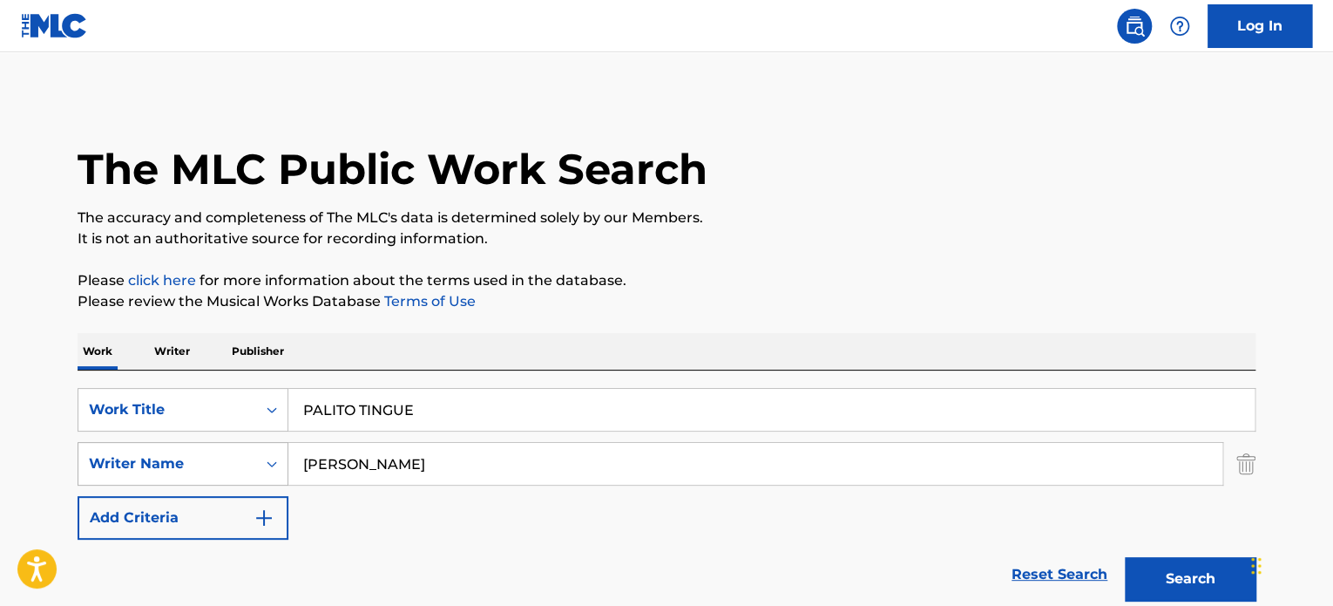
click at [125, 465] on div "SearchWithCriteriaae62a6d0-7658-4c82-a417-9e503839b458 Writer Name [PERSON_NAME]" at bounding box center [667, 464] width 1178 height 44
click at [1125, 557] on button "Search" at bounding box center [1190, 579] width 131 height 44
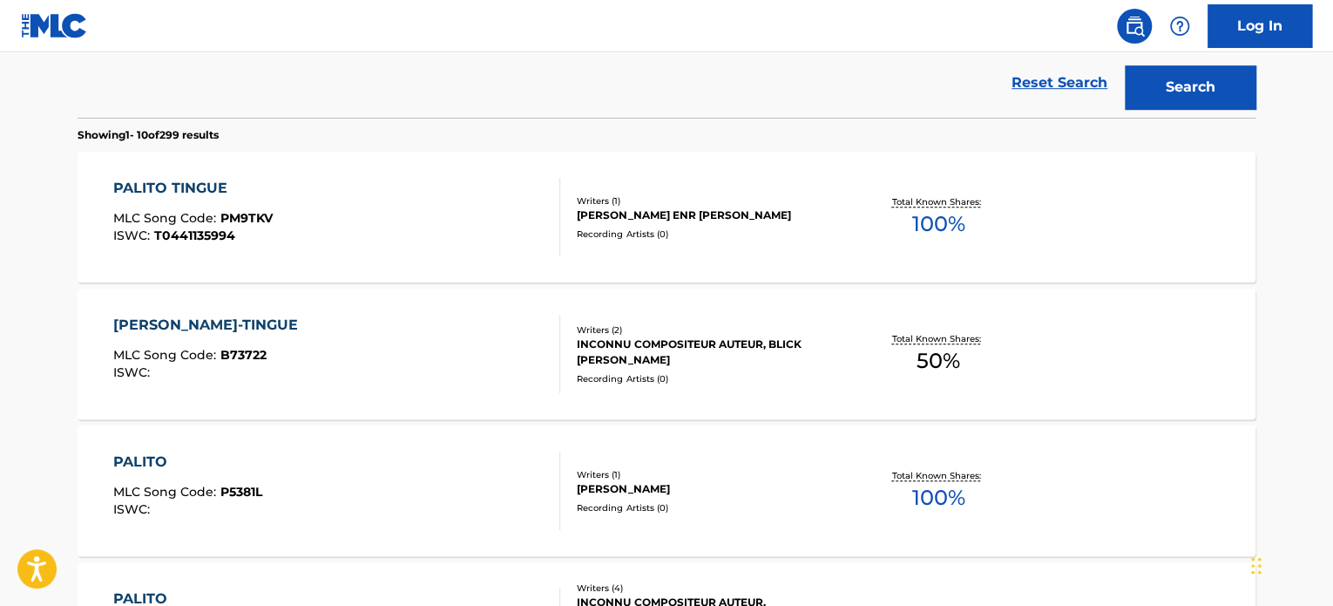
scroll to position [465, 0]
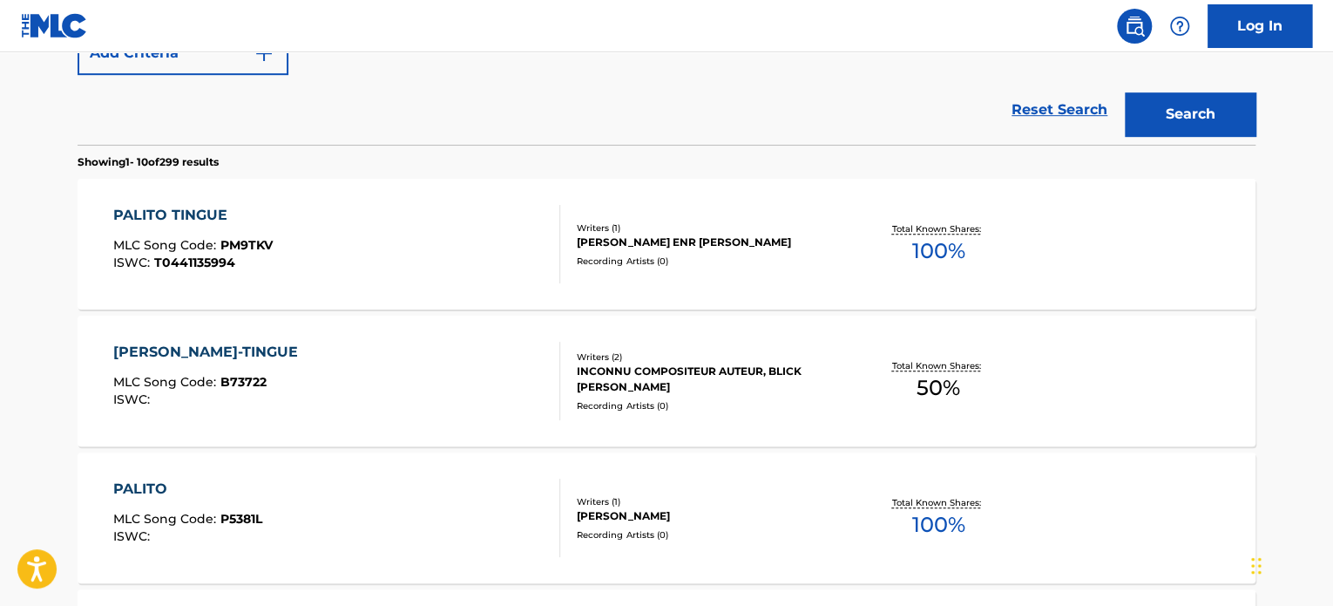
click at [492, 259] on div "PALITO TINGUE MLC Song Code : PM9TKV ISWC : T0441135994" at bounding box center [337, 244] width 448 height 78
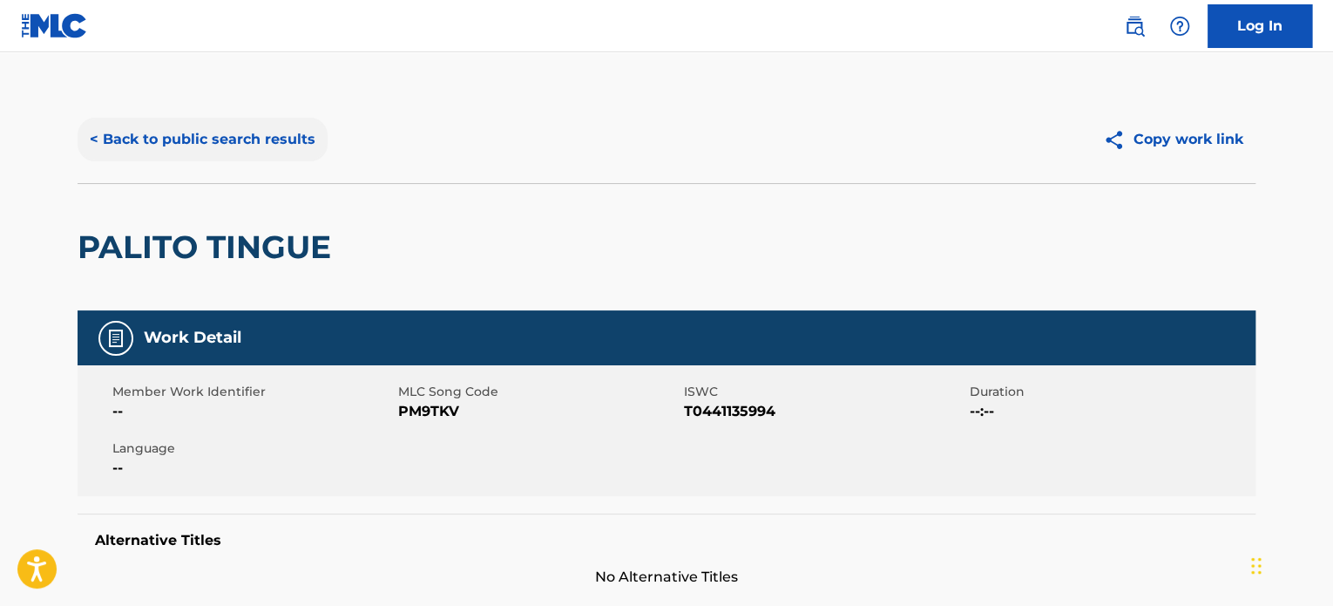
click at [191, 126] on button "< Back to public search results" at bounding box center [203, 140] width 250 height 44
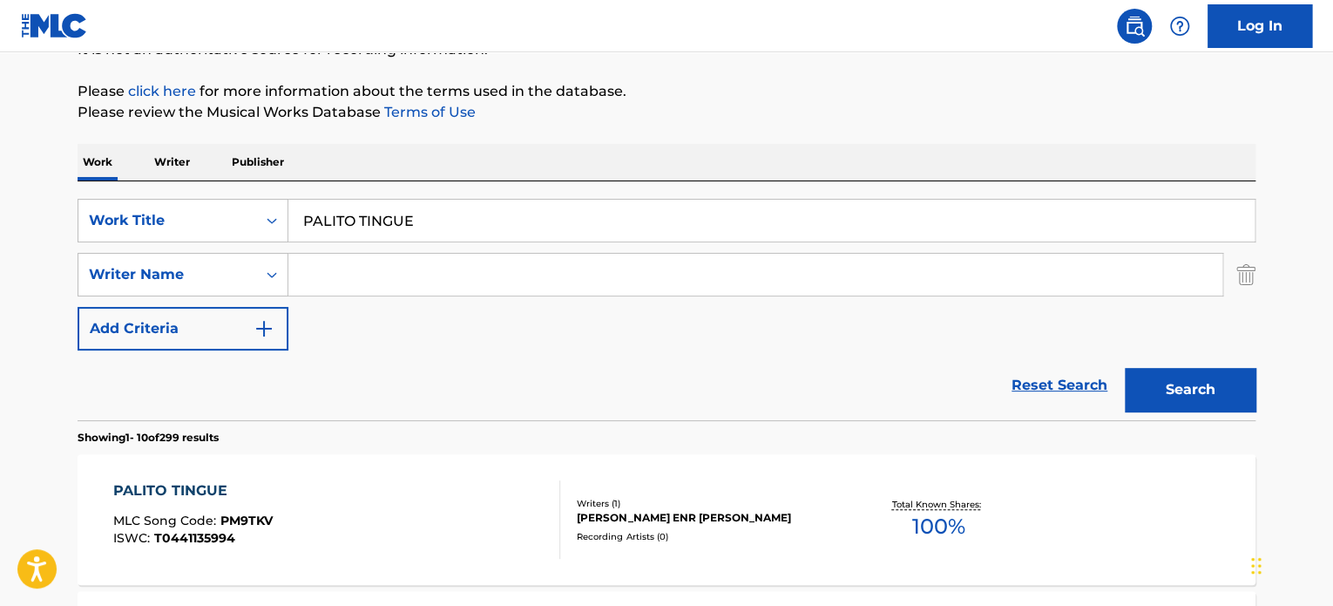
scroll to position [42, 0]
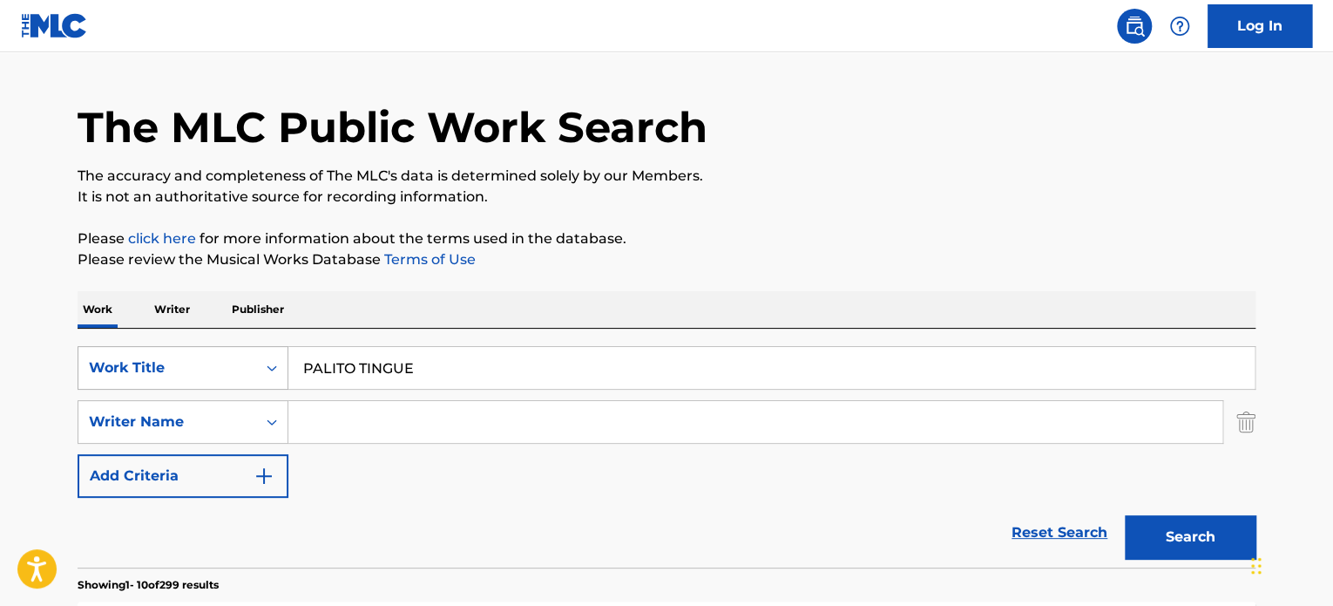
drag, startPoint x: 320, startPoint y: 364, endPoint x: 214, endPoint y: 356, distance: 106.6
click at [245, 366] on div "SearchWithCriteriae9c98300-dd68-476e-9175-4bd9831806aa Work Title PALITO TINGUE" at bounding box center [667, 368] width 1178 height 44
paste input "REFIERO MI SON MONTUNO"
type input "PREFIERO MI SON MONTUNO"
click at [1182, 529] on button "Search" at bounding box center [1190, 537] width 131 height 44
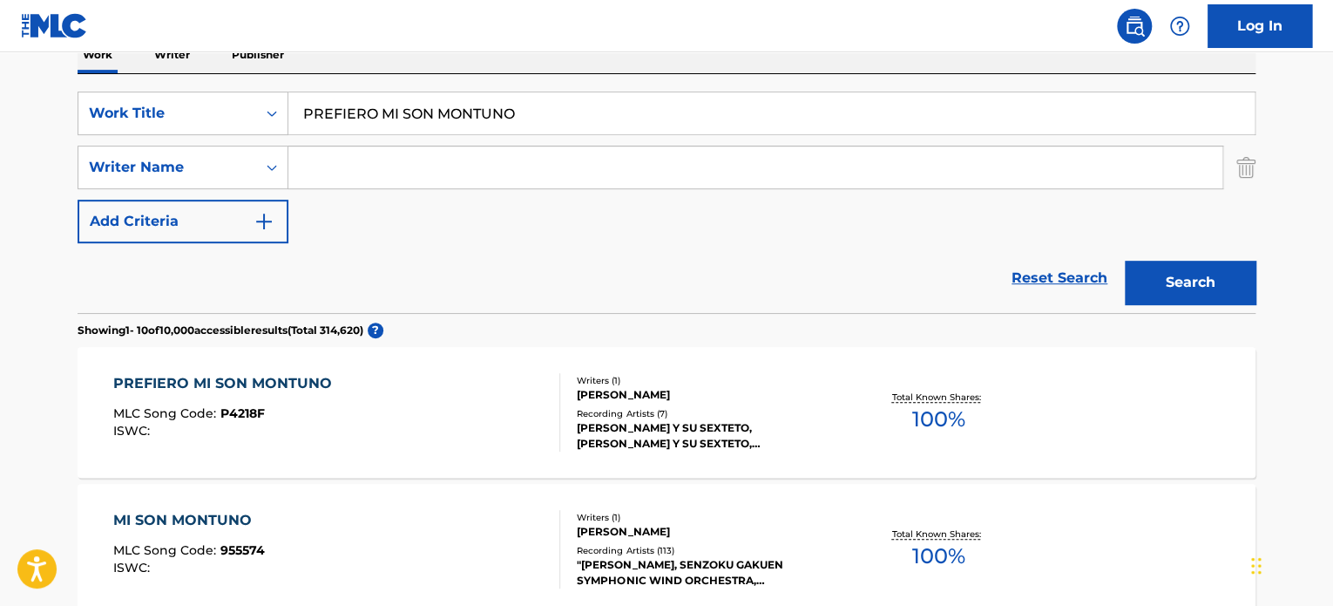
scroll to position [390, 0]
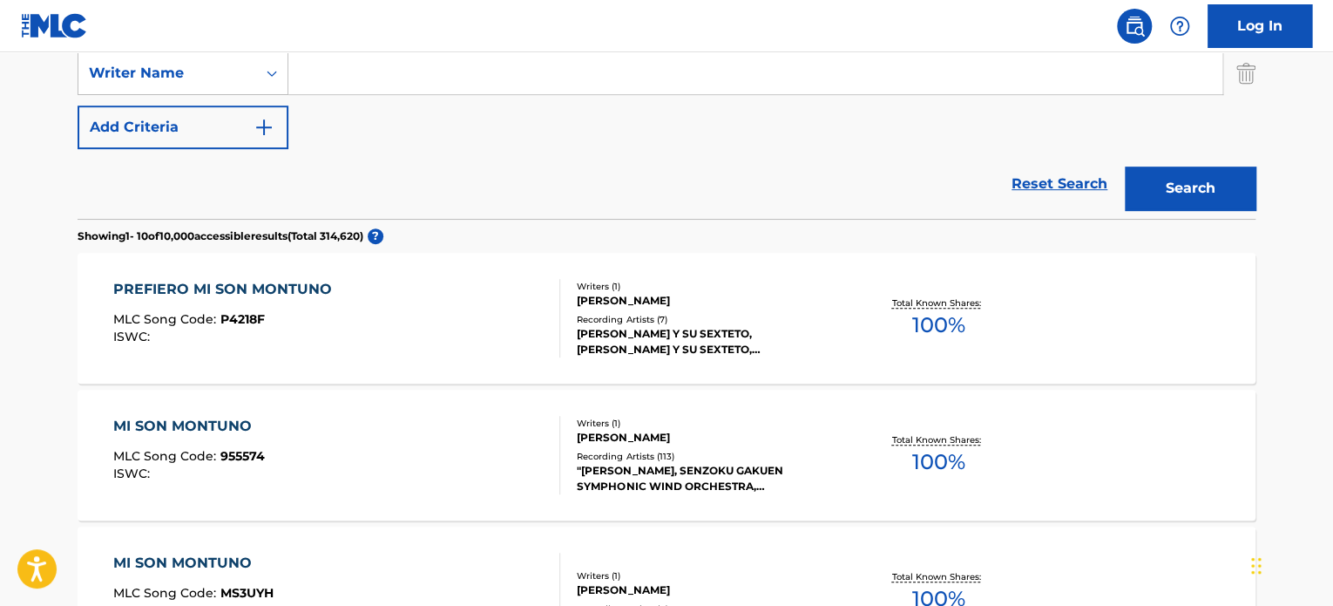
click at [533, 295] on div "PREFIERO MI SON MONTUNO MLC Song Code : P4218F ISWC :" at bounding box center [337, 318] width 448 height 78
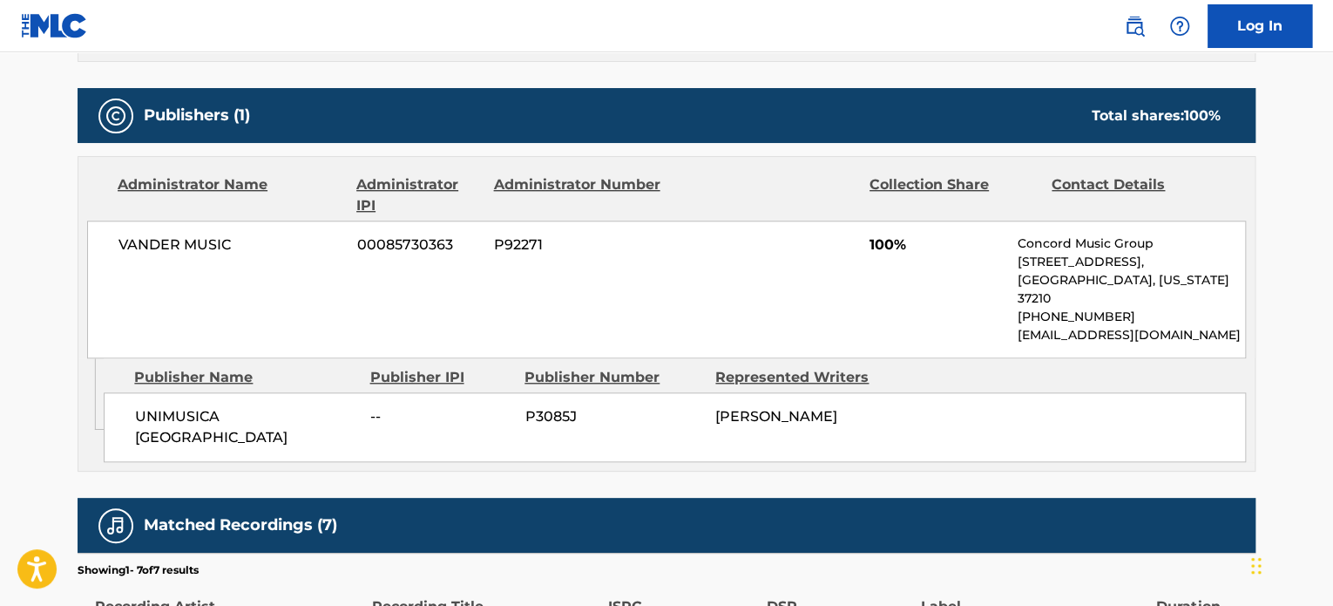
scroll to position [596, 0]
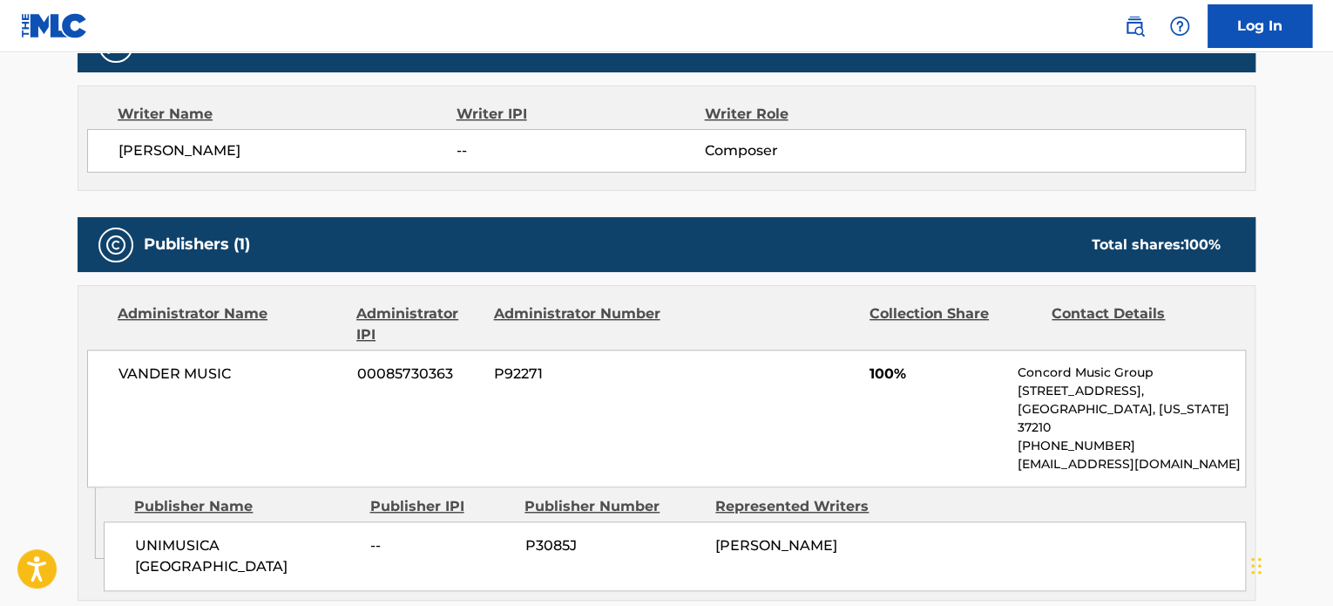
click at [279, 521] on div "UNIMUSICA [GEOGRAPHIC_DATA] -- P3085J [PERSON_NAME]" at bounding box center [675, 556] width 1143 height 70
click at [277, 521] on div "UNIMUSICA [GEOGRAPHIC_DATA] -- P3085J [PERSON_NAME]" at bounding box center [675, 556] width 1143 height 70
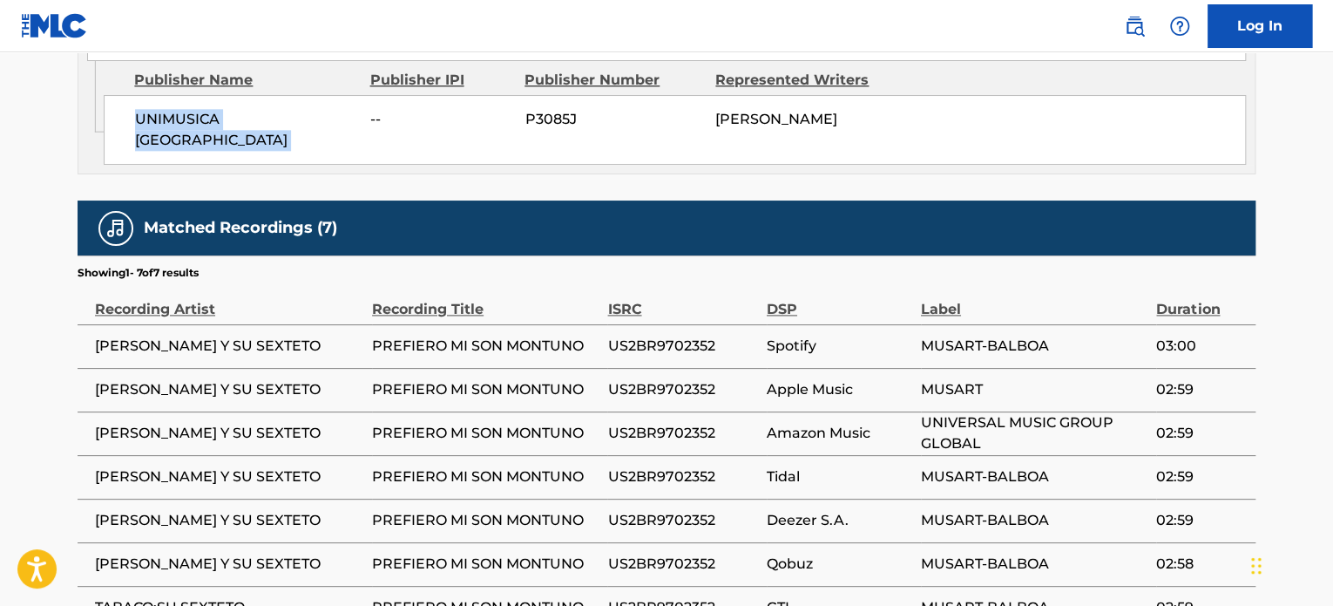
scroll to position [1119, 0]
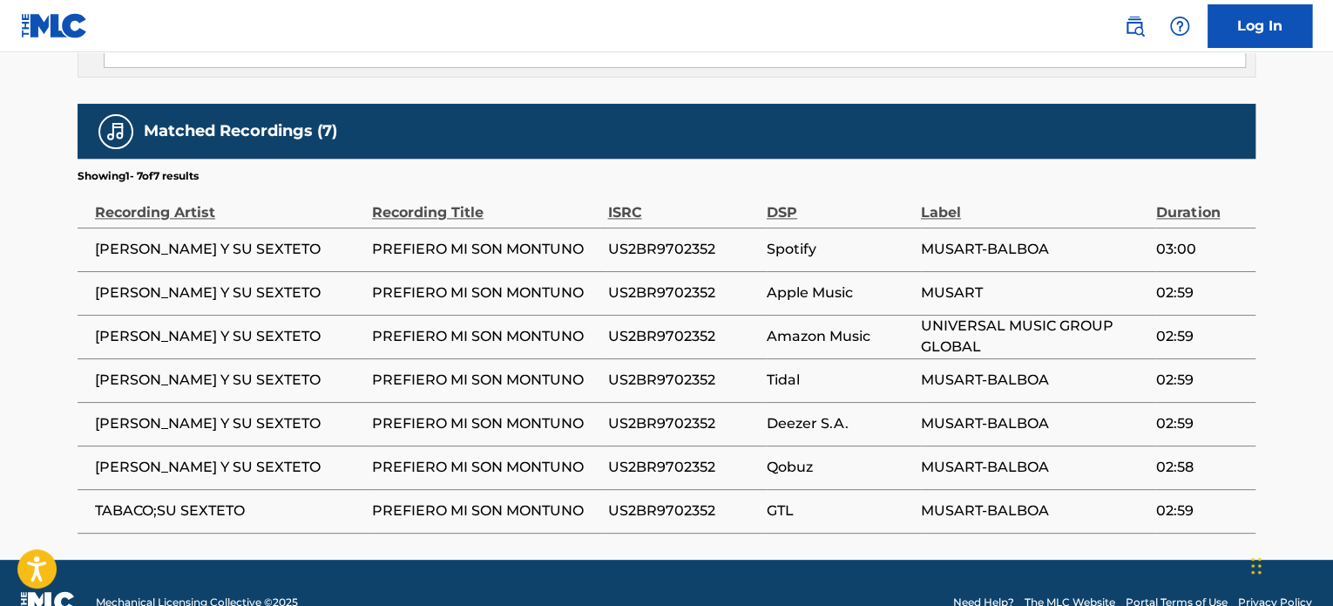
click at [695, 239] on span "US2BR9702352" at bounding box center [682, 249] width 150 height 21
click at [696, 239] on span "US2BR9702352" at bounding box center [682, 249] width 150 height 21
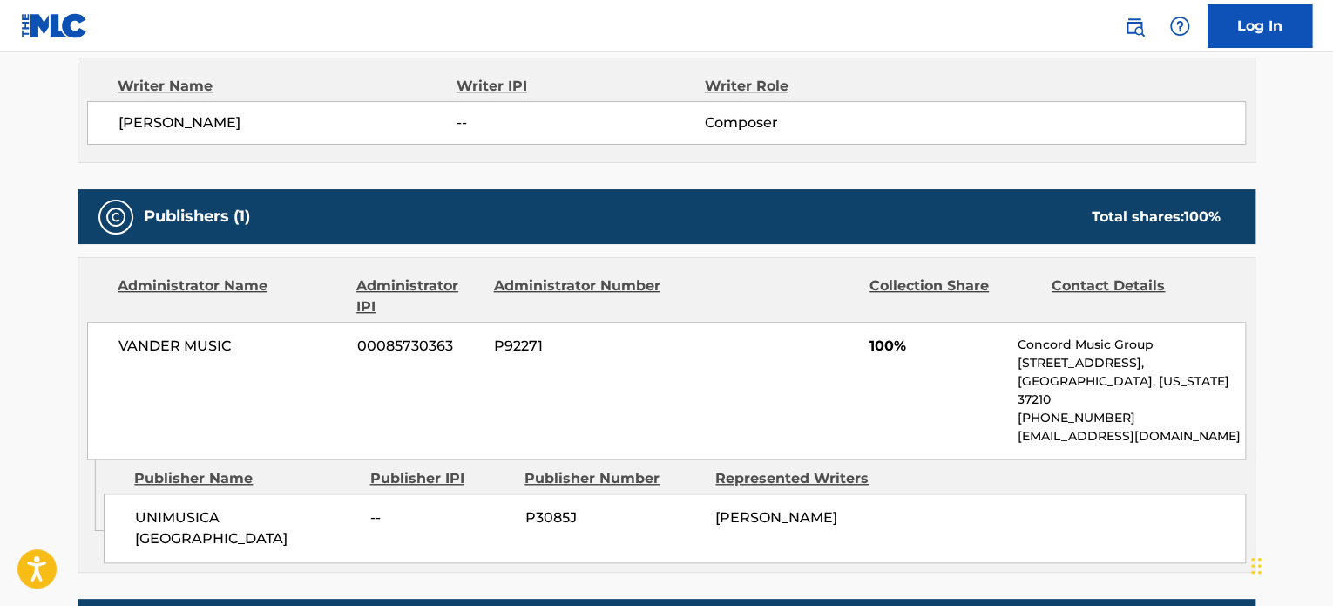
scroll to position [0, 0]
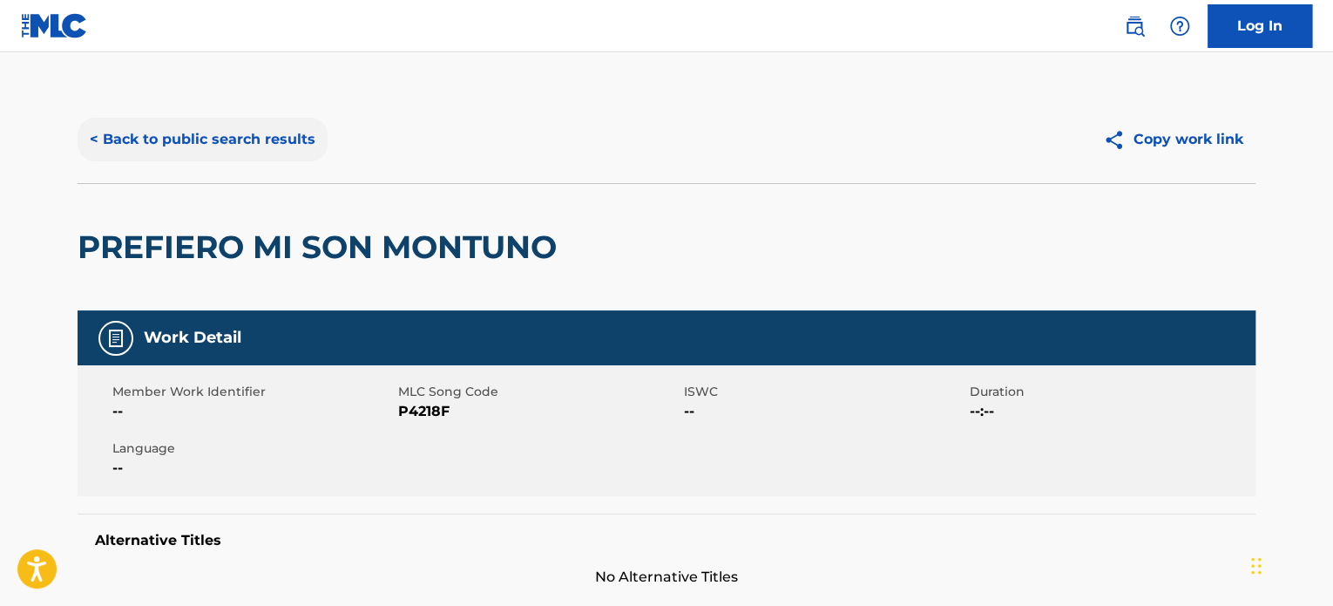
click at [272, 126] on button "< Back to public search results" at bounding box center [203, 140] width 250 height 44
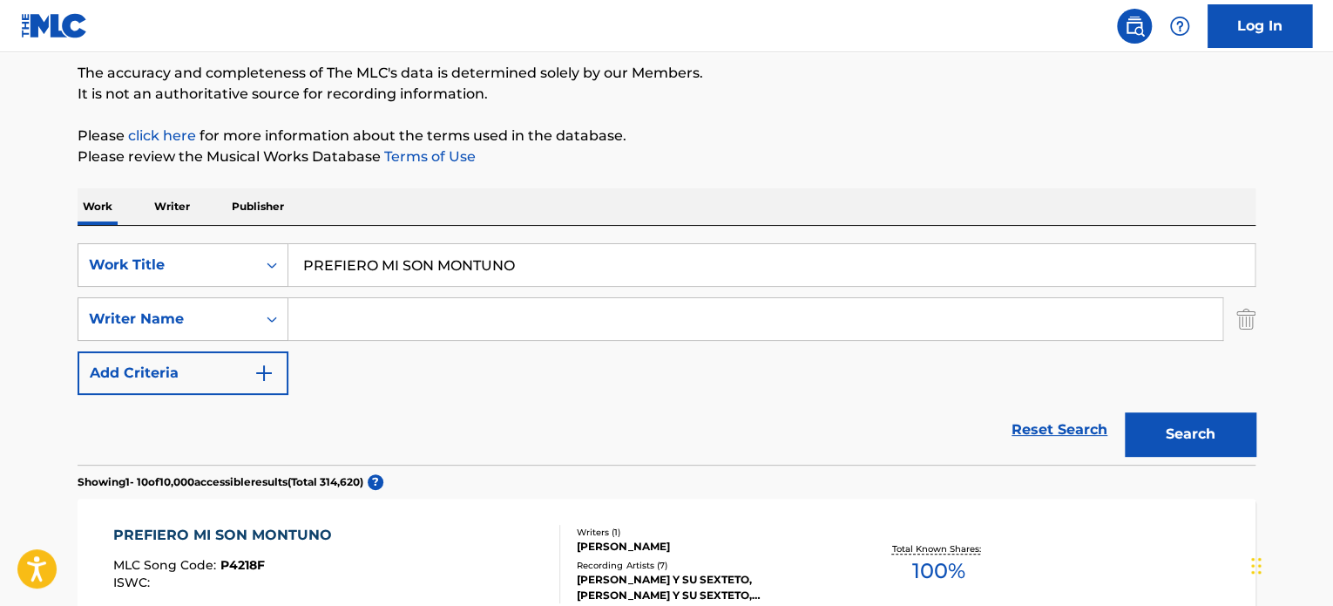
scroll to position [119, 0]
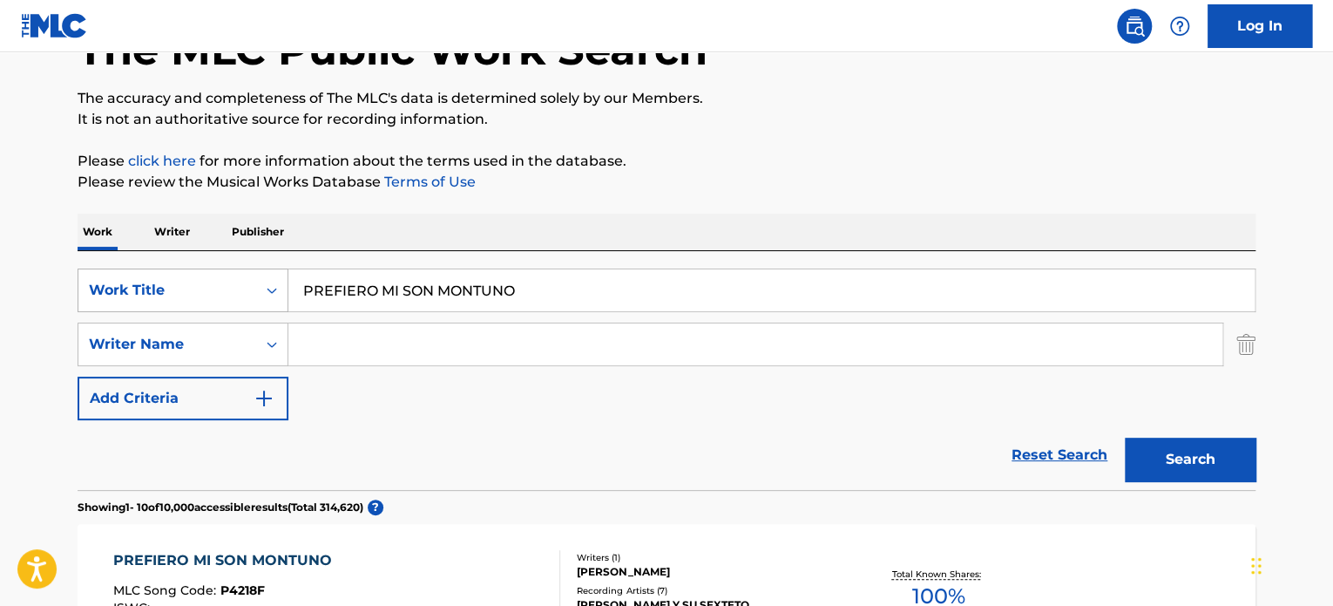
drag, startPoint x: 554, startPoint y: 302, endPoint x: 193, endPoint y: 309, distance: 361.8
click at [193, 309] on div "SearchWithCriteriae9c98300-dd68-476e-9175-4bd9831806aa Work Title PREFIERO MI S…" at bounding box center [667, 290] width 1178 height 44
paste input "QUIZAS"
type input "QUIZAS"
click at [398, 349] on input "Search Form" at bounding box center [755, 344] width 934 height 42
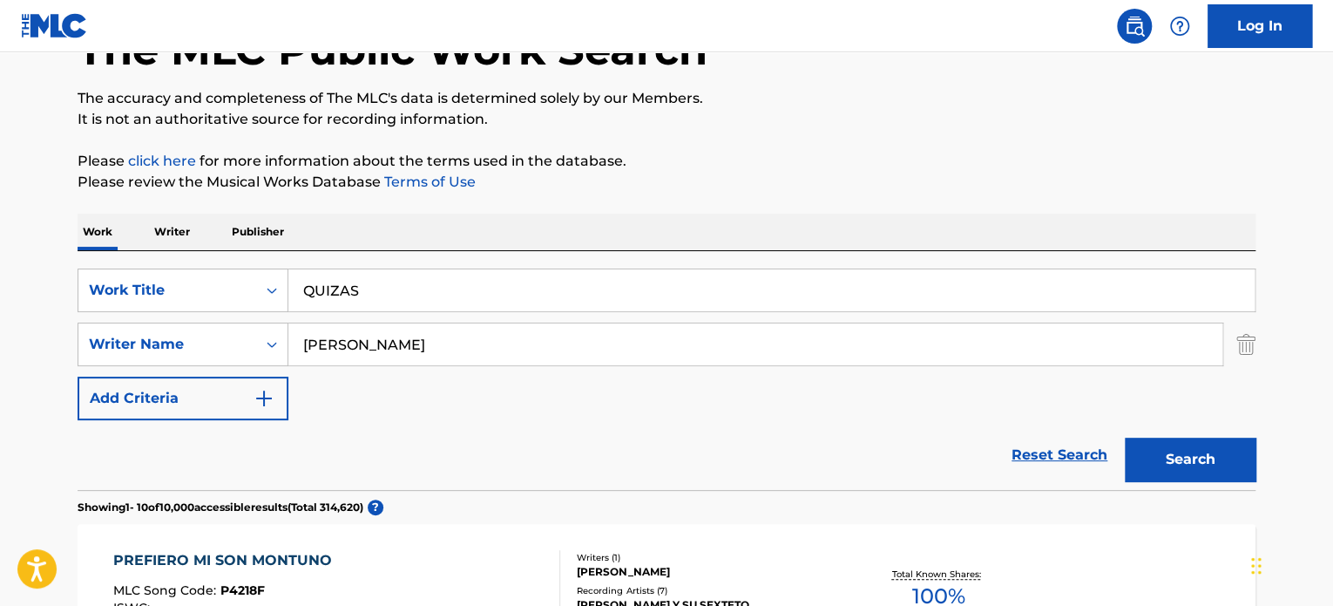
type input "[PERSON_NAME]"
click at [1125, 438] on button "Search" at bounding box center [1190, 460] width 131 height 44
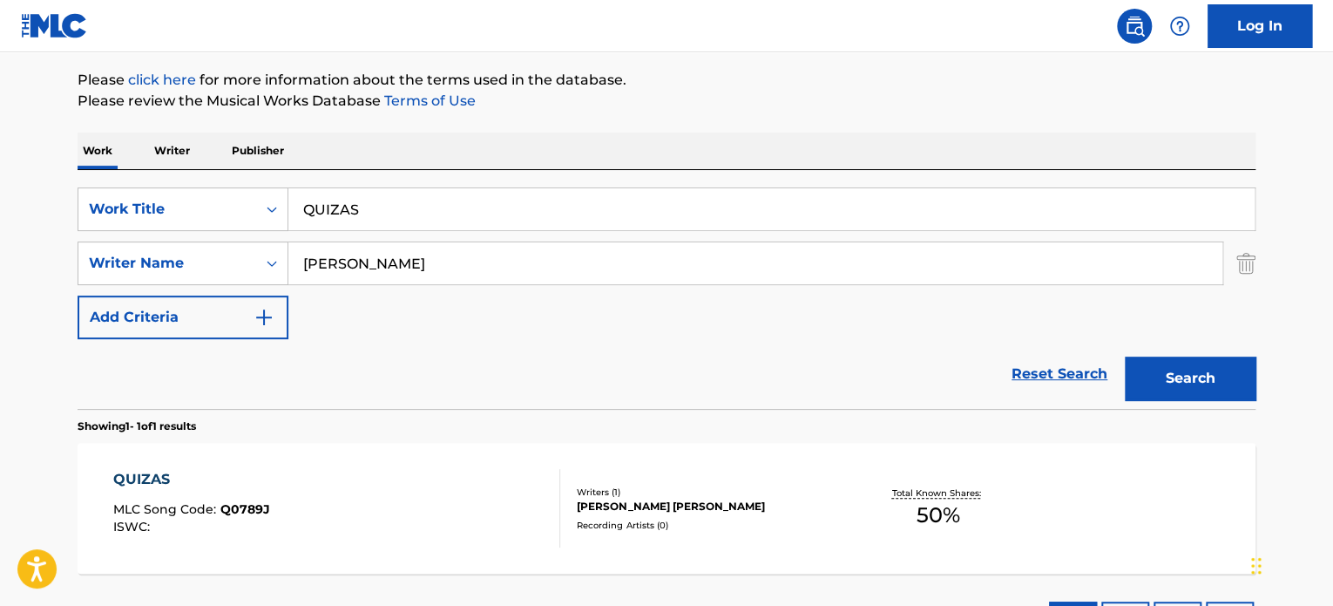
scroll to position [294, 0]
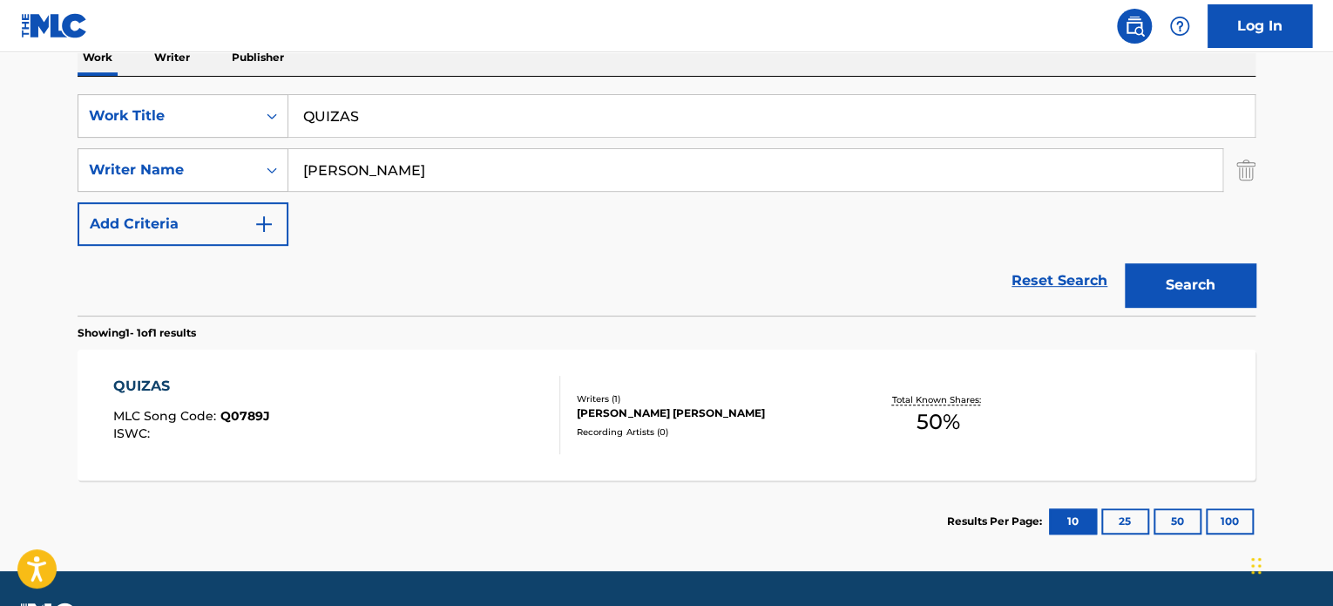
click at [458, 425] on div "QUIZAS MLC Song Code : Q0789J ISWC :" at bounding box center [337, 415] width 448 height 78
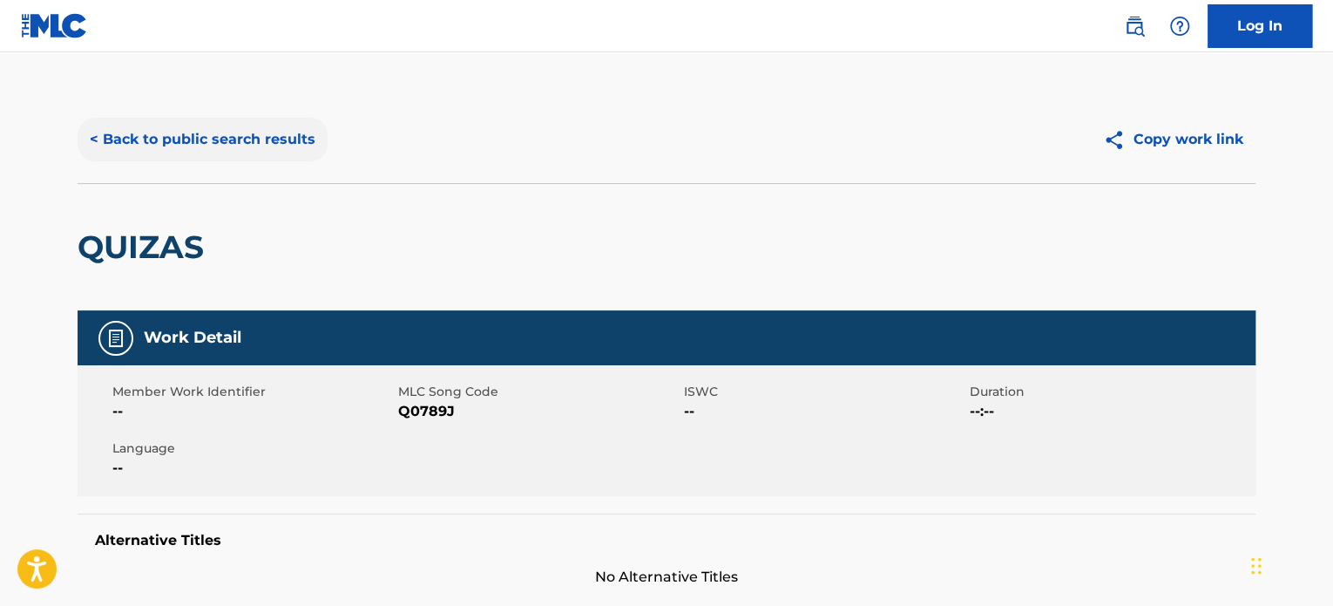
click at [209, 139] on button "< Back to public search results" at bounding box center [203, 140] width 250 height 44
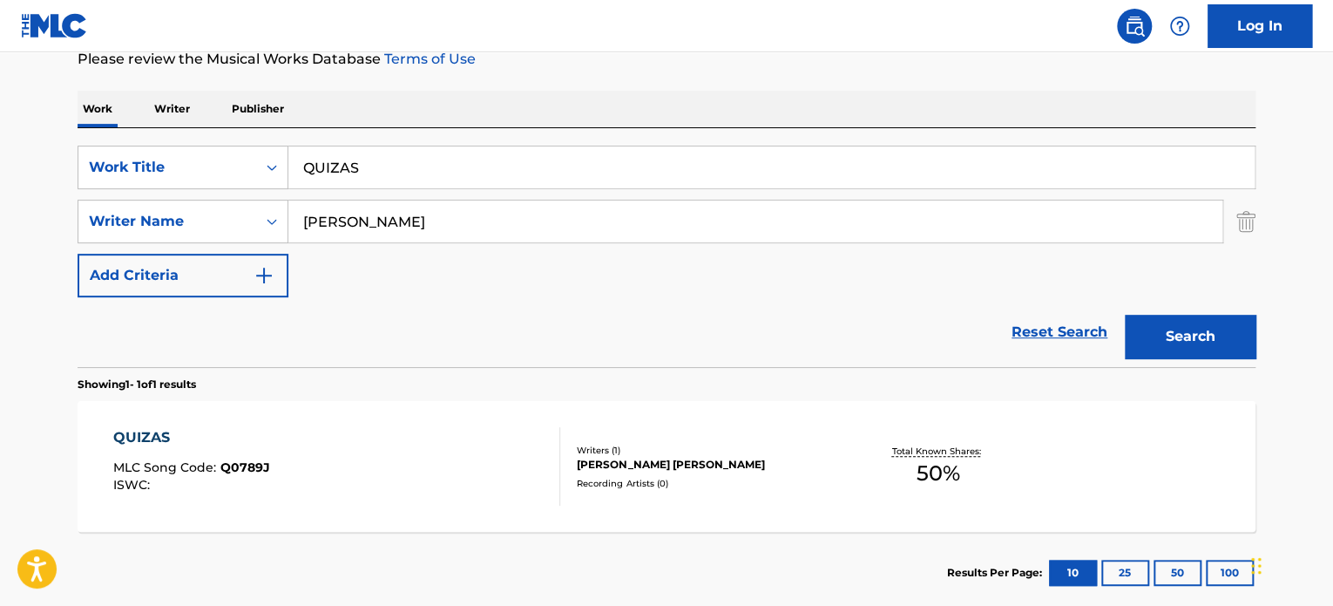
drag, startPoint x: 233, startPoint y: 150, endPoint x: 56, endPoint y: 153, distance: 177.0
click at [56, 150] on main "The MLC Public Work Search The accuracy and completeness of The MLC's data is d…" at bounding box center [666, 216] width 1333 height 812
paste input "TRES COSITAS ME TENíAN AMARRADO CON P"
type input "TRES COSITAS ME TENíAN AMARRADO CON P"
drag, startPoint x: 401, startPoint y: 226, endPoint x: 108, endPoint y: 198, distance: 294.2
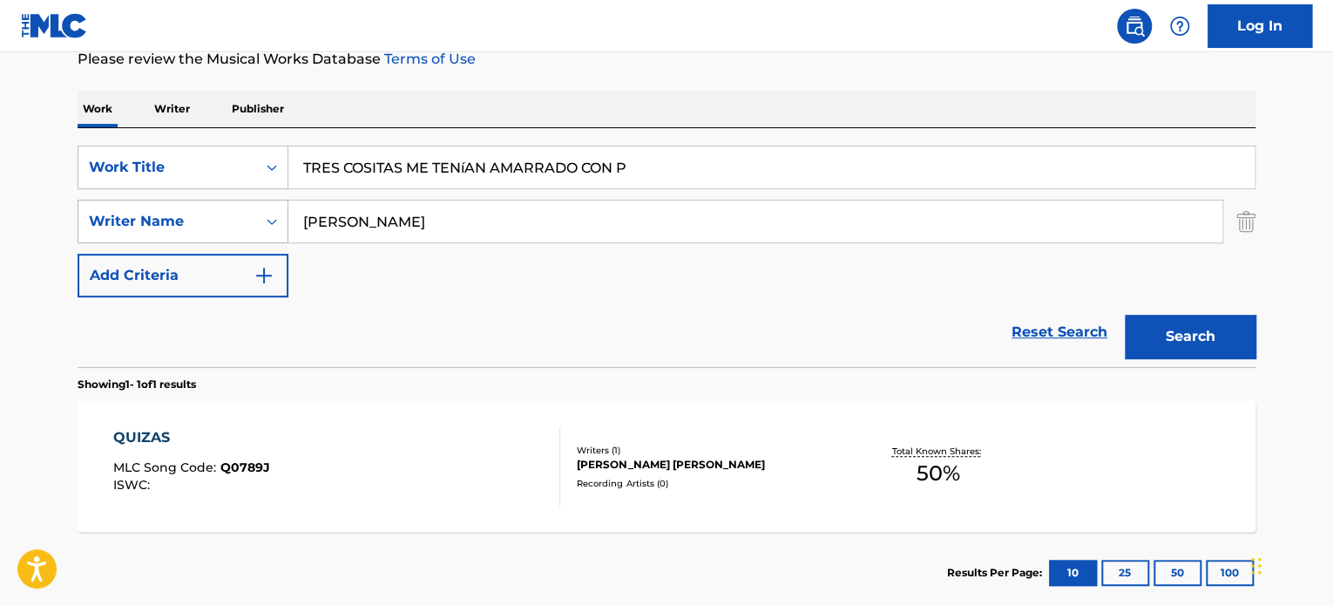
click at [212, 200] on div "SearchWithCriteriaae62a6d0-7658-4c82-a417-9e503839b458 Writer Name [PERSON_NAME]" at bounding box center [667, 222] width 1178 height 44
click at [1125, 315] on button "Search" at bounding box center [1190, 337] width 131 height 44
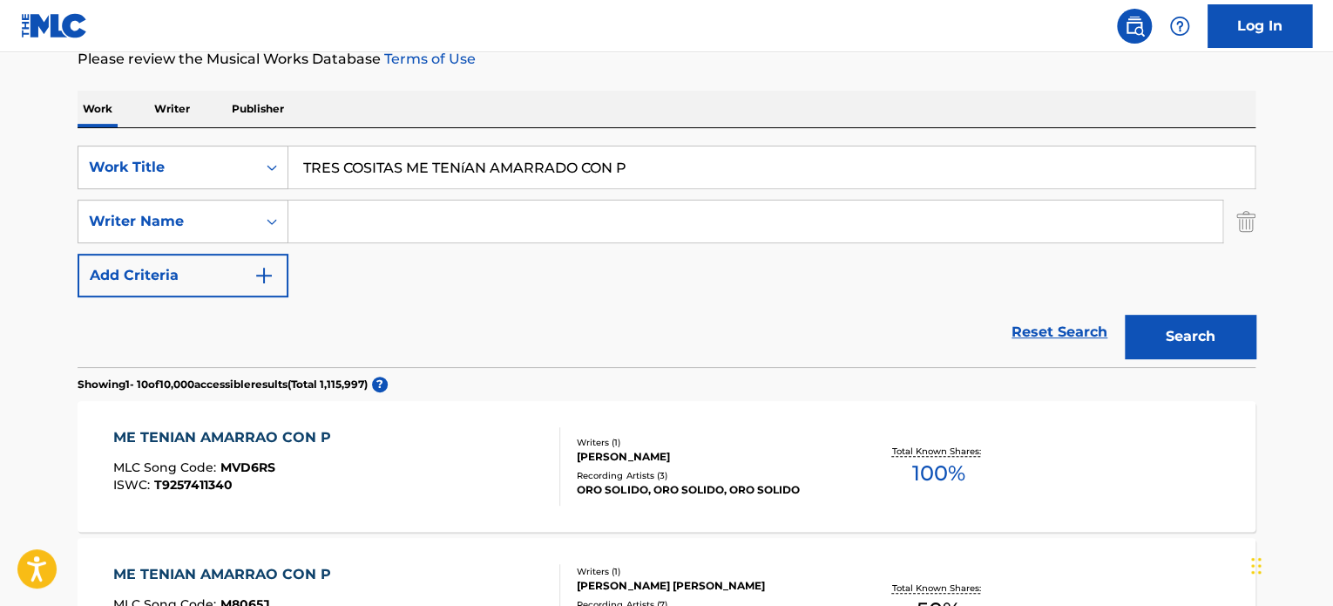
drag, startPoint x: 688, startPoint y: 180, endPoint x: 61, endPoint y: 159, distance: 627.0
paste input "YO SOY SONERO"
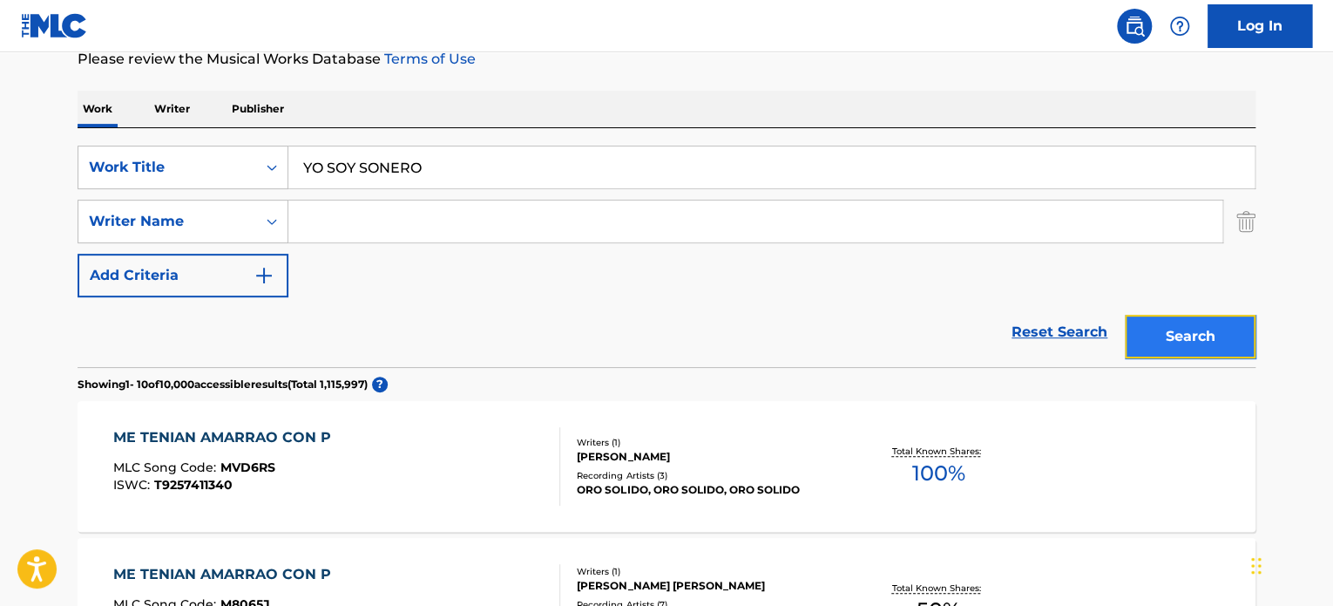
click at [1199, 315] on button "Search" at bounding box center [1190, 337] width 131 height 44
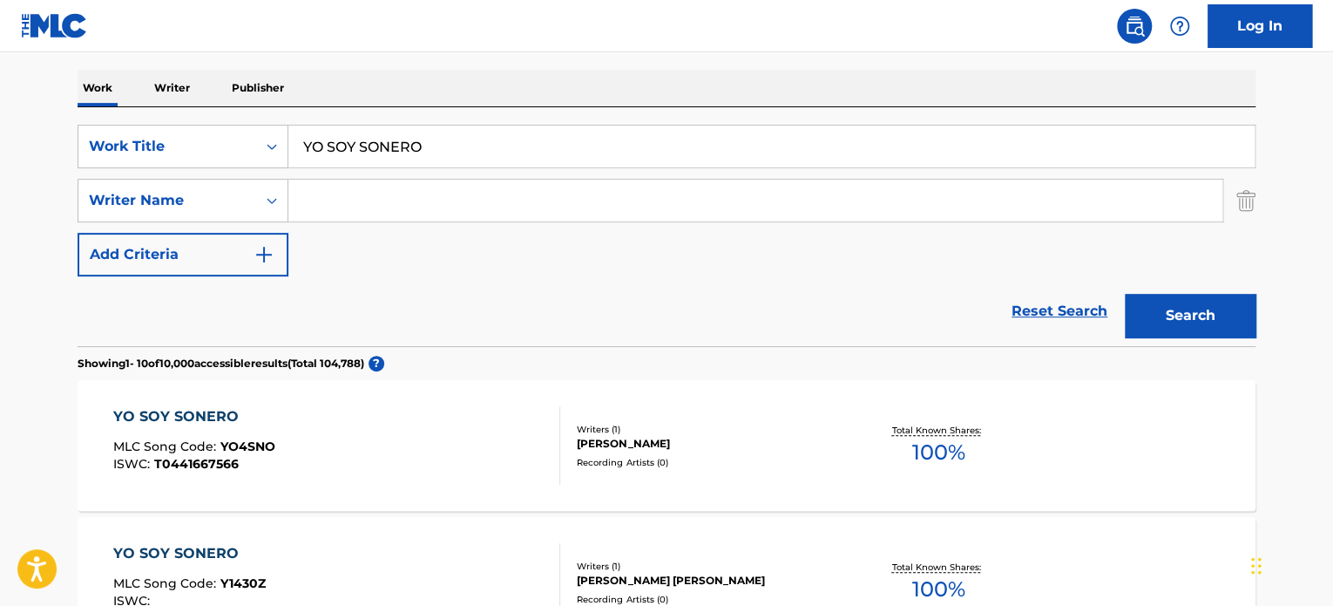
scroll to position [329, 0]
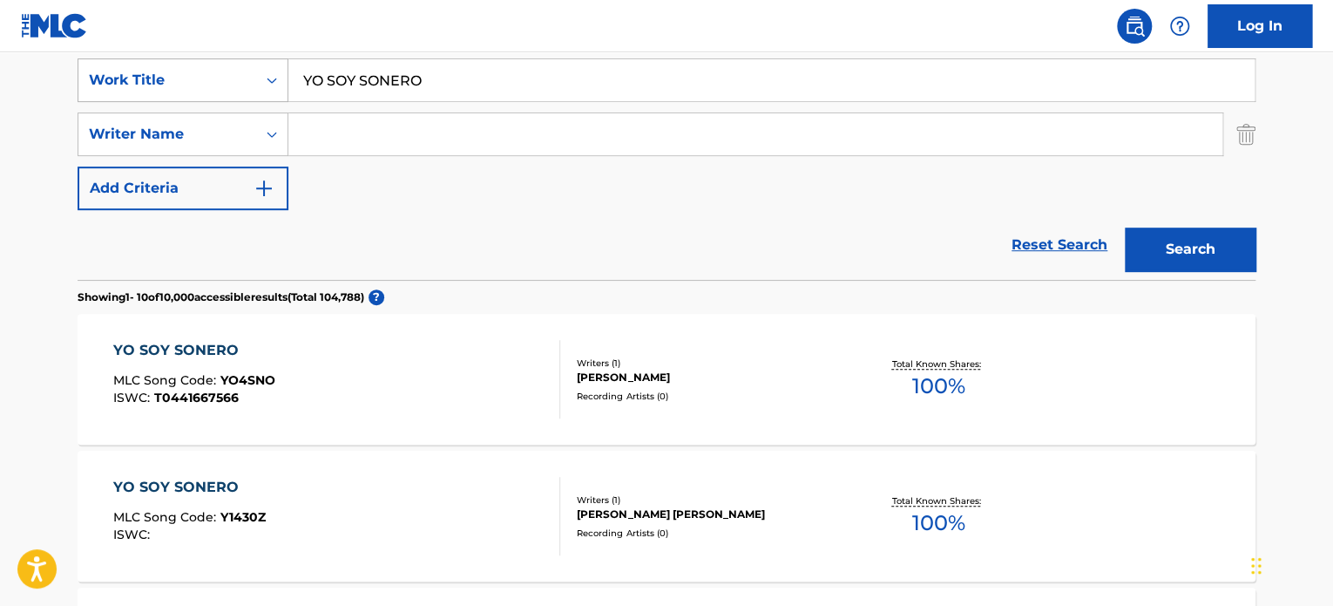
drag, startPoint x: 282, startPoint y: 78, endPoint x: 193, endPoint y: 85, distance: 90.0
click at [193, 85] on div "SearchWithCriteriae9c98300-dd68-476e-9175-4bd9831806aa Work Title YO SOY SONERO" at bounding box center [667, 80] width 1178 height 44
paste input "CUANDO LLORA EL INDI"
type input "CUANDO LLORA EL INDIO"
click at [1232, 251] on button "Search" at bounding box center [1190, 249] width 131 height 44
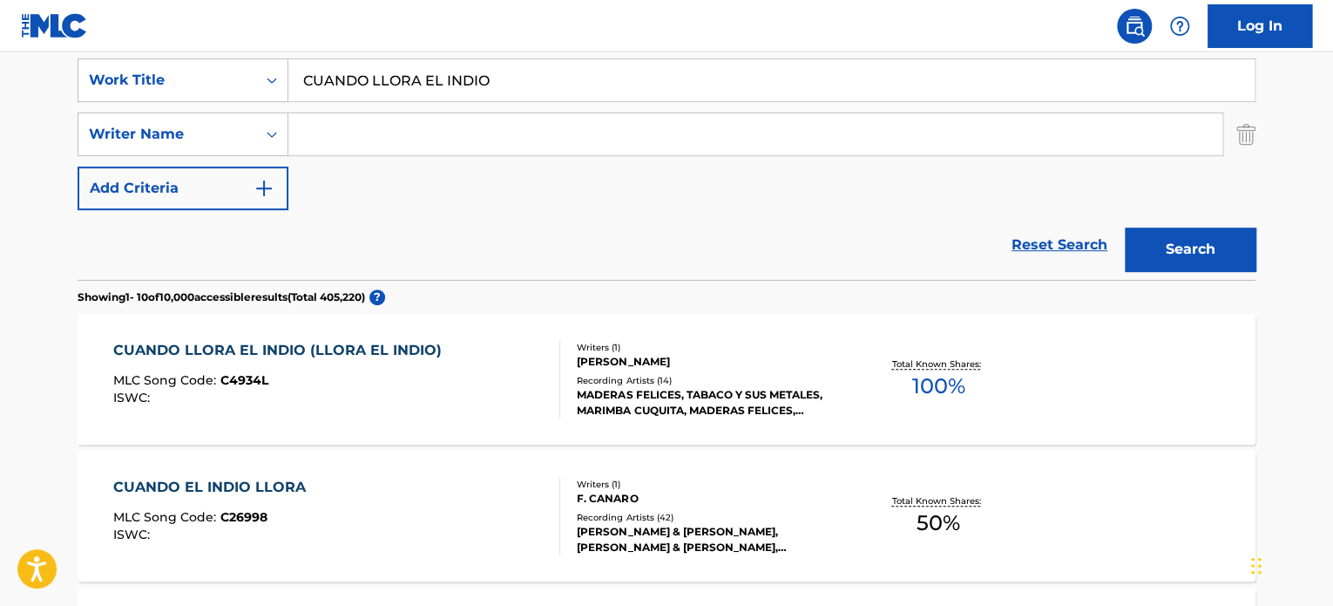
click at [431, 374] on div "MLC Song Code : C4934L" at bounding box center [281, 382] width 337 height 17
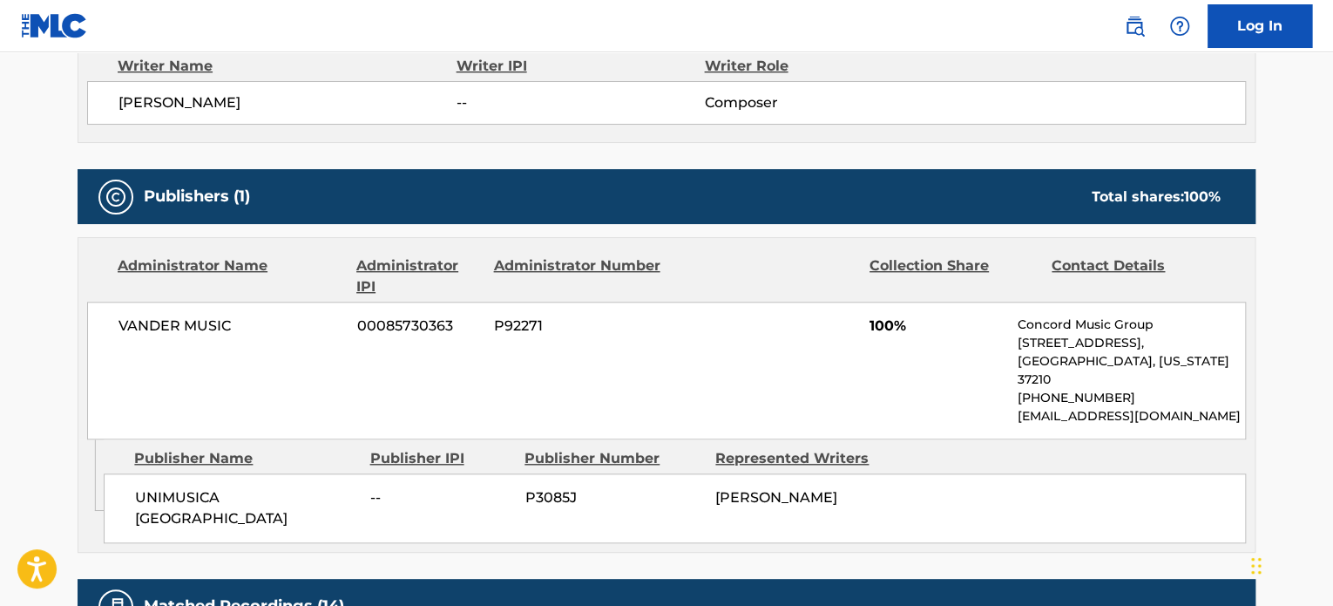
scroll to position [610, 0]
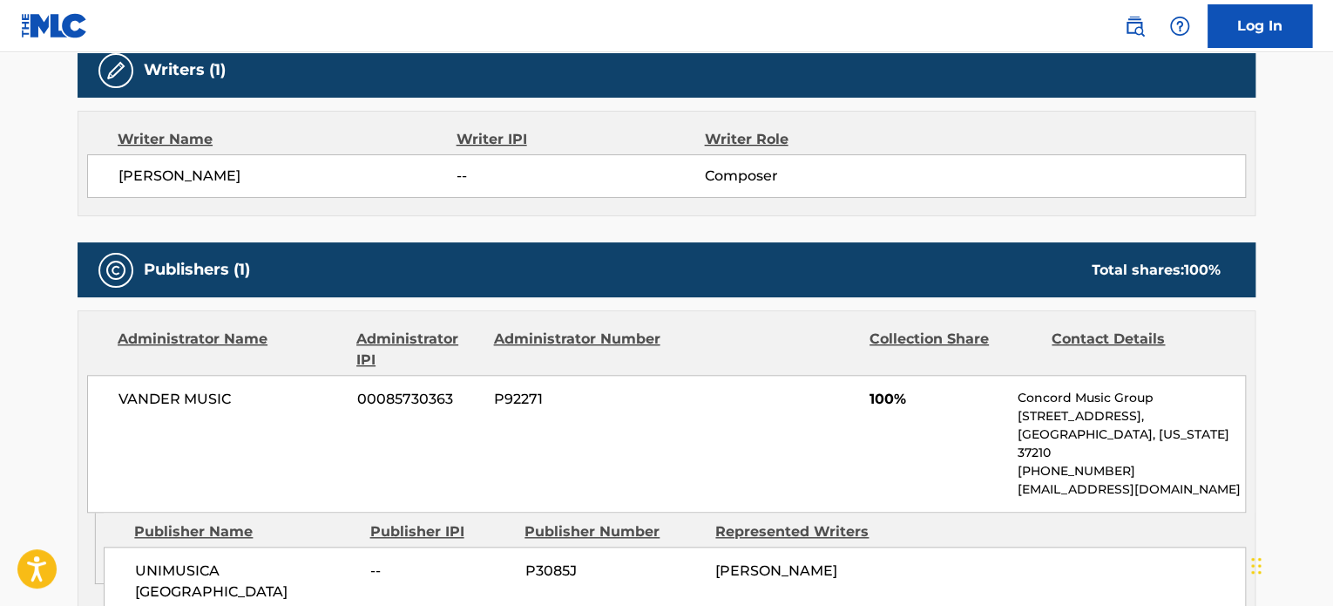
click at [248, 560] on span "UNIMUSICA [GEOGRAPHIC_DATA]" at bounding box center [246, 581] width 222 height 42
click at [247, 560] on span "UNIMUSICA [GEOGRAPHIC_DATA]" at bounding box center [246, 581] width 222 height 42
click at [246, 560] on span "UNIMUSICA [GEOGRAPHIC_DATA]" at bounding box center [246, 581] width 222 height 42
click at [220, 560] on span "UNIMUSICA [GEOGRAPHIC_DATA]" at bounding box center [246, 581] width 222 height 42
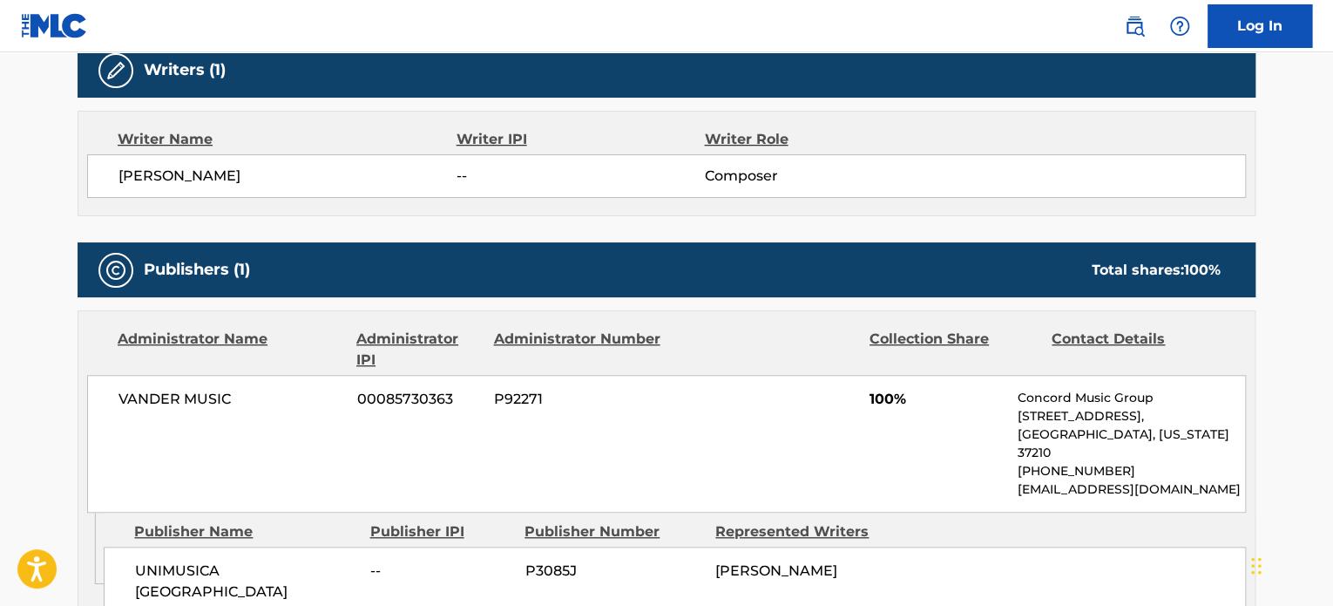
click at [220, 560] on span "UNIMUSICA [GEOGRAPHIC_DATA]" at bounding box center [246, 581] width 222 height 42
click at [219, 560] on span "UNIMUSICA [GEOGRAPHIC_DATA]" at bounding box center [246, 581] width 222 height 42
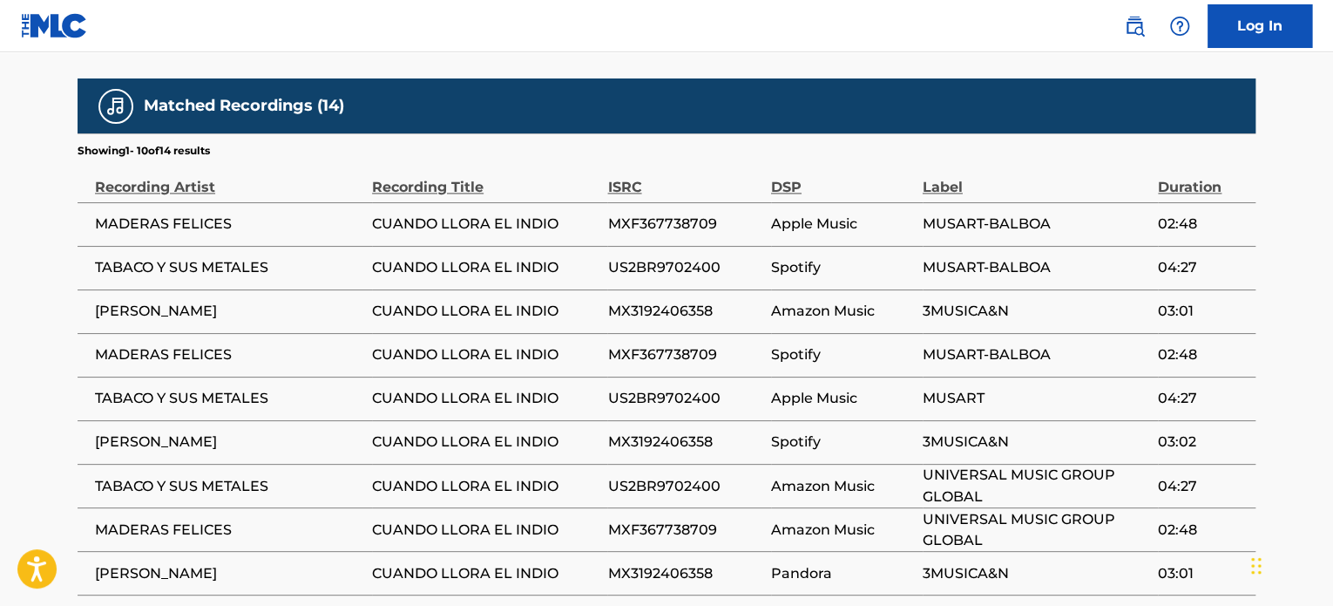
scroll to position [1126, 0]
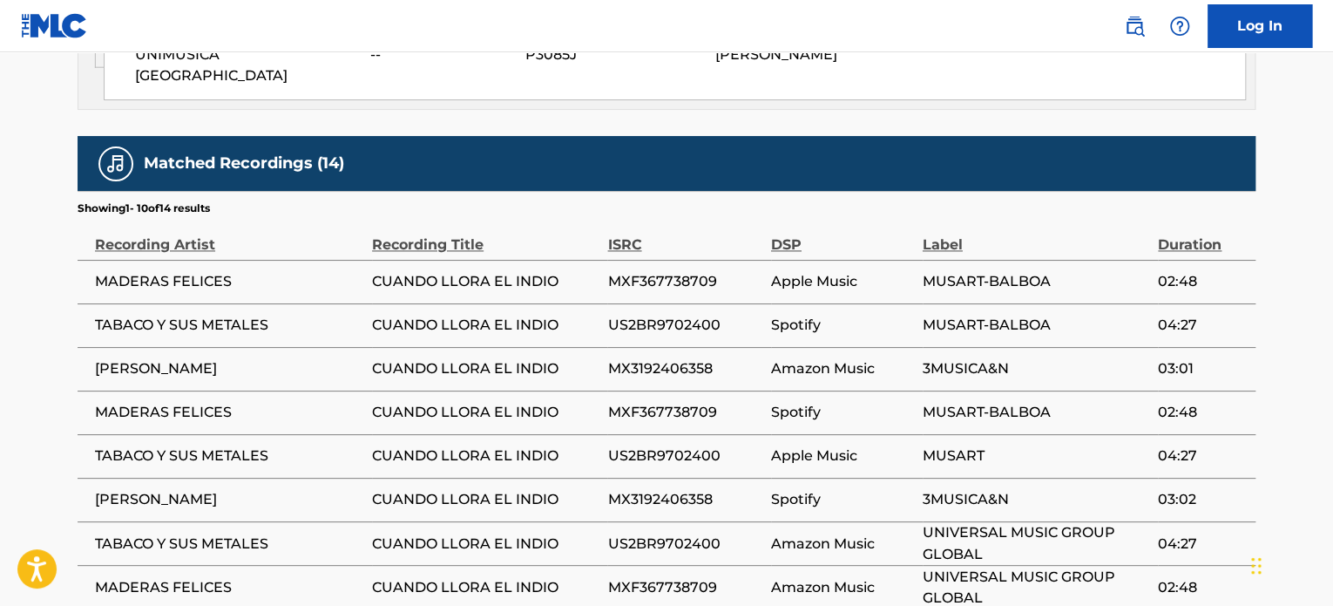
click at [662, 315] on span "US2BR9702400" at bounding box center [684, 325] width 154 height 21
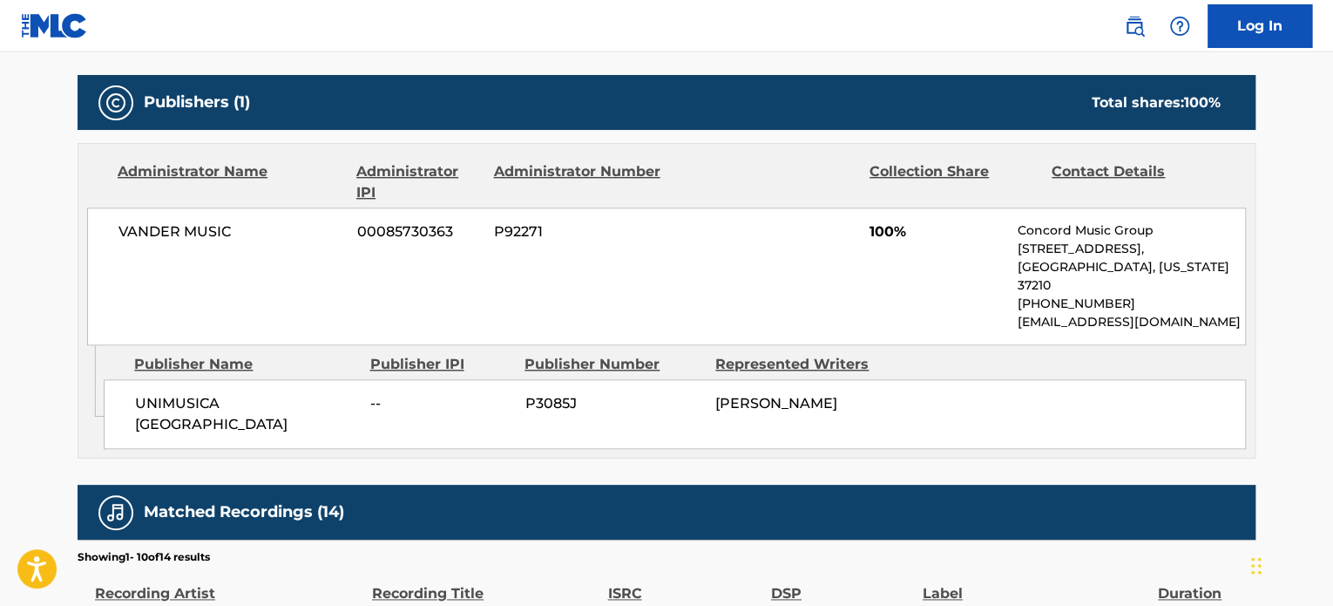
scroll to position [0, 0]
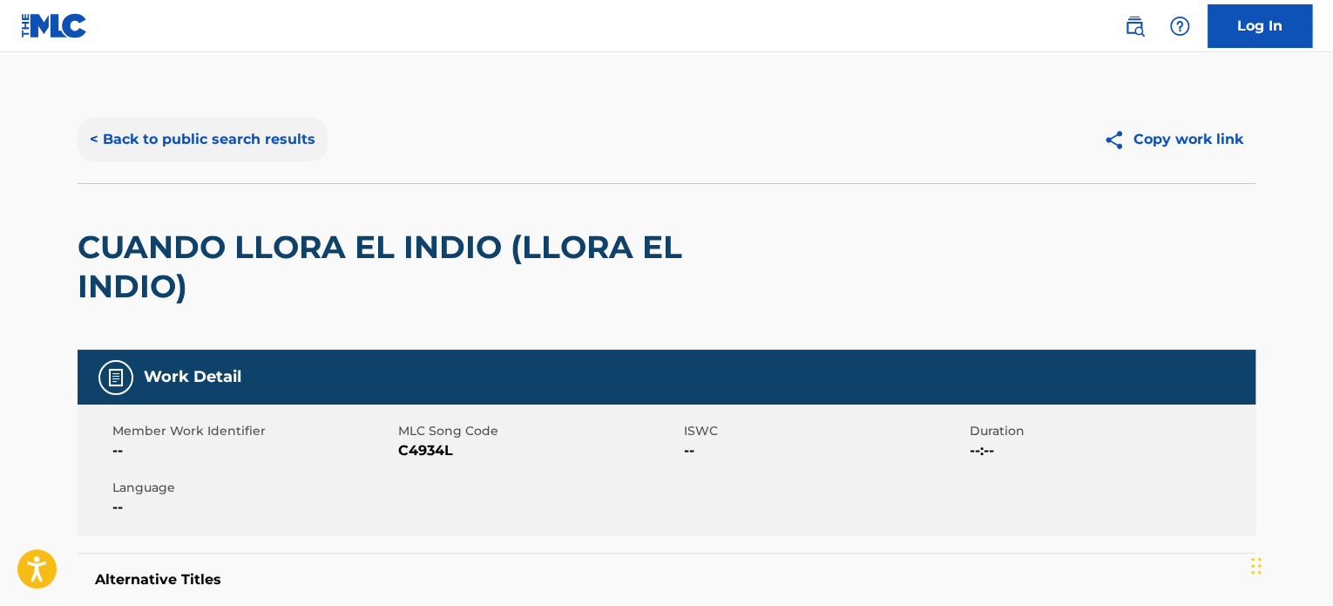
click at [241, 134] on button "< Back to public search results" at bounding box center [203, 140] width 250 height 44
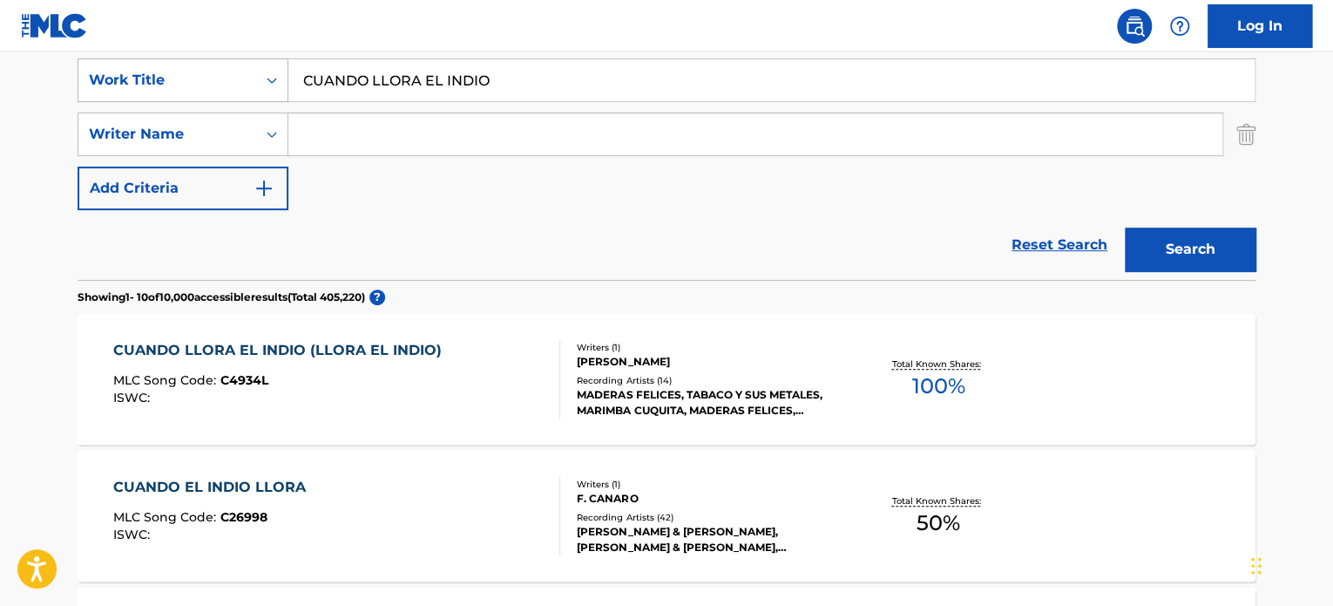
drag, startPoint x: 504, startPoint y: 83, endPoint x: 108, endPoint y: 76, distance: 395.7
click at [108, 76] on div "SearchWithCriteriae9c98300-dd68-476e-9175-4bd9831806aa Work Title CUANDO LLORA …" at bounding box center [667, 80] width 1178 height 44
paste input "EL BOXEADOR"
type input "EL BOXEADOR"
click at [1231, 240] on button "Search" at bounding box center [1190, 249] width 131 height 44
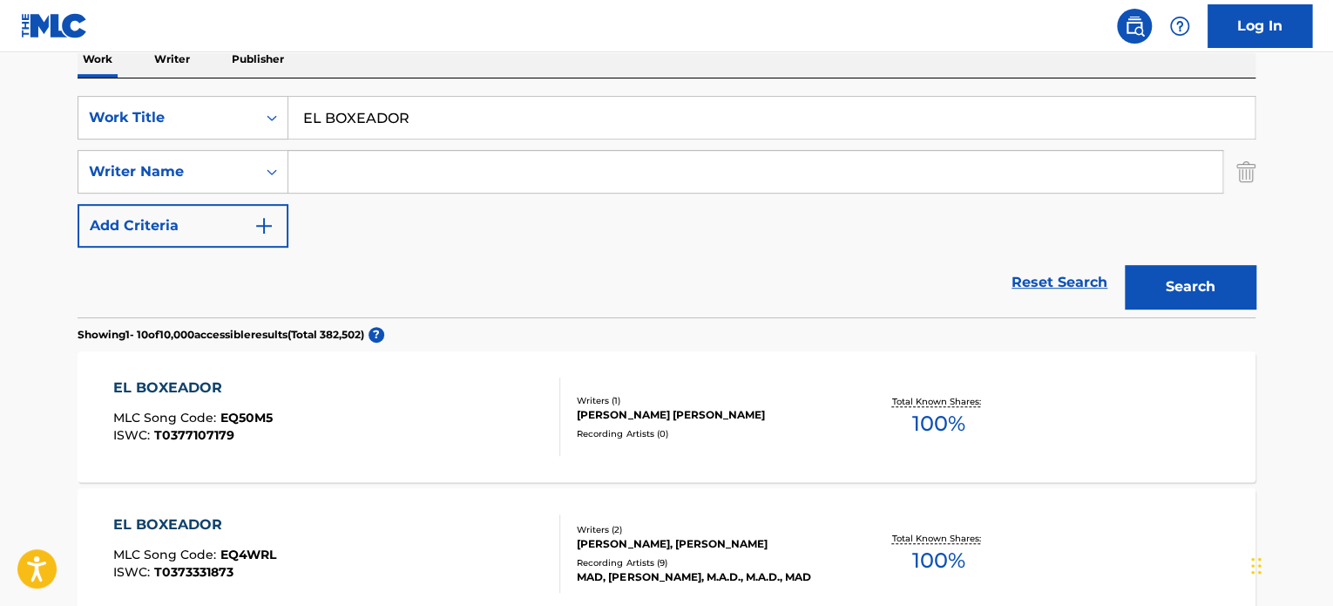
scroll to position [155, 0]
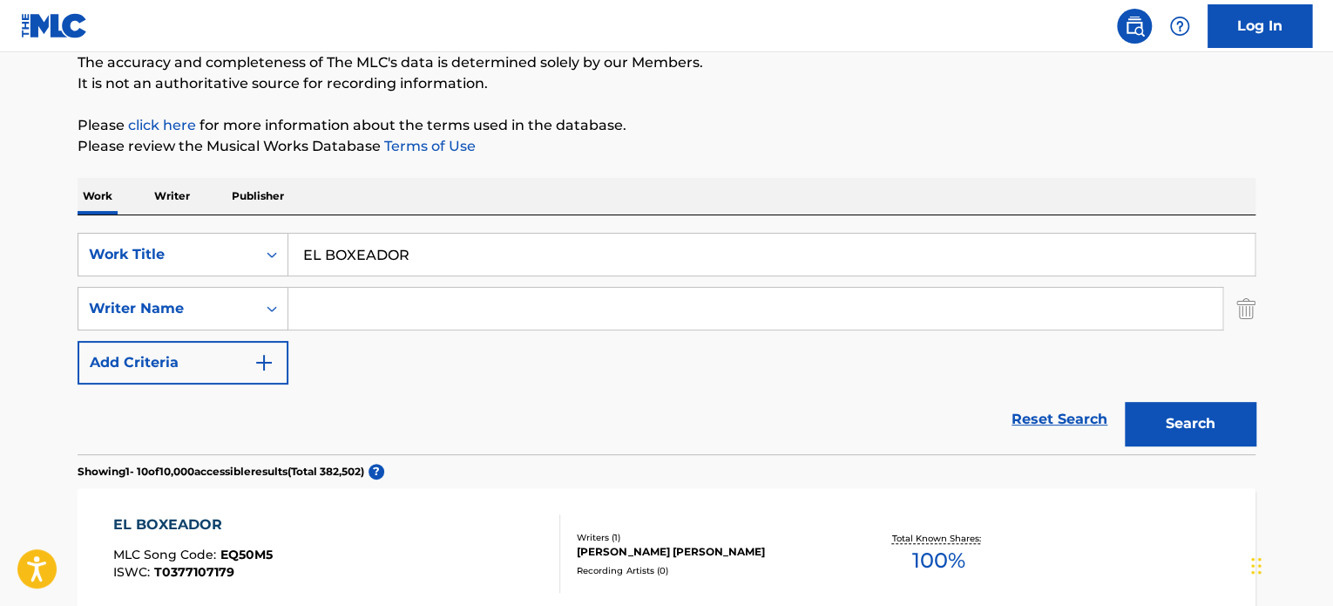
click at [354, 302] on input "Search Form" at bounding box center [755, 309] width 934 height 42
type input "[PERSON_NAME]"
click at [1125, 402] on button "Search" at bounding box center [1190, 424] width 131 height 44
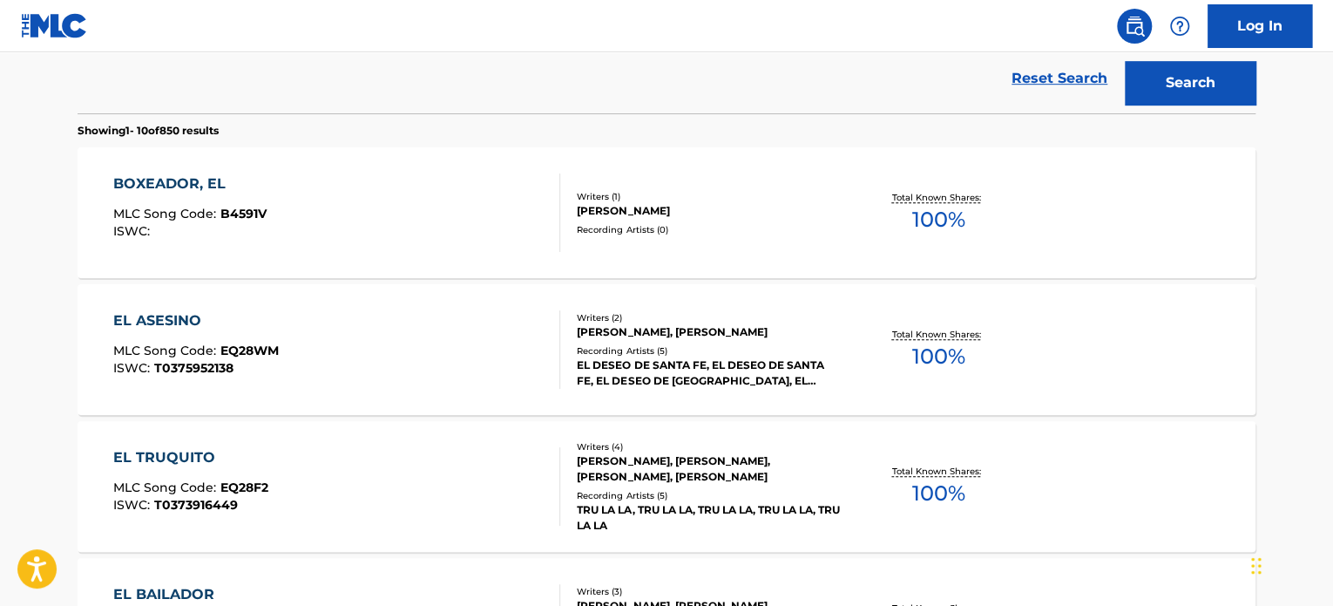
scroll to position [504, 0]
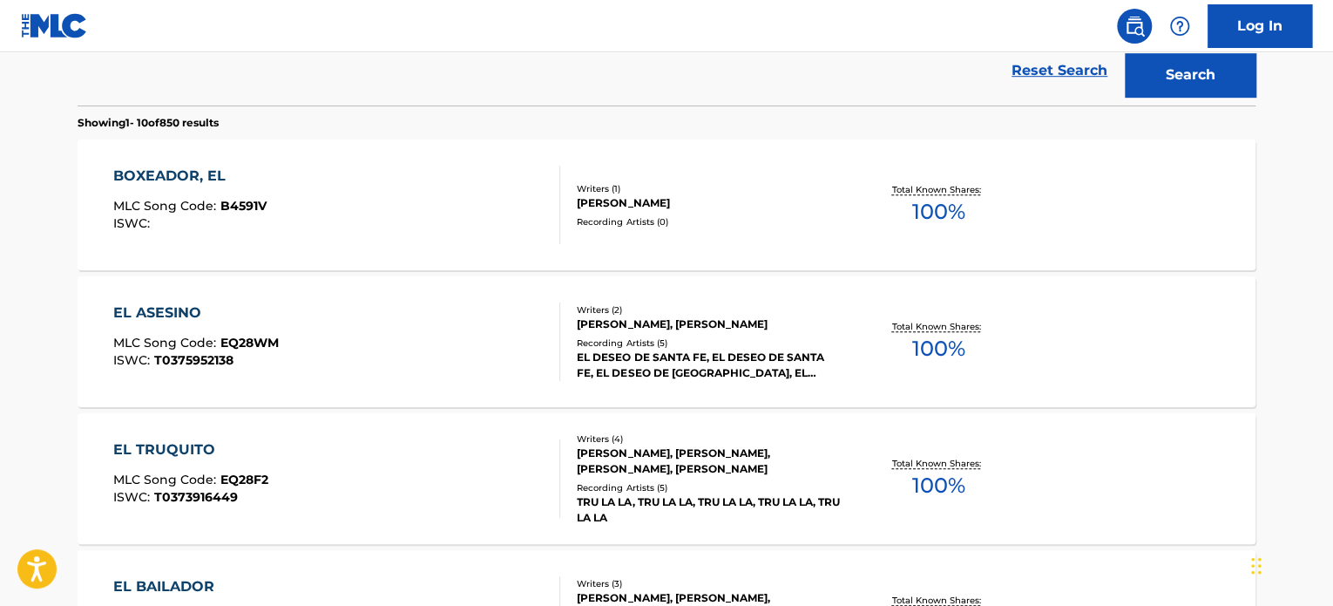
click at [431, 216] on div "BOXEADOR, EL MLC Song Code : B4591V ISWC :" at bounding box center [337, 205] width 448 height 78
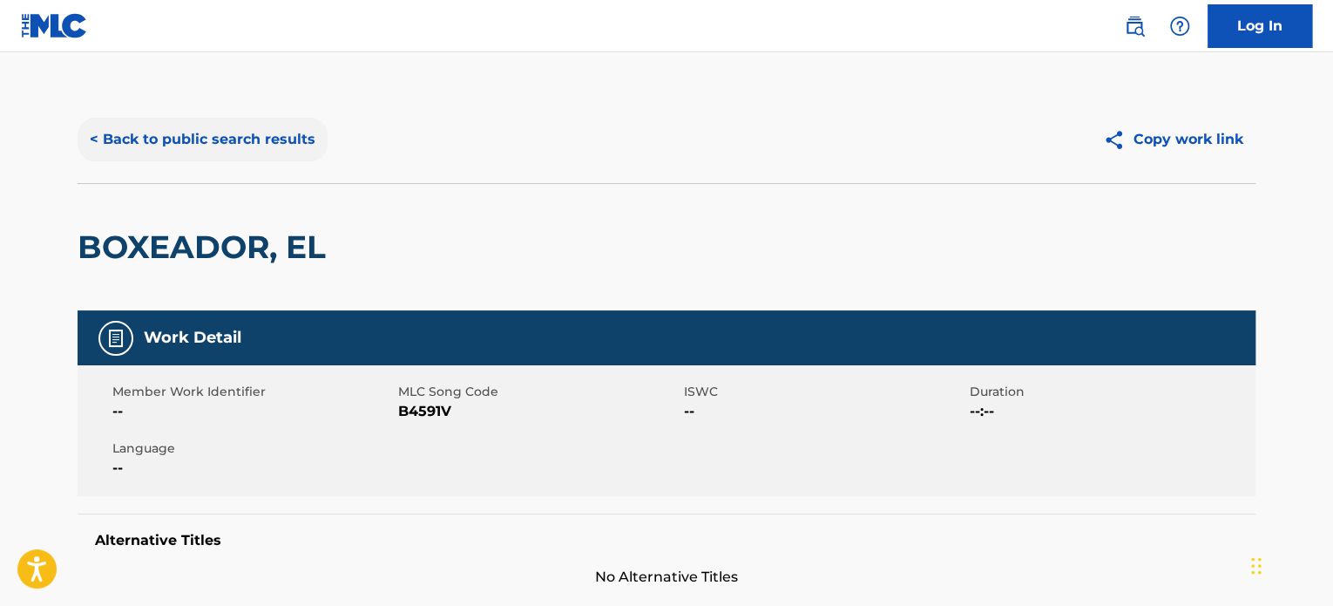
click at [275, 132] on button "< Back to public search results" at bounding box center [203, 140] width 250 height 44
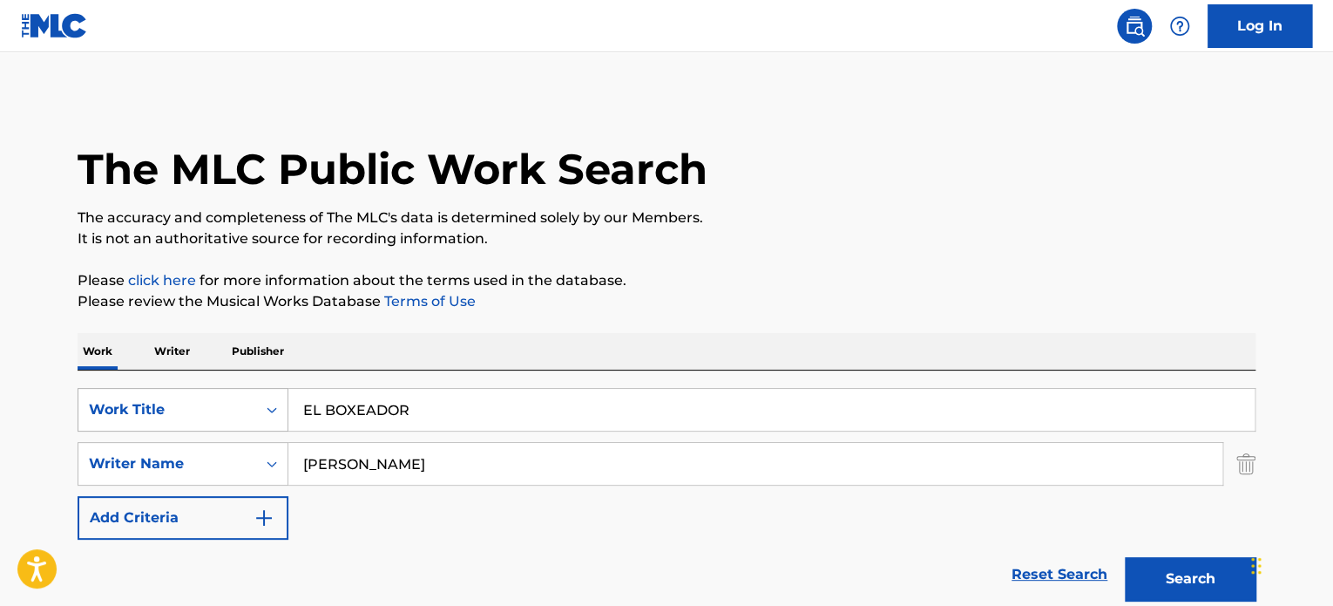
drag, startPoint x: 314, startPoint y: 414, endPoint x: 180, endPoint y: 414, distance: 134.2
click at [181, 414] on div "SearchWithCriteriae9c98300-dd68-476e-9175-4bd9831806aa Work Title EL BOXEADOR" at bounding box center [667, 410] width 1178 height 44
paste input "LAS MUCHACHAS Y LOS VIEJOS"
type input "LAS MUCHACHAS Y LOS VIEJOS"
drag, startPoint x: 390, startPoint y: 463, endPoint x: 83, endPoint y: 466, distance: 307.7
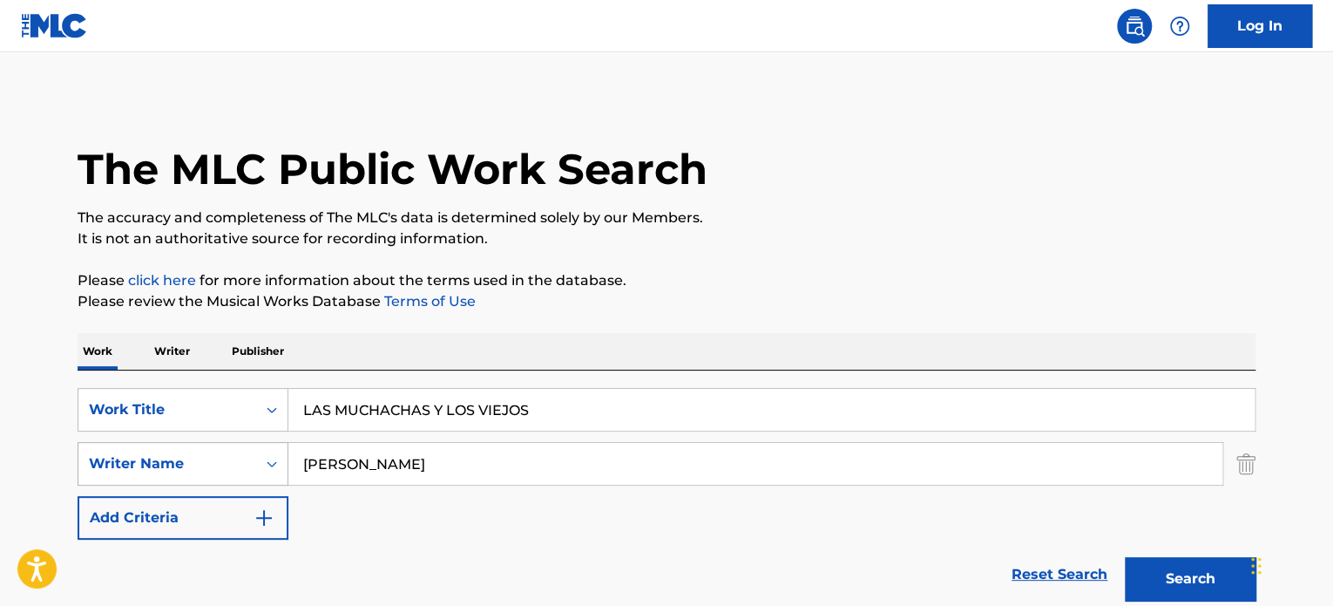
click at [188, 466] on div "SearchWithCriteriaae62a6d0-7658-4c82-a417-9e503839b458 Writer Name [PERSON_NAME]" at bounding box center [667, 464] width 1178 height 44
click at [1125, 557] on button "Search" at bounding box center [1190, 579] width 131 height 44
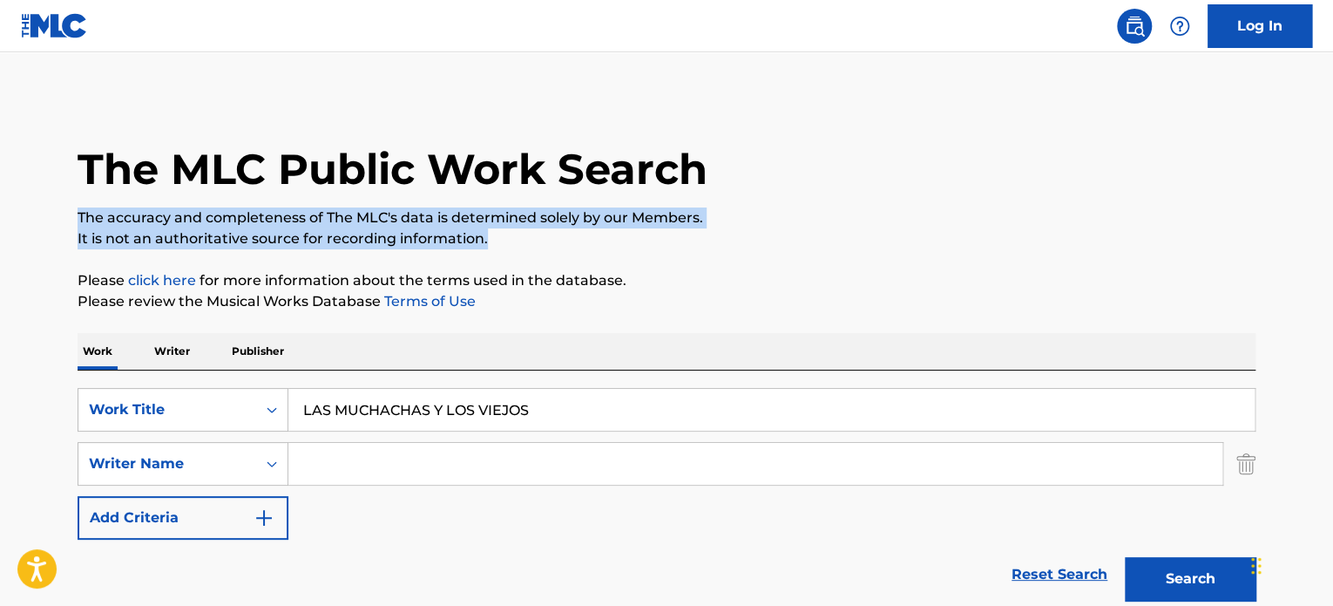
drag, startPoint x: 1332, startPoint y: 101, endPoint x: 1338, endPoint y: 233, distance: 131.7
click at [1333, 233] on html "Accessibility Screen-Reader Guide, Feedback, and Issue Reporting | New window C…" at bounding box center [666, 303] width 1333 height 606
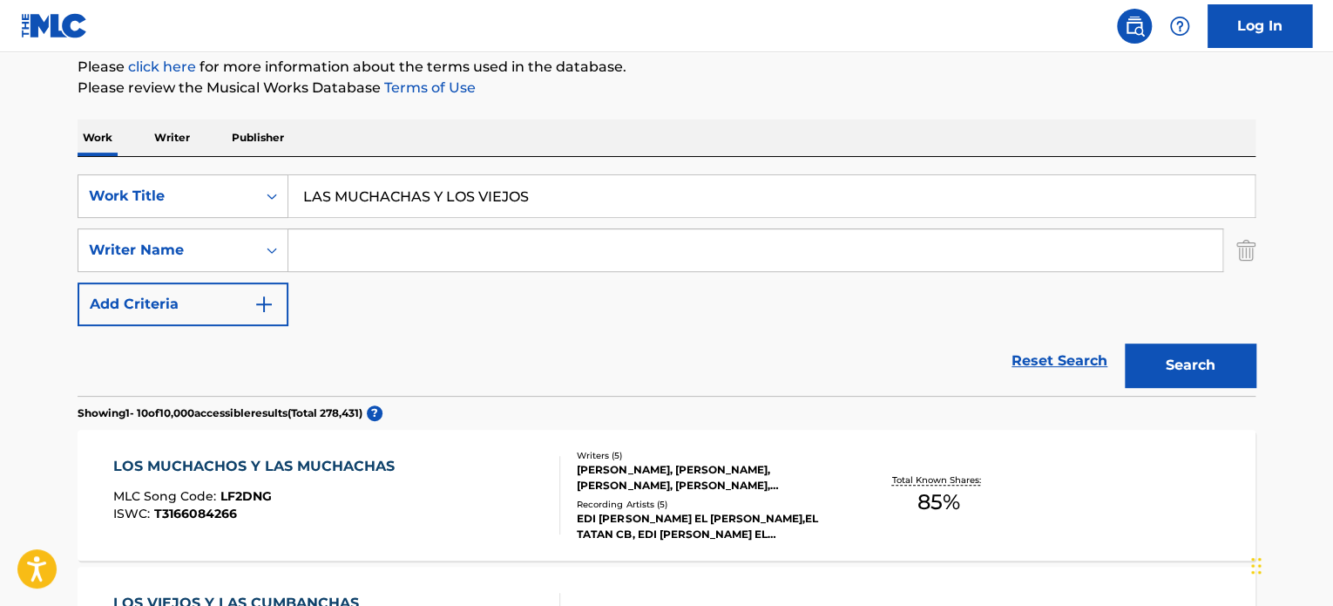
scroll to position [143, 0]
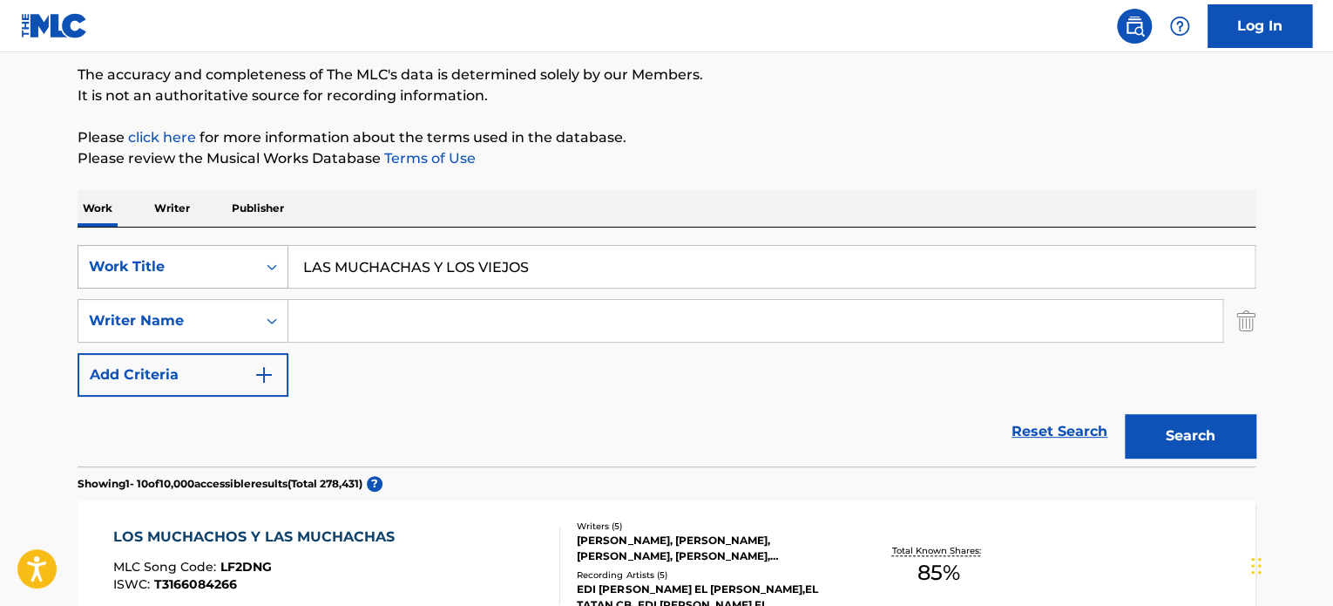
drag, startPoint x: 594, startPoint y: 282, endPoint x: 174, endPoint y: 282, distance: 420.1
click at [174, 282] on div "SearchWithCriteriae9c98300-dd68-476e-9175-4bd9831806aa Work Title LAS MUCHACHAS…" at bounding box center [667, 267] width 1178 height 44
paste input "PINCHAME CON TENEDOR"
click at [1203, 434] on button "Search" at bounding box center [1190, 436] width 131 height 44
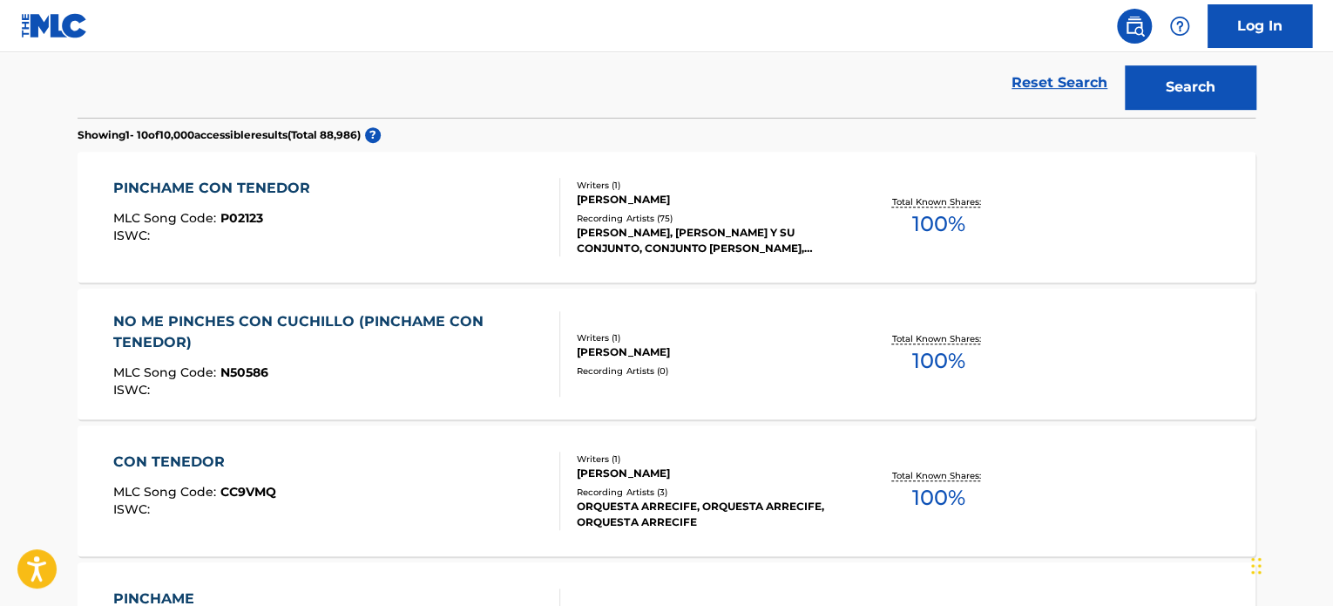
scroll to position [0, 0]
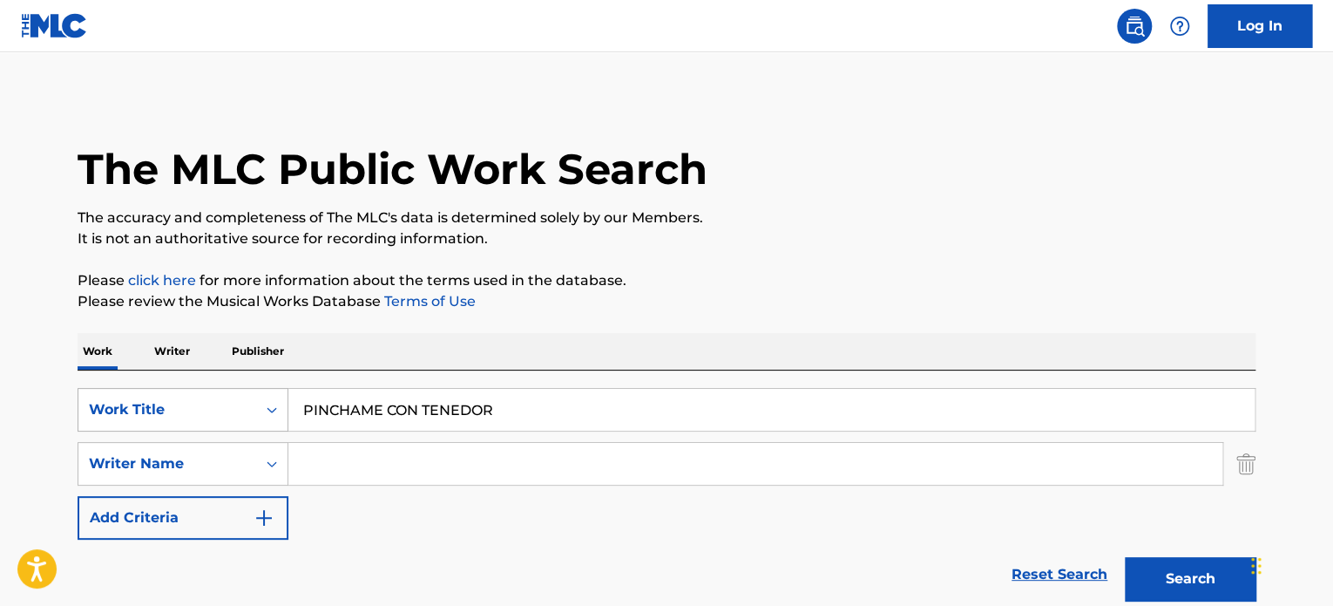
drag, startPoint x: 537, startPoint y: 400, endPoint x: 100, endPoint y: 427, distance: 437.5
click at [100, 427] on div "SearchWithCriteriae9c98300-dd68-476e-9175-4bd9831806aa Work Title PINCHAME CON …" at bounding box center [667, 410] width 1178 height 44
paste input "KARE TO KANOJYO NO SONETTE"
type input "KARE TO KANOJYO NO SONETTE"
click at [1192, 578] on button "Search" at bounding box center [1190, 579] width 131 height 44
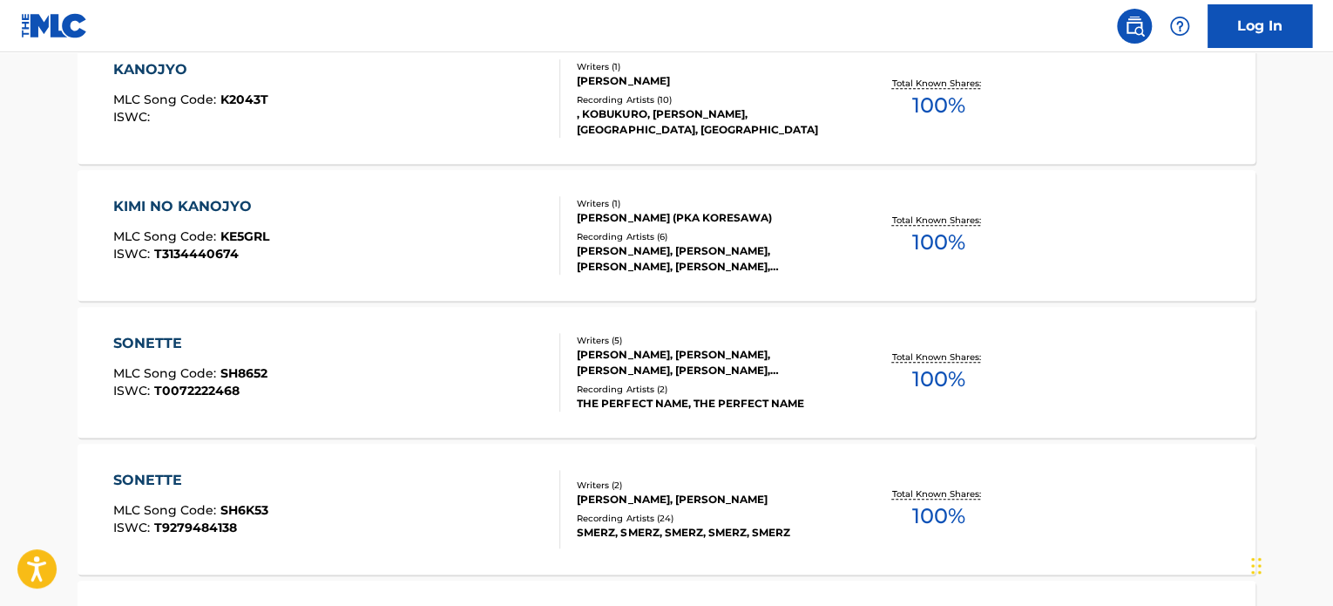
scroll to position [349, 0]
